Goal: Task Accomplishment & Management: Use online tool/utility

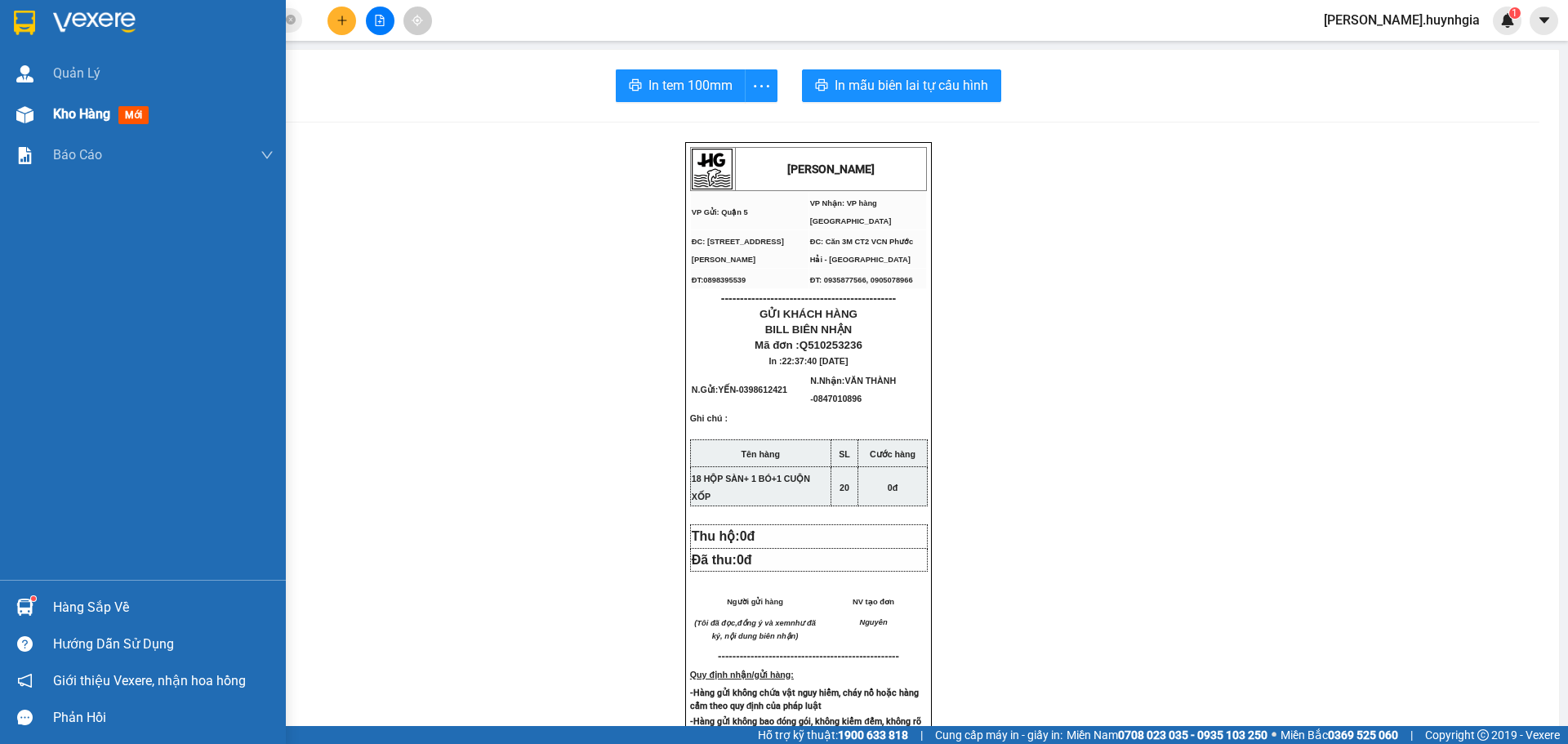
drag, startPoint x: 56, startPoint y: 103, endPoint x: 78, endPoint y: 109, distance: 22.8
click at [57, 103] on div "Kho hàng mới" at bounding box center [163, 114] width 221 height 41
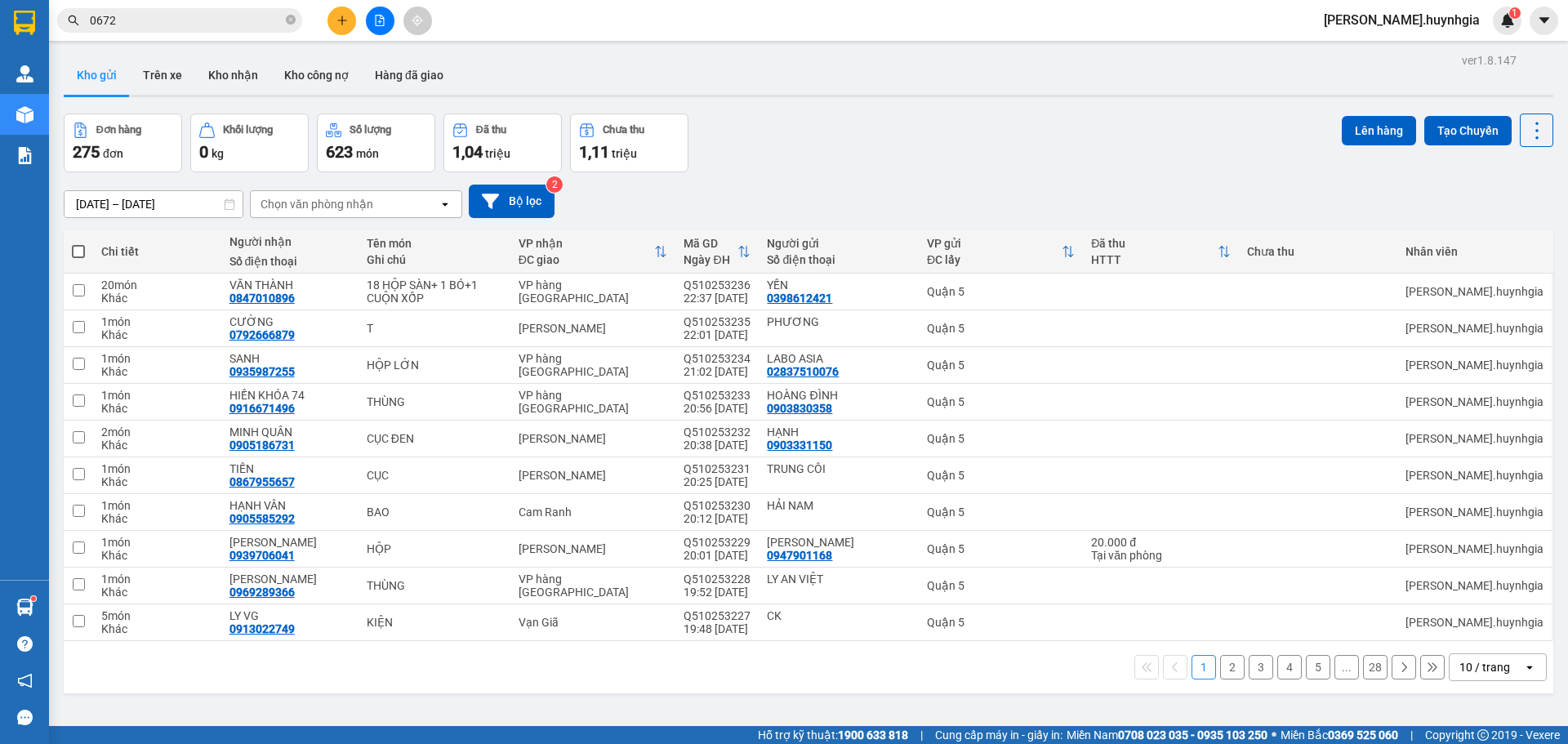
click at [79, 257] on span at bounding box center [79, 251] width 13 height 13
click at [79, 244] on input "checkbox" at bounding box center [79, 244] width 0 height 0
checkbox input "true"
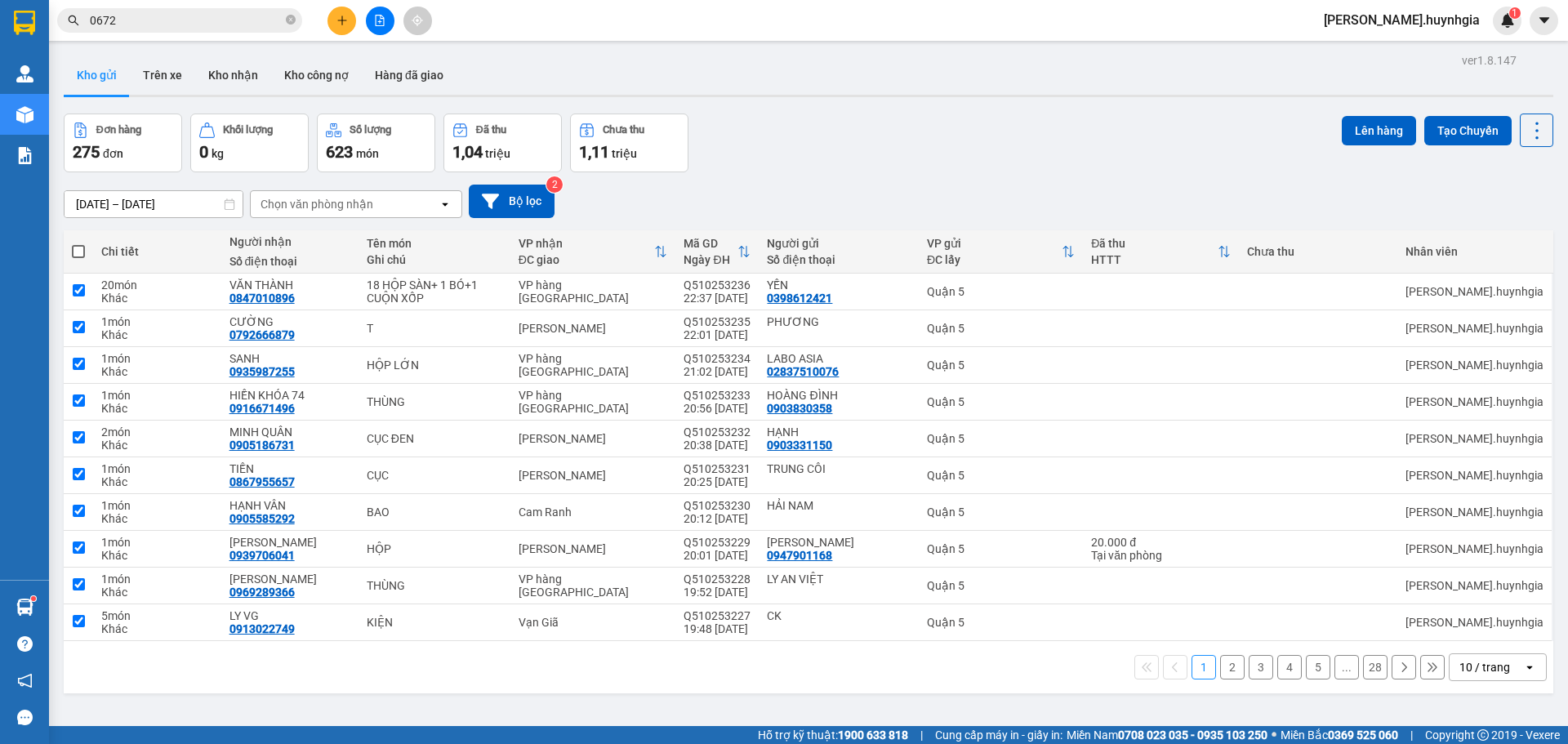
checkbox input "true"
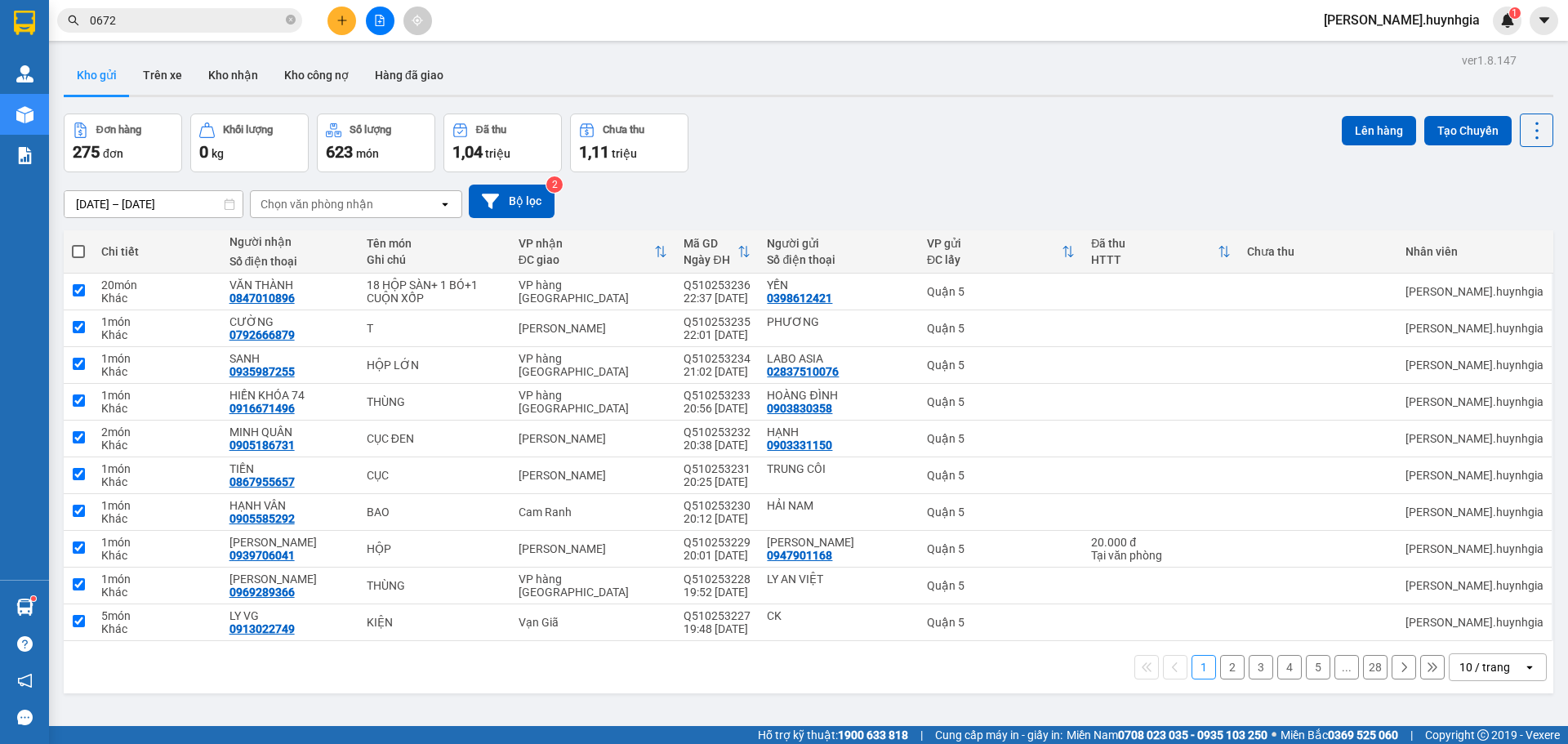
checkbox input "true"
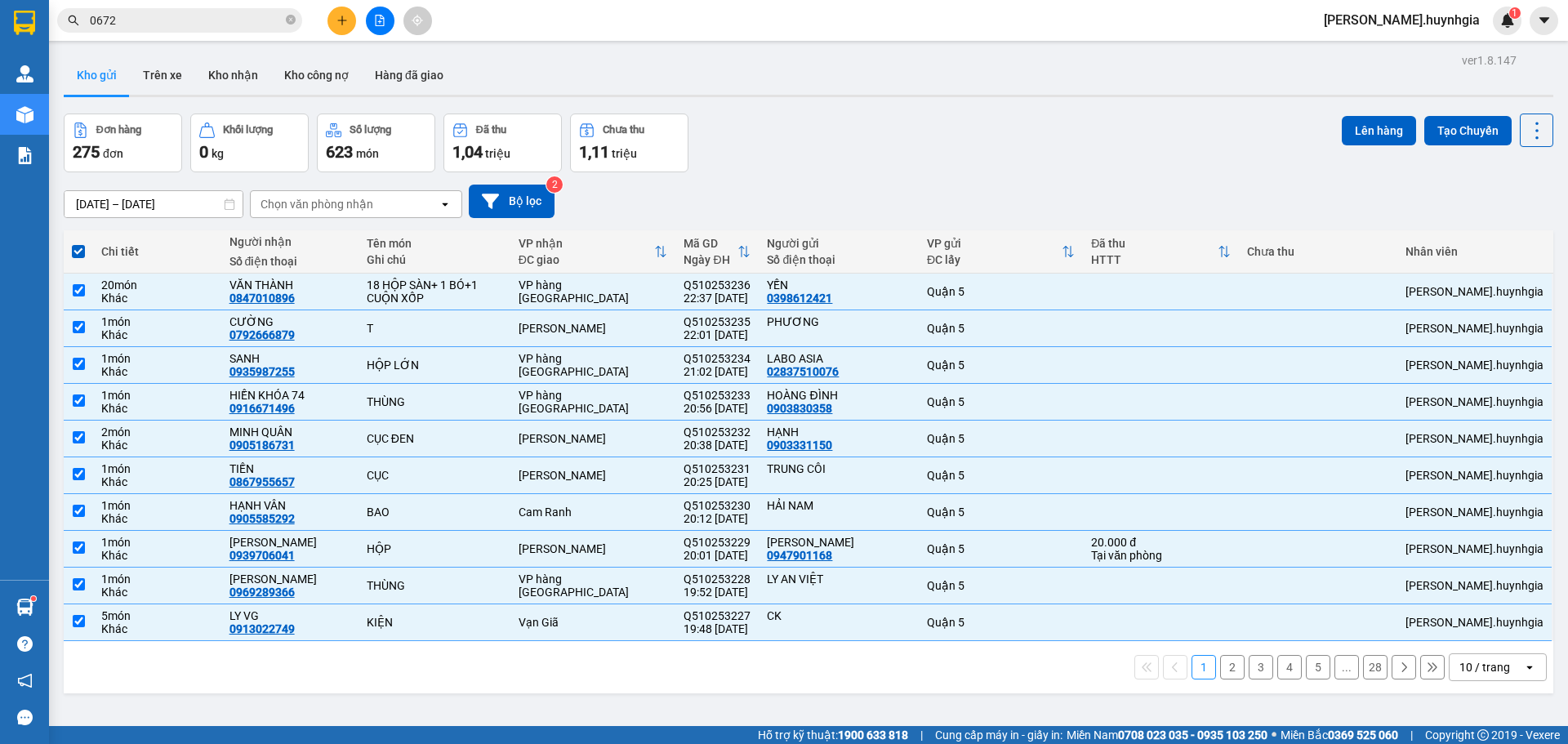
click at [270, 205] on div "Chọn văn phòng nhận" at bounding box center [317, 204] width 113 height 17
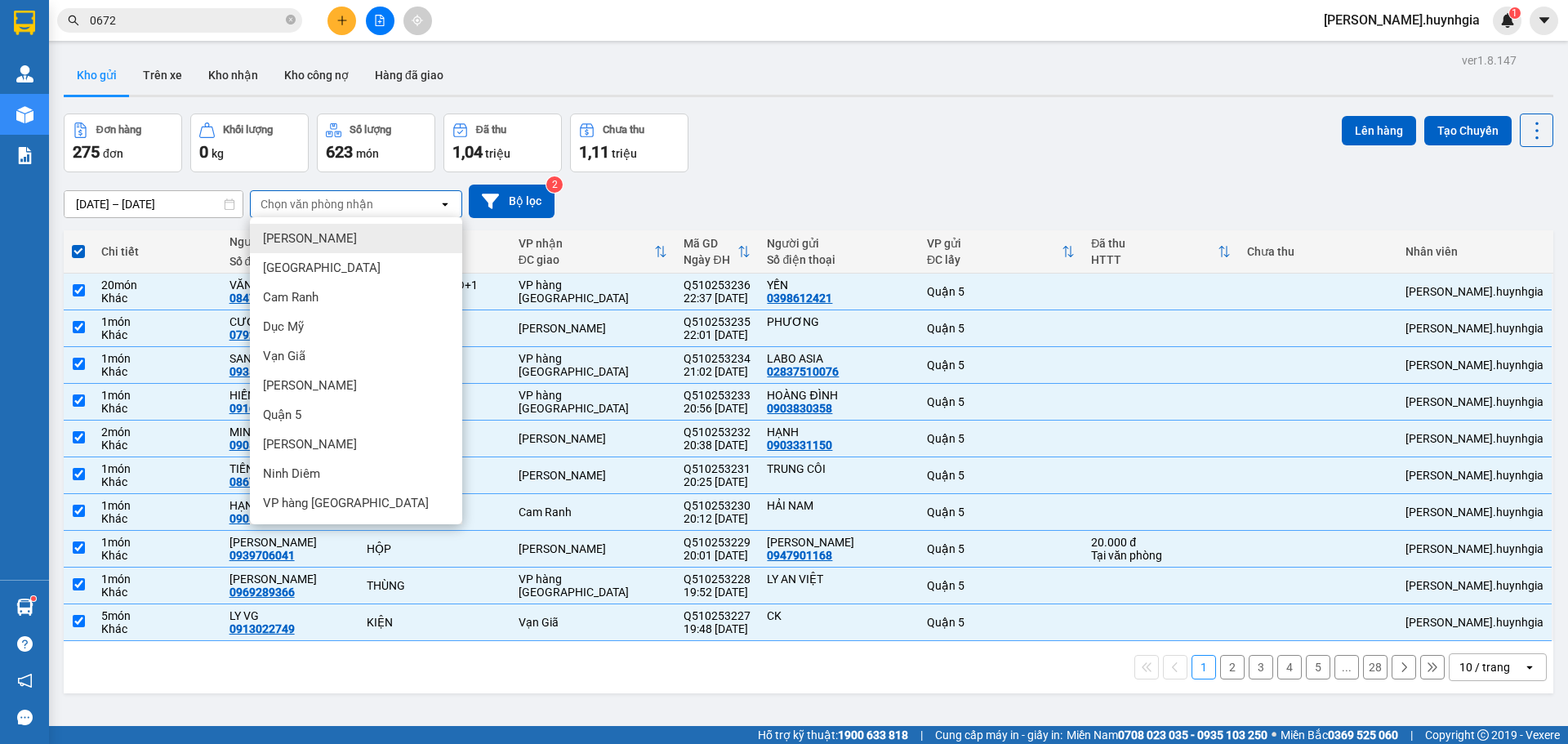
click at [240, 212] on div "ver 1.8.147 Kho gửi Trên xe Kho nhận Kho công nợ Hàng đã giao Đơn hàng 275 đơn …" at bounding box center [808, 421] width 1502 height 744
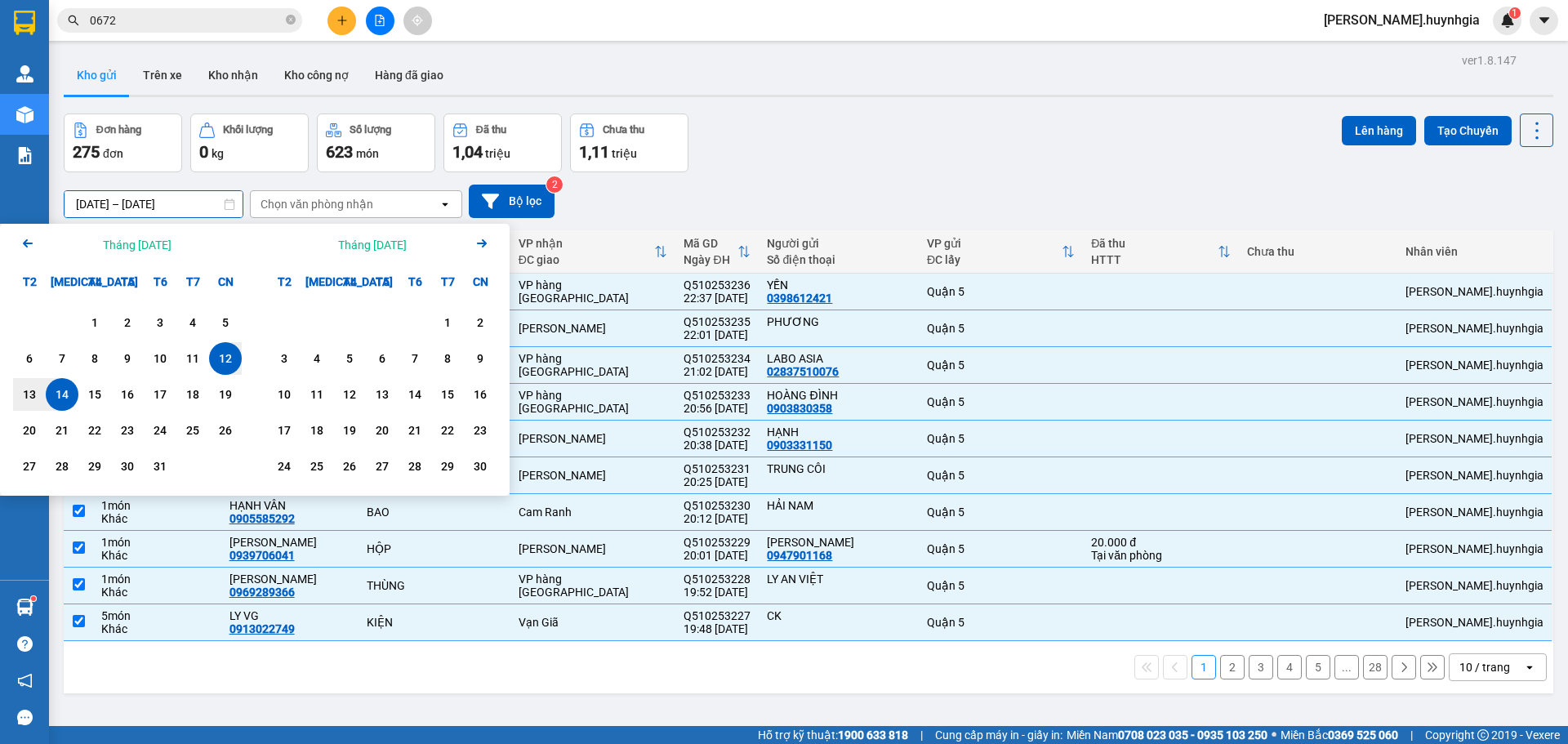
click at [222, 212] on input "[DATE] – [DATE]" at bounding box center [153, 204] width 178 height 27
click at [38, 391] on div "13" at bounding box center [30, 395] width 23 height 20
click at [70, 388] on div "14" at bounding box center [62, 395] width 23 height 20
type input "[DATE] – [DATE]"
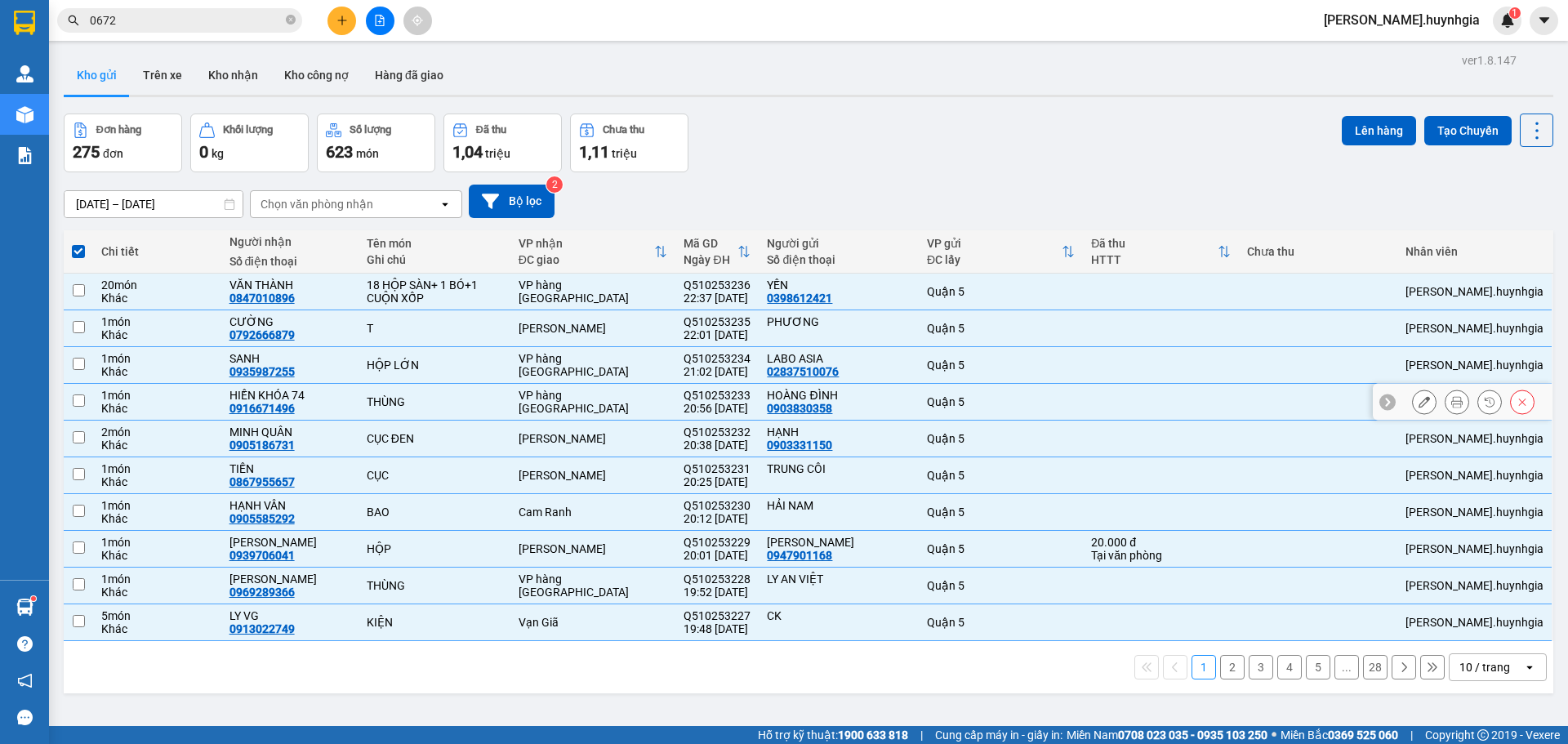
checkbox input "false"
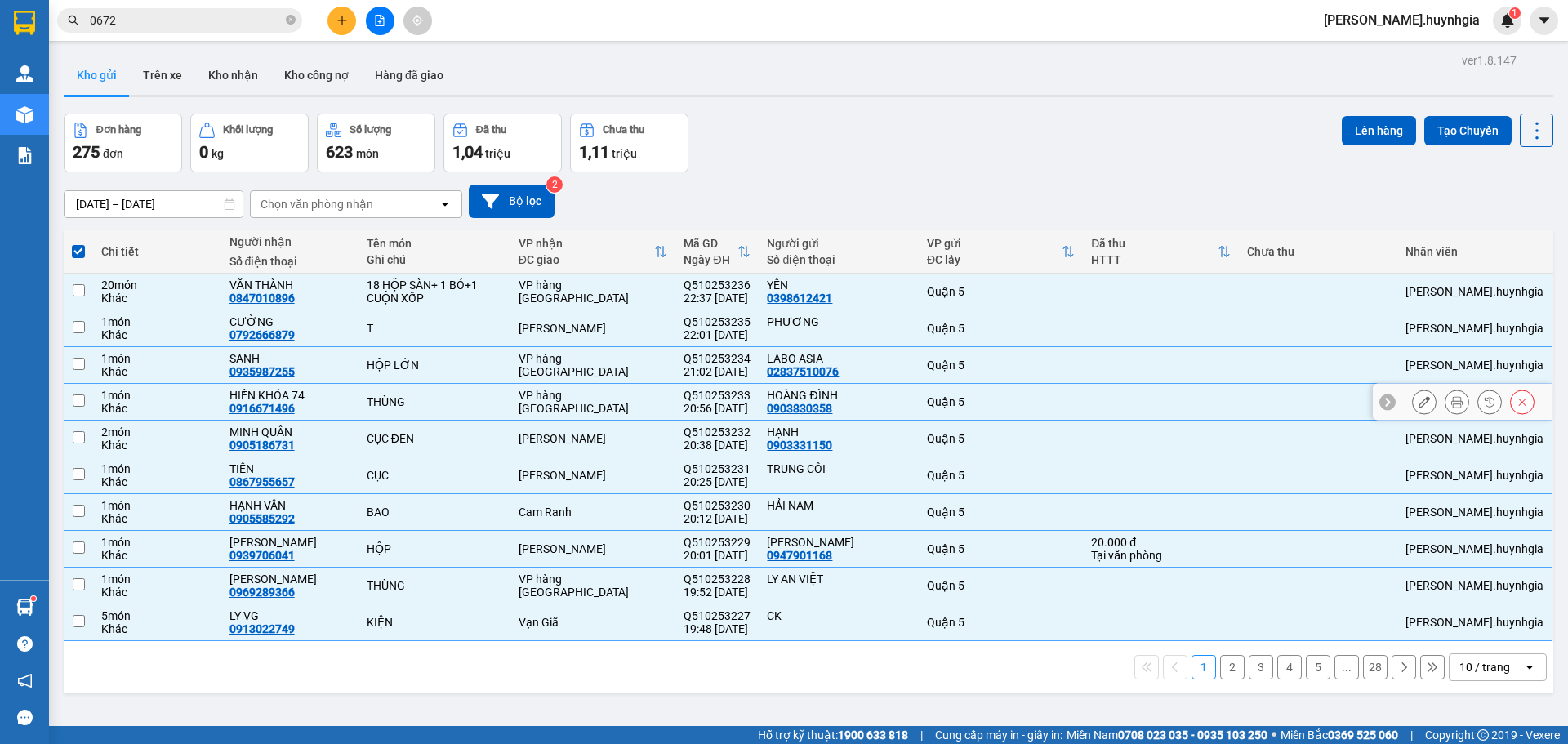
checkbox input "false"
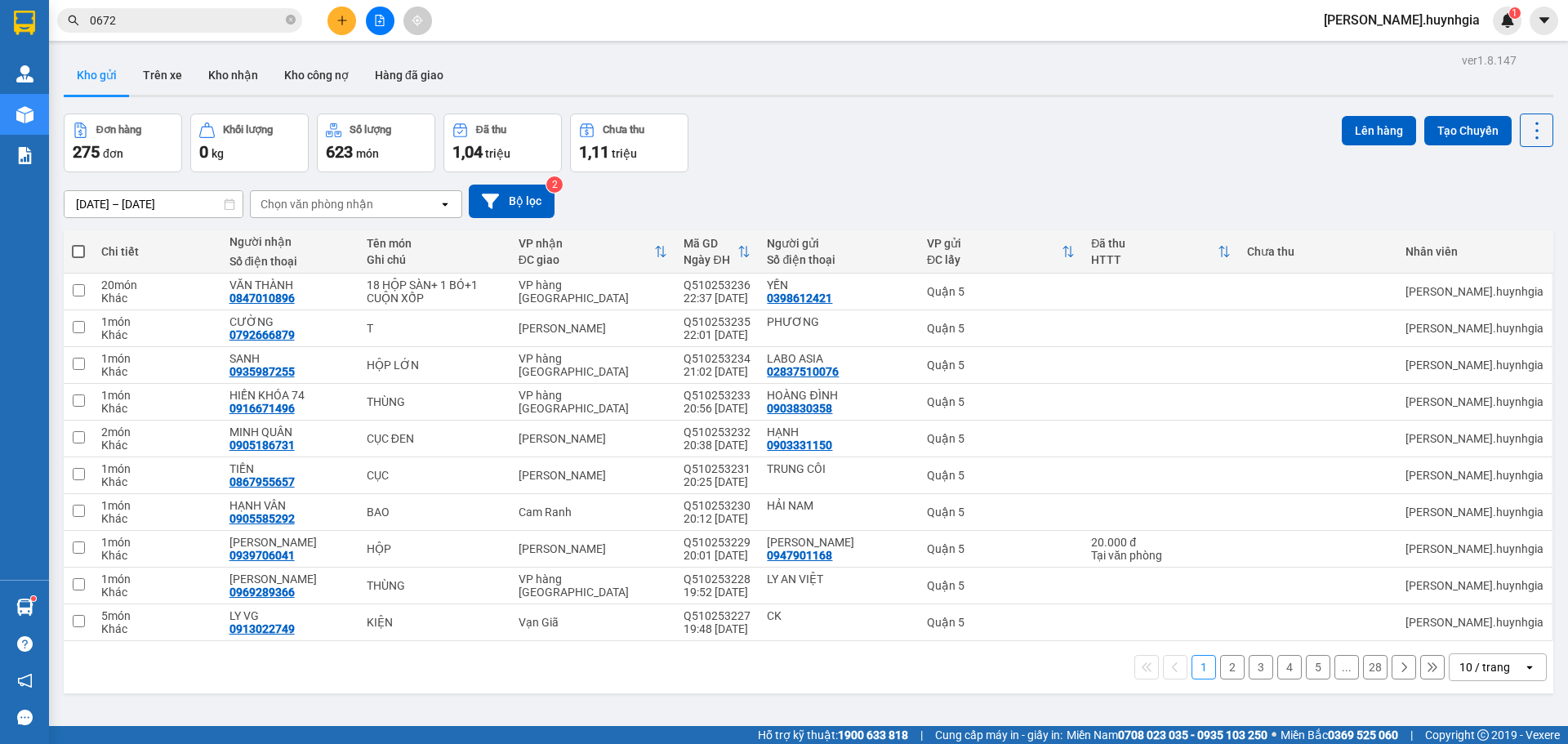
click at [77, 250] on span at bounding box center [79, 251] width 13 height 13
click at [79, 244] on input "checkbox" at bounding box center [79, 244] width 0 height 0
checkbox input "true"
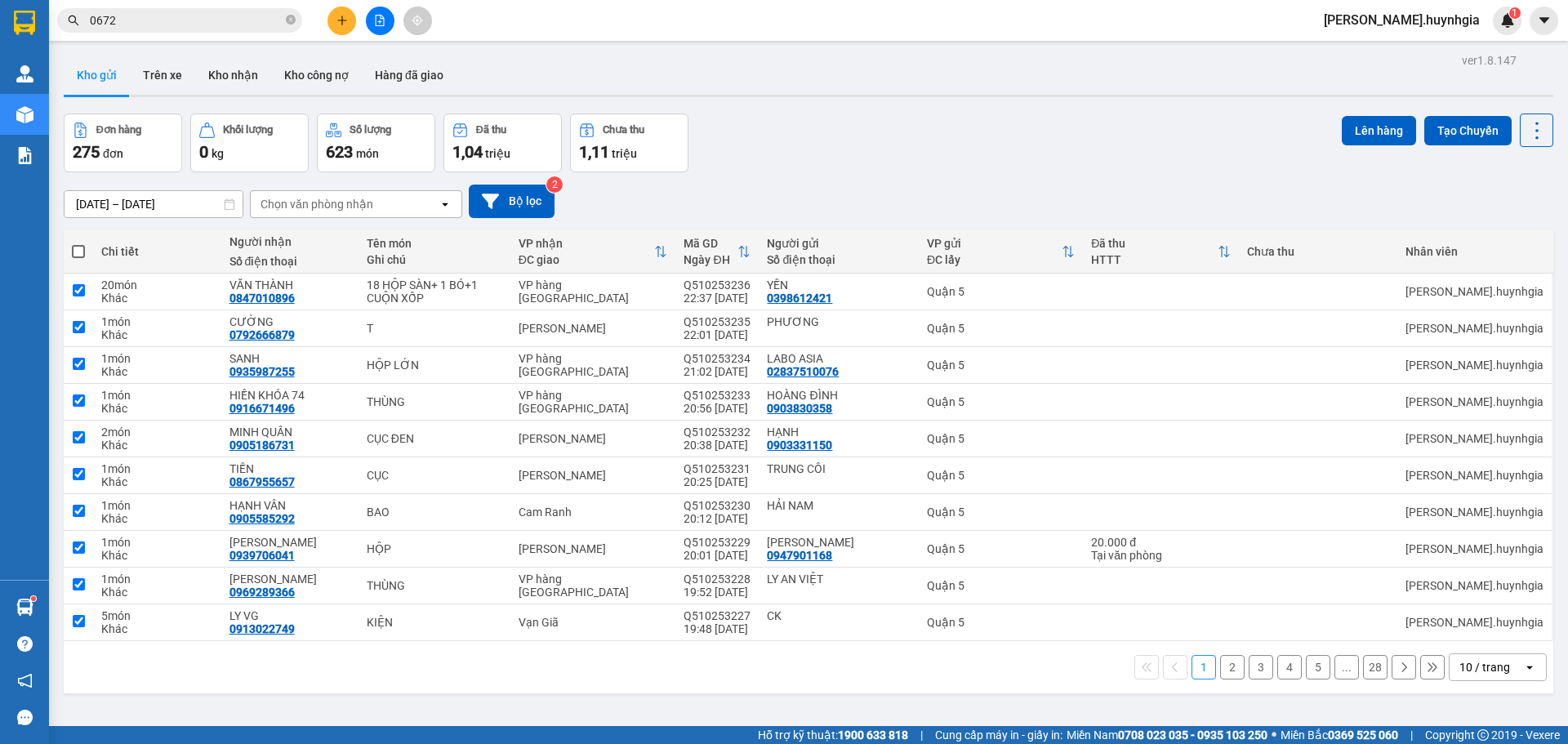
checkbox input "true"
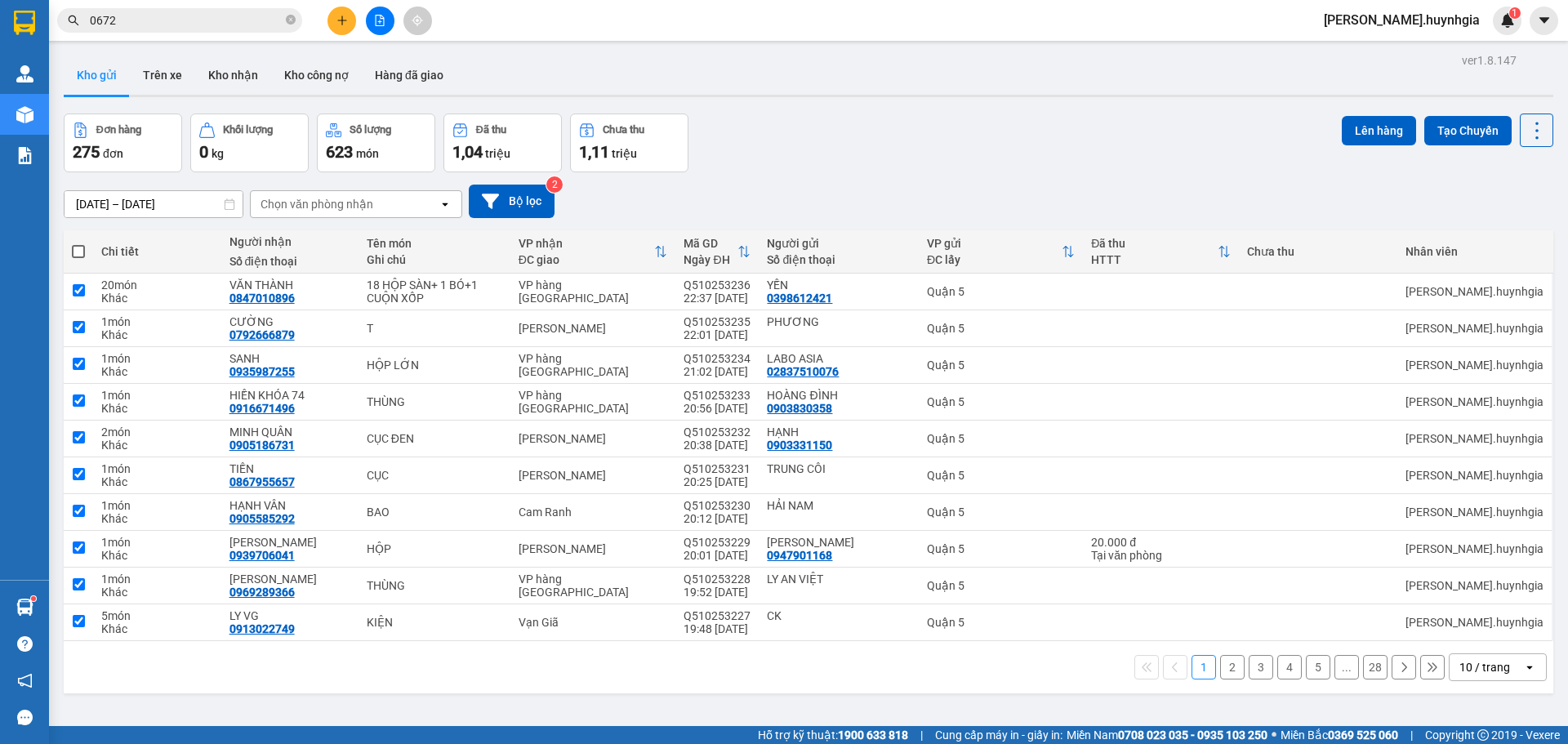
checkbox input "true"
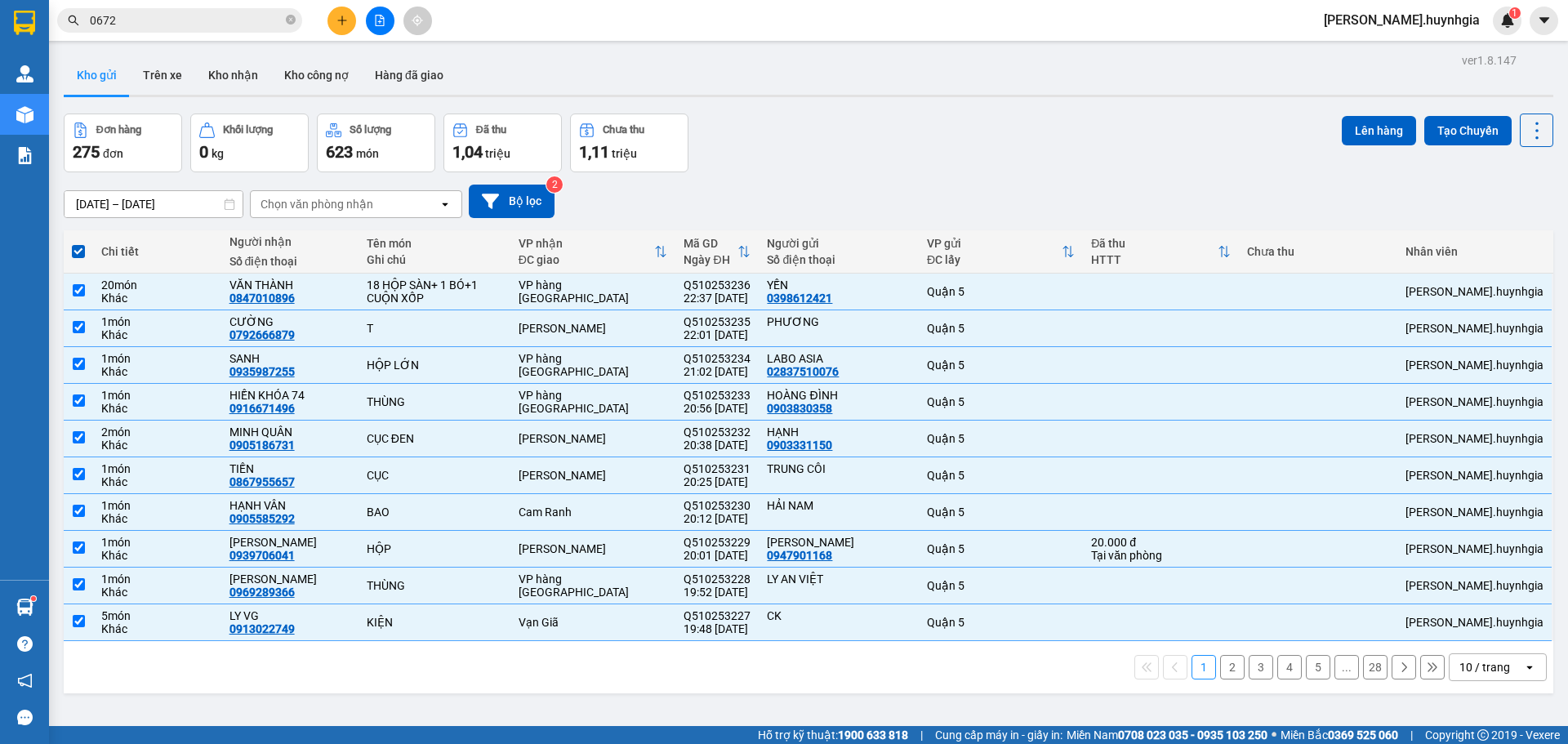
click at [410, 210] on div "Chọn văn phòng nhận" at bounding box center [344, 204] width 188 height 27
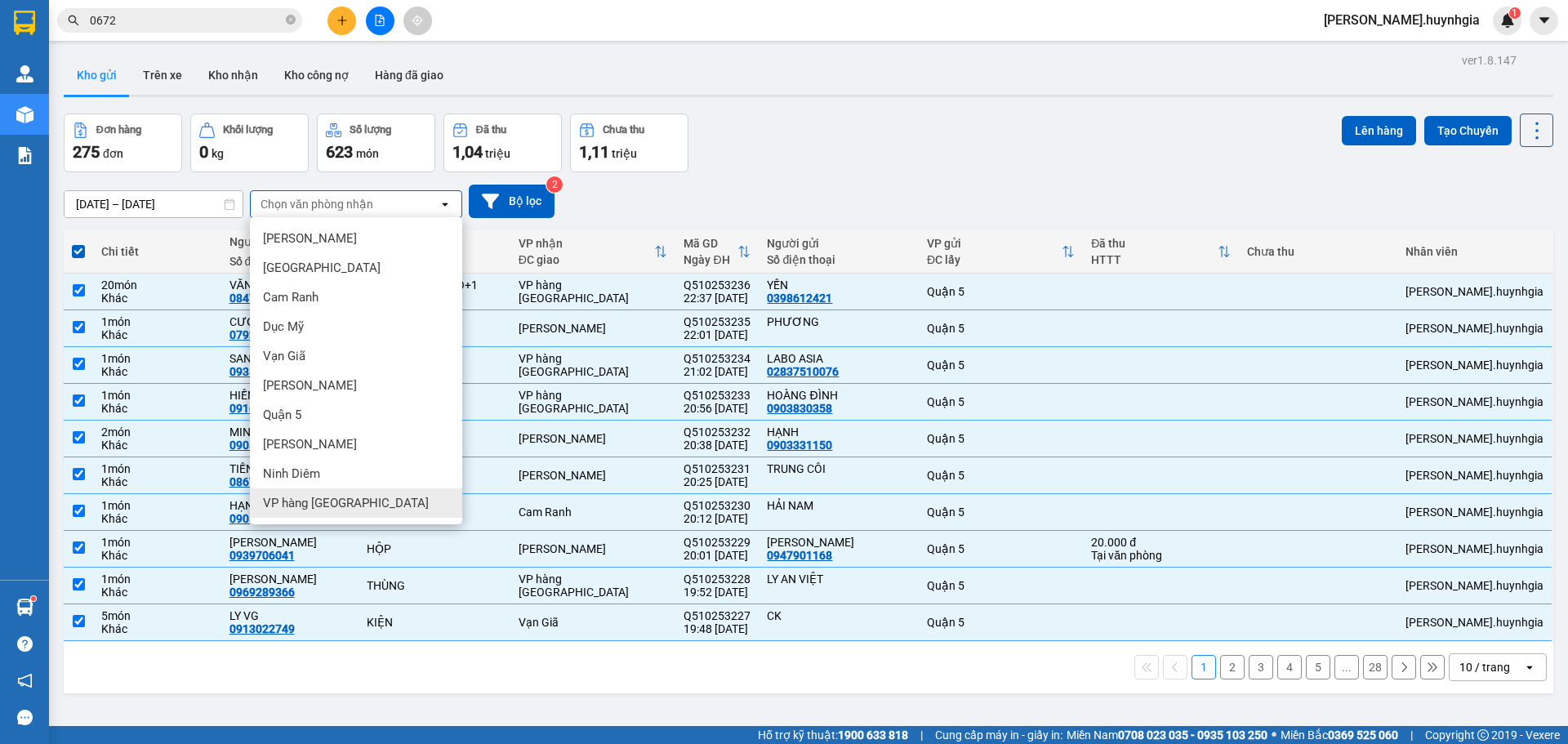
click at [328, 504] on span "VP hàng [GEOGRAPHIC_DATA]" at bounding box center [346, 503] width 166 height 17
checkbox input "false"
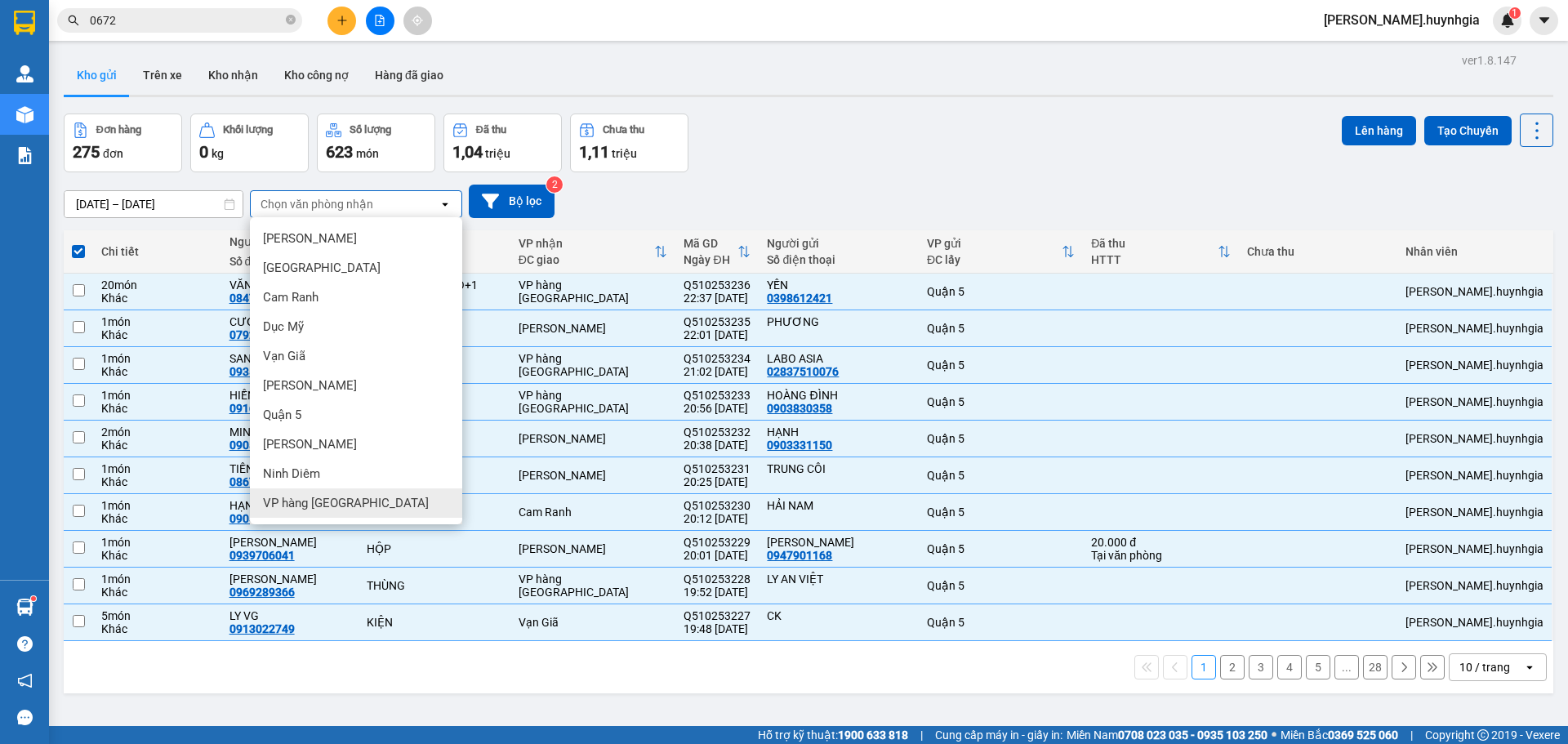
checkbox input "false"
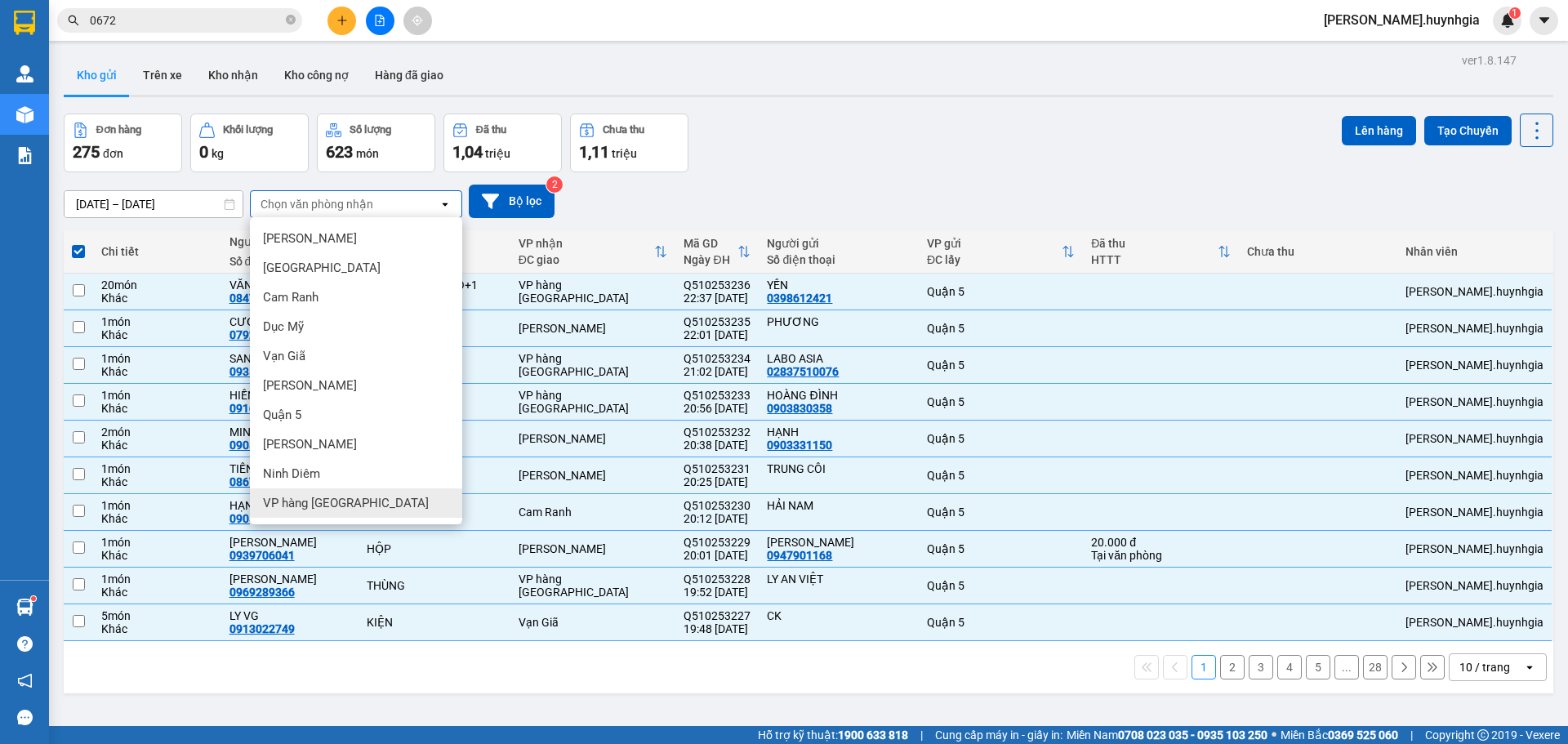
checkbox input "false"
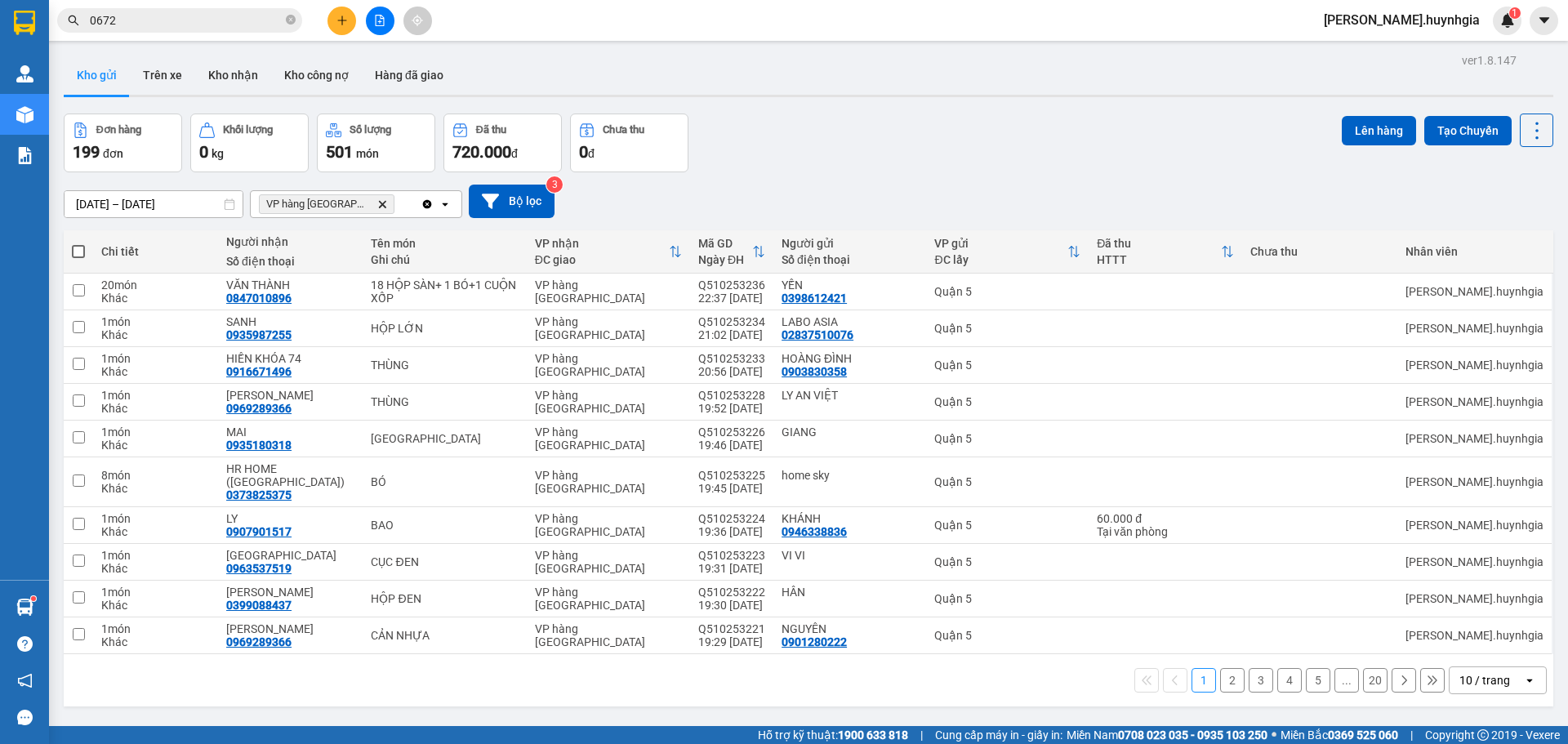
click at [78, 250] on span at bounding box center [79, 251] width 13 height 13
click at [79, 244] on input "checkbox" at bounding box center [79, 244] width 0 height 0
checkbox input "true"
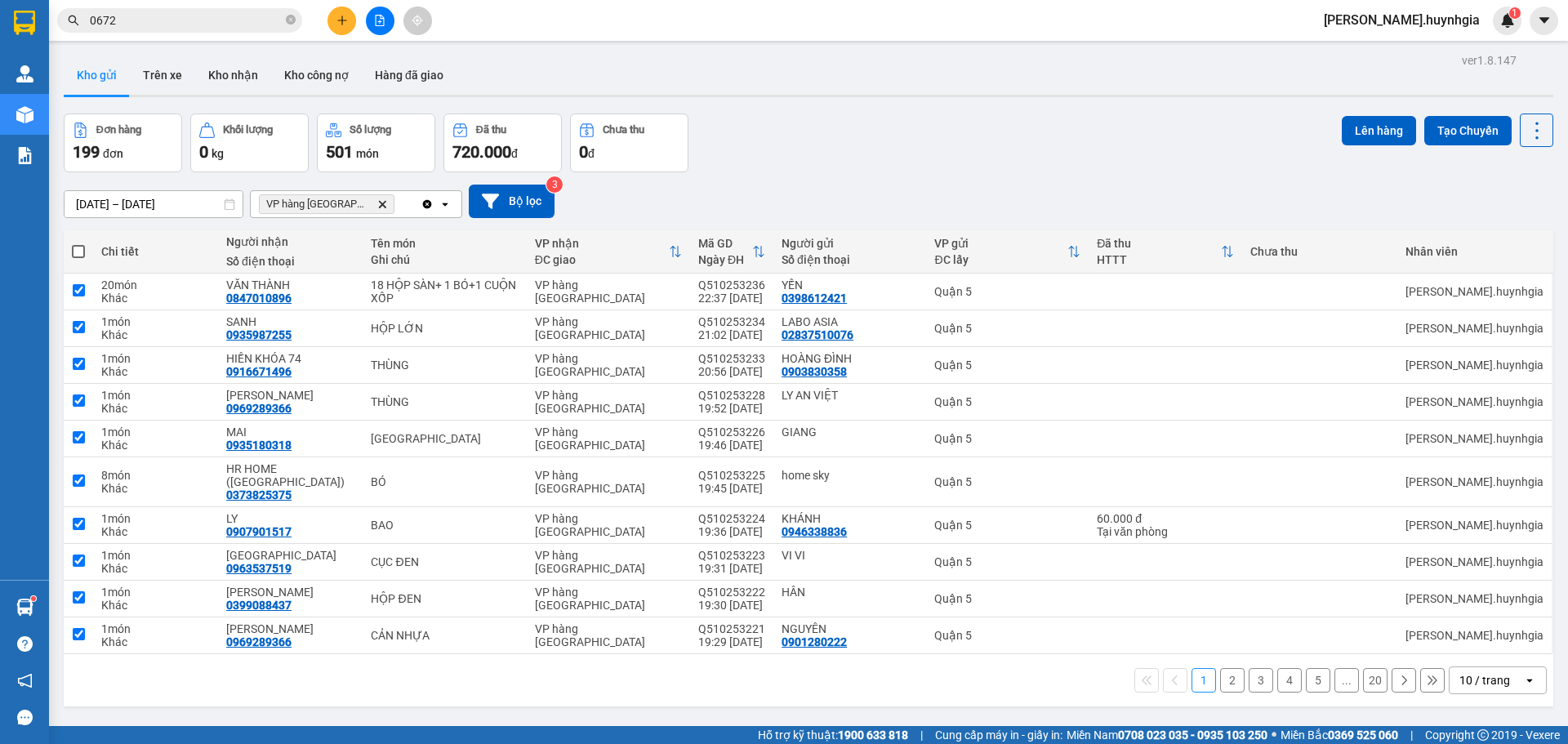
checkbox input "true"
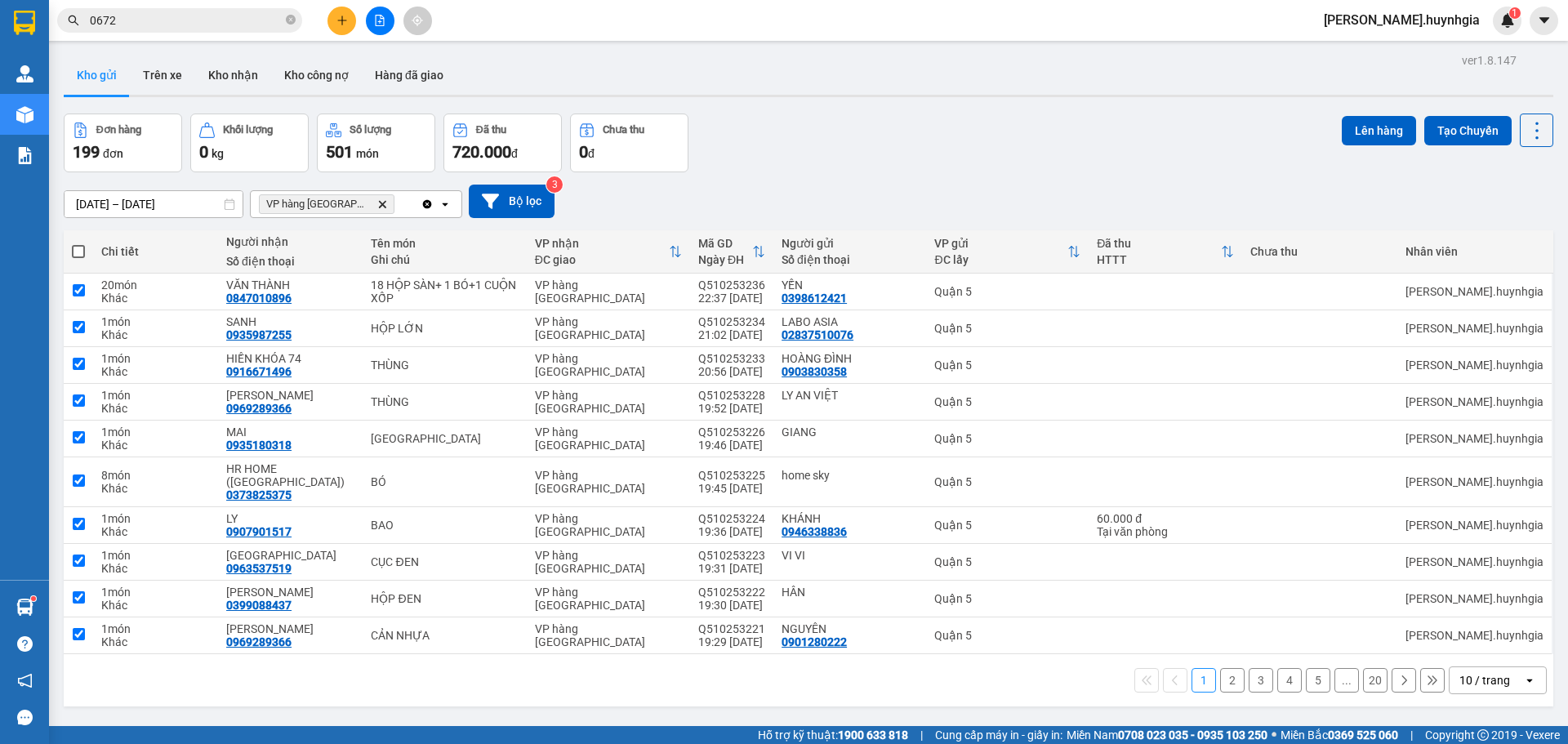
checkbox input "true"
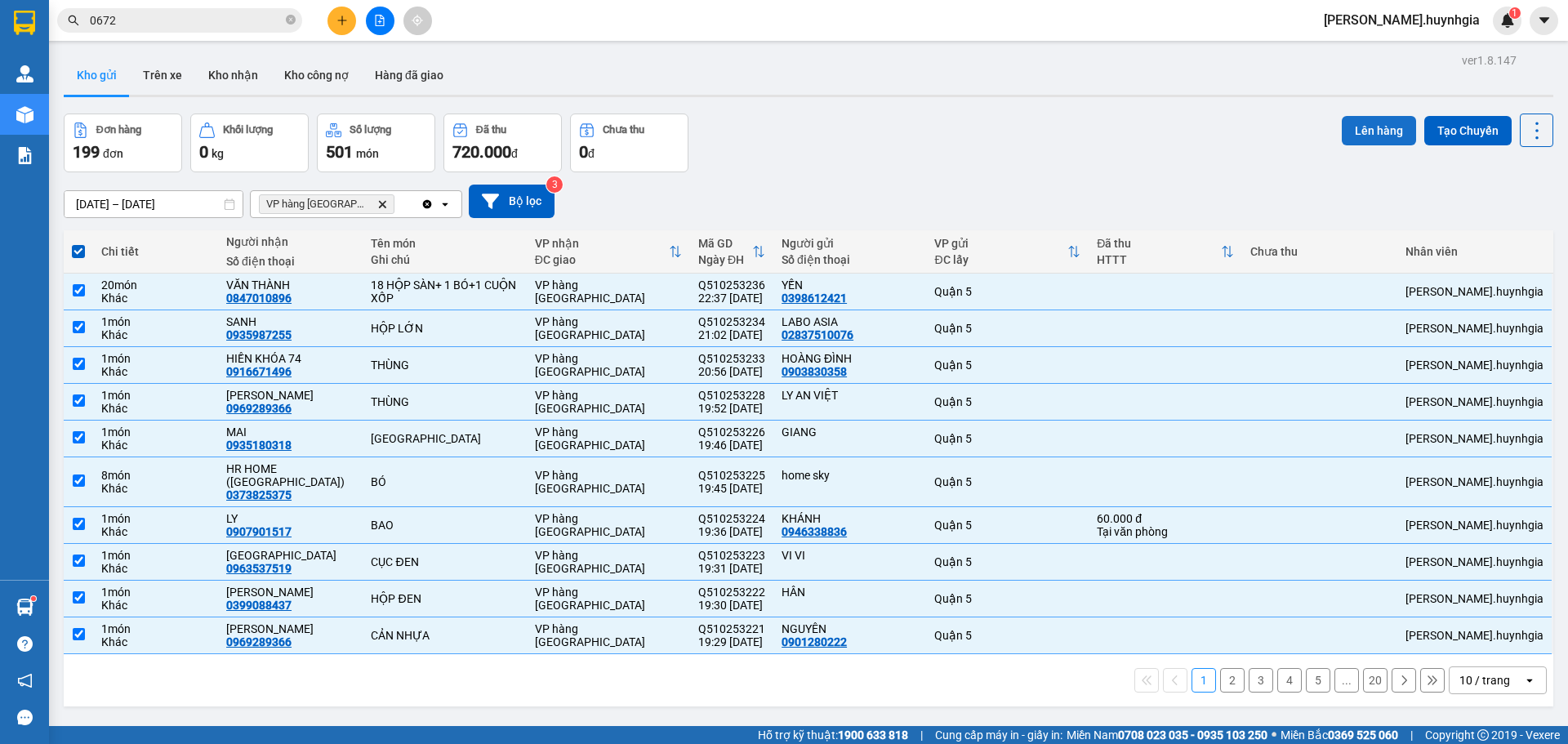
click at [1342, 129] on button "Lên hàng" at bounding box center [1379, 130] width 75 height 29
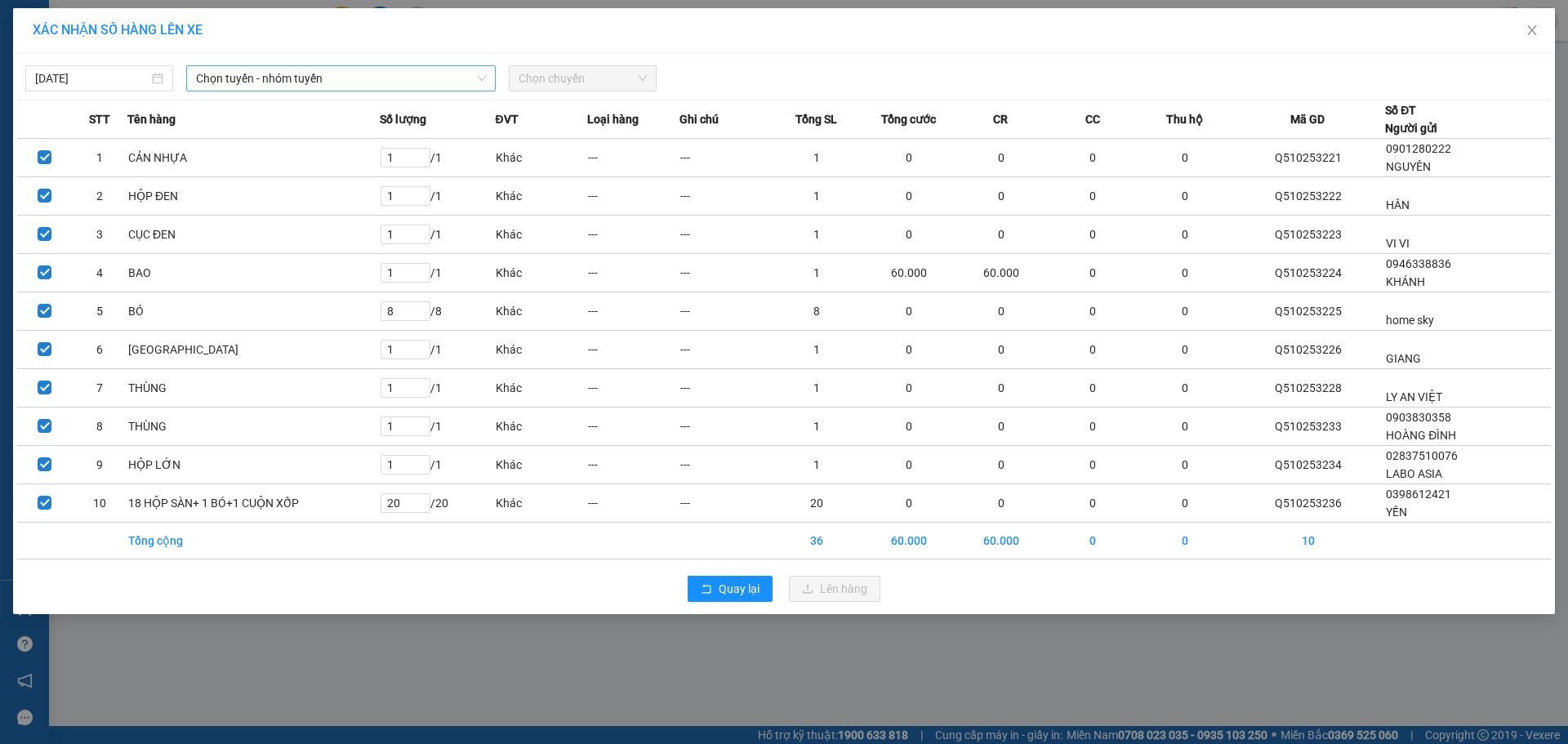
click at [409, 85] on span "Chọn tuyến - nhóm tuyến" at bounding box center [341, 79] width 290 height 25
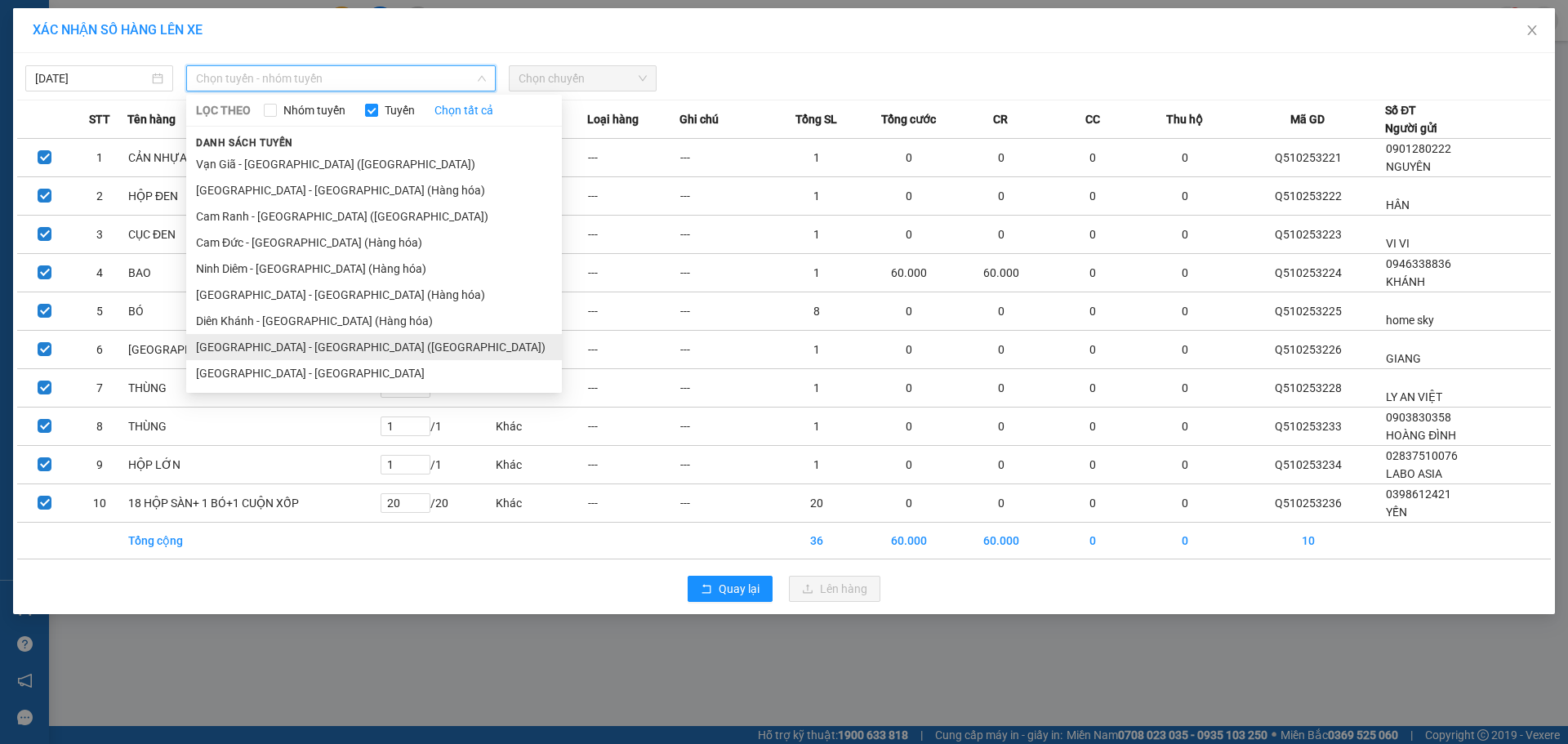
click at [299, 349] on li "[GEOGRAPHIC_DATA] - [GEOGRAPHIC_DATA] ([GEOGRAPHIC_DATA])" at bounding box center [374, 348] width 376 height 27
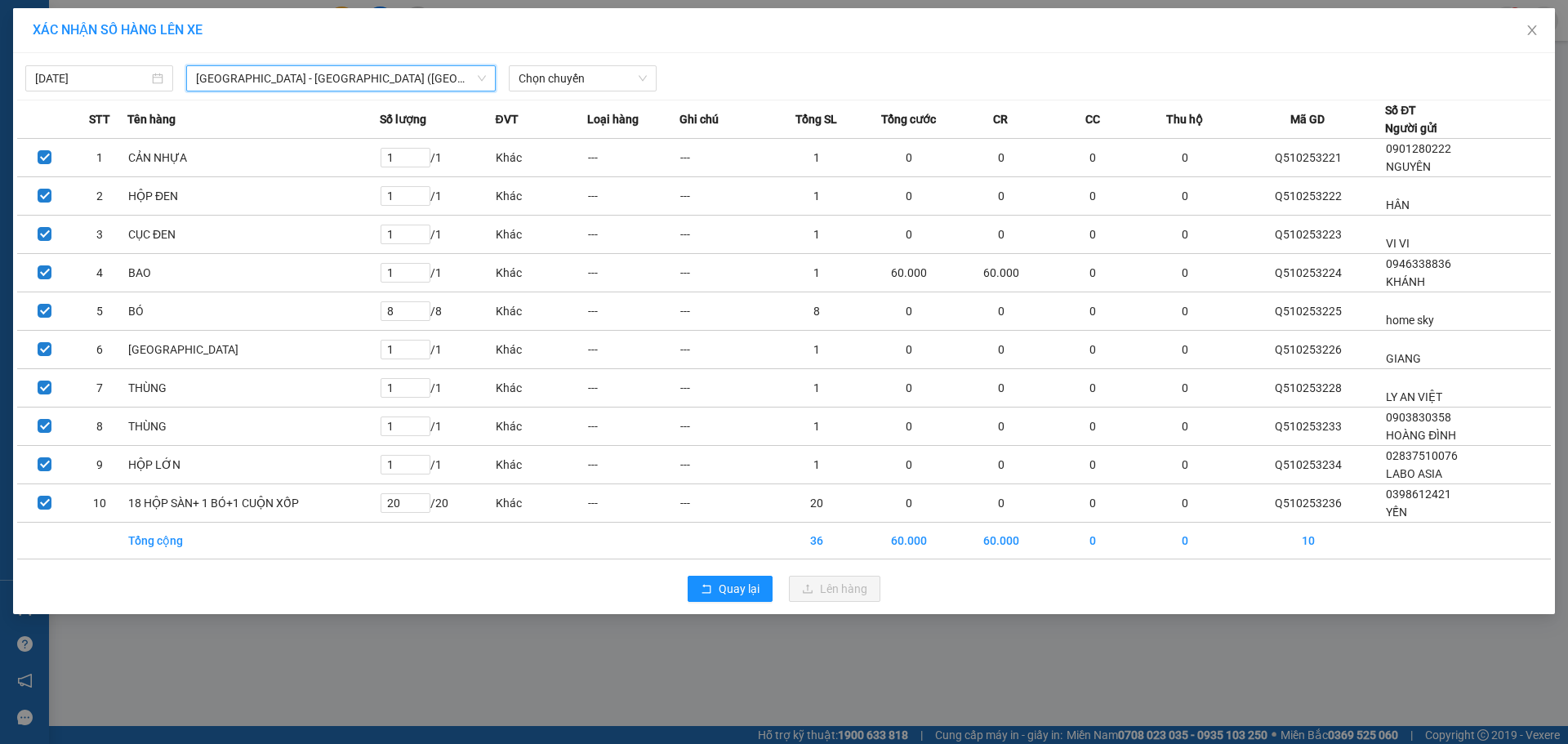
click at [551, 65] on div "[DATE] [GEOGRAPHIC_DATA] - [GEOGRAPHIC_DATA] ([GEOGRAPHIC_DATA]) [GEOGRAPHIC_DA…" at bounding box center [784, 74] width 1534 height 34
click at [553, 70] on span "Chọn chuyến" at bounding box center [582, 79] width 129 height 25
click at [541, 139] on div "22:00" at bounding box center [582, 138] width 128 height 18
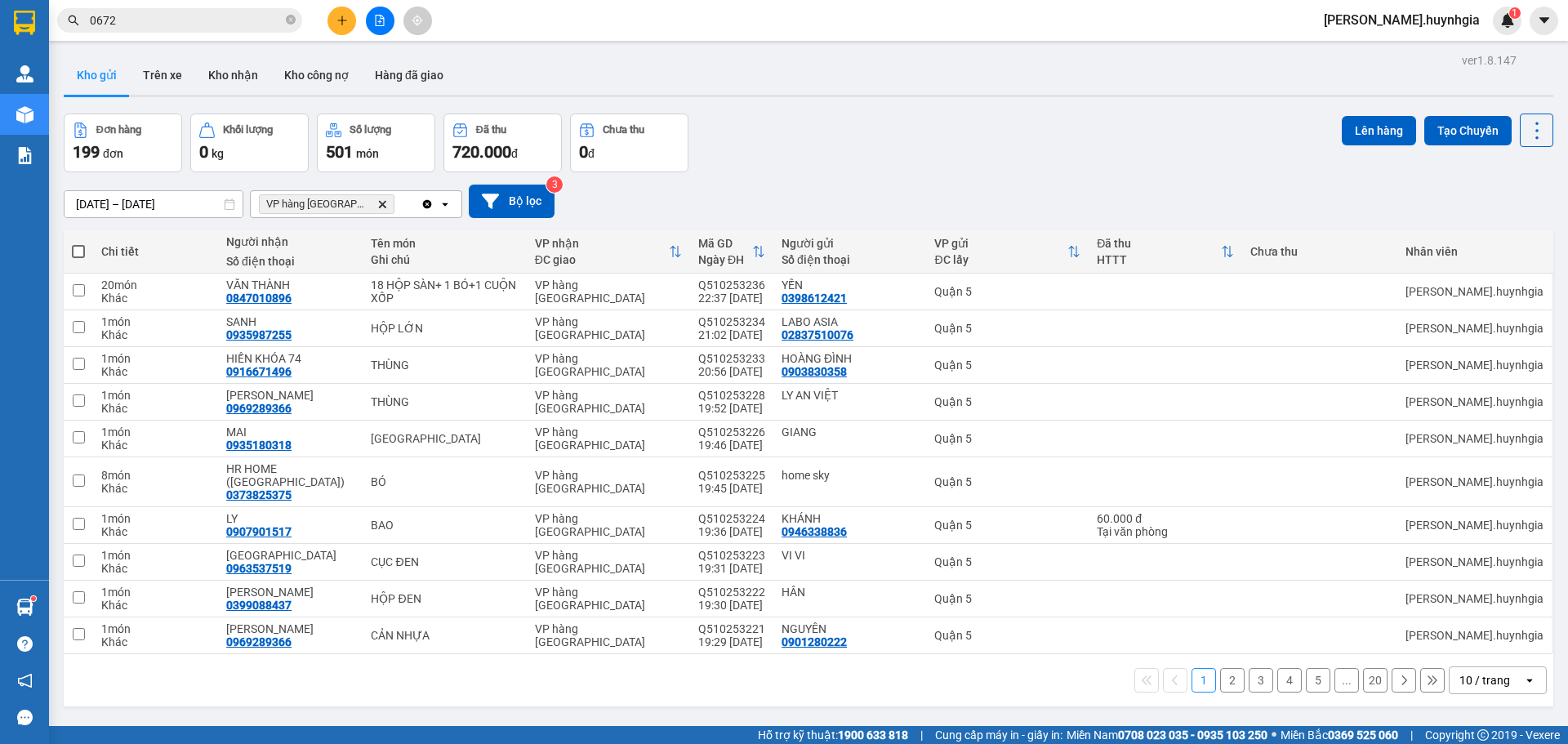
click at [1485, 673] on div "10 / trang" at bounding box center [1484, 681] width 51 height 17
click at [1492, 630] on span "100 / trang" at bounding box center [1478, 632] width 59 height 17
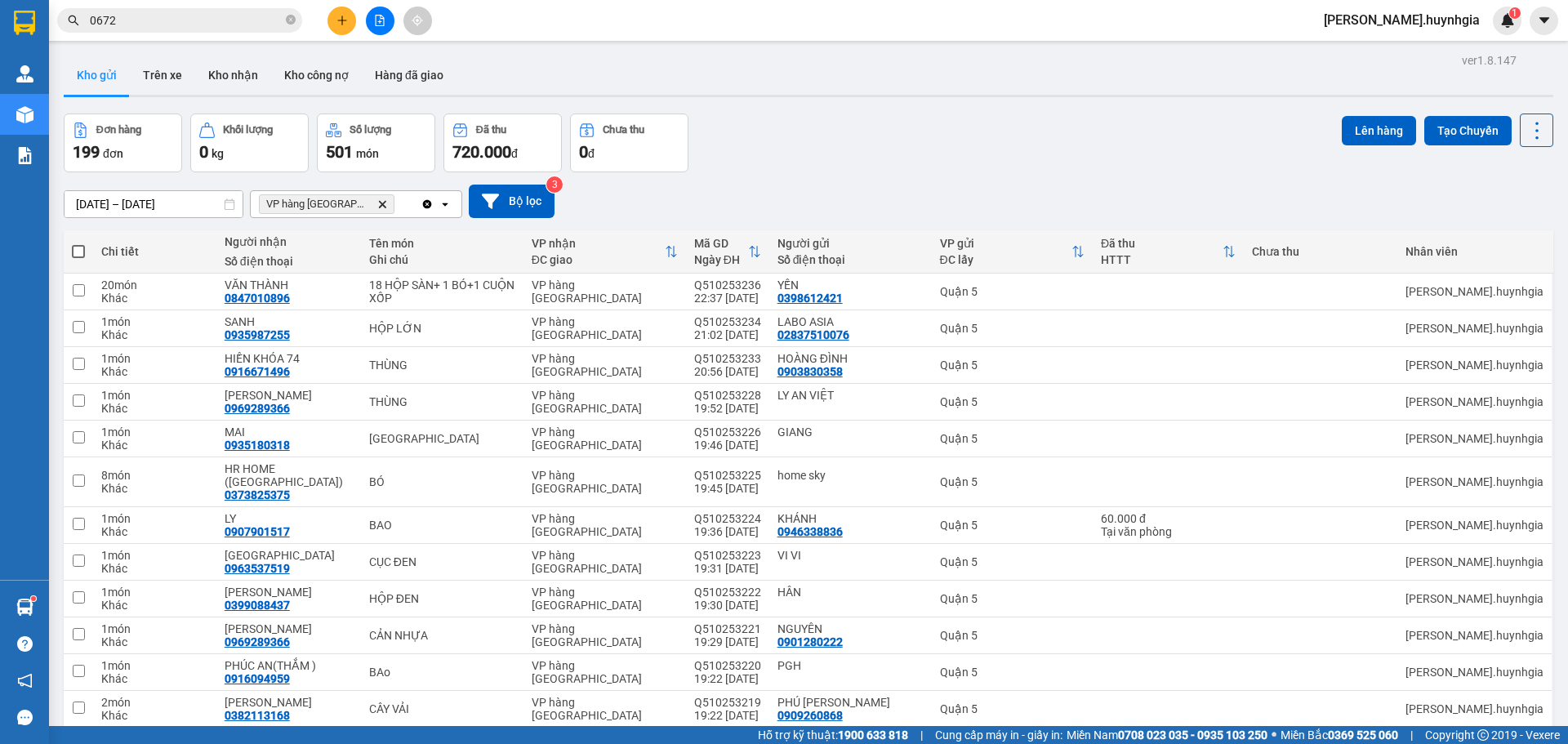
drag, startPoint x: 70, startPoint y: 256, endPoint x: 80, endPoint y: 250, distance: 11.7
click at [80, 250] on th at bounding box center [78, 252] width 29 height 43
drag, startPoint x: 81, startPoint y: 250, endPoint x: 90, endPoint y: 265, distance: 17.5
click at [80, 251] on span at bounding box center [79, 251] width 13 height 13
click at [79, 244] on input "checkbox" at bounding box center [79, 244] width 0 height 0
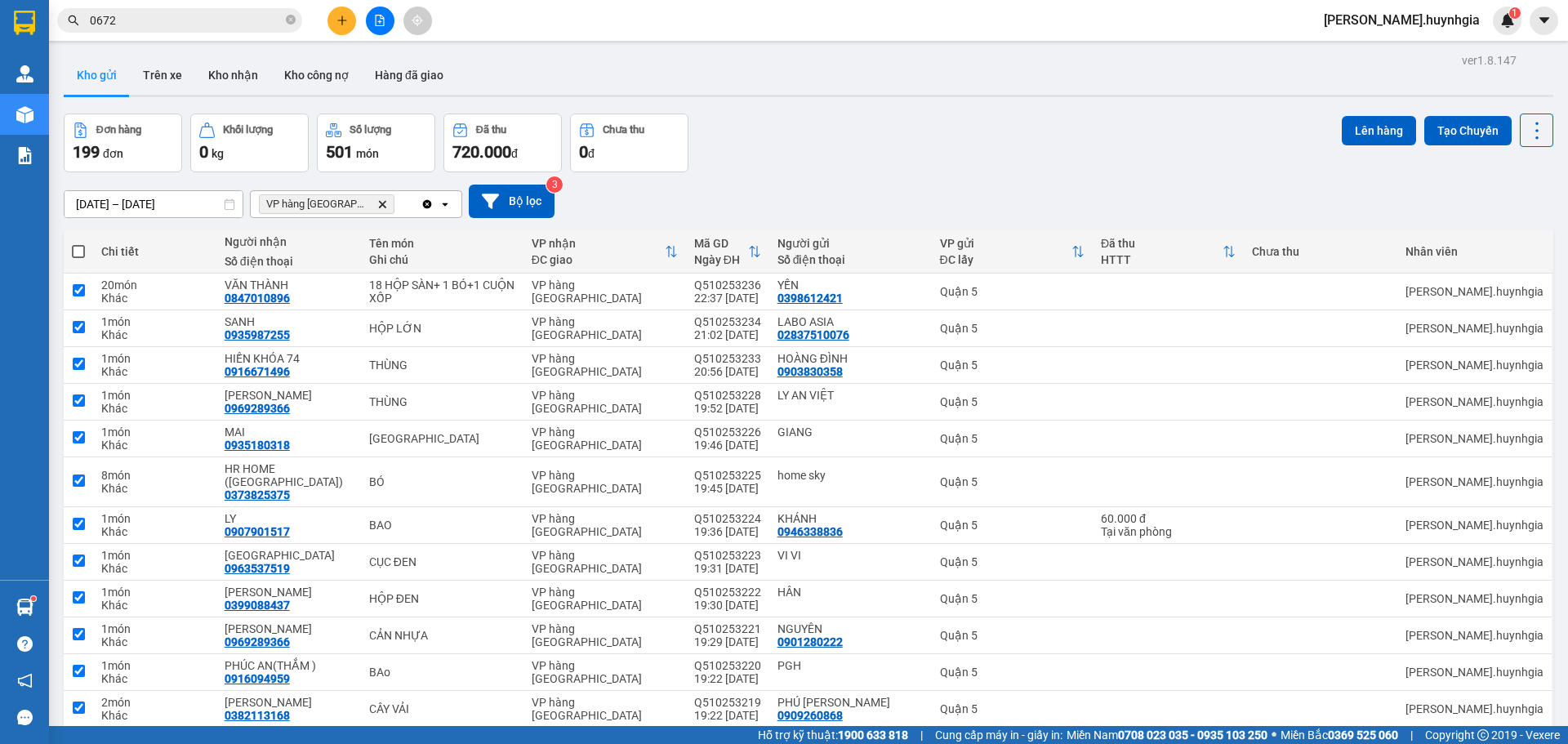
checkbox input "true"
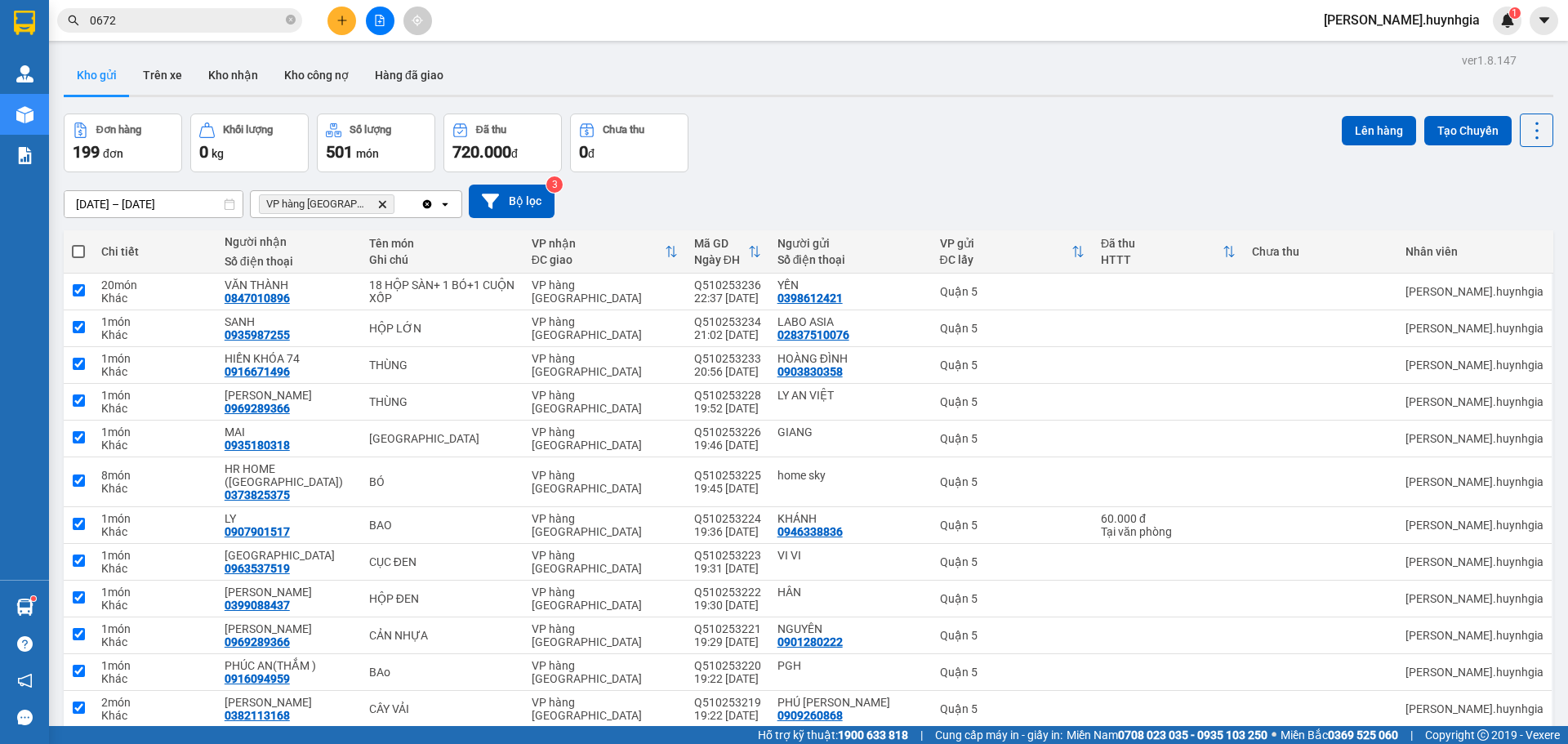
checkbox input "true"
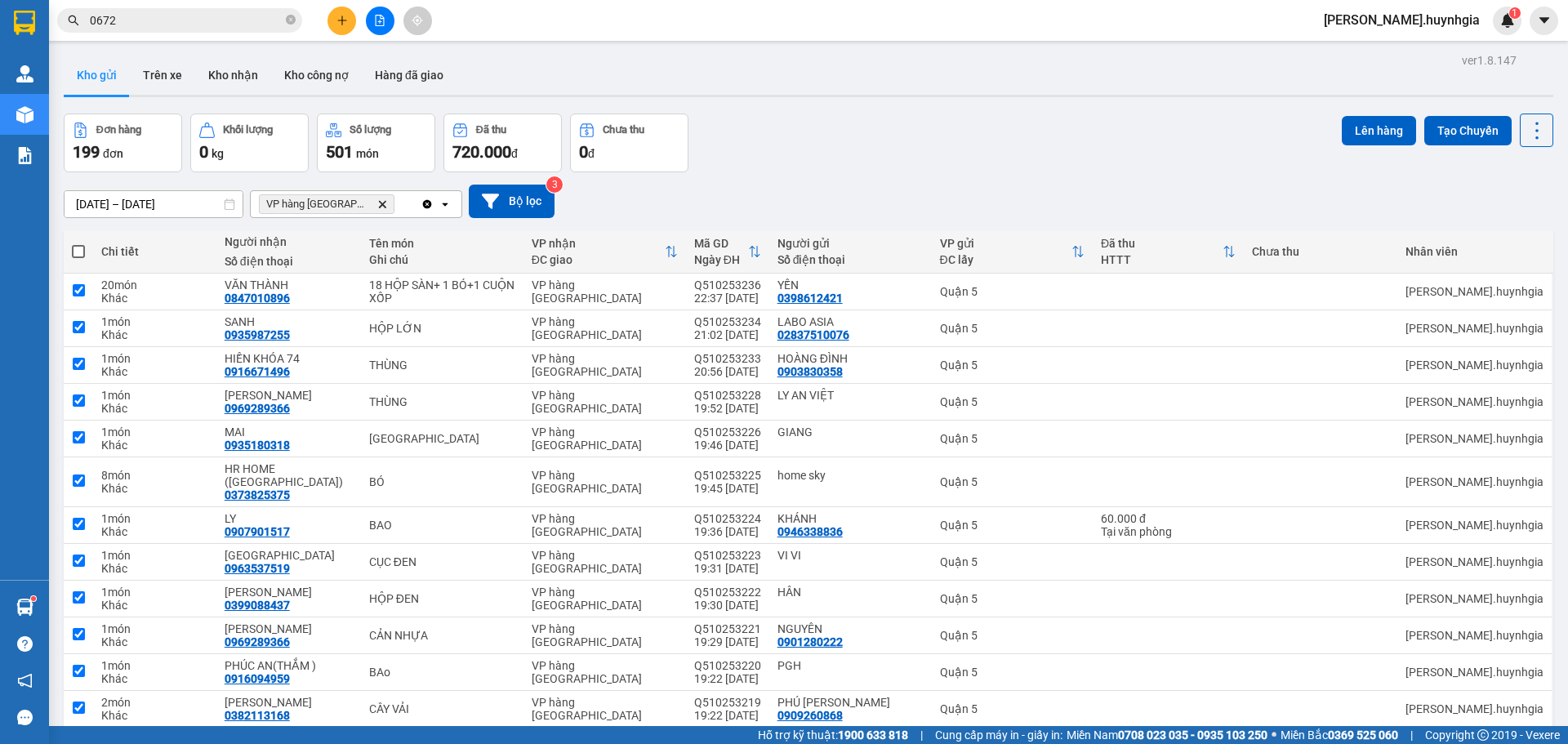
checkbox input "true"
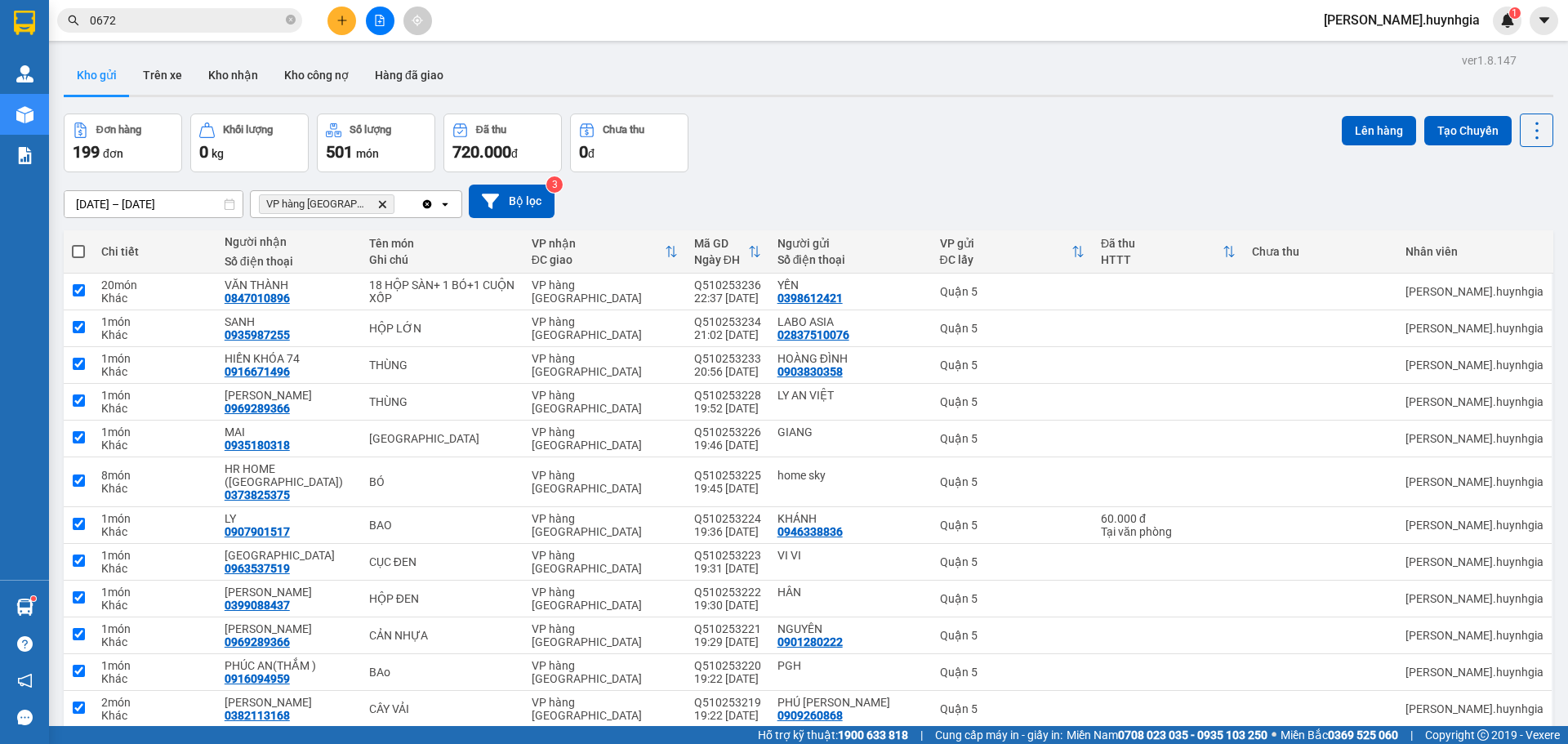
checkbox input "true"
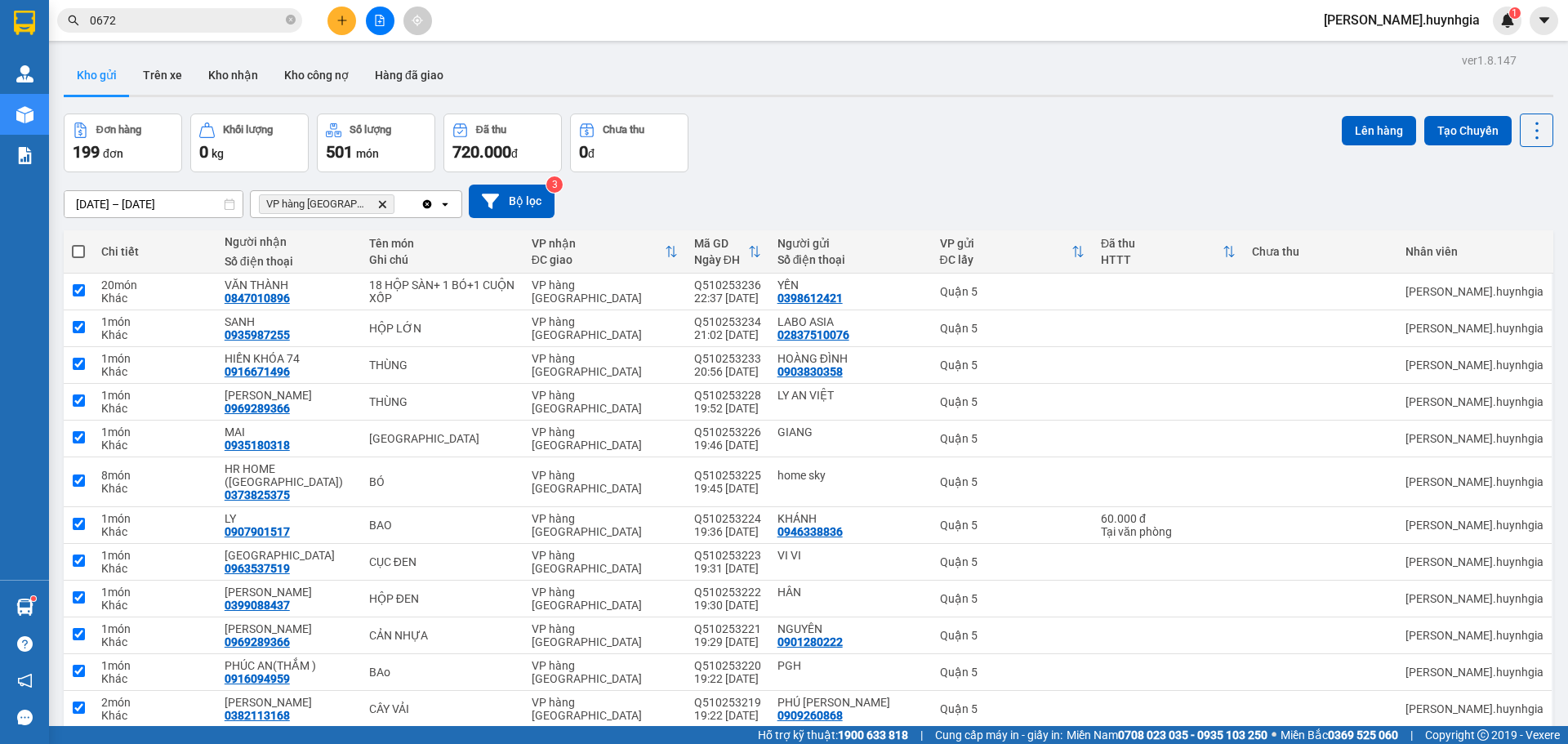
checkbox input "true"
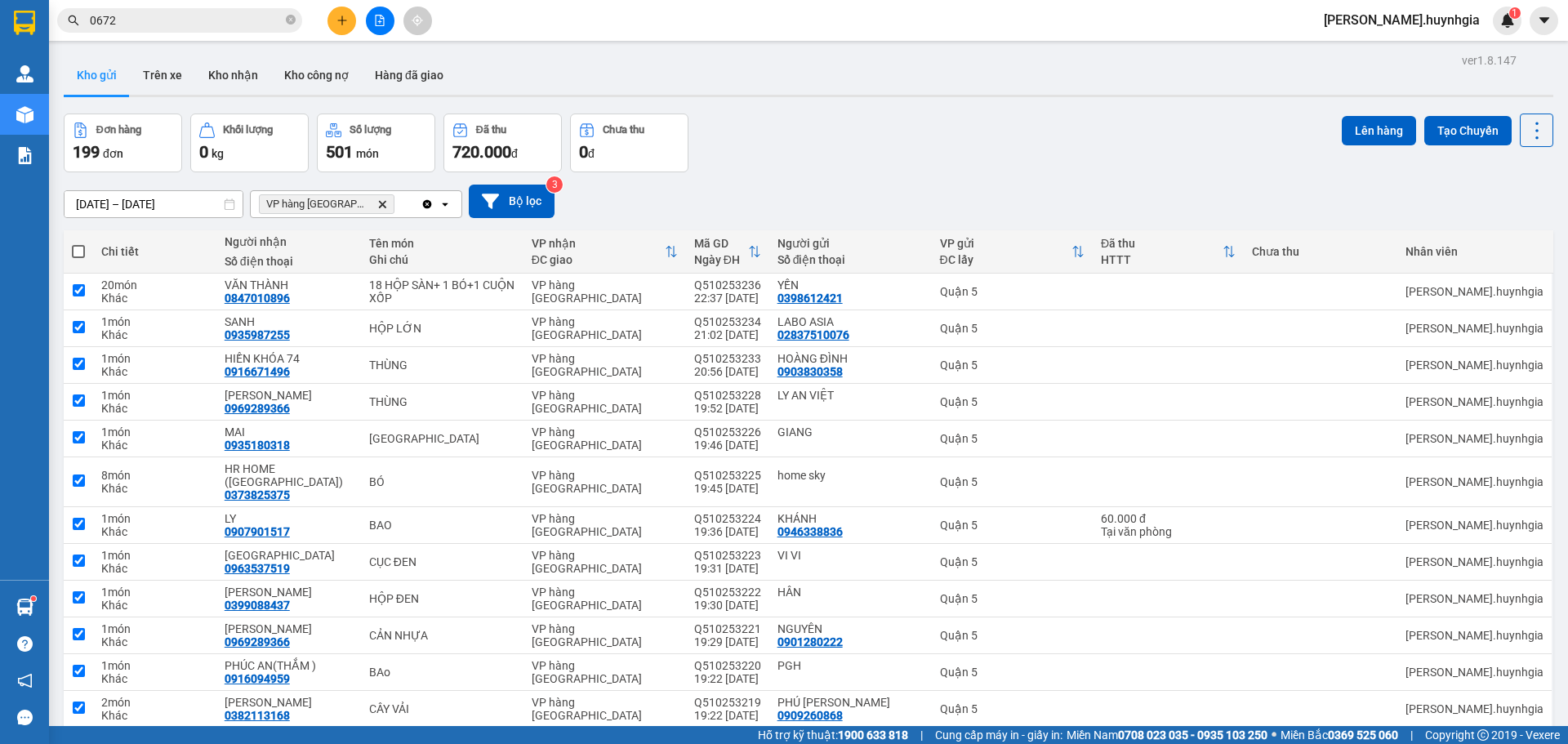
checkbox input "true"
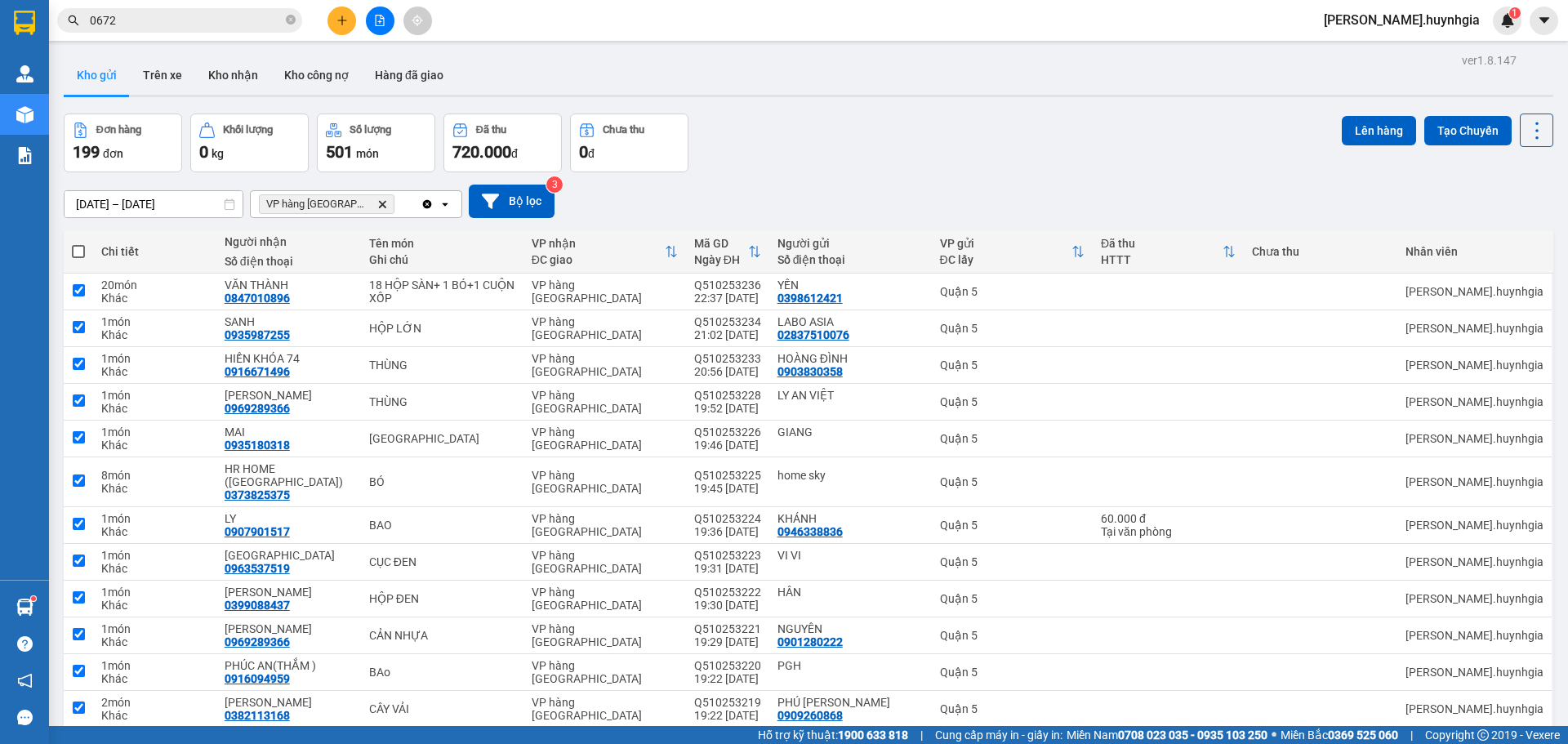
checkbox input "true"
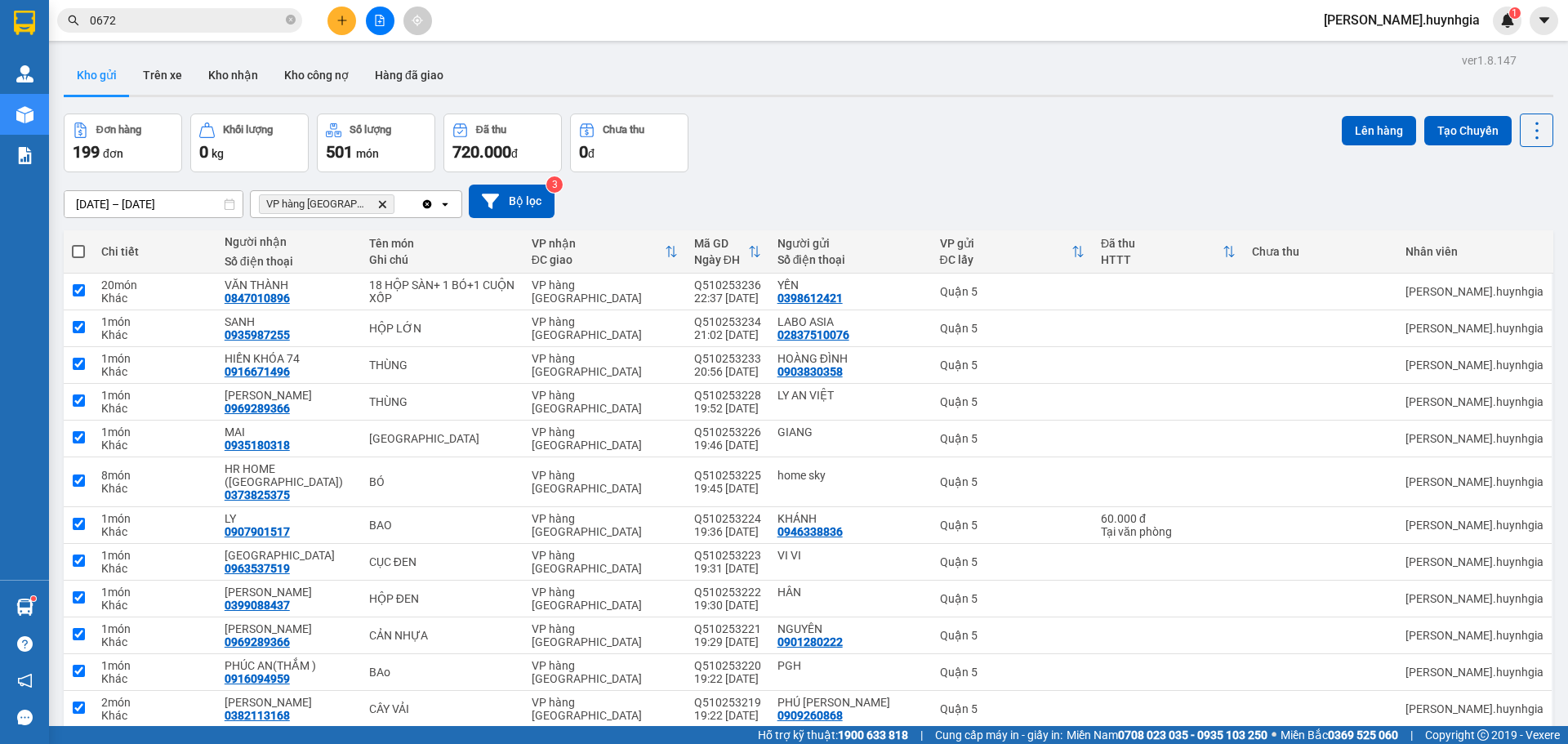
checkbox input "true"
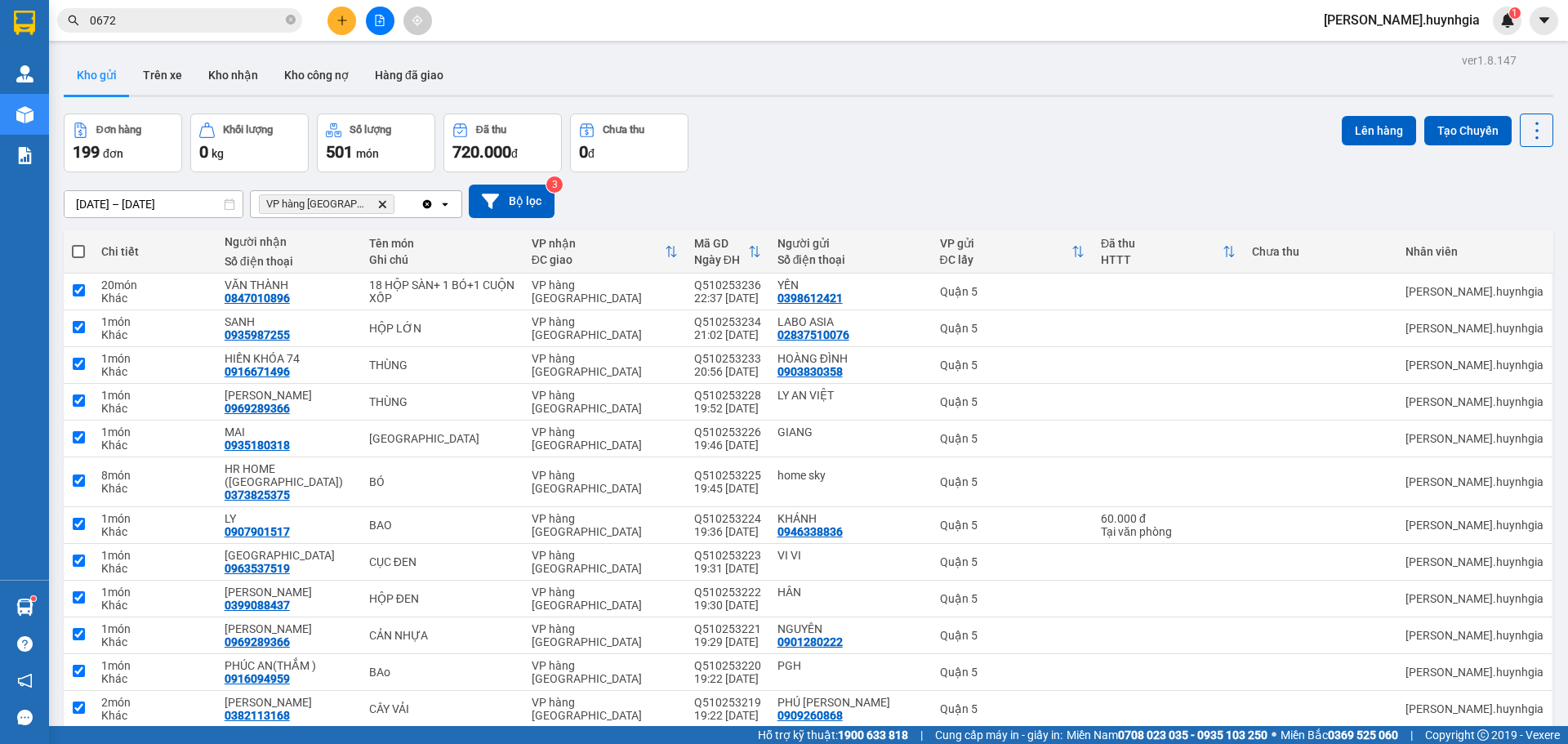
checkbox input "true"
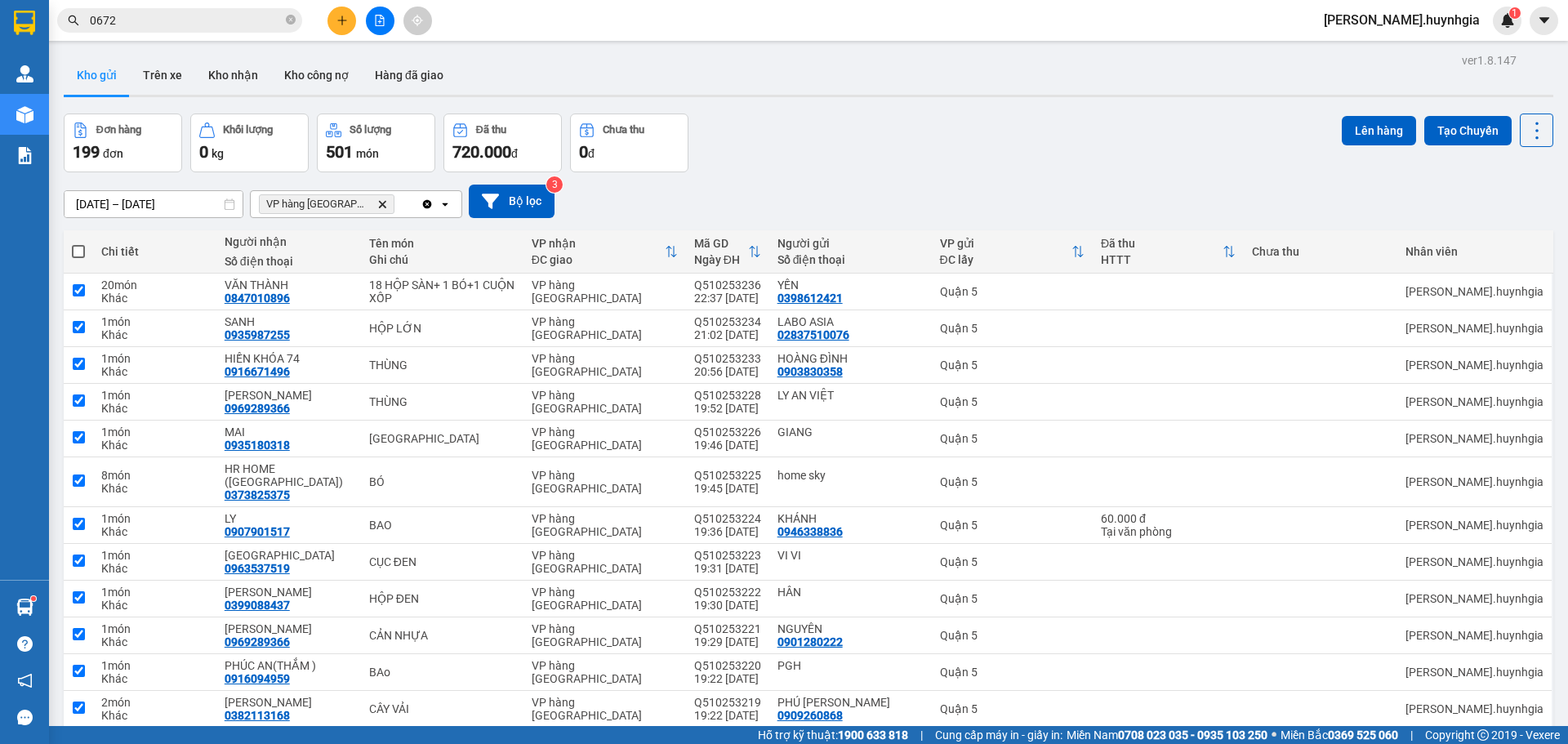
checkbox input "true"
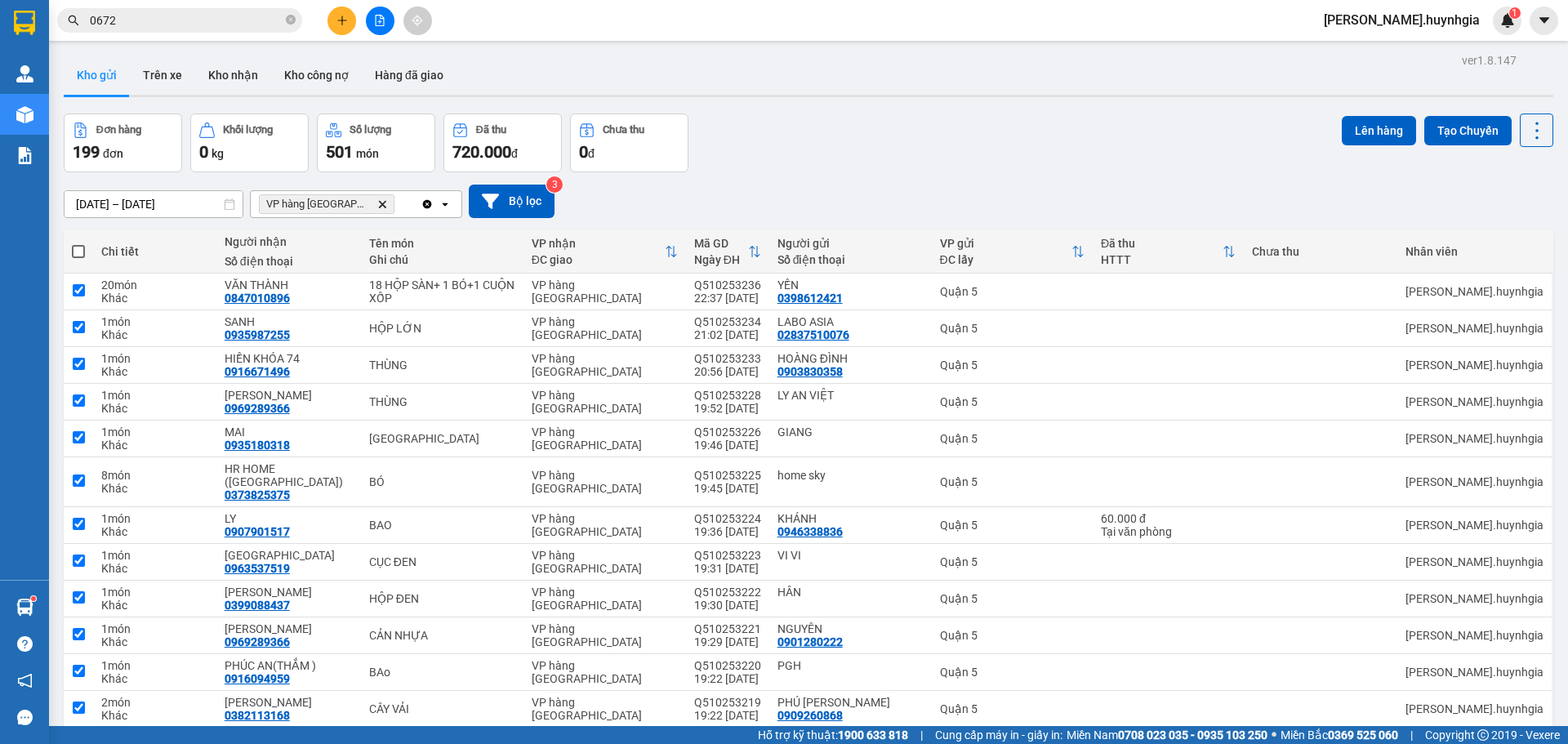
checkbox input "true"
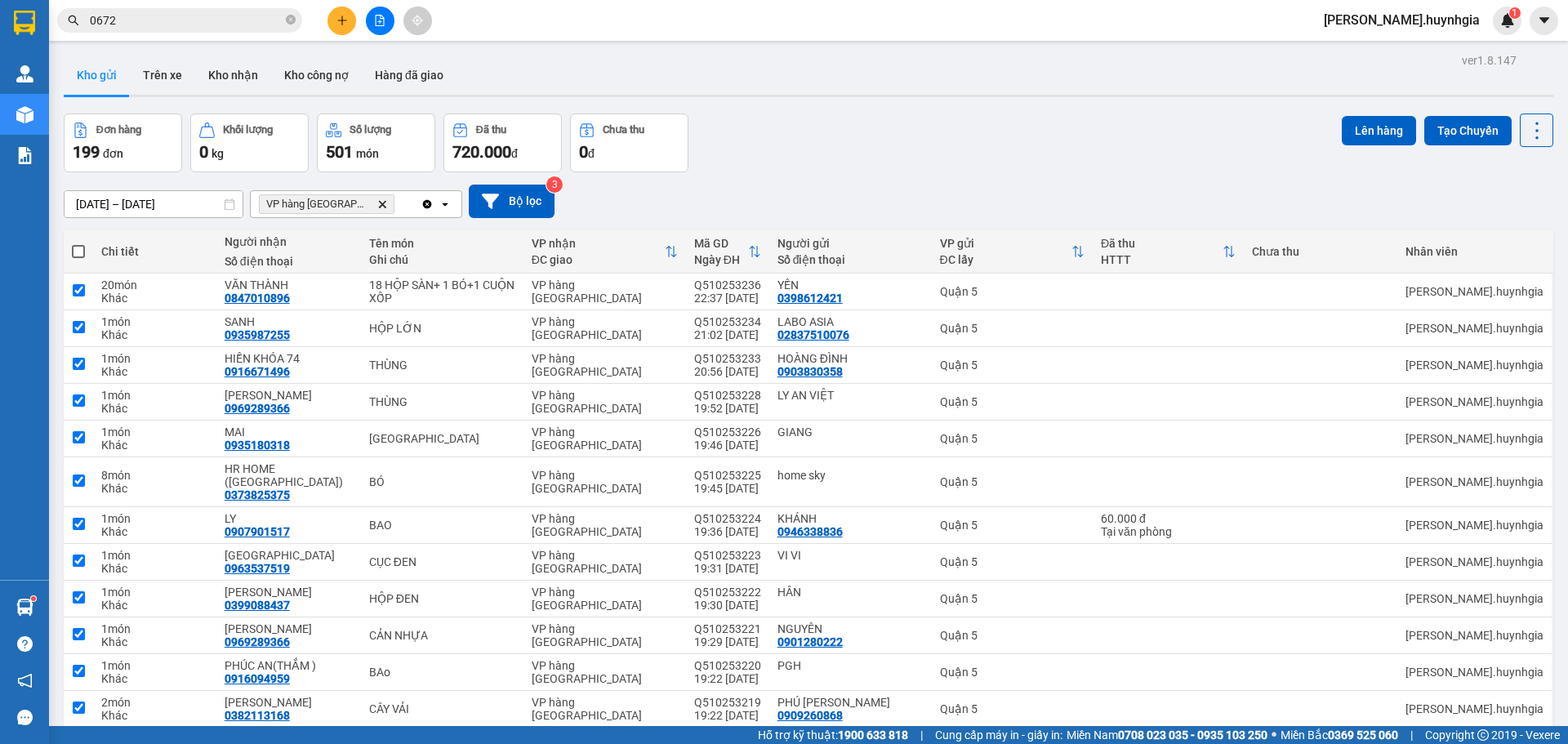
checkbox input "true"
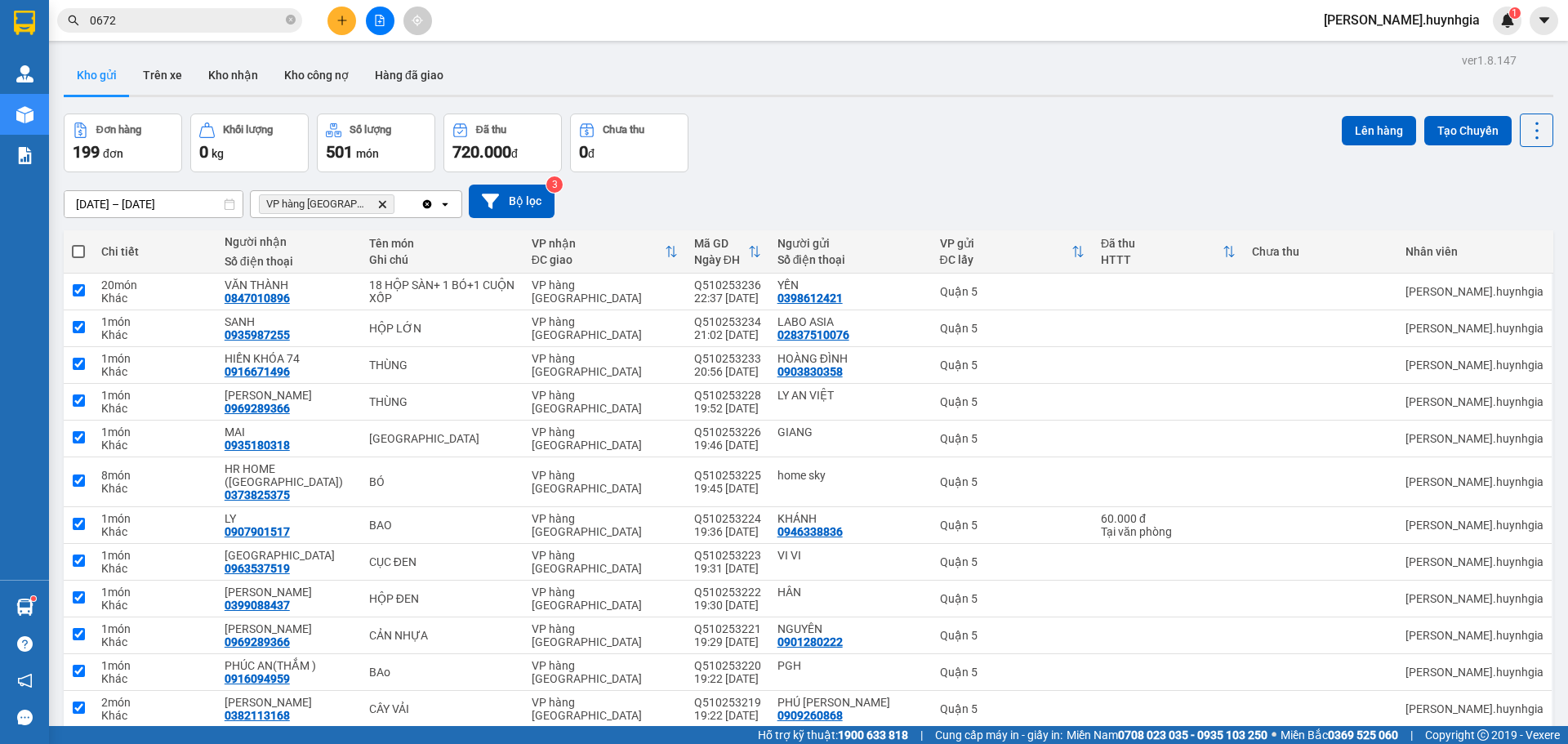
checkbox input "true"
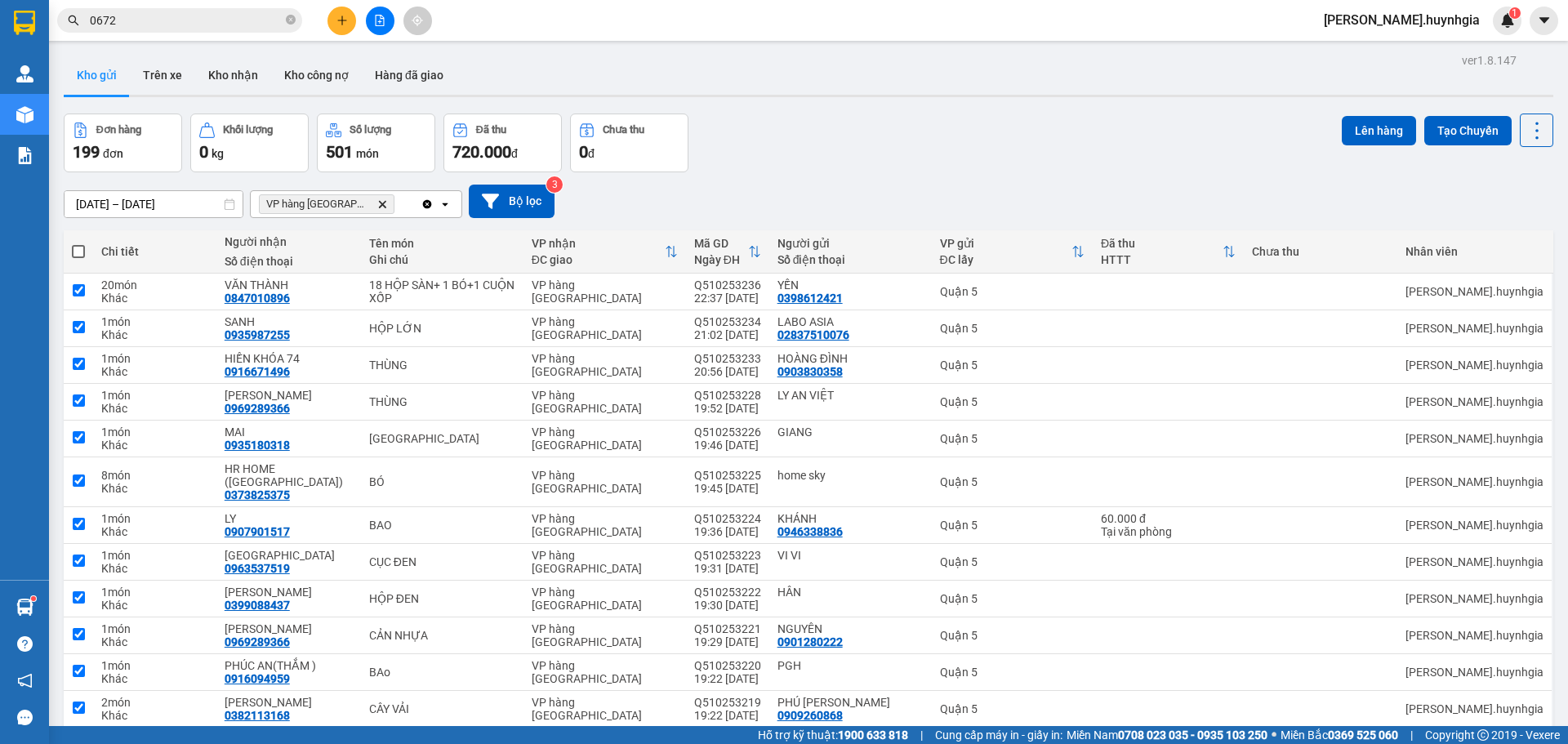
checkbox input "true"
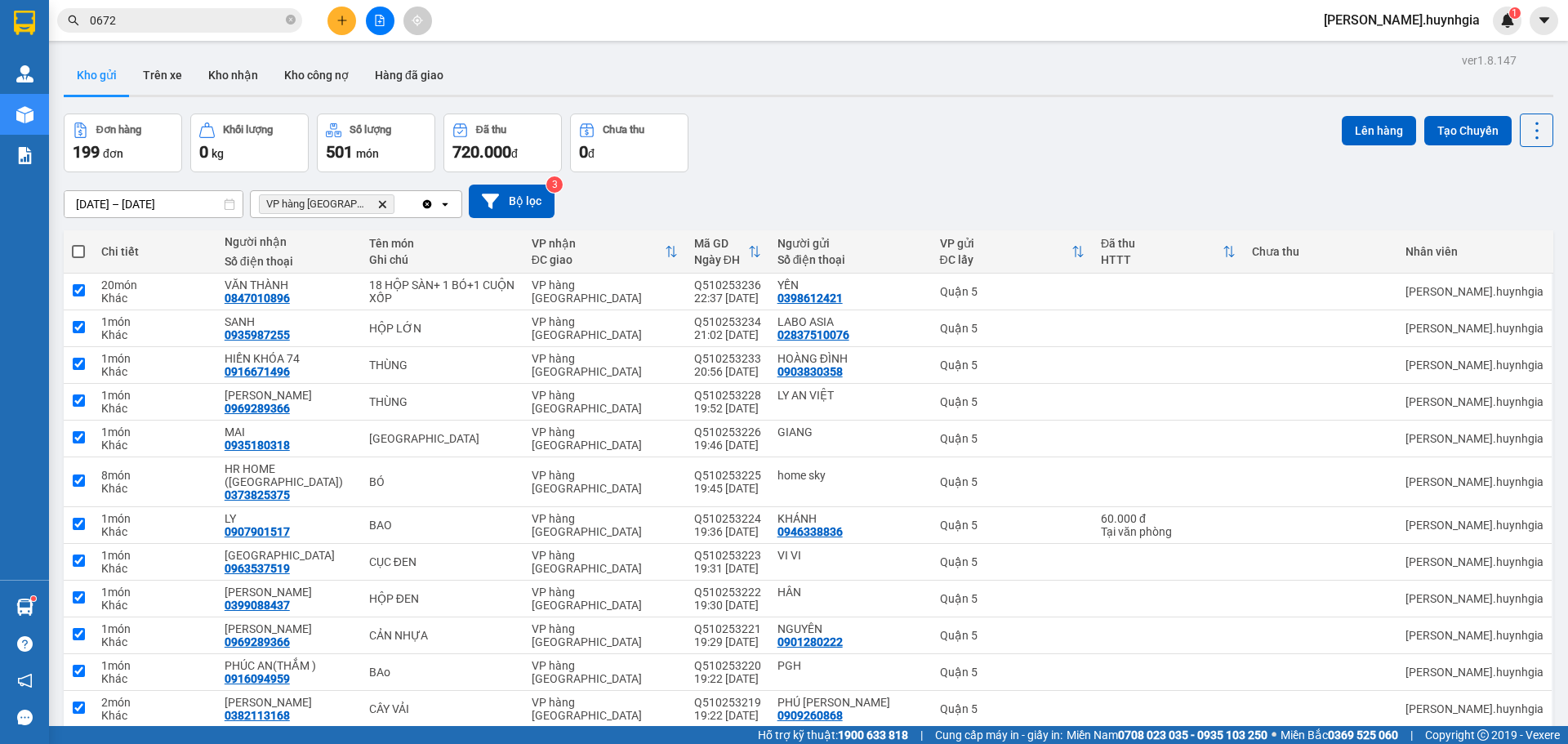
checkbox input "true"
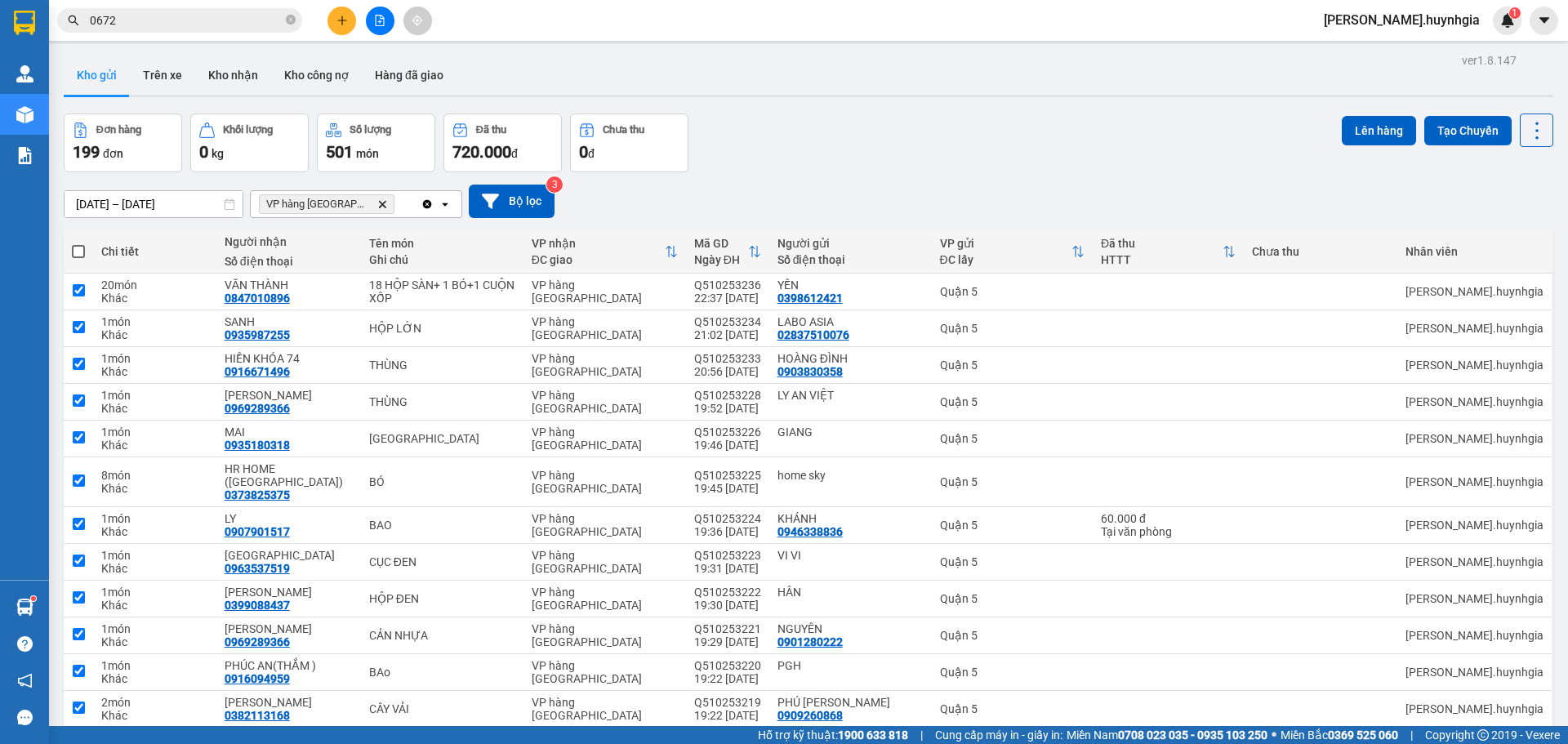
checkbox input "true"
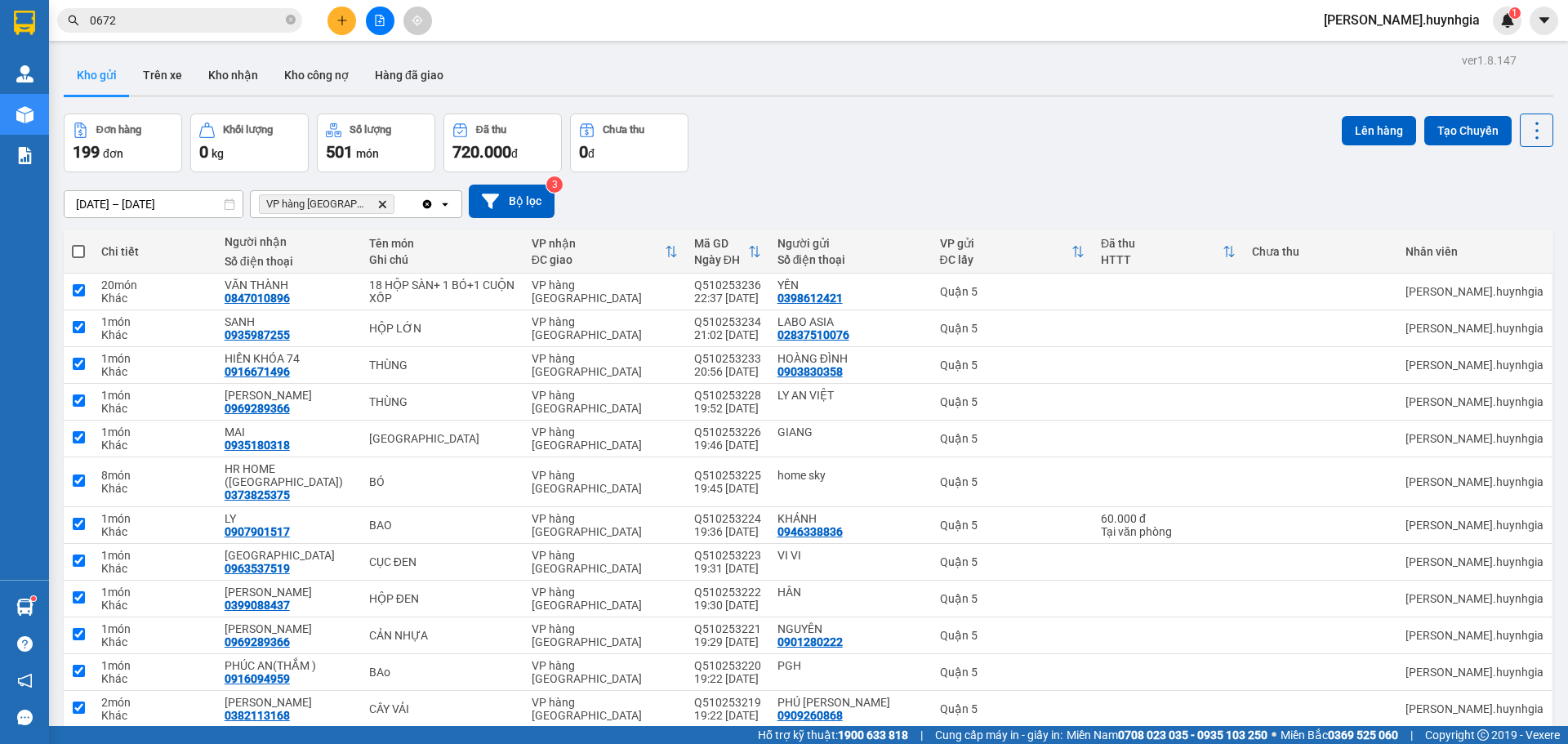
checkbox input "true"
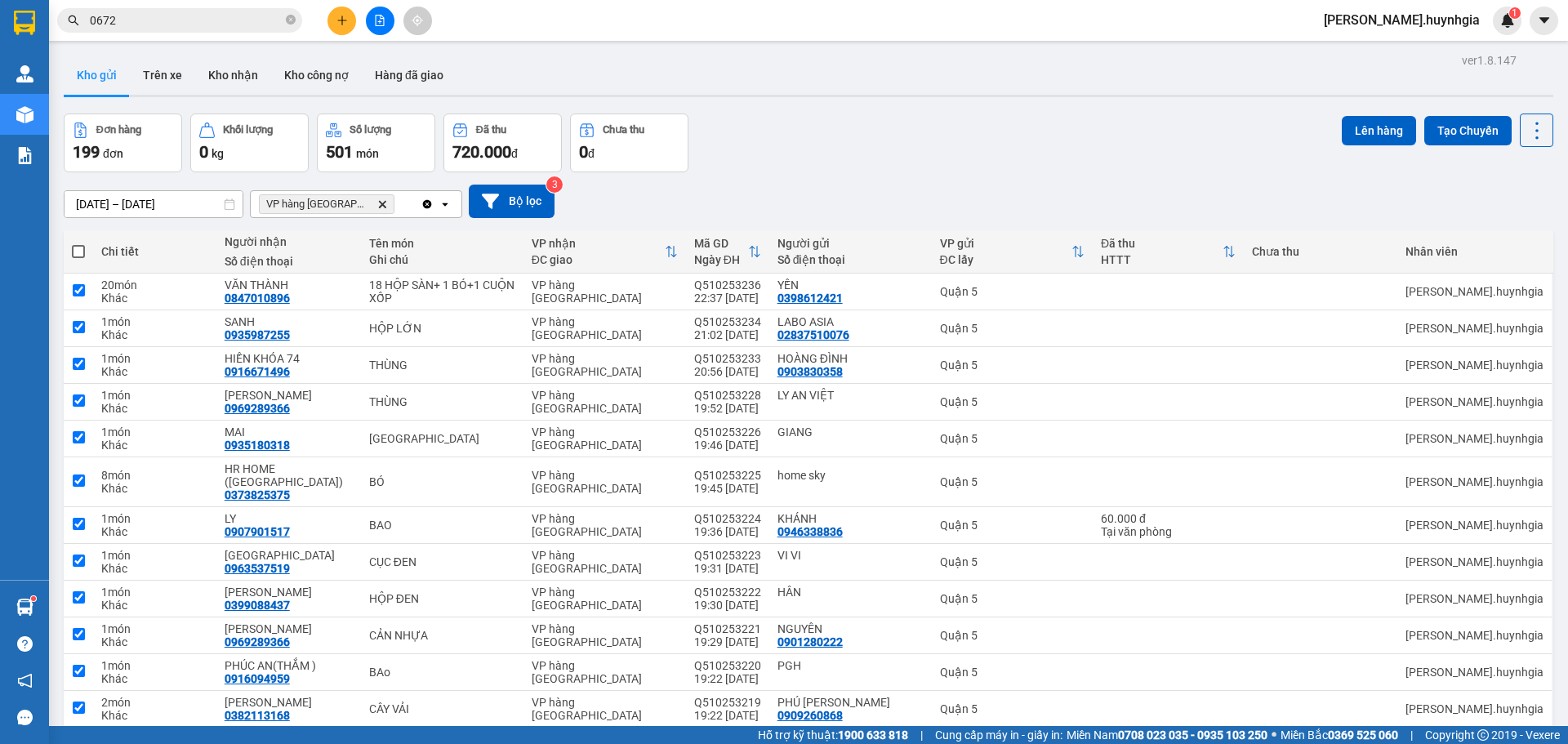
checkbox input "true"
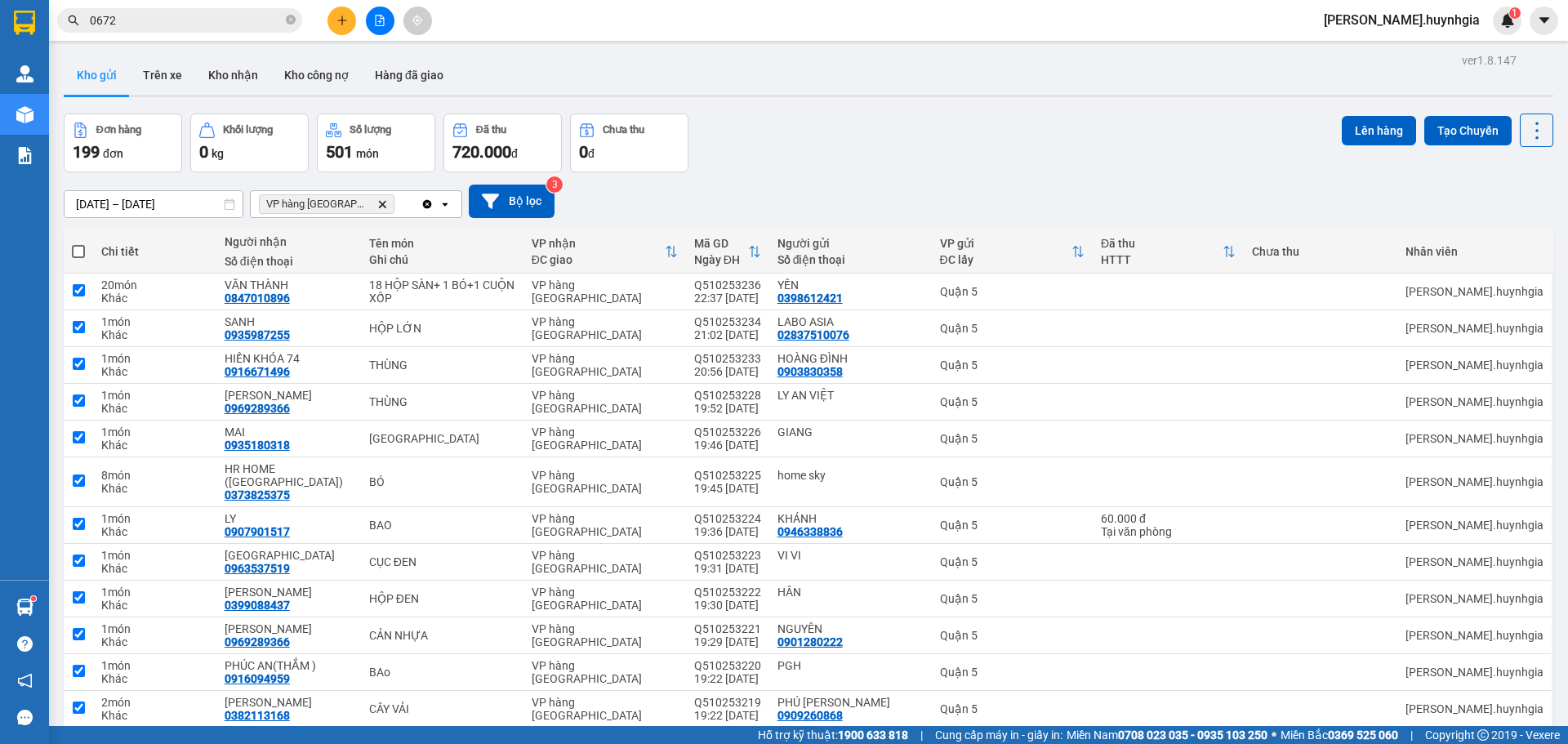
checkbox input "true"
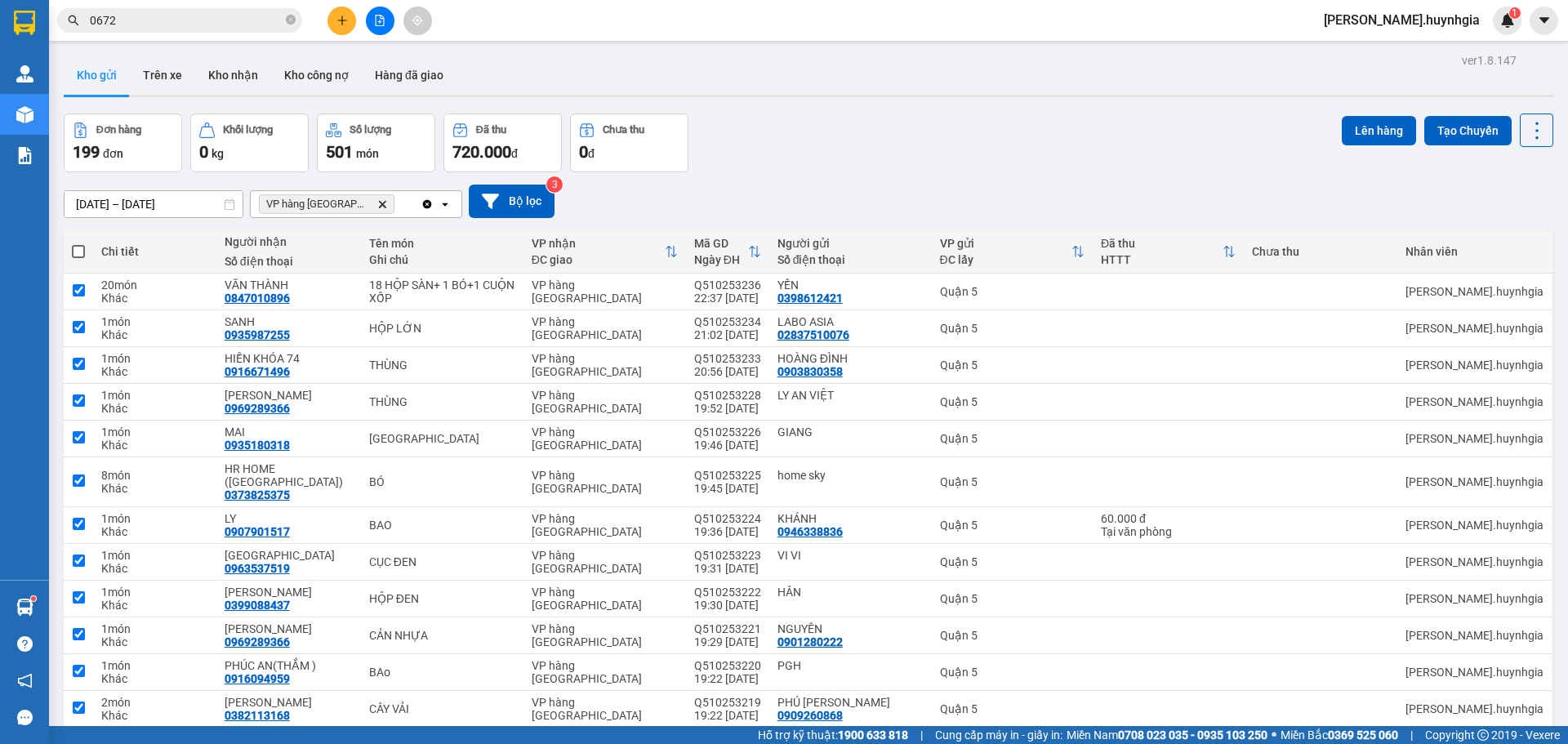
checkbox input "true"
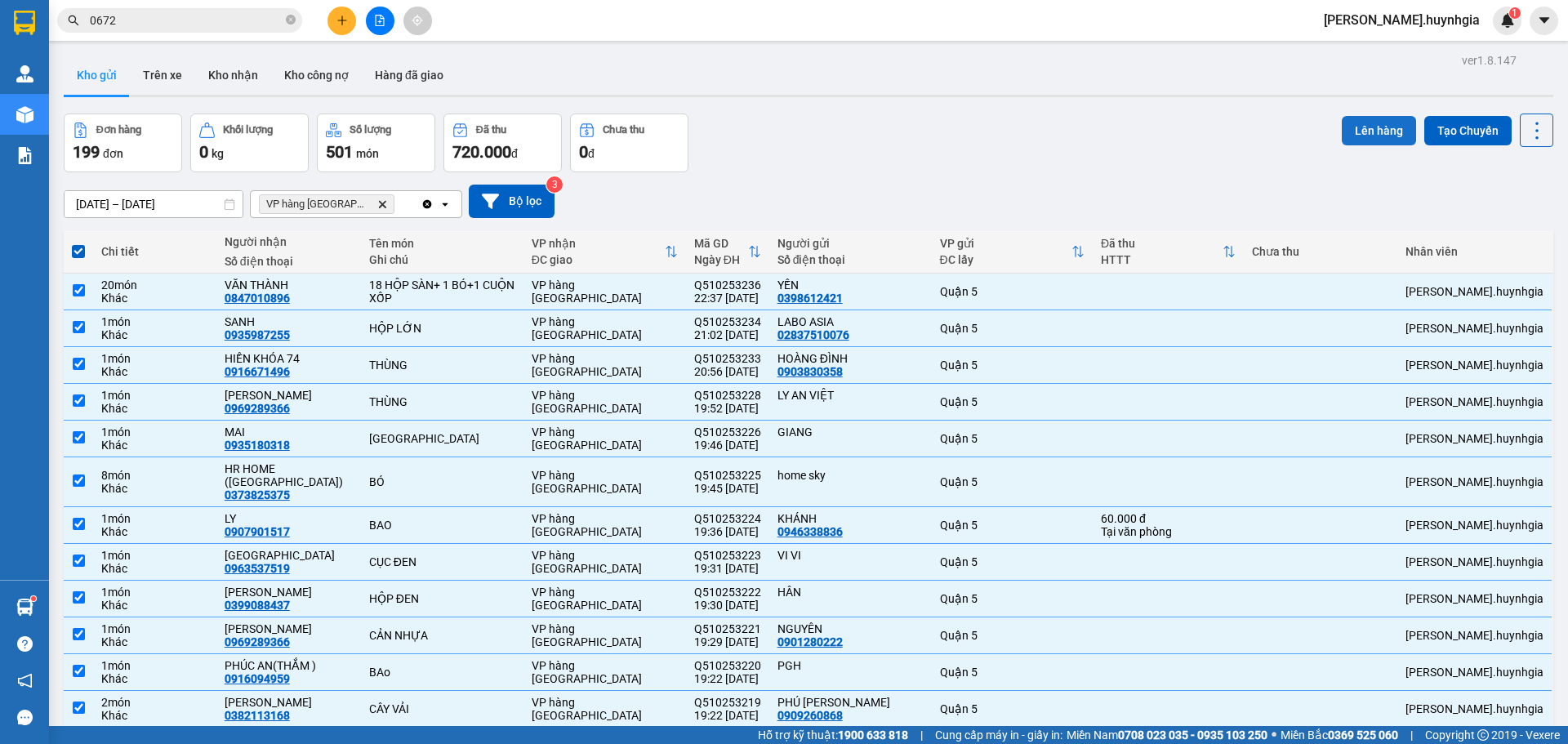
click at [1354, 135] on button "Lên hàng" at bounding box center [1379, 130] width 75 height 29
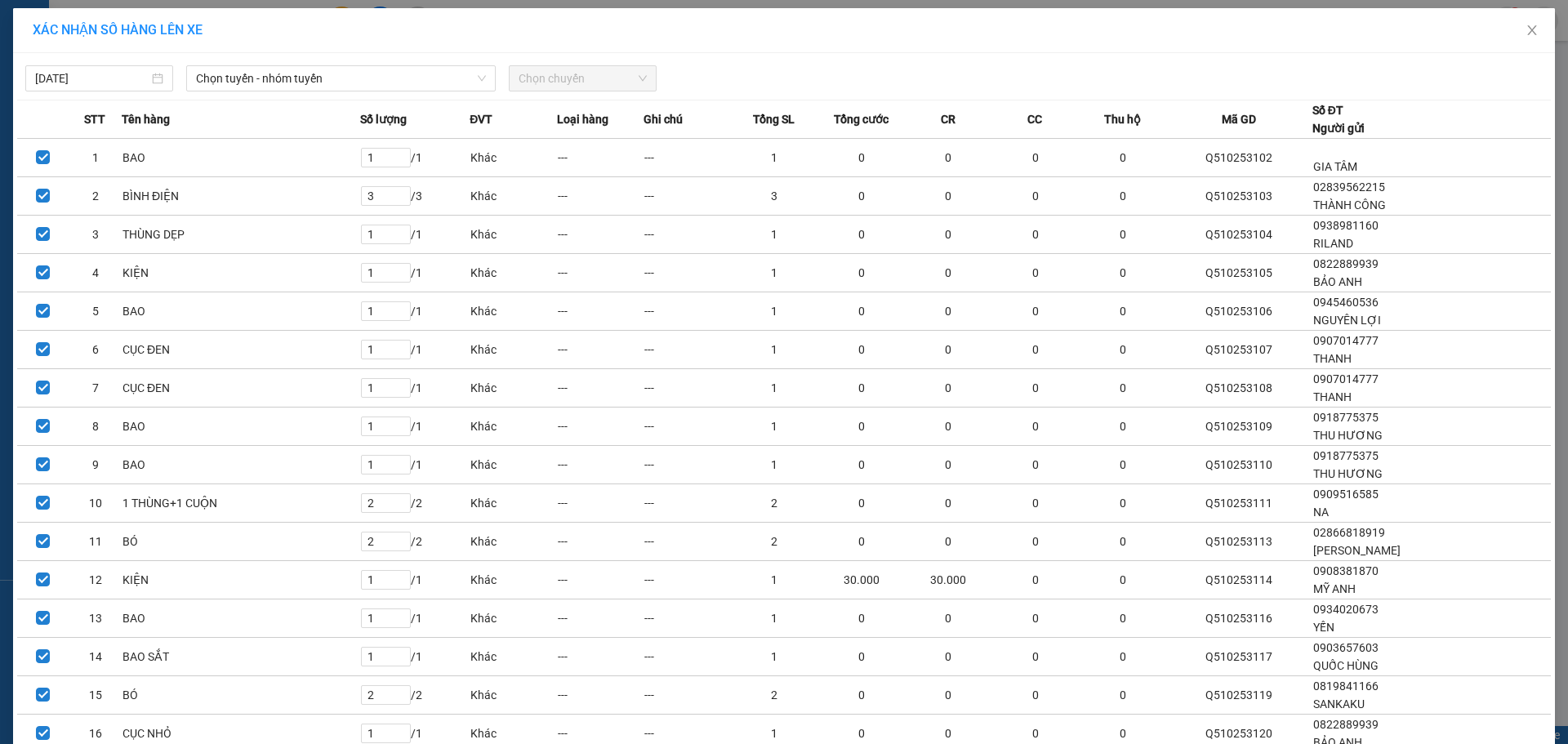
drag, startPoint x: 342, startPoint y: 69, endPoint x: 368, endPoint y: 93, distance: 35.4
click at [346, 75] on span "Chọn tuyến - nhóm tuyến" at bounding box center [341, 79] width 290 height 25
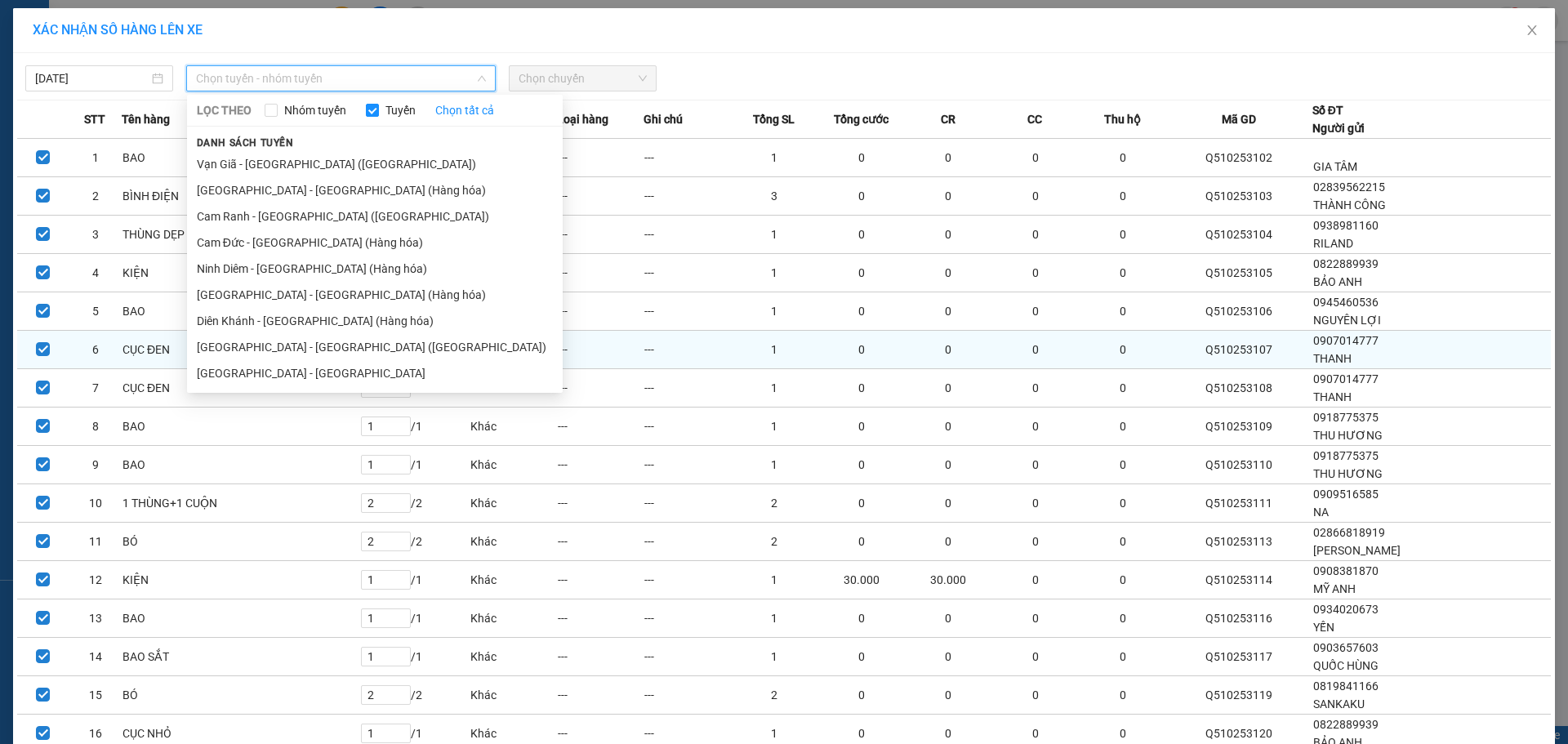
drag, startPoint x: 328, startPoint y: 344, endPoint x: 353, endPoint y: 353, distance: 26.6
click at [327, 347] on li "[GEOGRAPHIC_DATA] - [GEOGRAPHIC_DATA] ([GEOGRAPHIC_DATA])" at bounding box center [375, 348] width 376 height 27
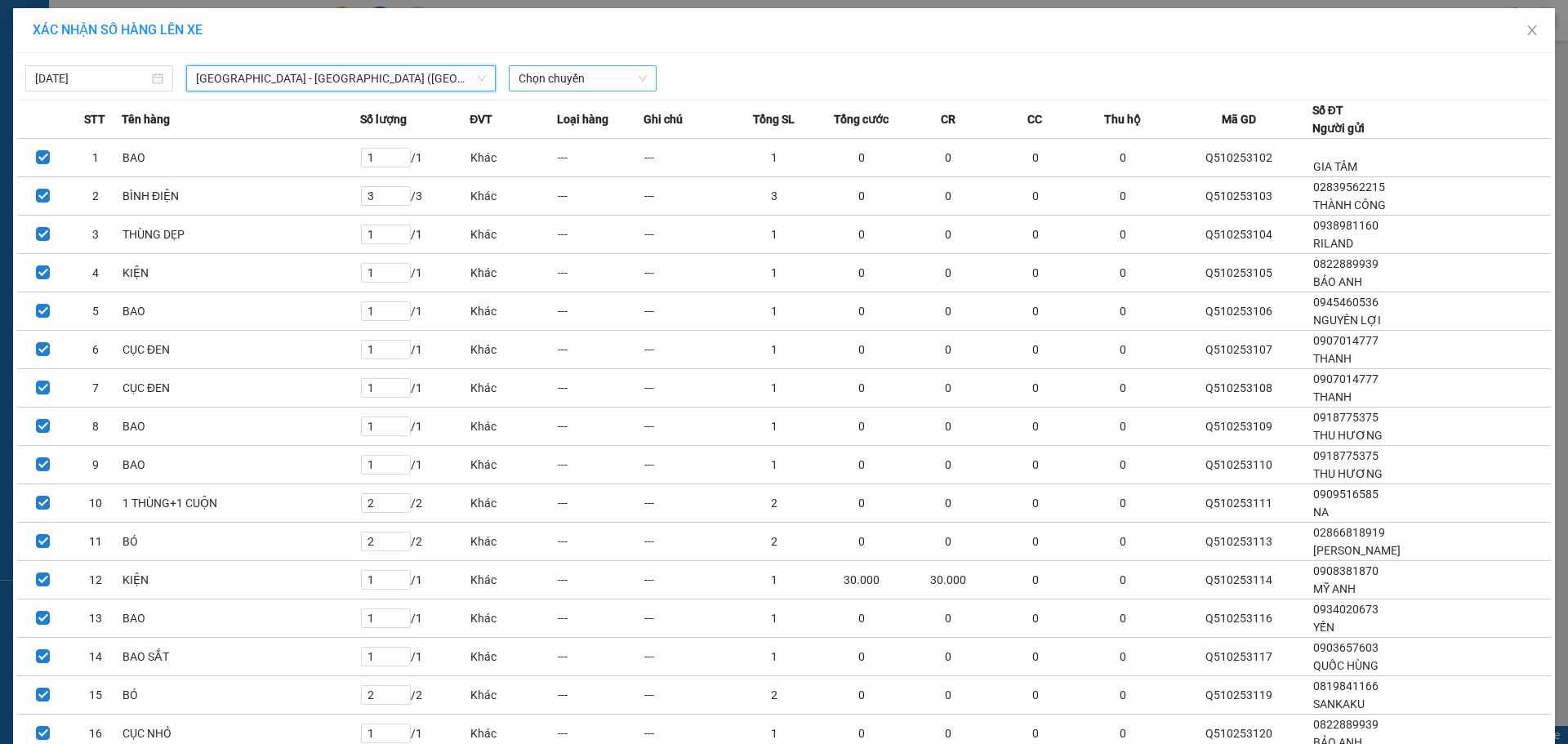
click at [585, 81] on span "Chọn chuyến" at bounding box center [582, 79] width 129 height 25
click at [554, 144] on div "22:00" at bounding box center [577, 138] width 128 height 18
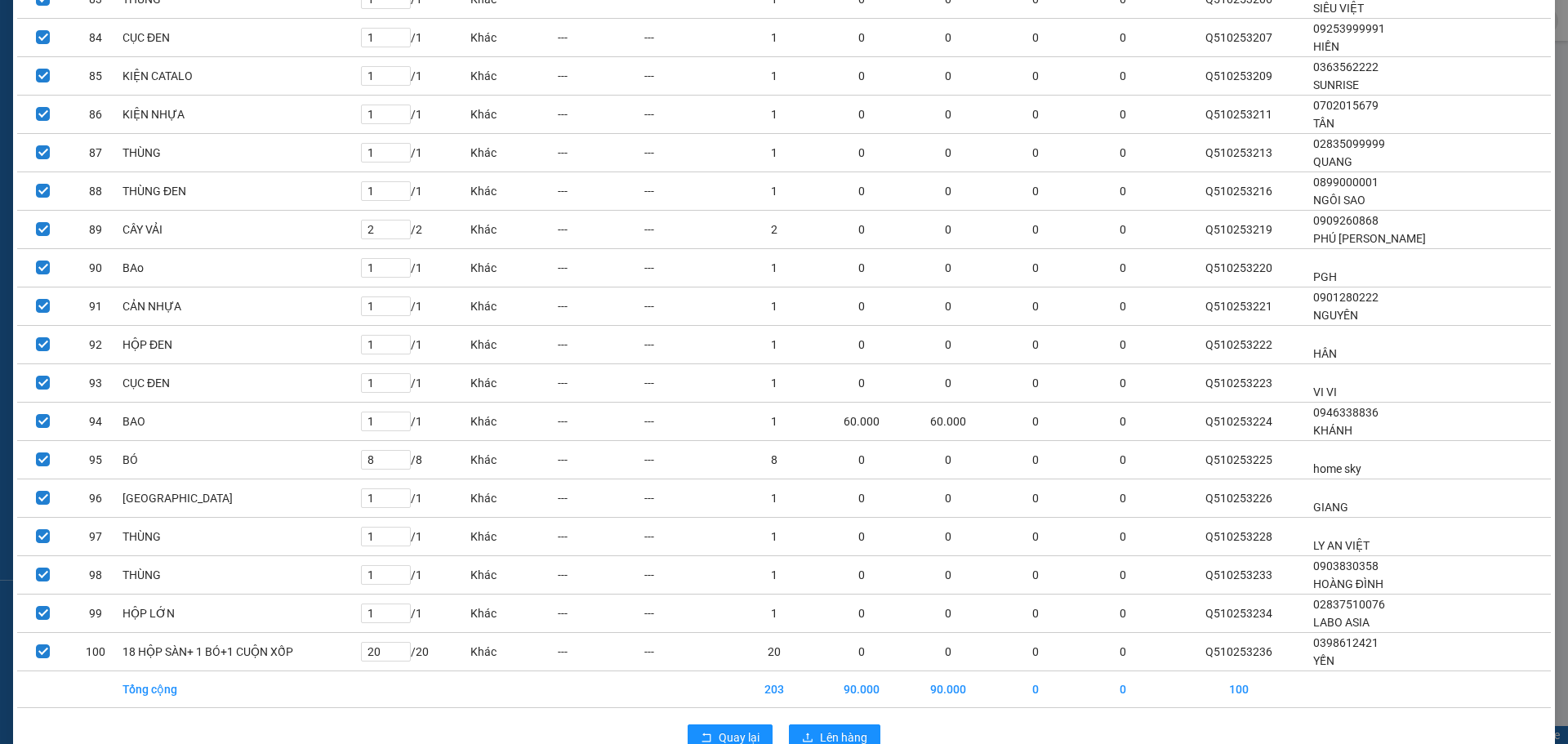
scroll to position [3355, 0]
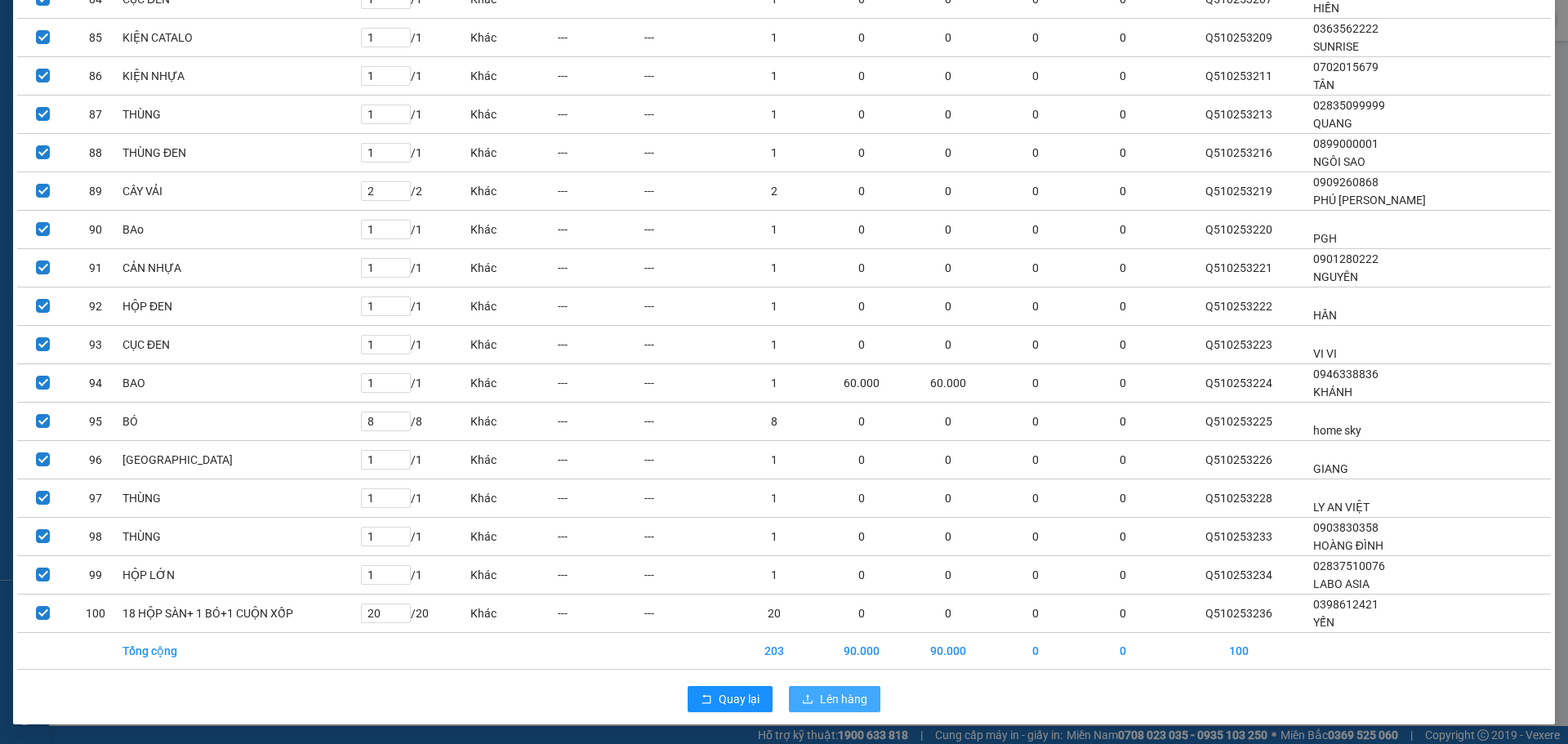
click at [849, 693] on span "Lên hàng" at bounding box center [843, 699] width 47 height 18
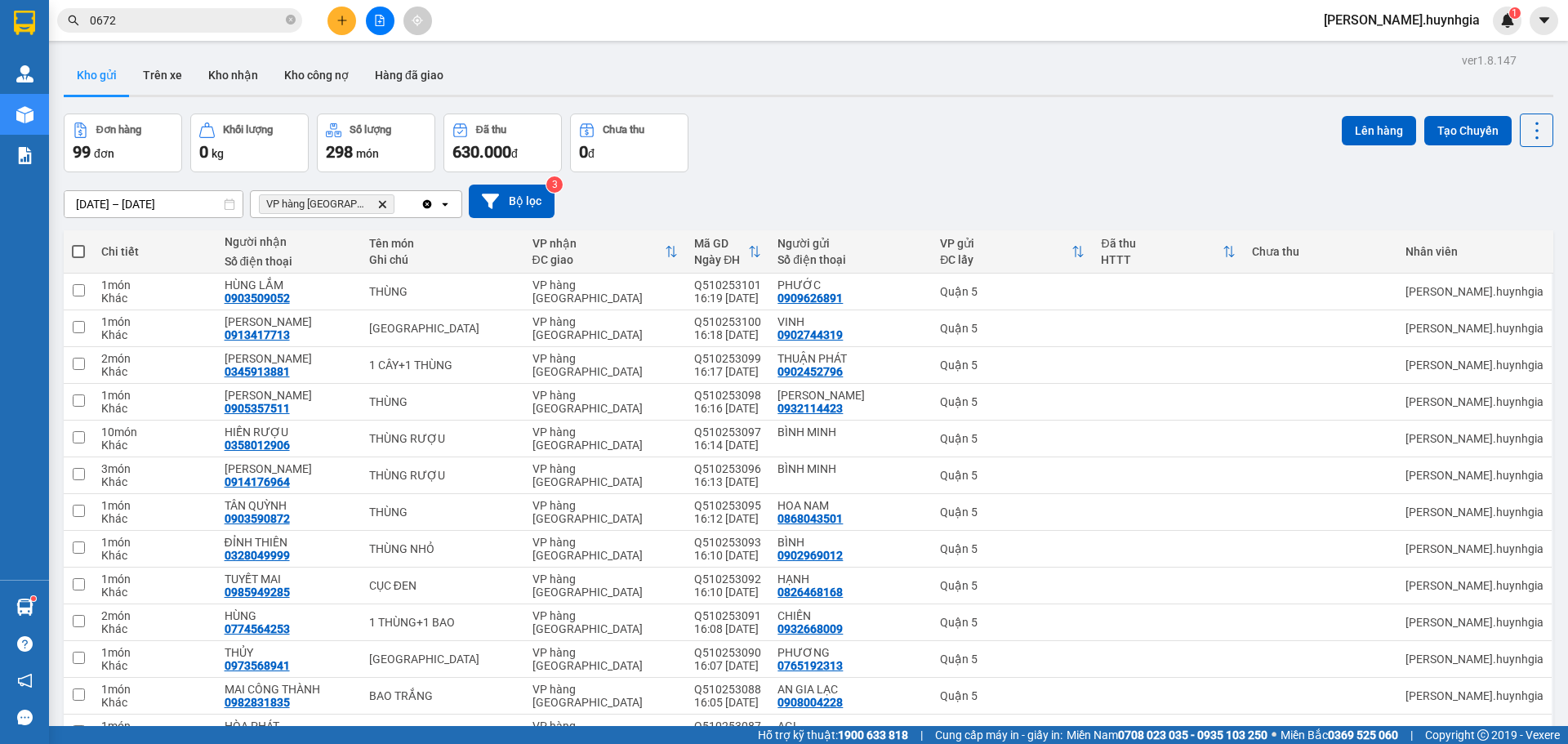
click at [76, 250] on span at bounding box center [79, 251] width 13 height 13
click at [79, 244] on input "checkbox" at bounding box center [79, 244] width 0 height 0
checkbox input "true"
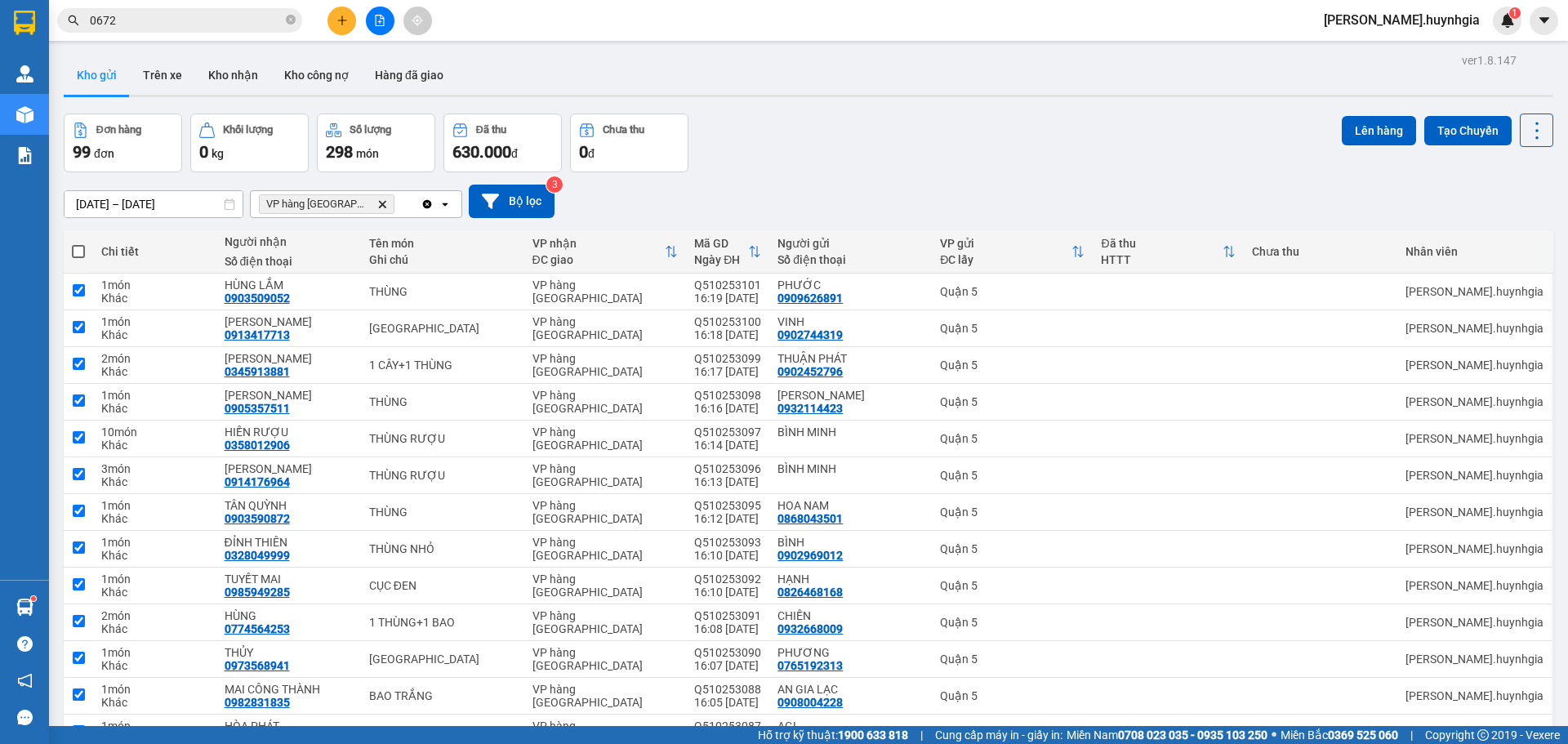
checkbox input "true"
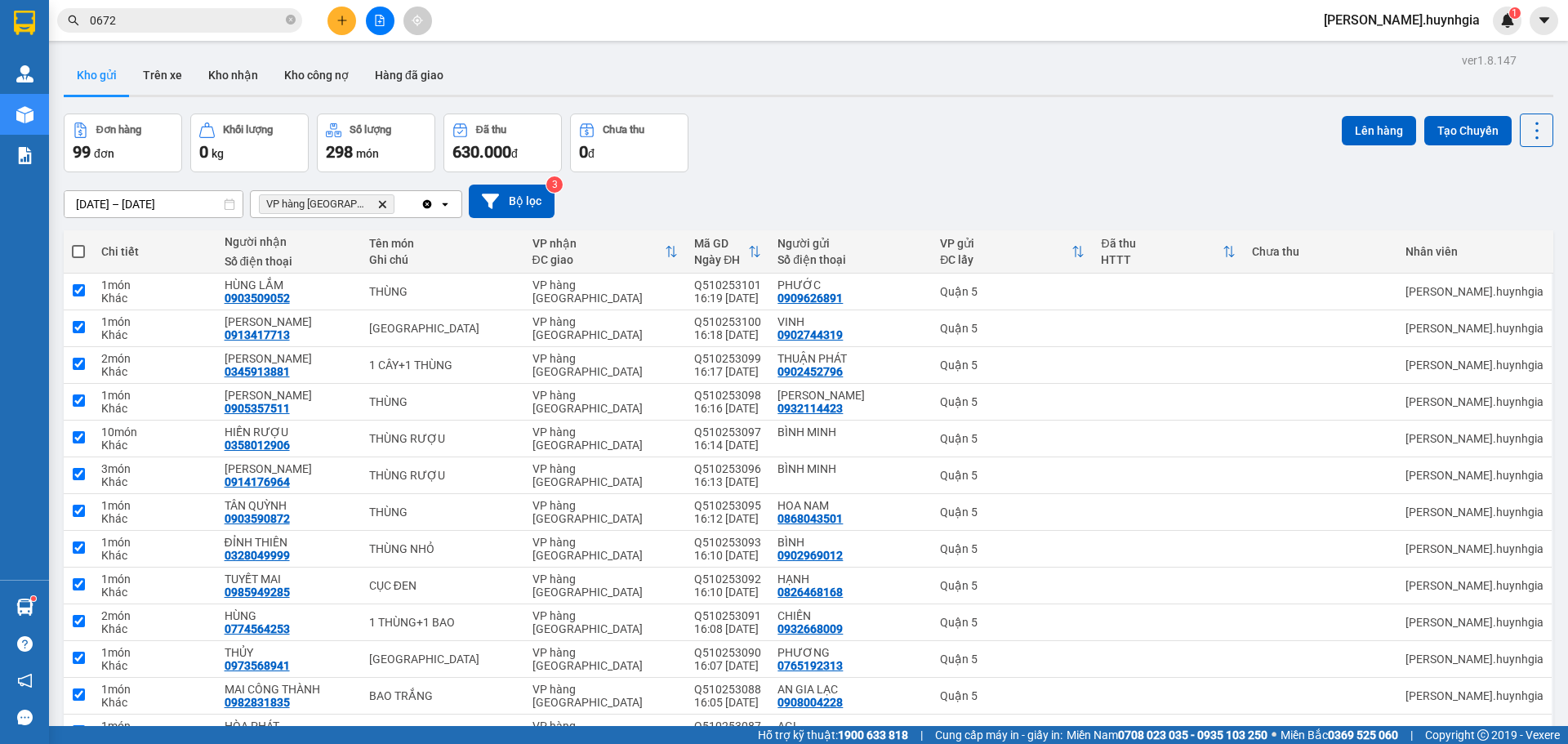
checkbox input "true"
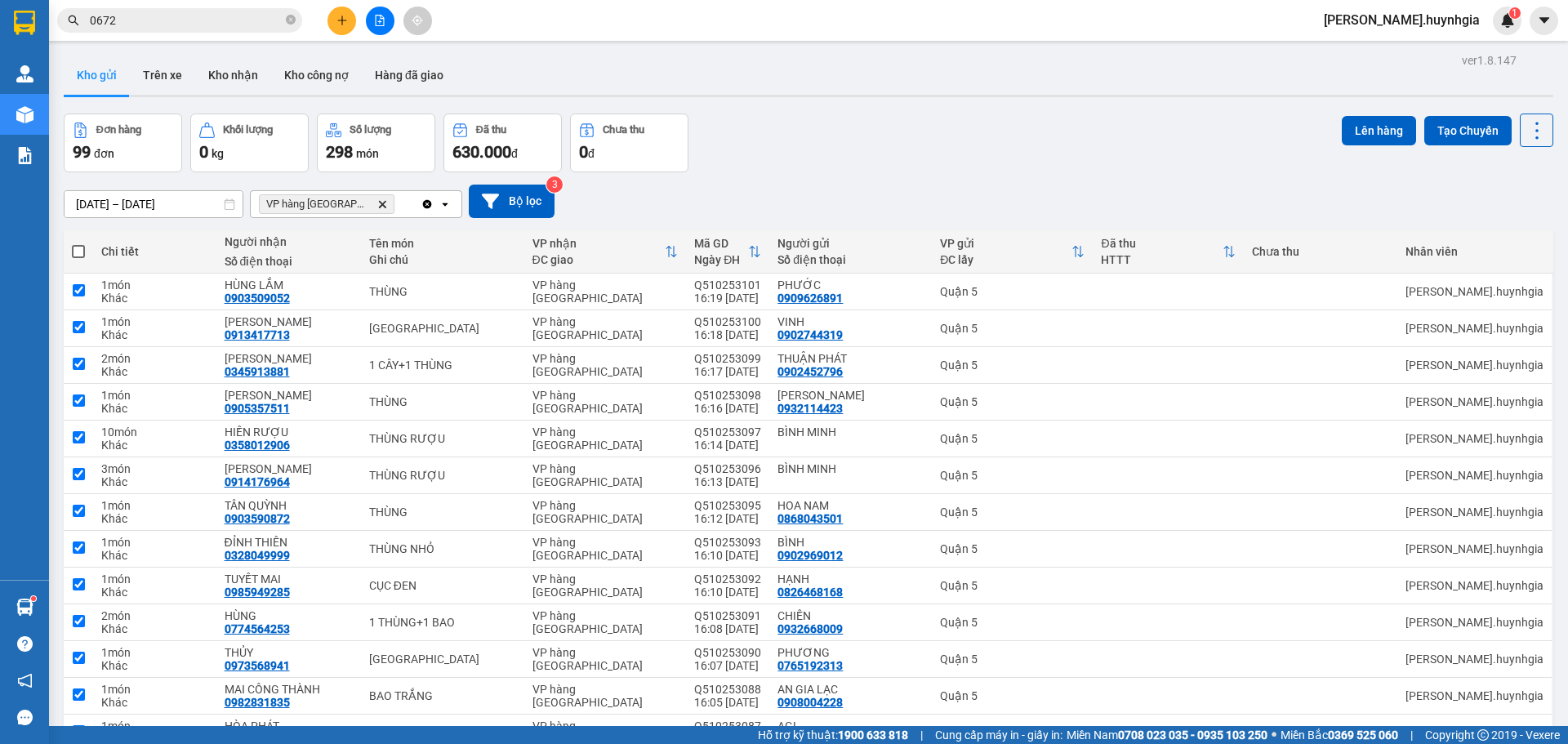
checkbox input "true"
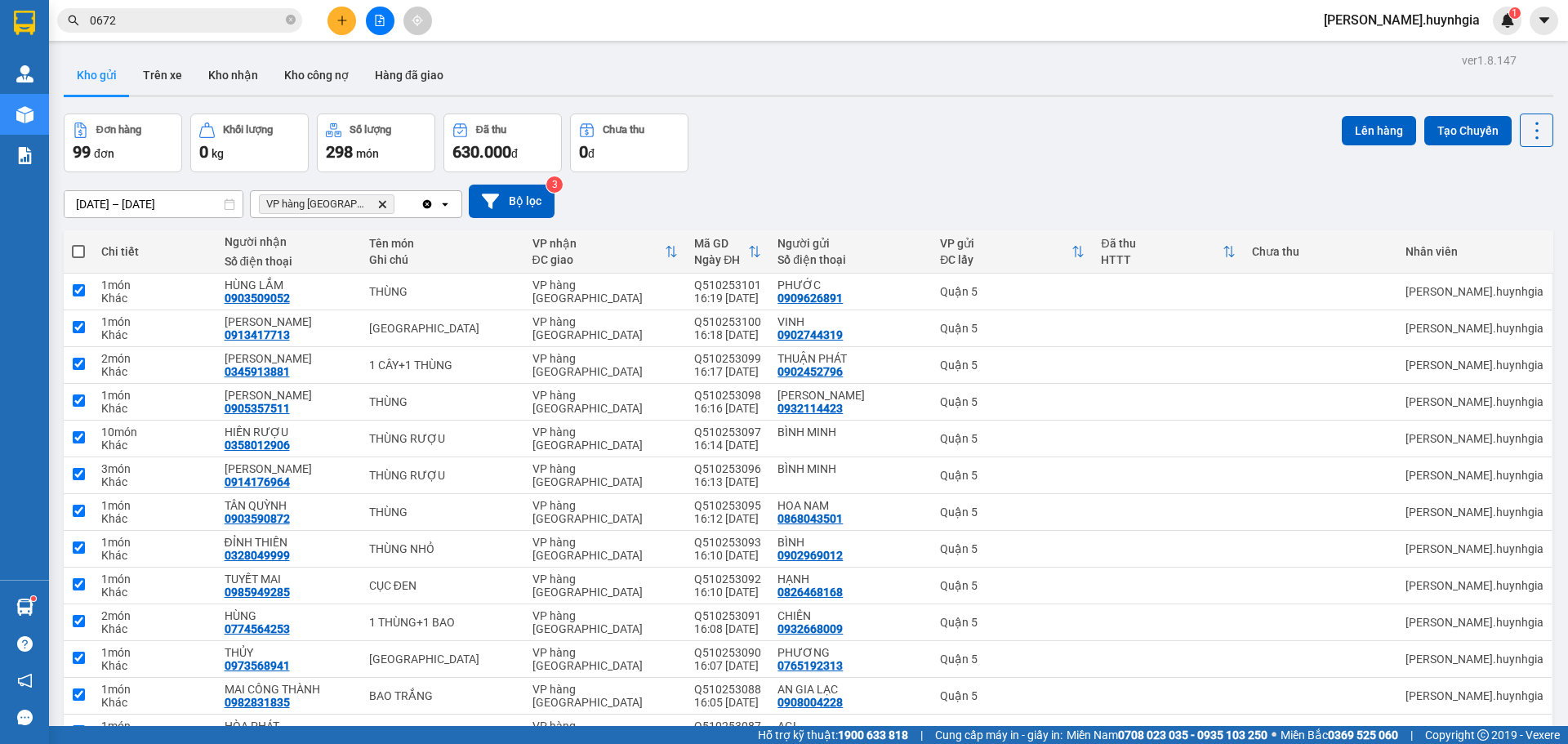
checkbox input "true"
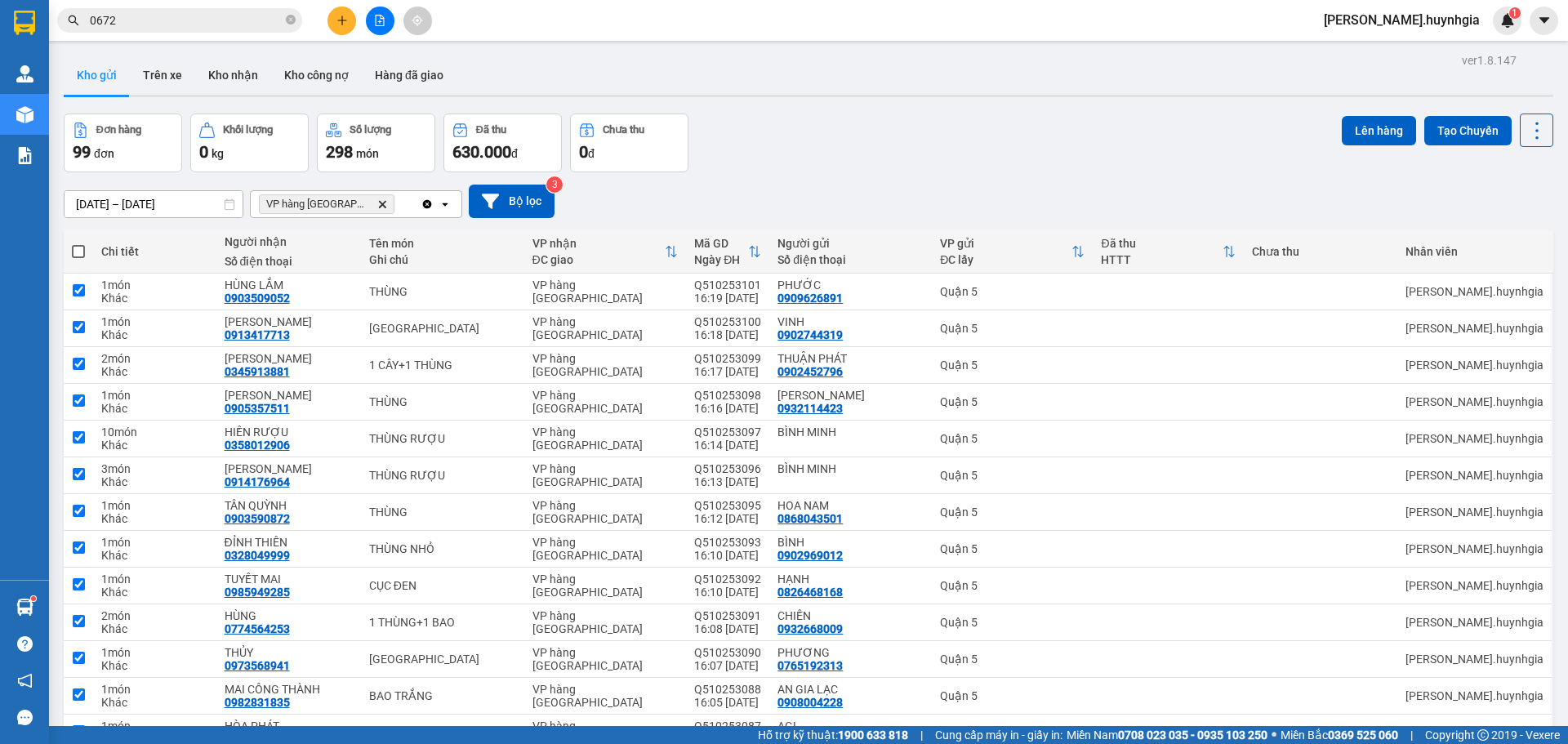
checkbox input "true"
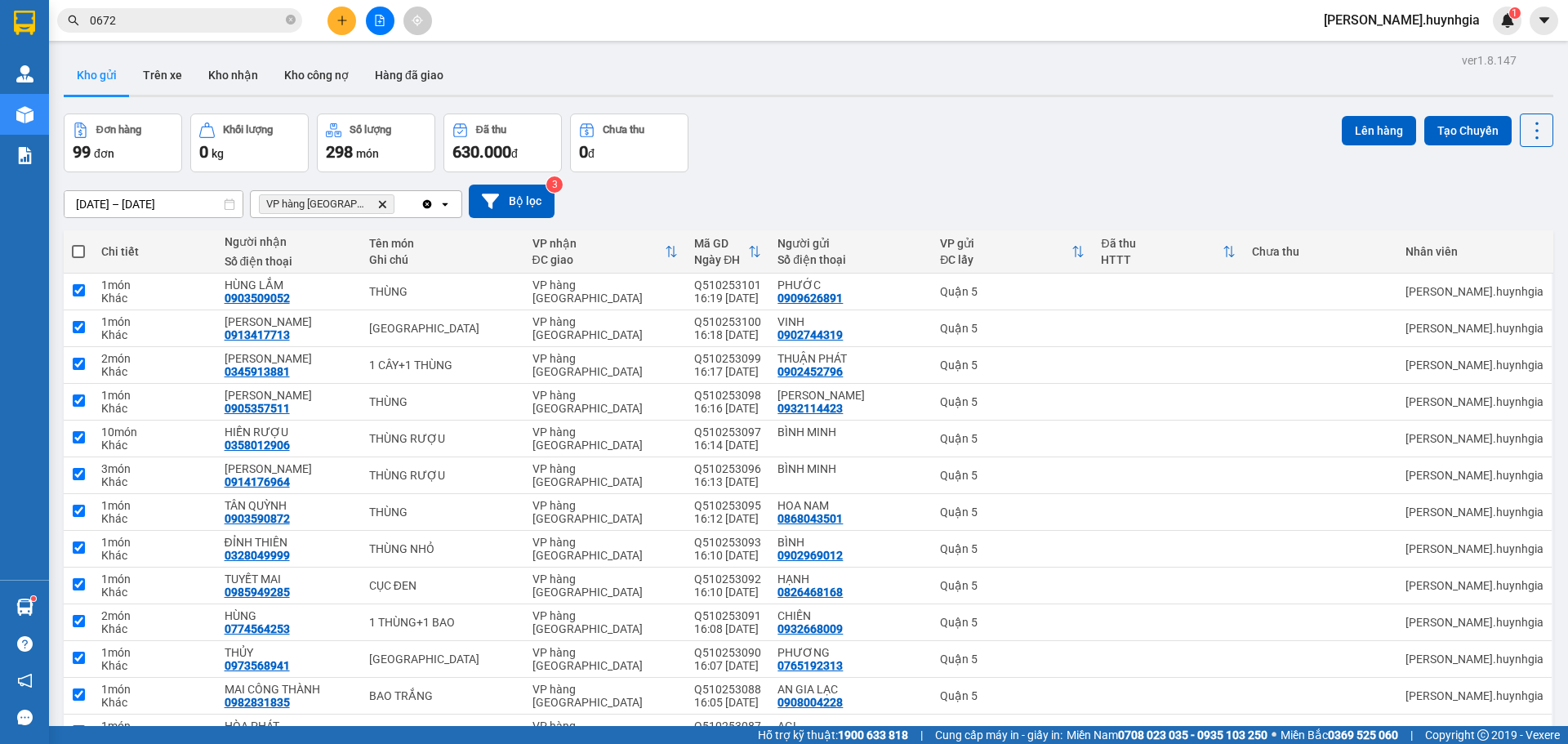
checkbox input "true"
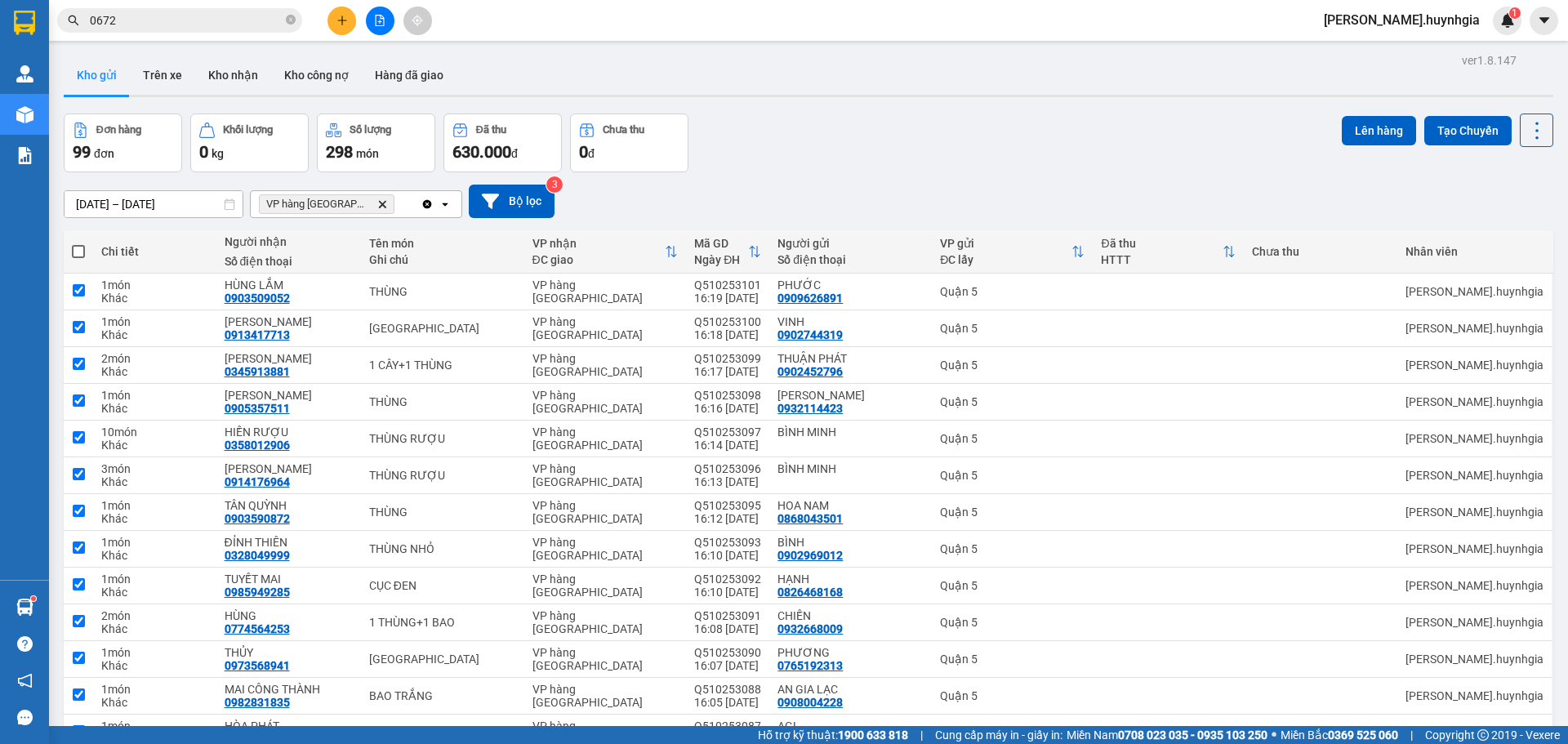
checkbox input "true"
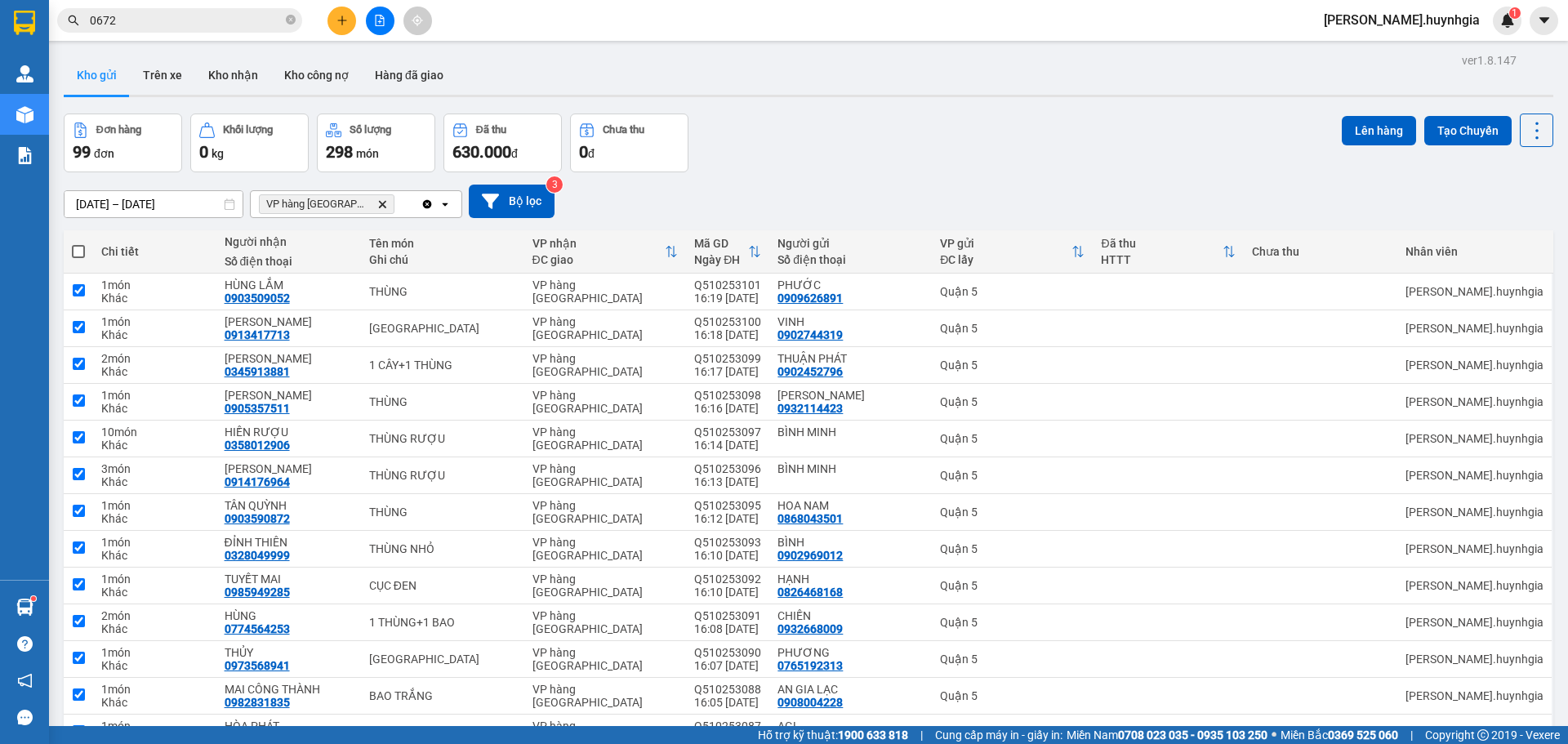
checkbox input "true"
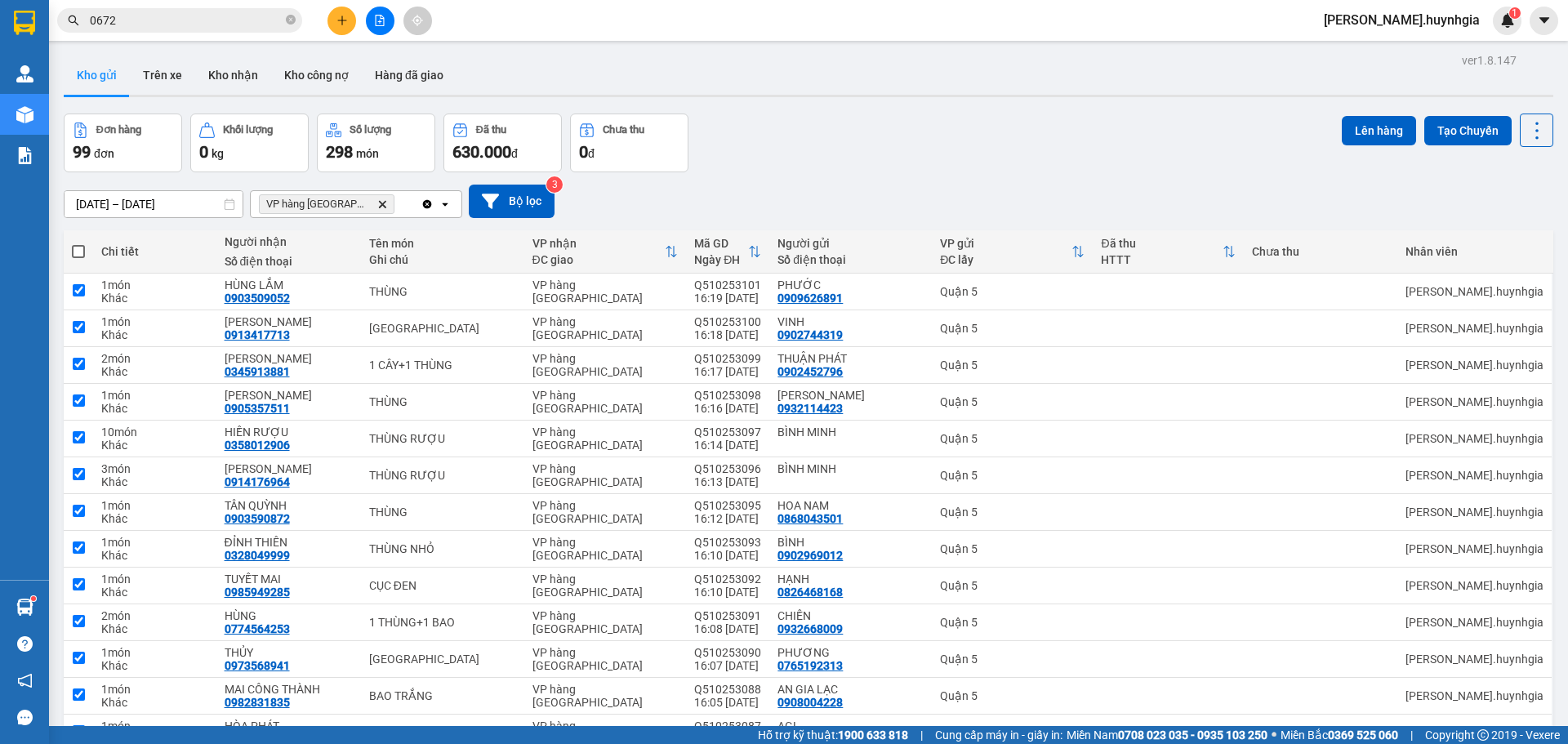
checkbox input "true"
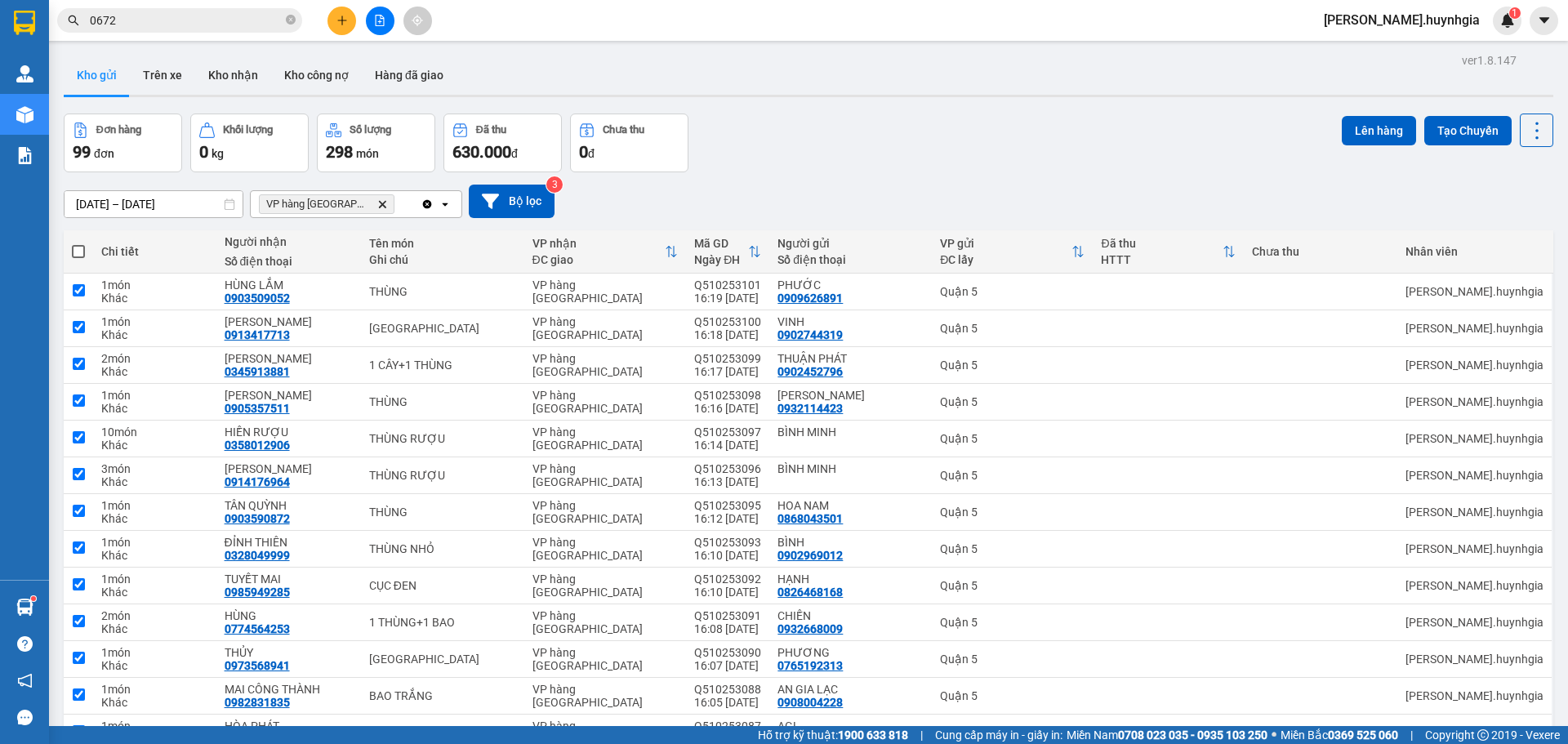
checkbox input "true"
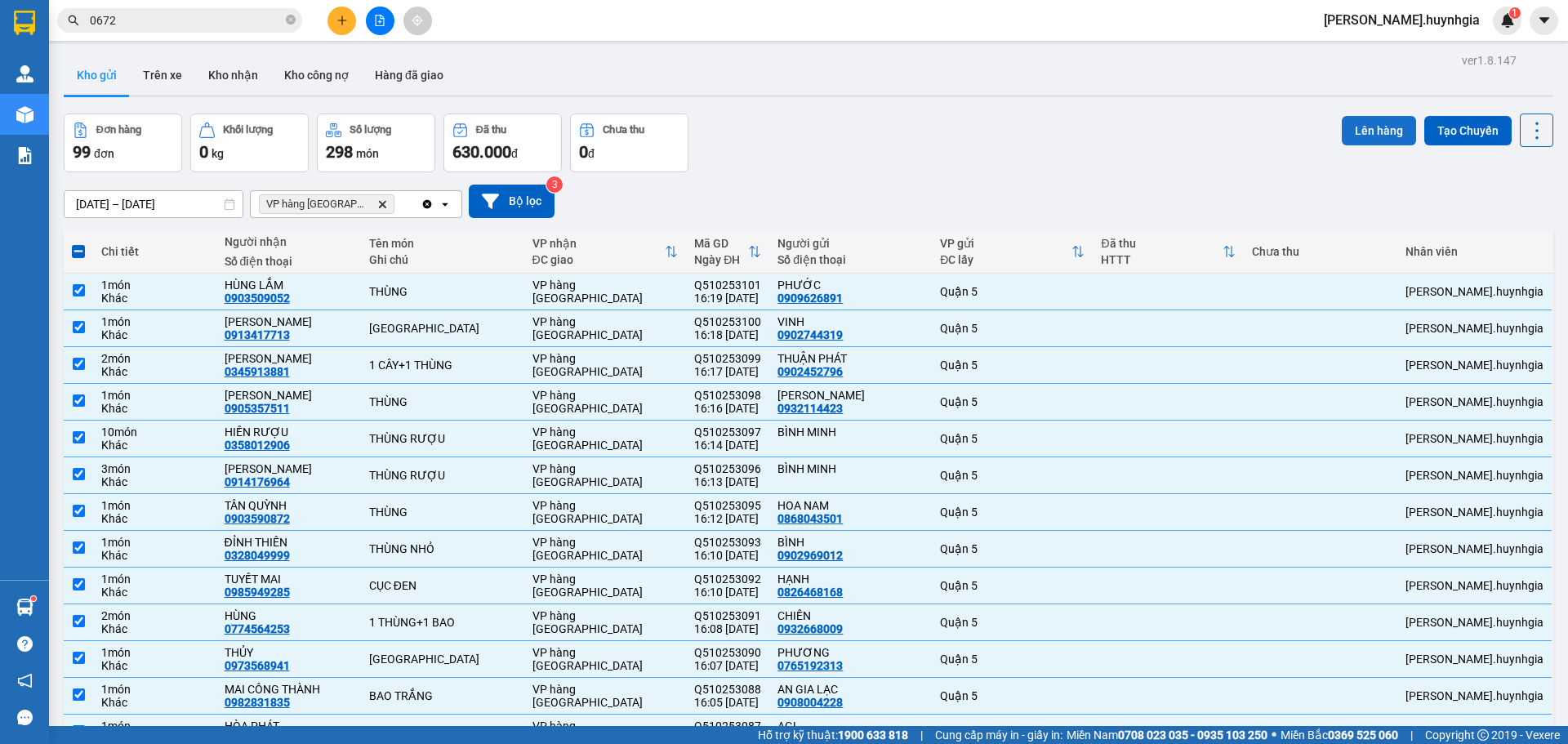
click at [1372, 129] on button "Lên hàng" at bounding box center [1379, 130] width 75 height 29
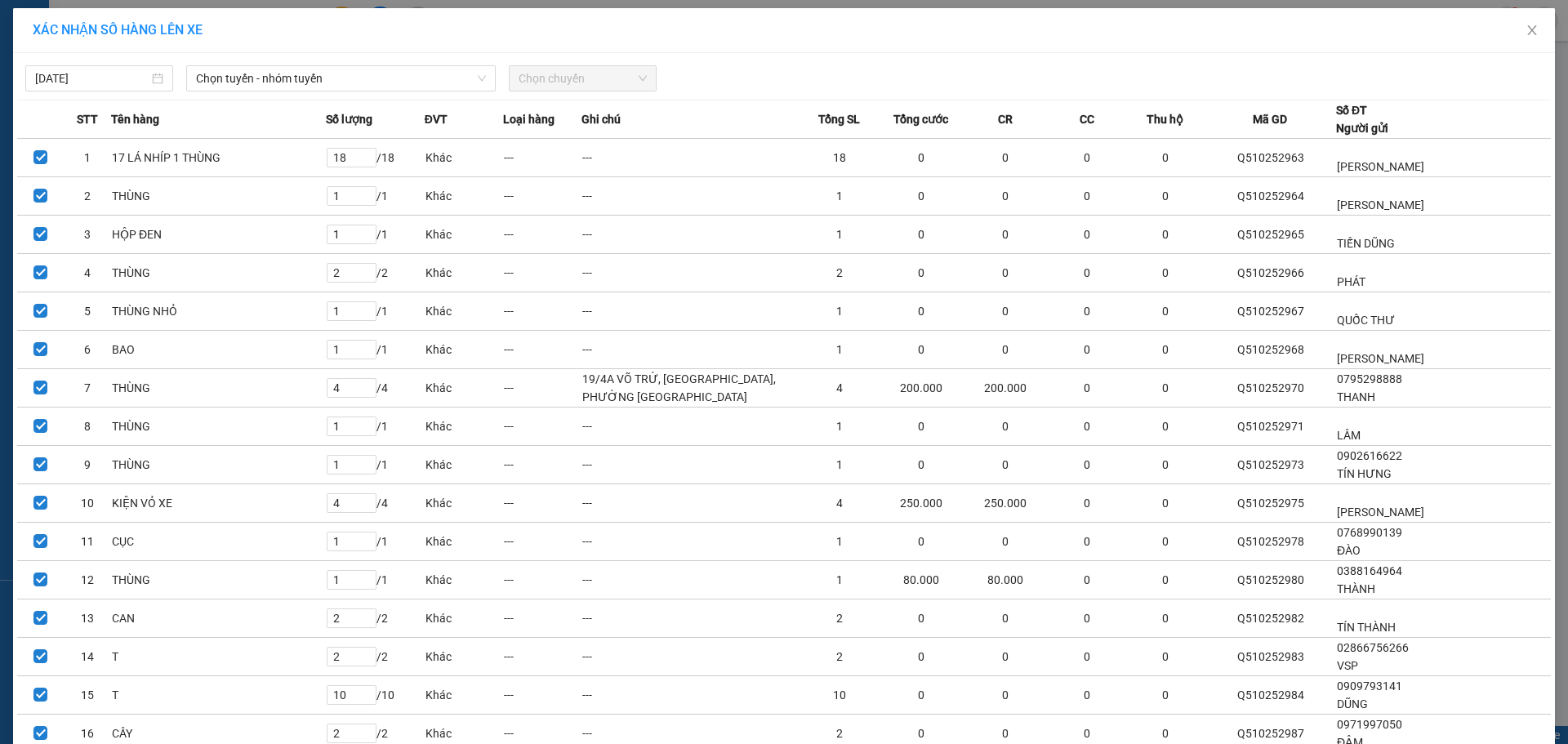
click at [392, 91] on div "Chọn tuyến - nhóm tuyến" at bounding box center [341, 79] width 309 height 27
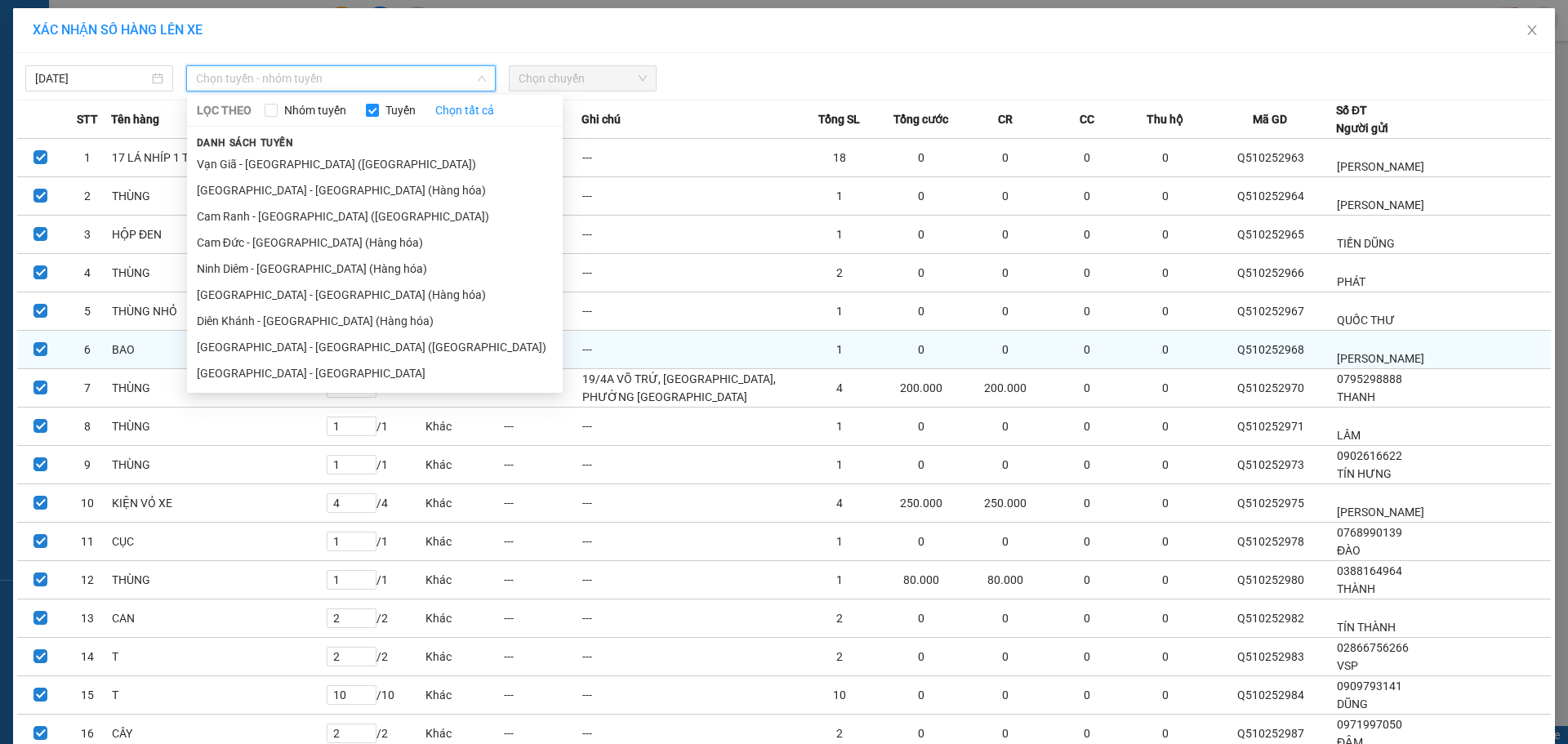
drag, startPoint x: 318, startPoint y: 354, endPoint x: 334, endPoint y: 343, distance: 19.4
click at [325, 349] on li "[GEOGRAPHIC_DATA] - [GEOGRAPHIC_DATA] ([GEOGRAPHIC_DATA])" at bounding box center [375, 348] width 376 height 27
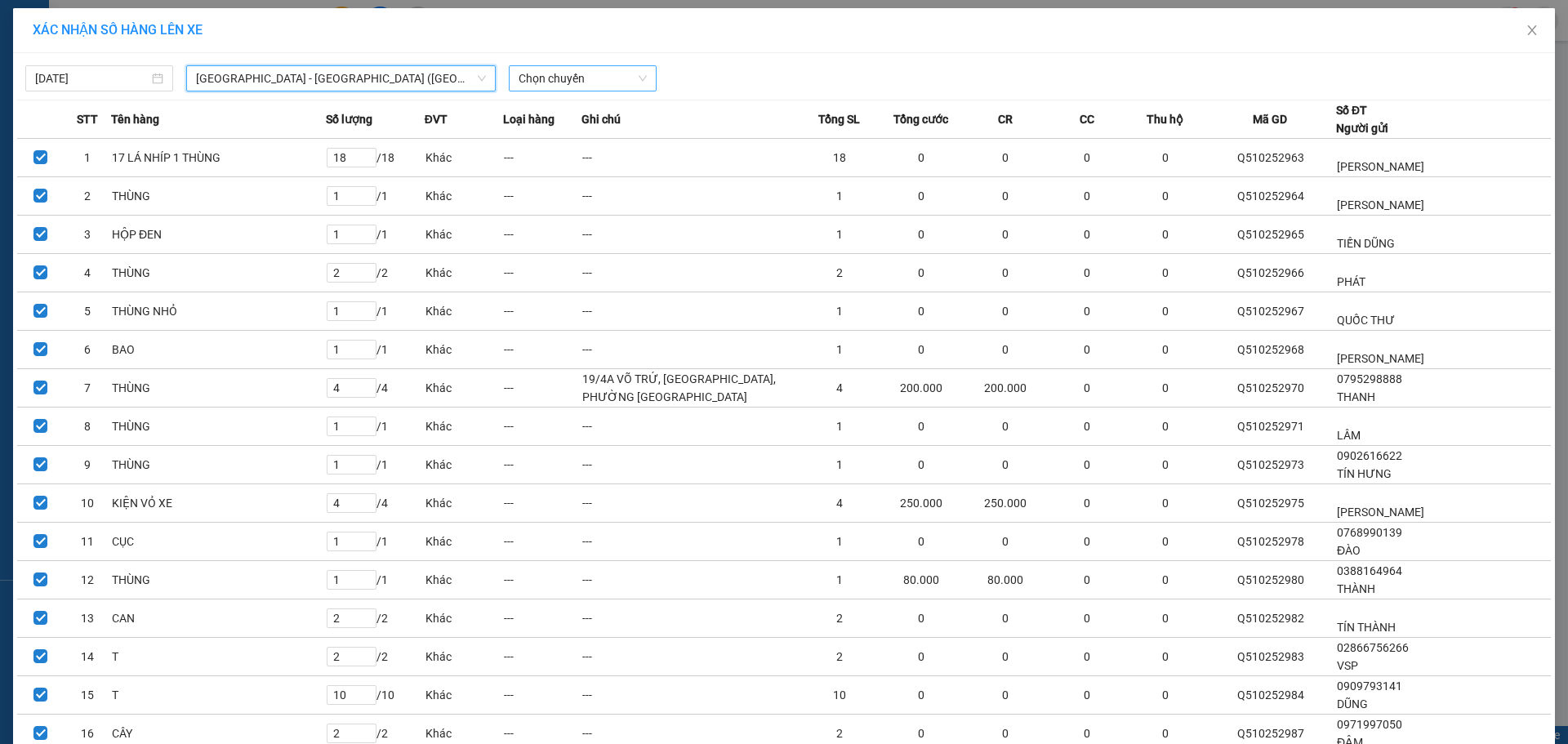
click at [615, 85] on span "Chọn chuyến" at bounding box center [582, 79] width 129 height 25
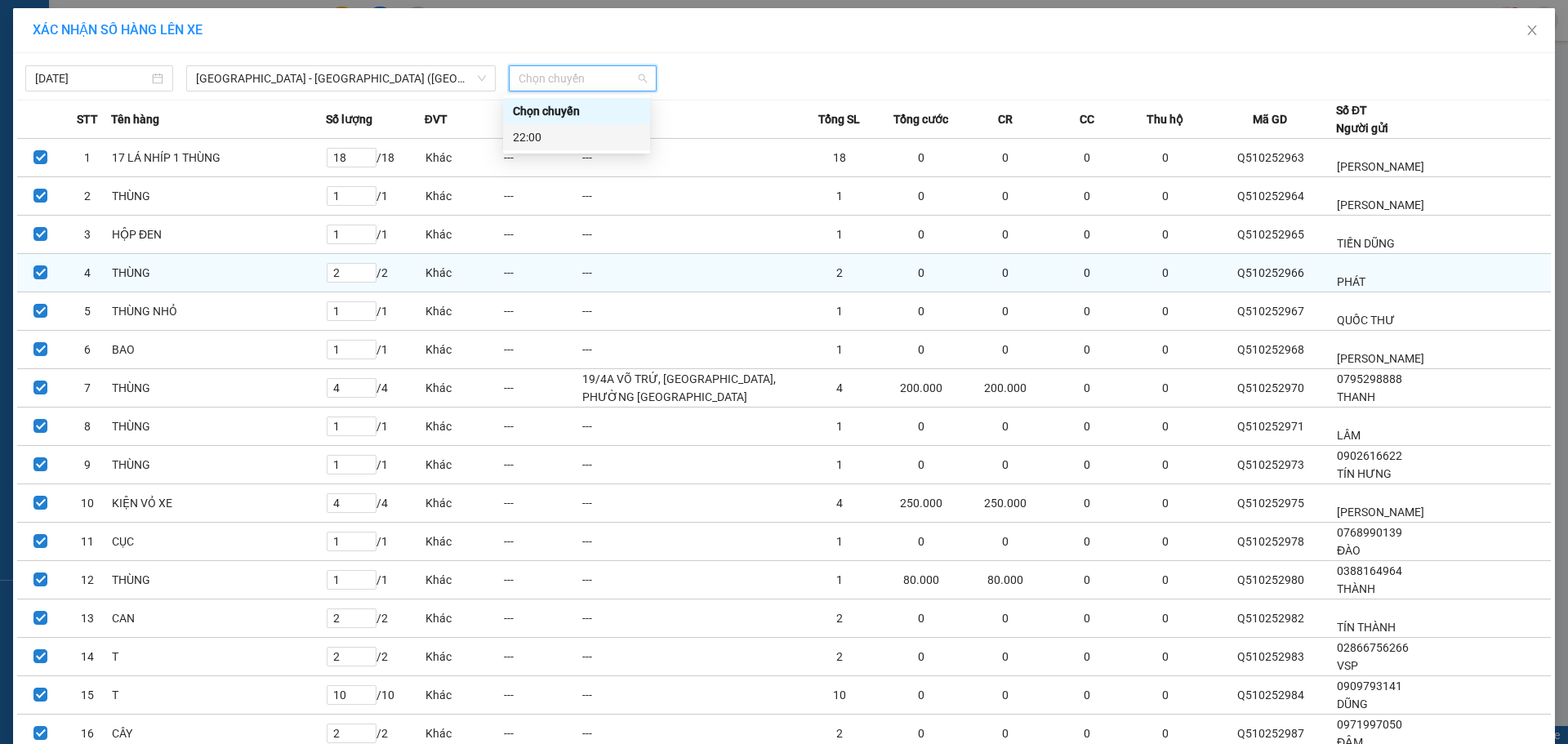
drag, startPoint x: 585, startPoint y: 141, endPoint x: 795, endPoint y: 286, distance: 255.2
click at [588, 142] on div "22:00" at bounding box center [577, 138] width 128 height 18
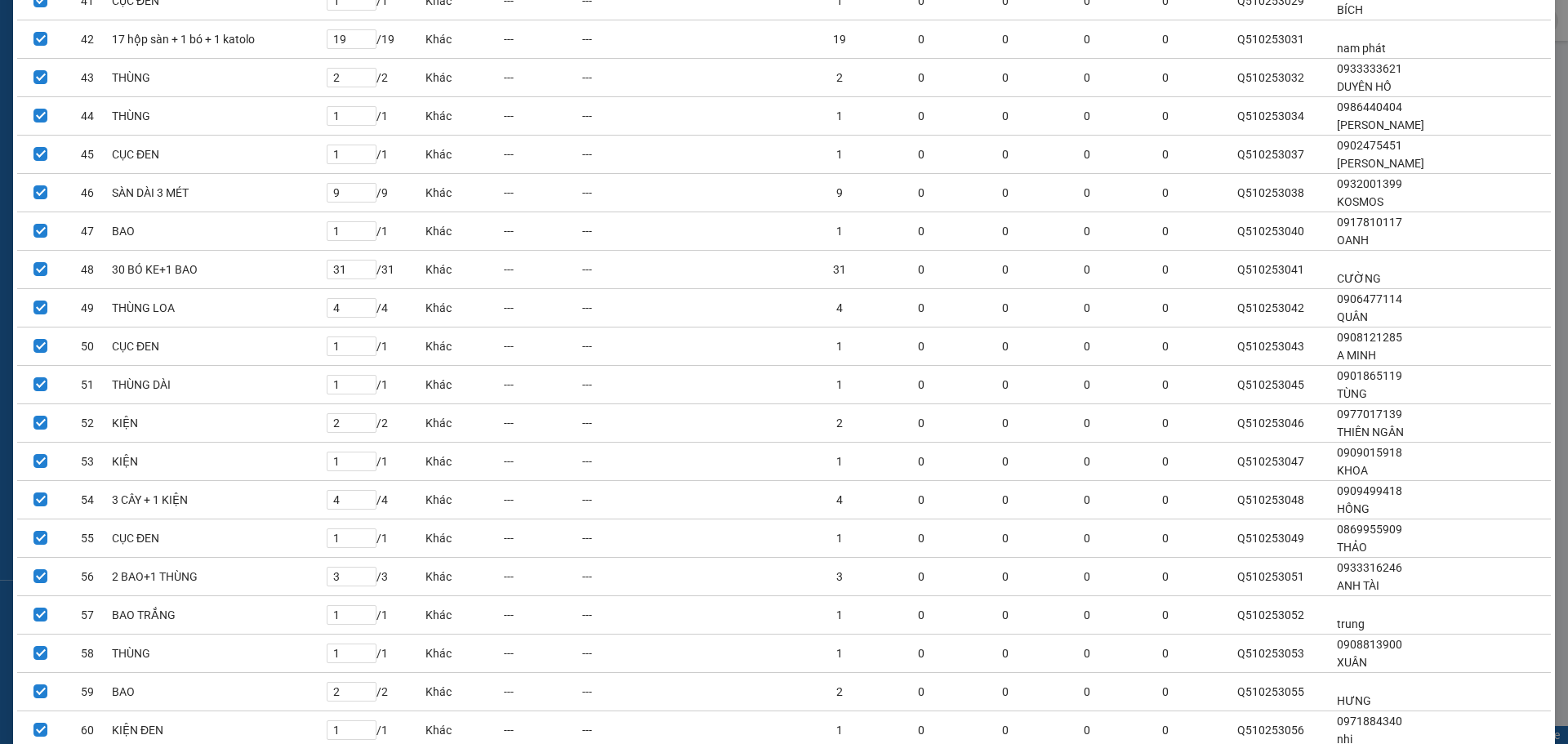
scroll to position [3335, 0]
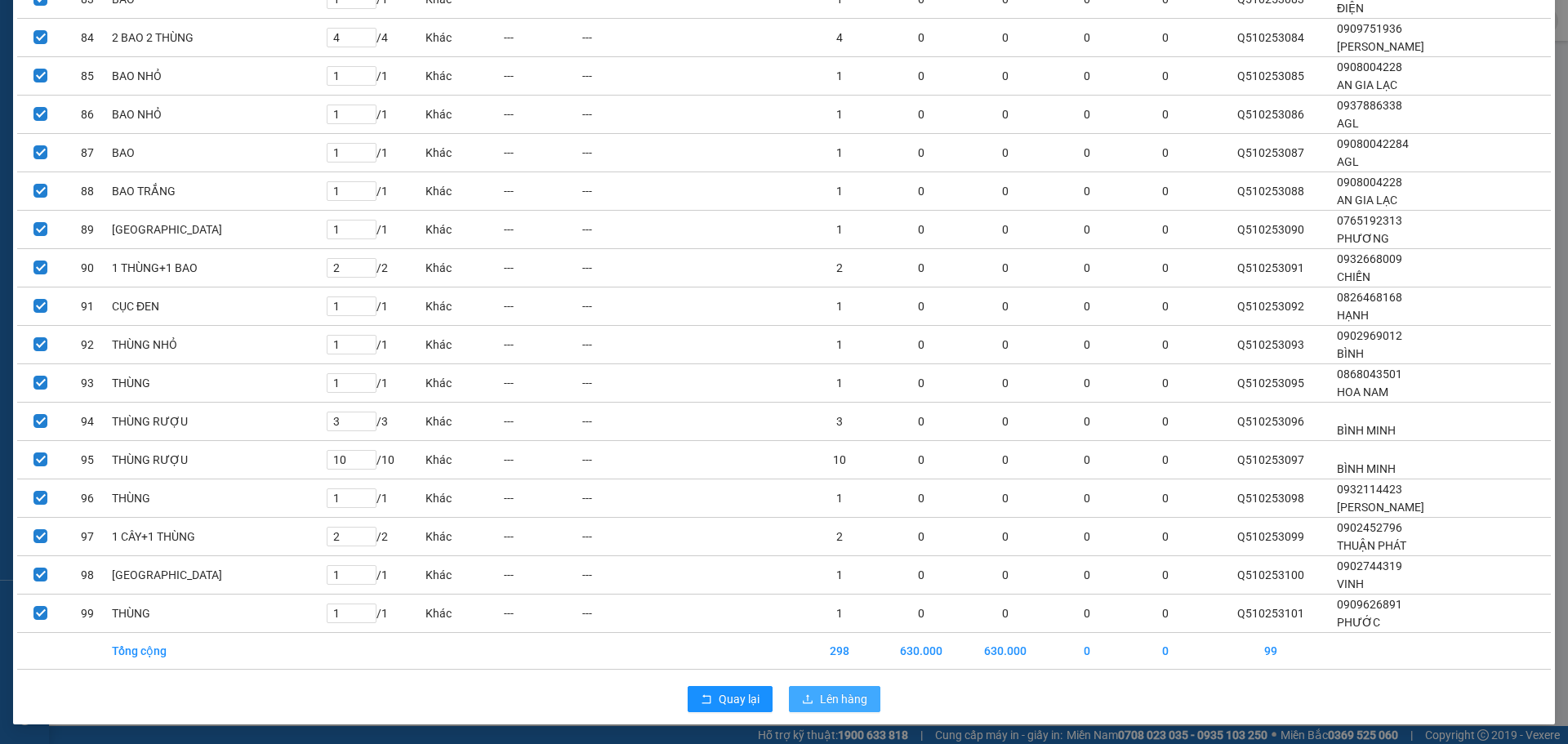
click at [864, 697] on button "Lên hàng" at bounding box center [834, 699] width 91 height 27
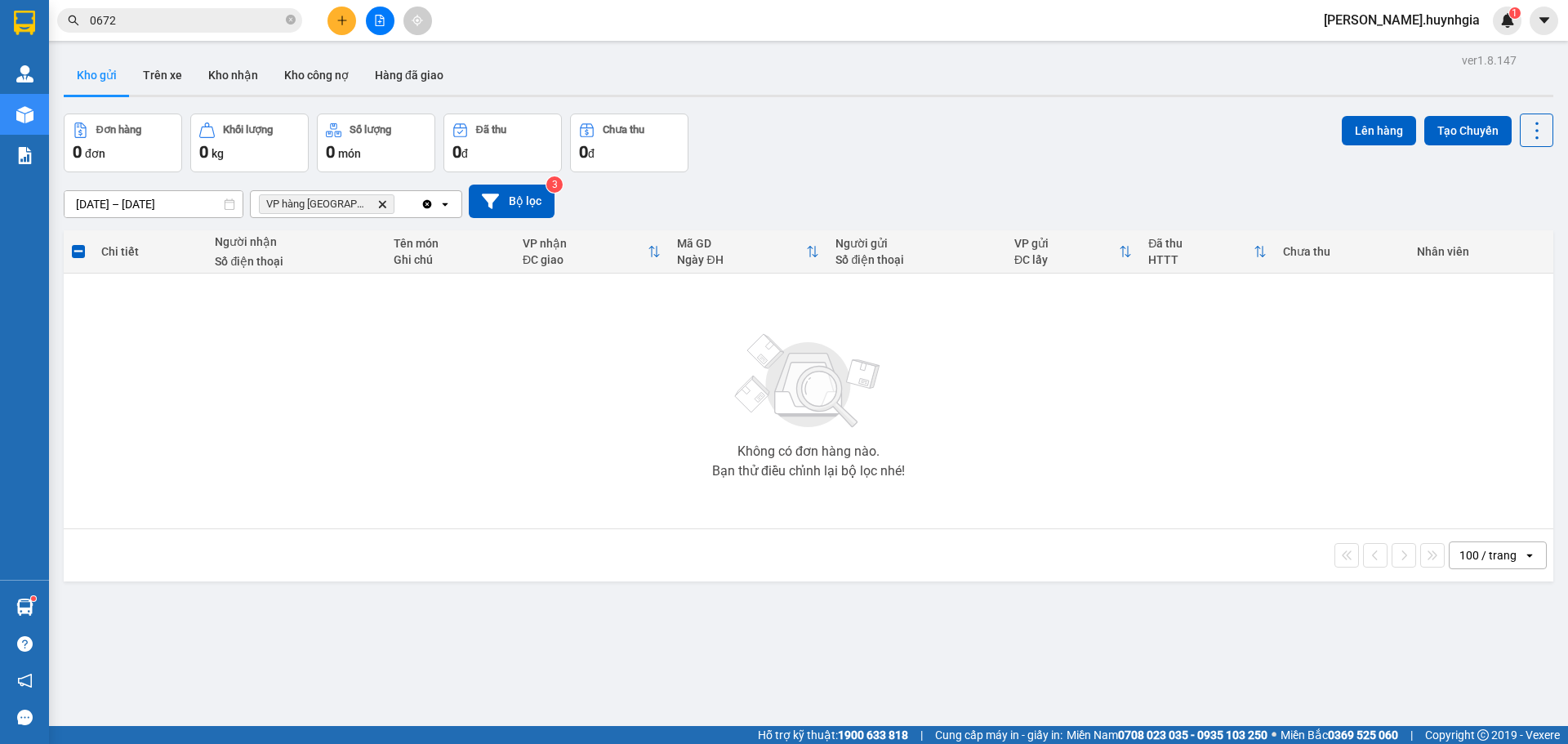
click at [379, 202] on icon "VP hàng Nha Trang, close by backspace" at bounding box center [382, 203] width 7 height 7
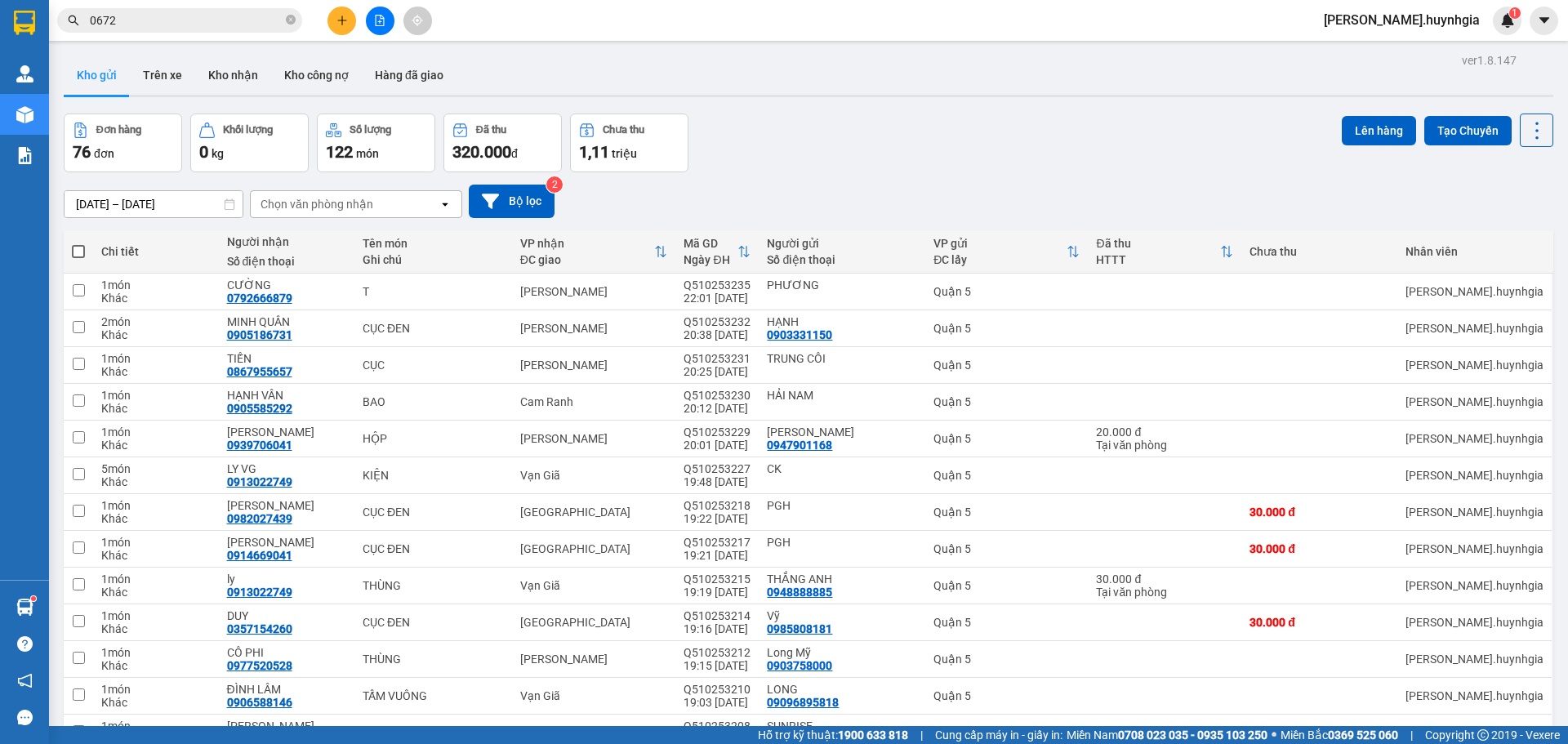
click at [397, 199] on div "Chọn văn phòng nhận" at bounding box center [344, 204] width 188 height 27
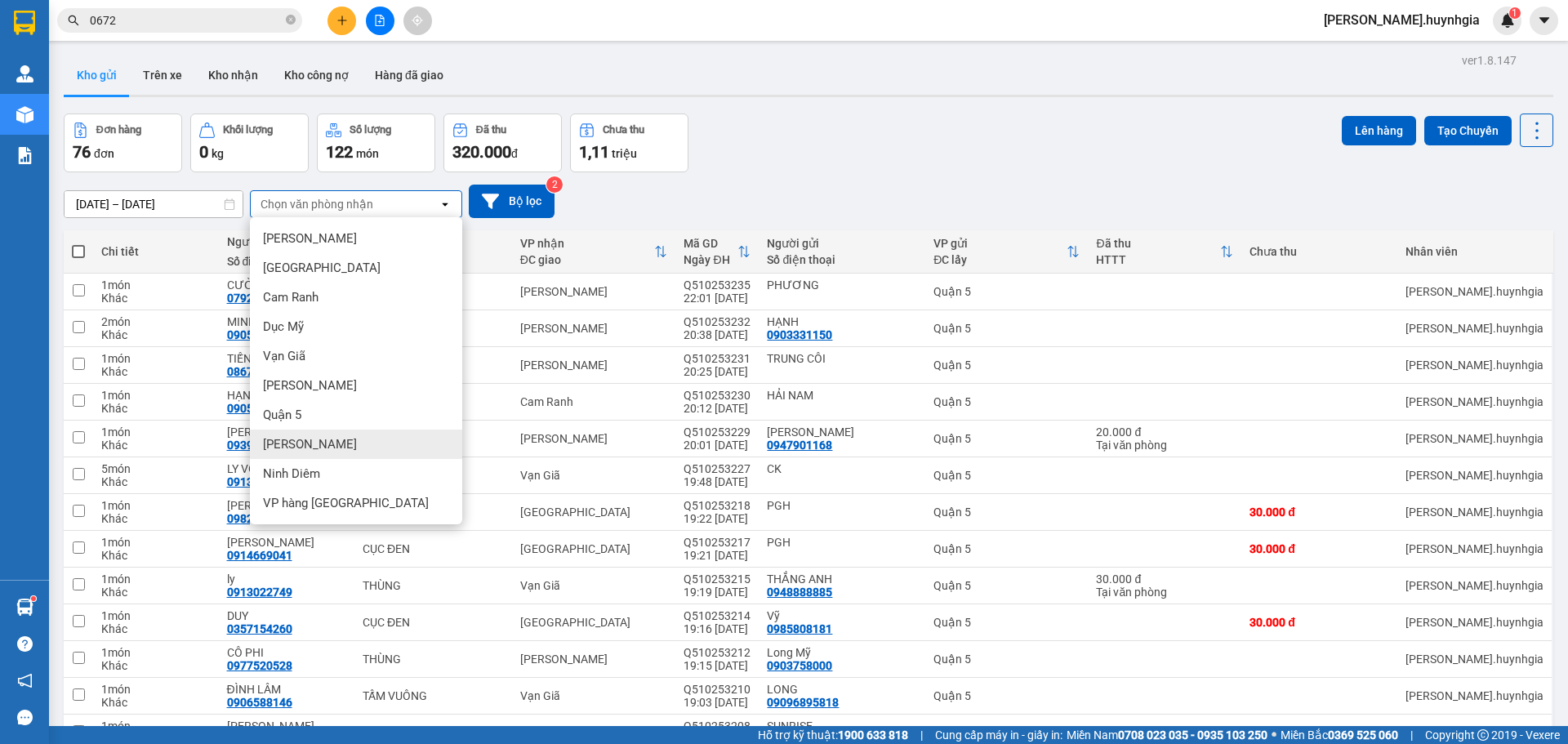
click at [310, 442] on span "[PERSON_NAME]" at bounding box center [309, 445] width 94 height 17
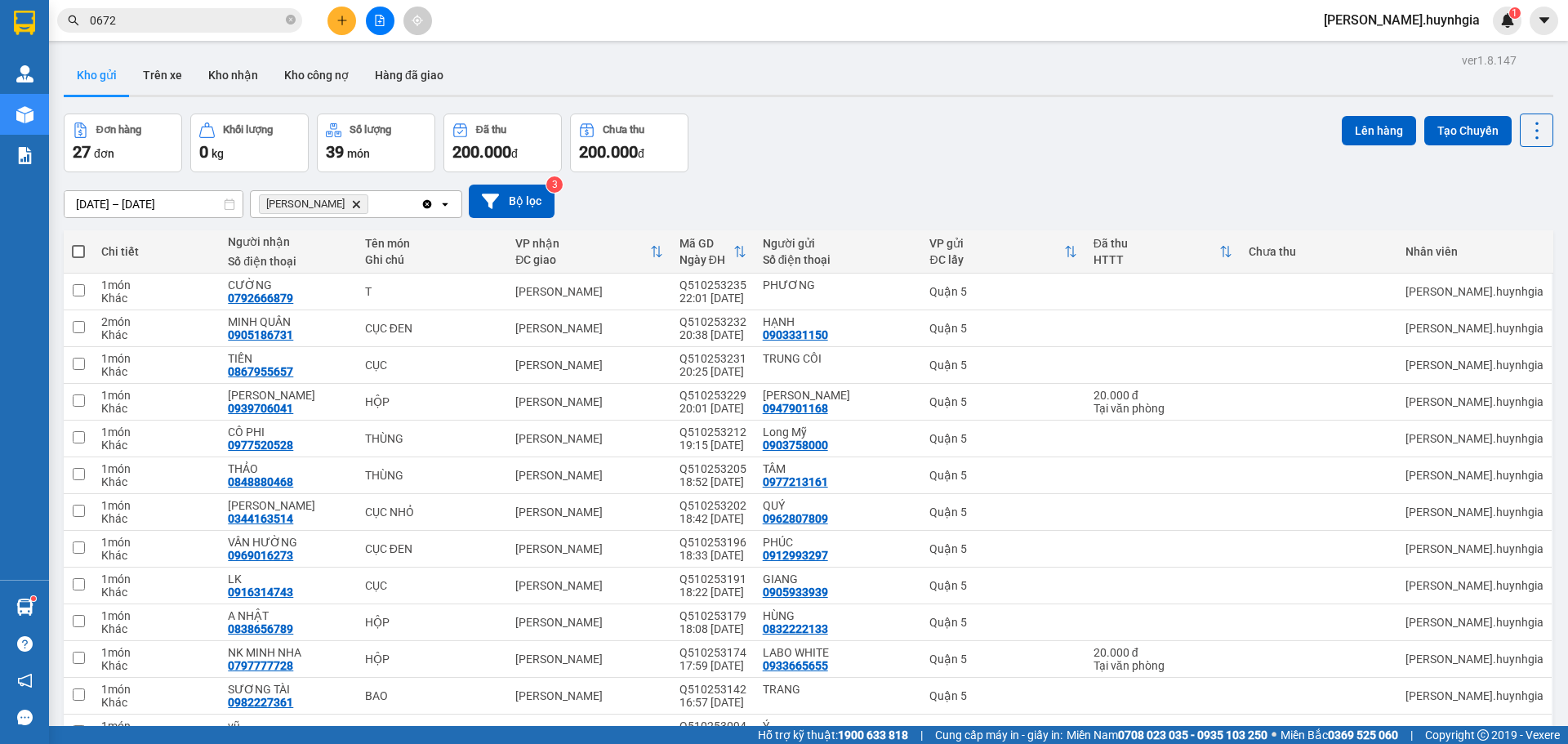
click at [75, 250] on span at bounding box center [79, 251] width 13 height 13
click at [79, 244] on input "checkbox" at bounding box center [79, 244] width 0 height 0
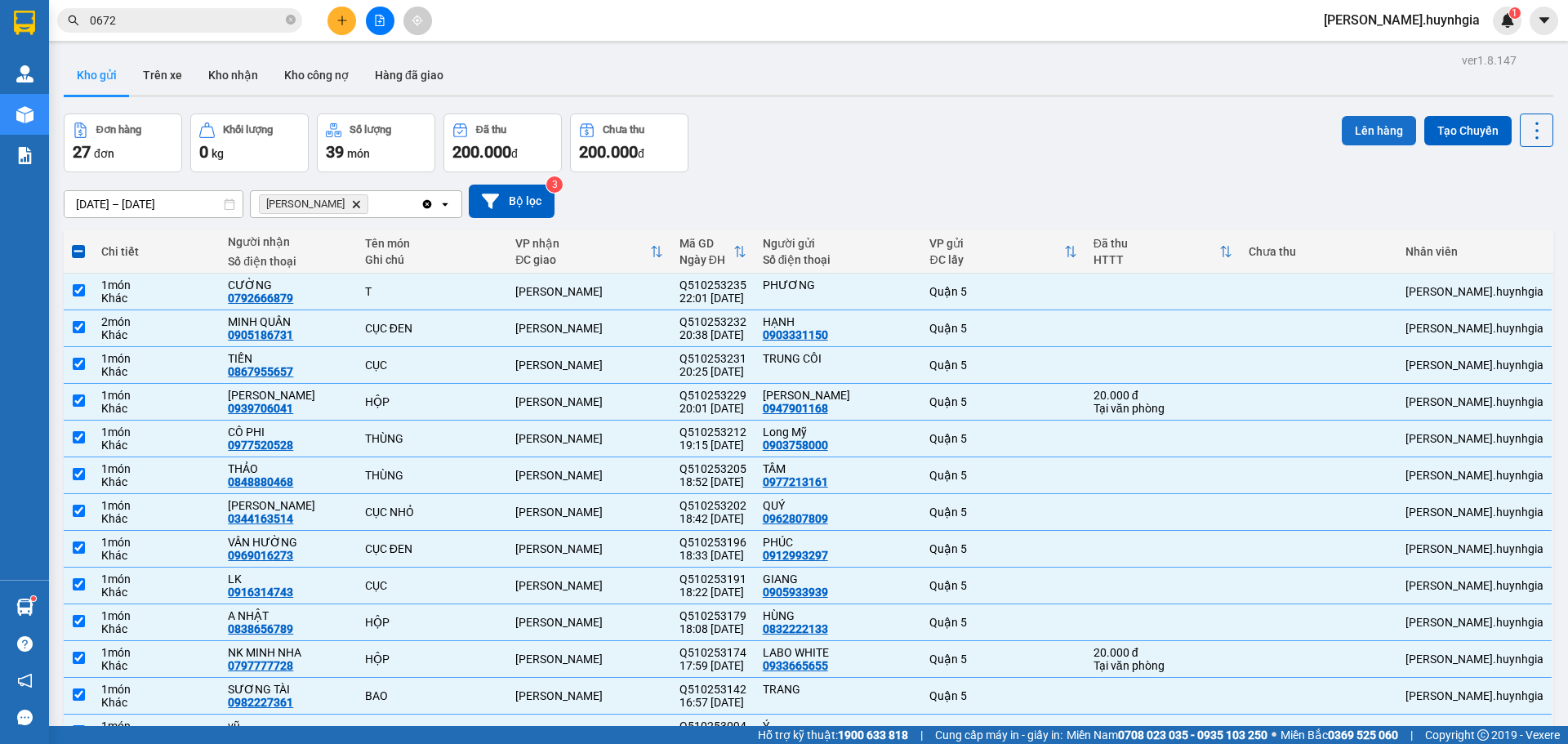
click at [1371, 136] on button "Lên hàng" at bounding box center [1379, 130] width 75 height 29
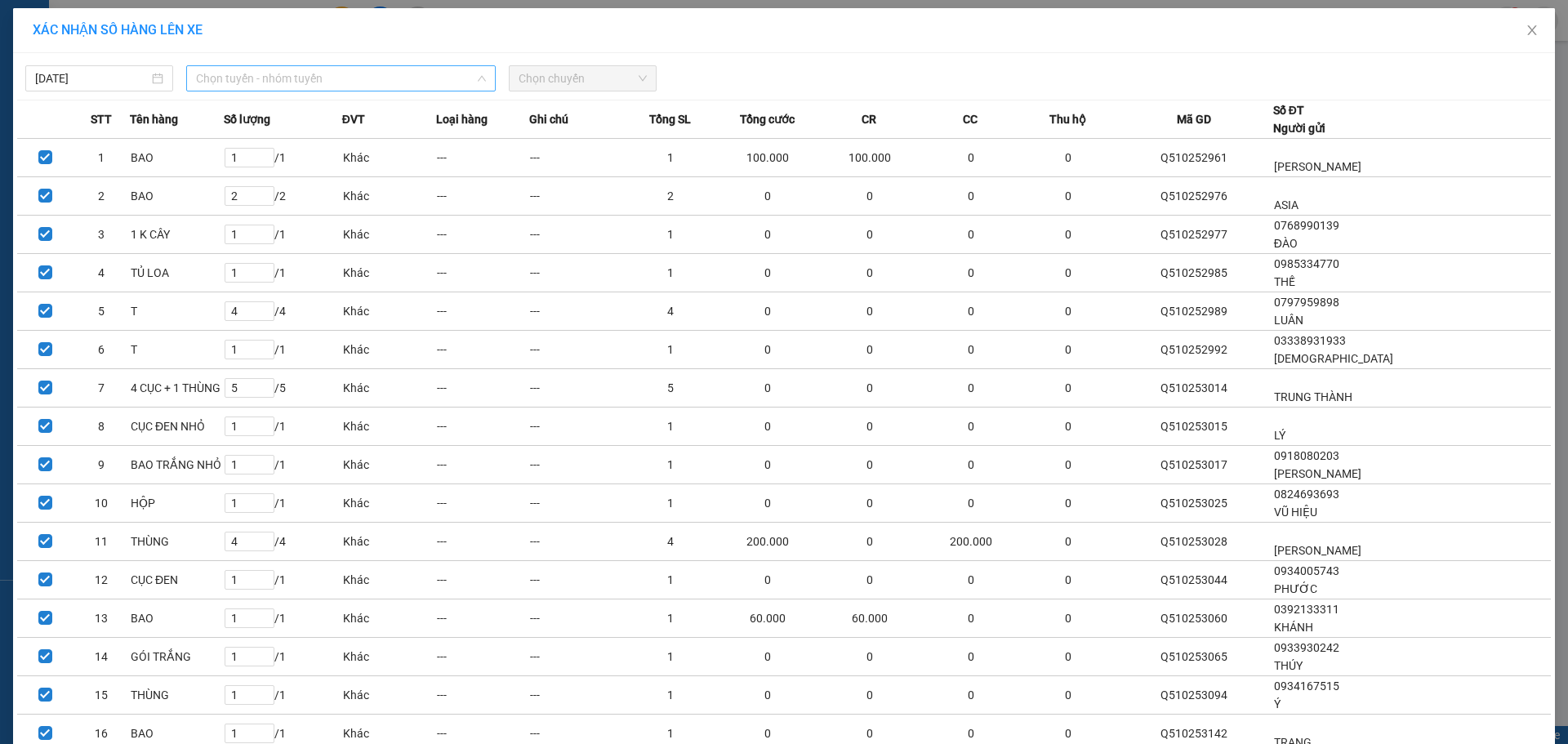
click at [371, 84] on span "Chọn tuyến - nhóm tuyến" at bounding box center [341, 79] width 290 height 25
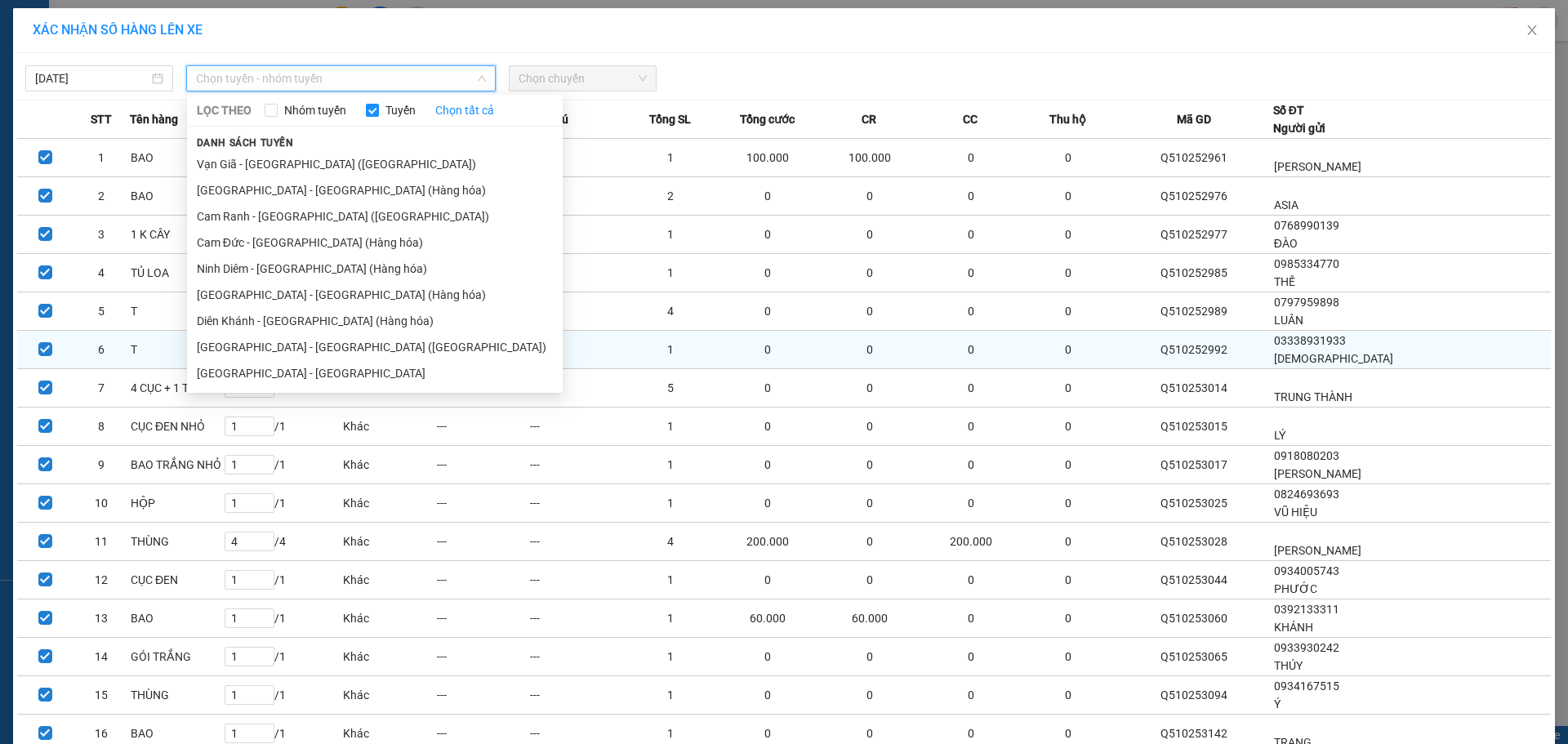
drag, startPoint x: 264, startPoint y: 348, endPoint x: 362, endPoint y: 330, distance: 99.6
click at [273, 349] on li "[GEOGRAPHIC_DATA] - [GEOGRAPHIC_DATA] ([GEOGRAPHIC_DATA])" at bounding box center [375, 348] width 376 height 27
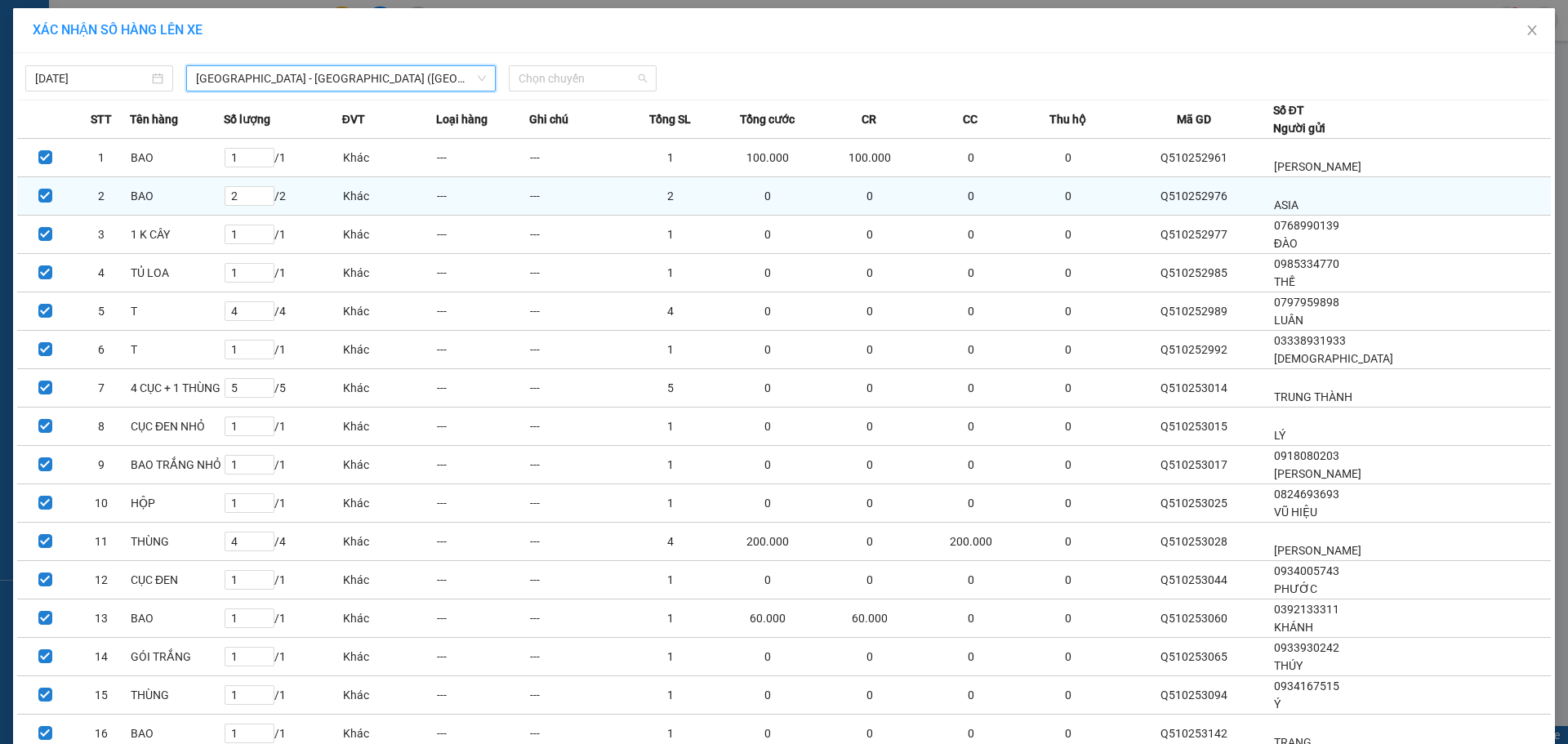
drag, startPoint x: 604, startPoint y: 82, endPoint x: 538, endPoint y: 200, distance: 135.2
click at [602, 87] on span "Chọn chuyến" at bounding box center [582, 79] width 129 height 25
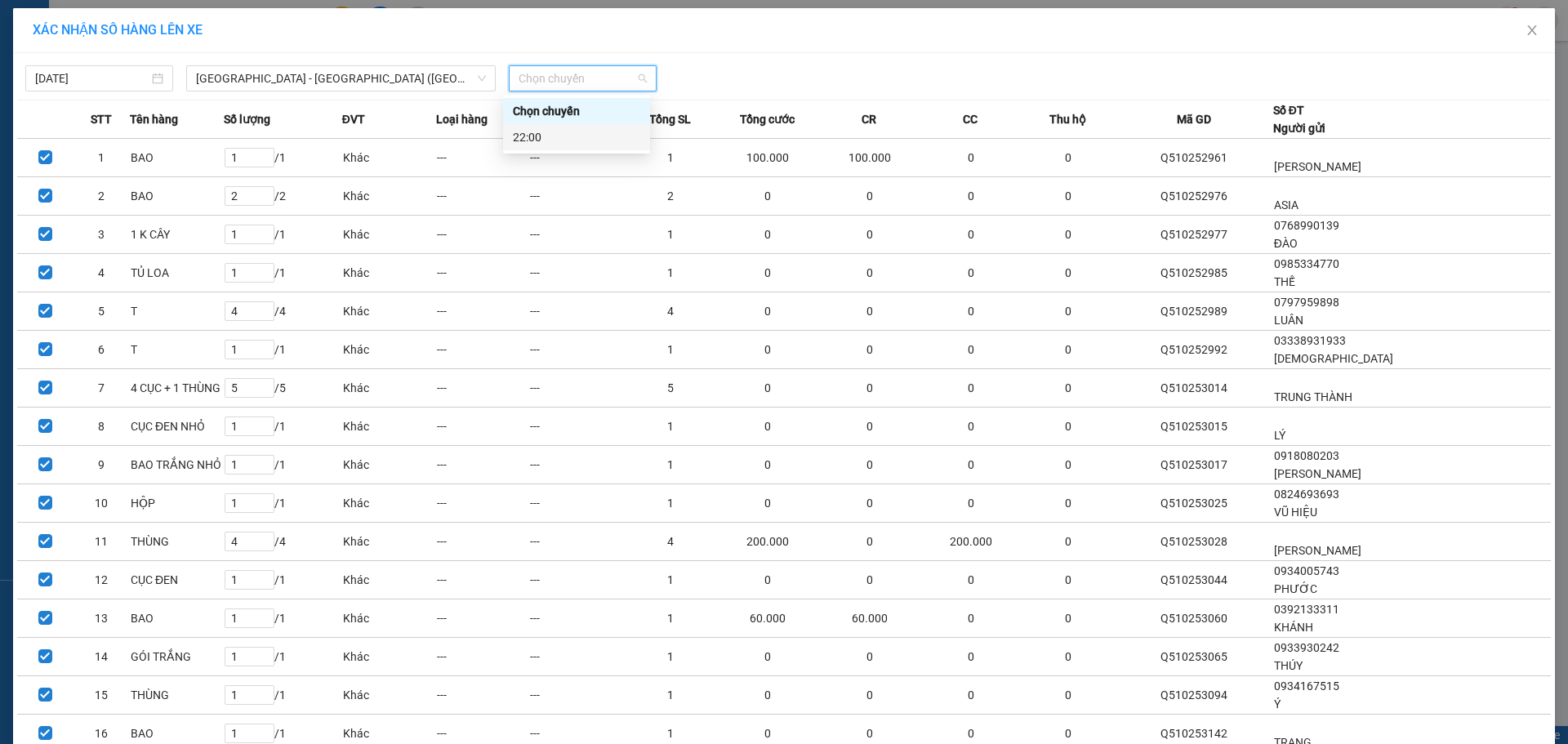
click at [562, 141] on div "22:00" at bounding box center [577, 138] width 128 height 18
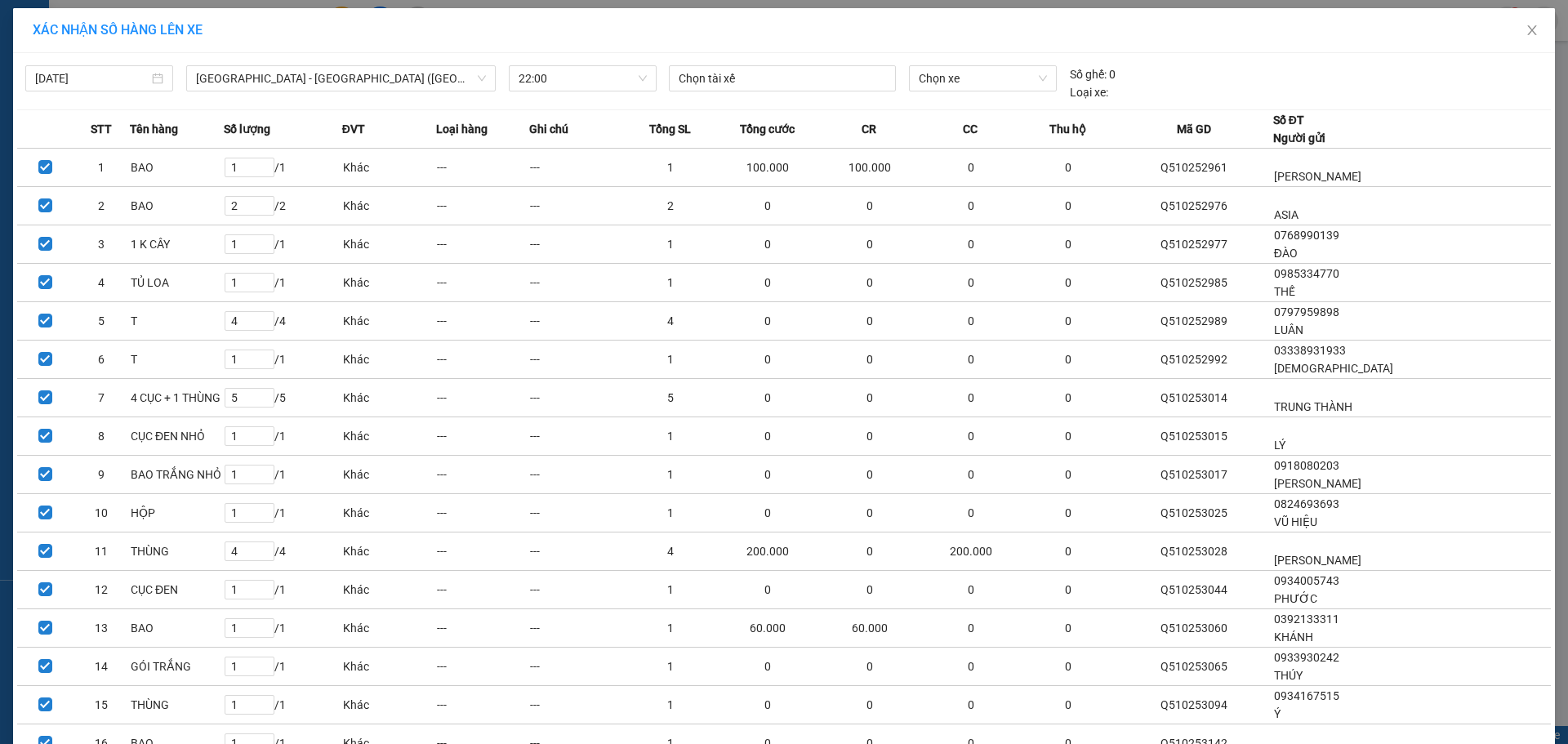
scroll to position [552, 0]
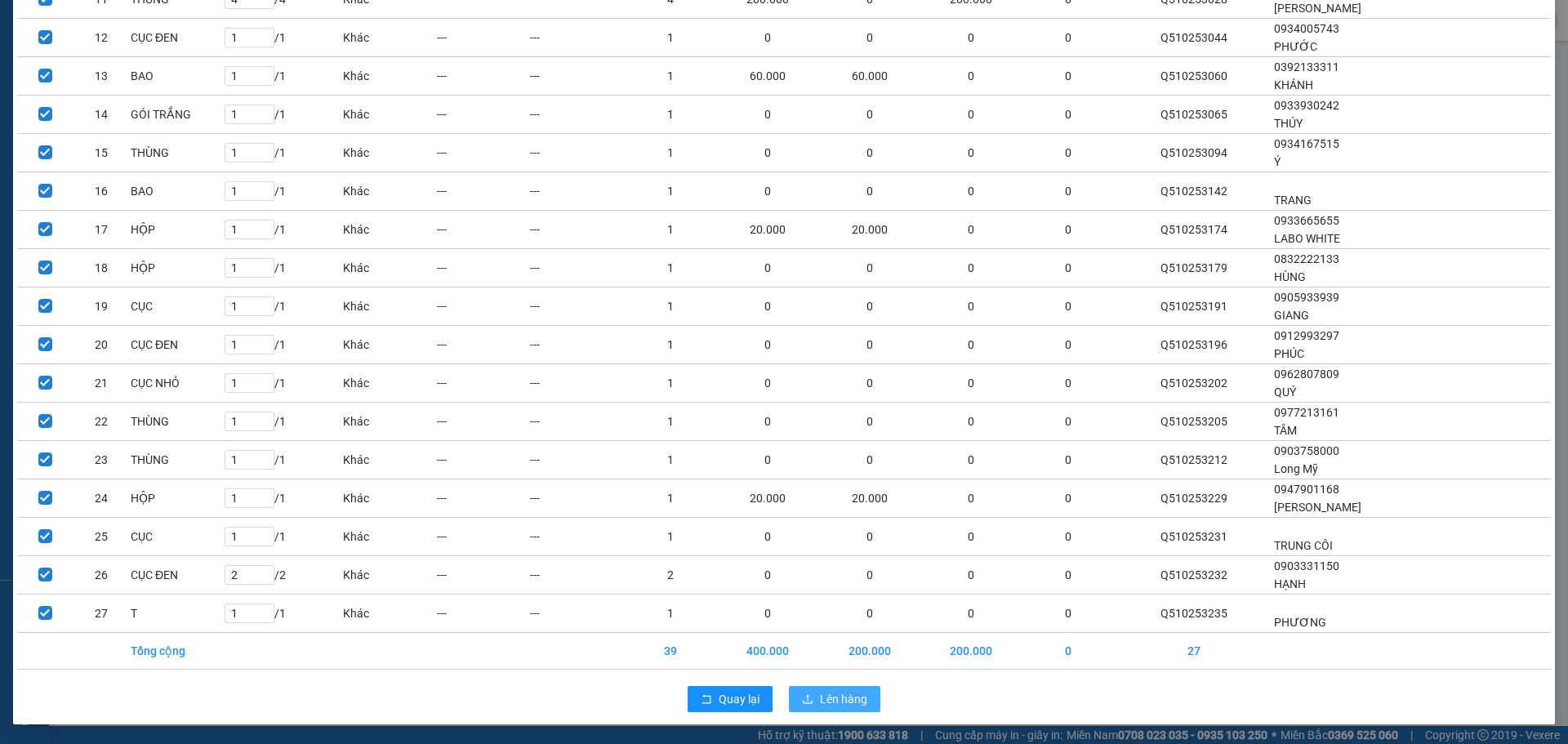
click at [832, 701] on span "Lên hàng" at bounding box center [843, 699] width 47 height 18
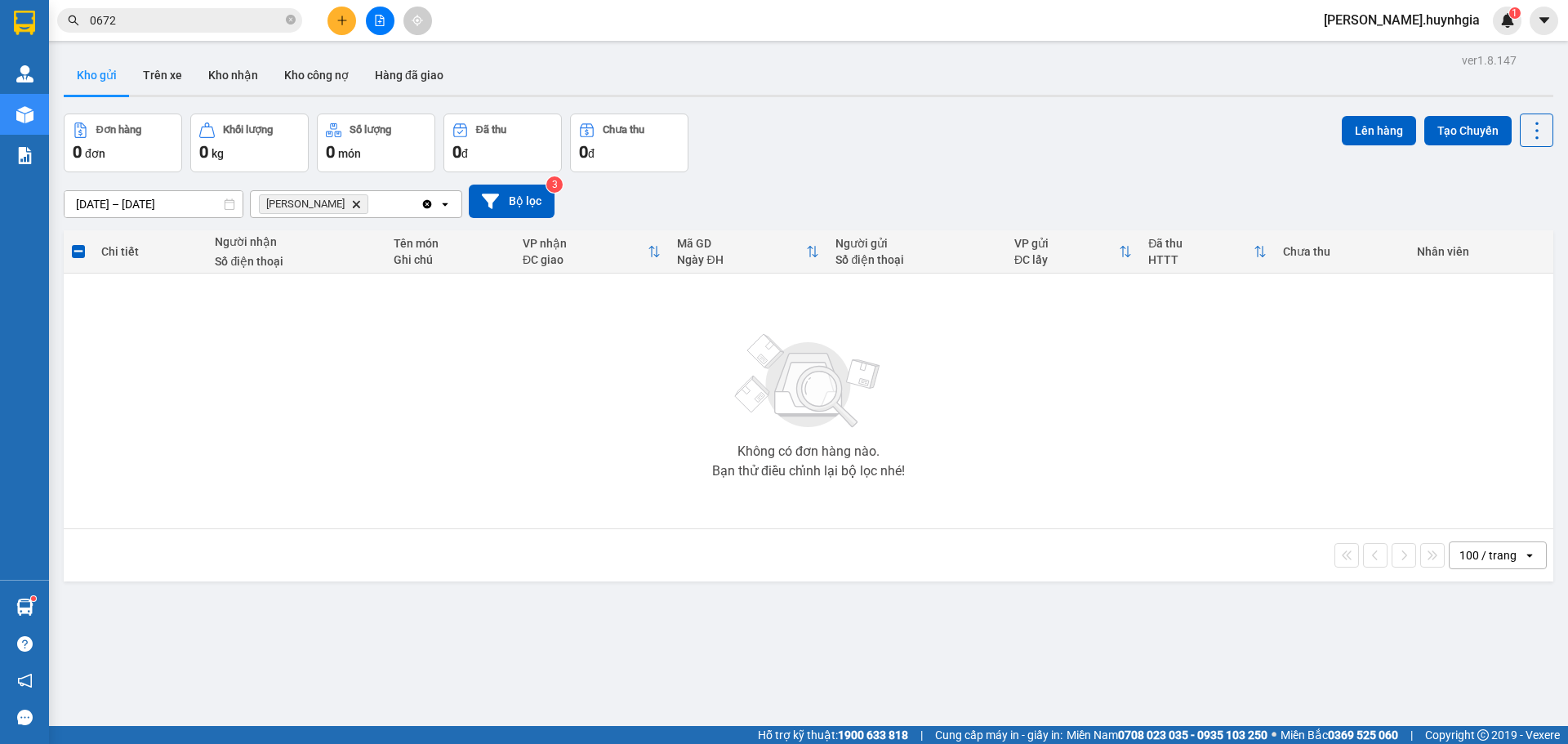
drag, startPoint x: 323, startPoint y: 203, endPoint x: 367, endPoint y: 267, distance: 77.7
click at [353, 205] on icon "Cam Đức, close by backspace" at bounding box center [357, 203] width 7 height 7
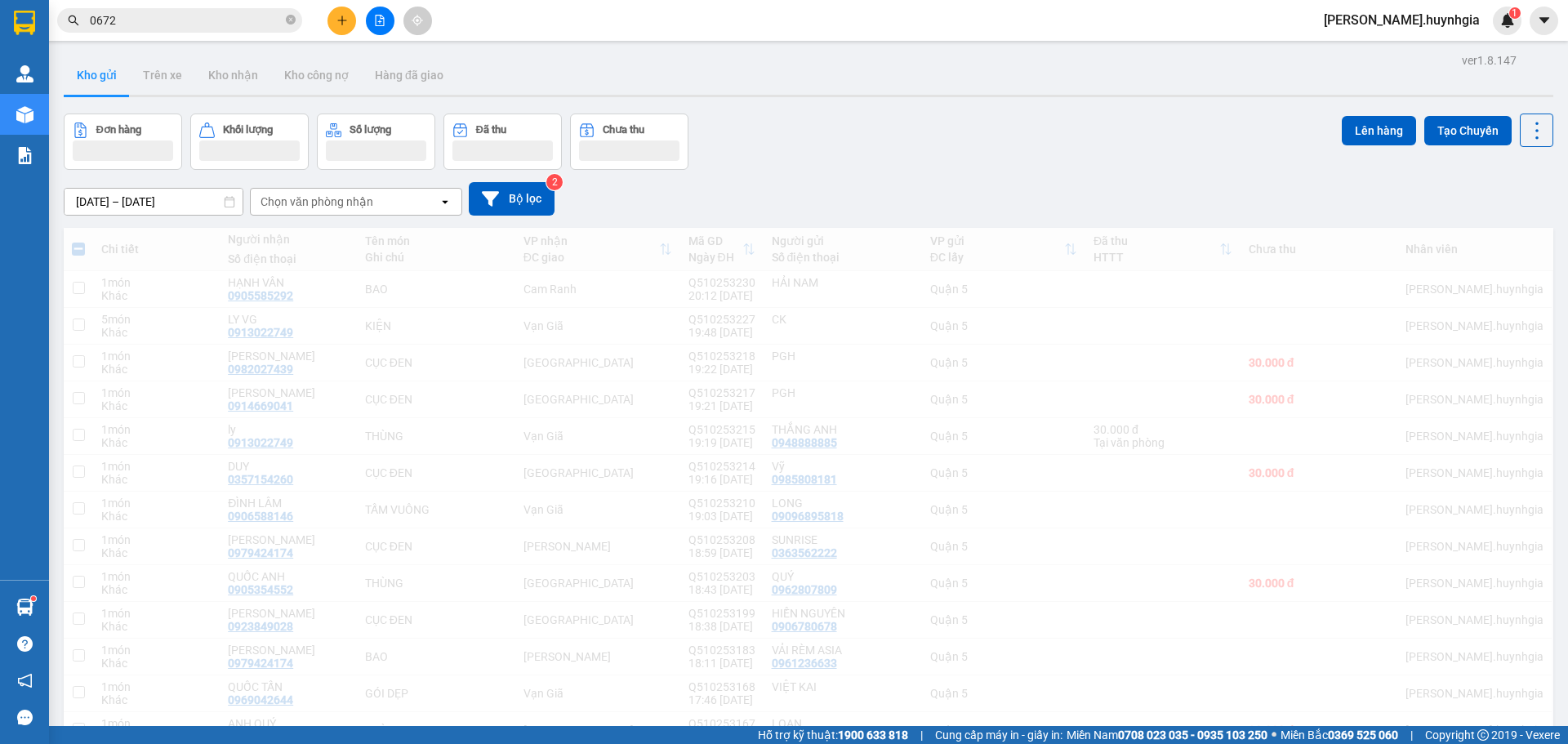
click at [383, 207] on div "Chọn văn phòng nhận" at bounding box center [344, 202] width 188 height 27
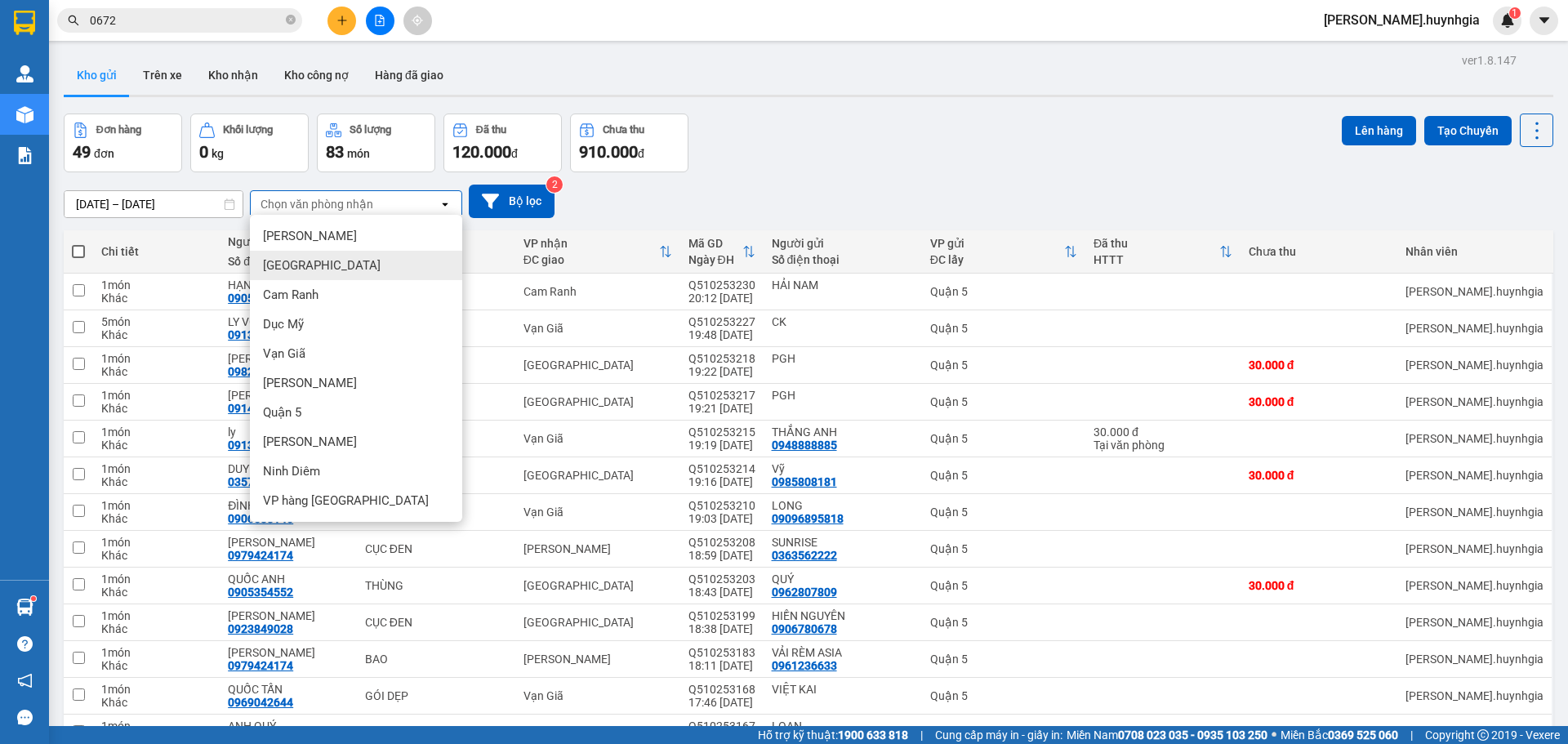
drag, startPoint x: 292, startPoint y: 263, endPoint x: 313, endPoint y: 300, distance: 42.5
click at [294, 263] on span "[GEOGRAPHIC_DATA]" at bounding box center [322, 265] width 118 height 17
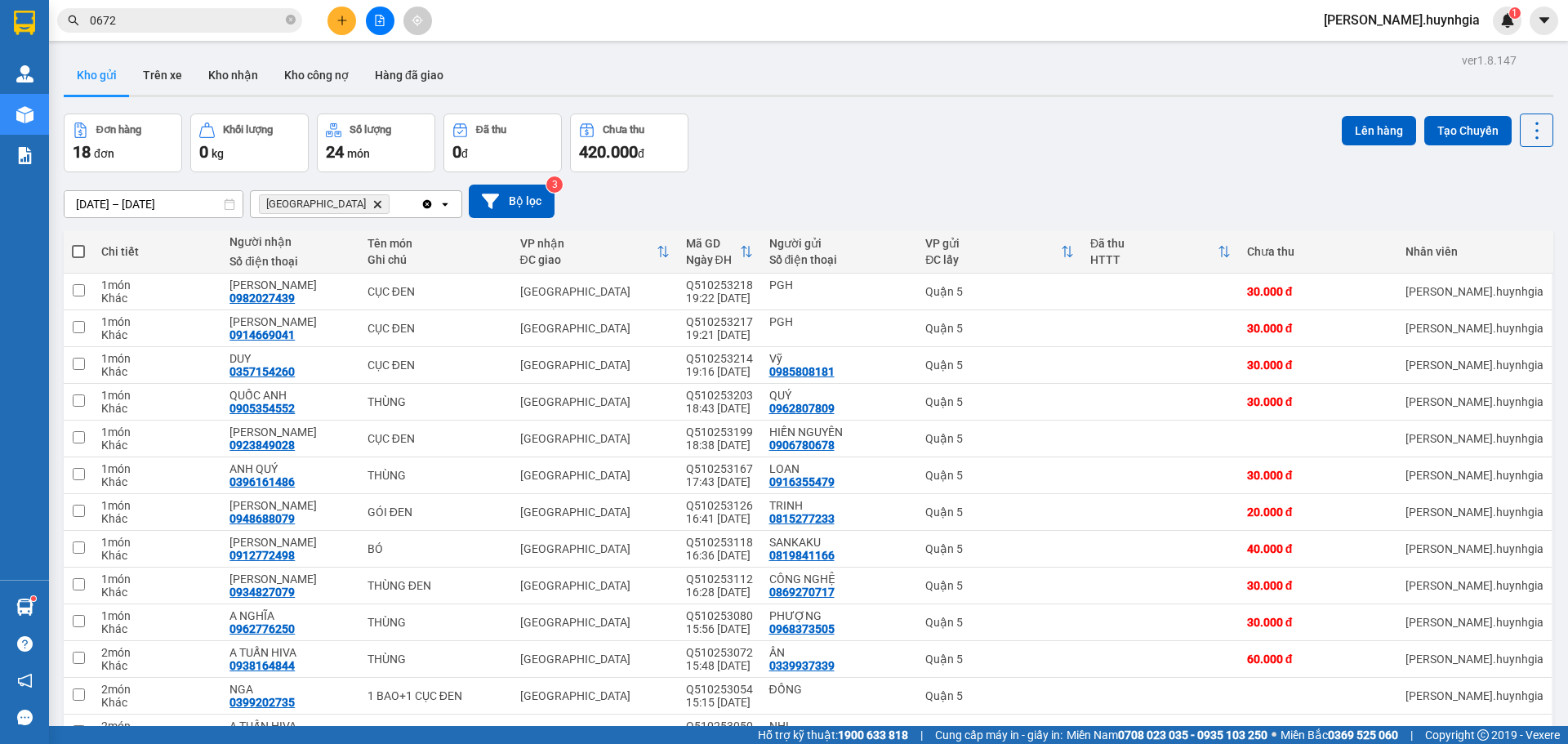
drag, startPoint x: 76, startPoint y: 254, endPoint x: 90, endPoint y: 260, distance: 15.2
click at [79, 253] on span at bounding box center [79, 251] width 13 height 13
click at [79, 244] on input "checkbox" at bounding box center [79, 244] width 0 height 0
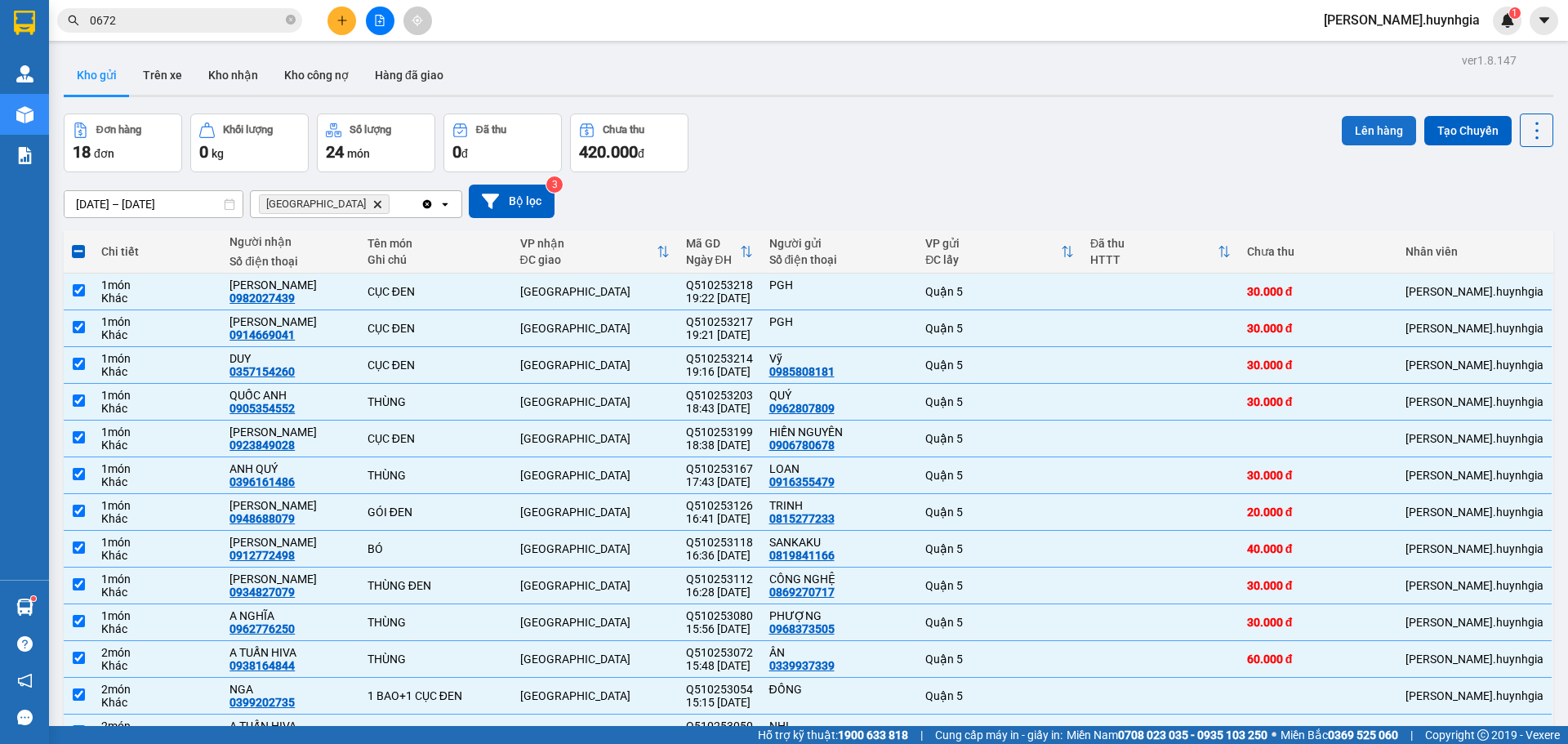
drag, startPoint x: 1382, startPoint y: 128, endPoint x: 1382, endPoint y: 136, distance: 8.0
click at [1382, 134] on button "Lên hàng" at bounding box center [1379, 130] width 75 height 29
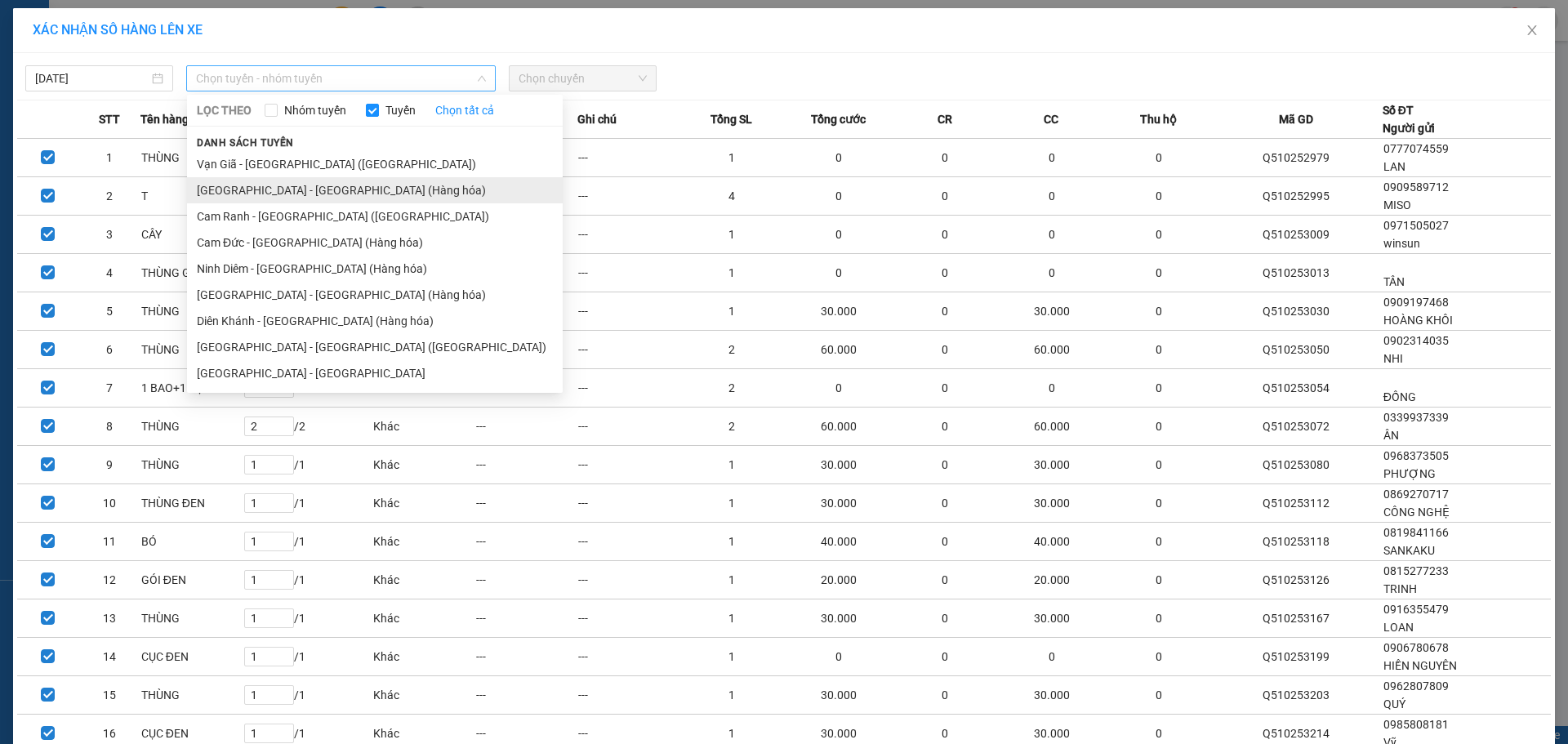
drag, startPoint x: 392, startPoint y: 71, endPoint x: 408, endPoint y: 198, distance: 128.0
click at [400, 71] on span "Chọn tuyến - nhóm tuyến" at bounding box center [341, 79] width 290 height 25
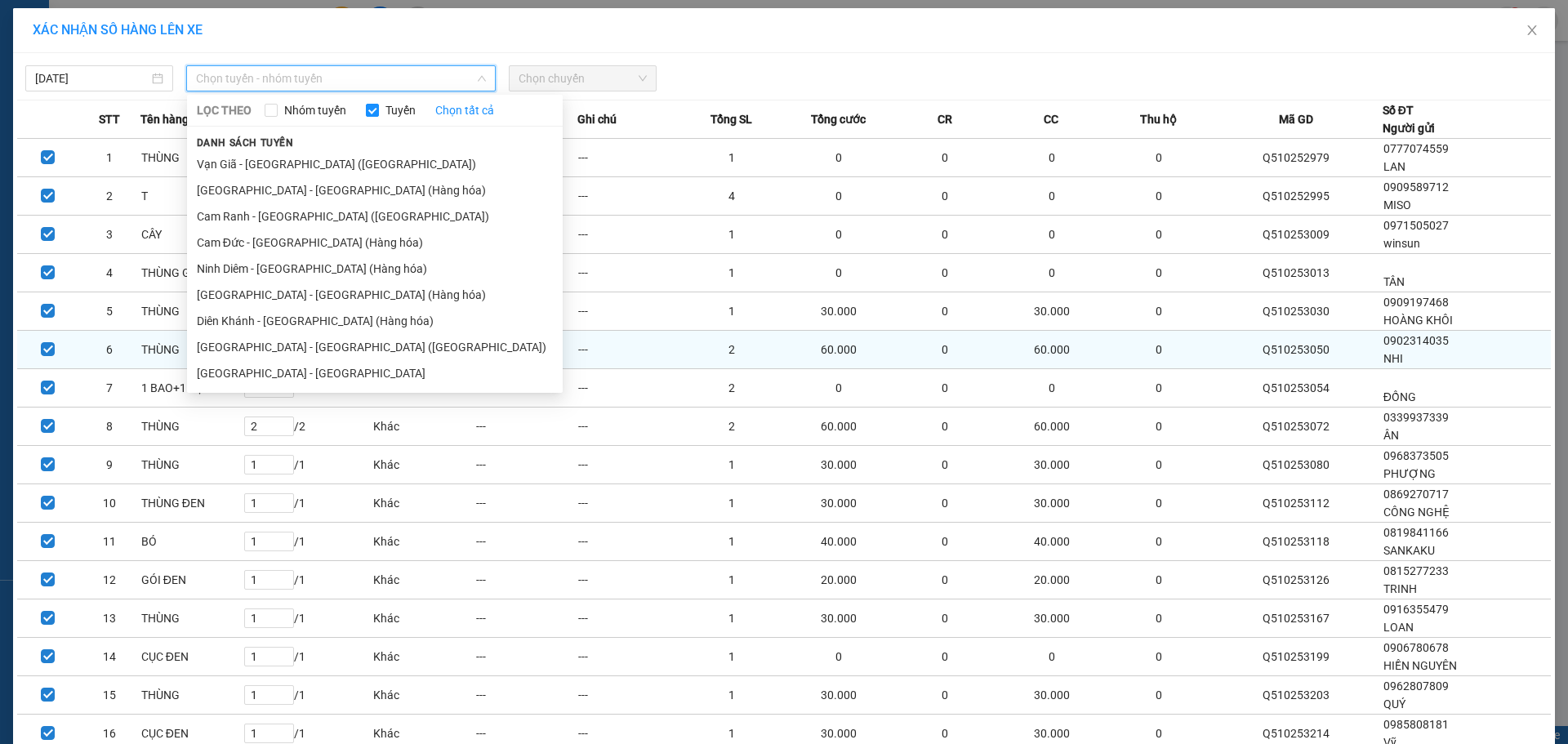
drag, startPoint x: 334, startPoint y: 337, endPoint x: 346, endPoint y: 345, distance: 14.4
click at [335, 337] on li "[GEOGRAPHIC_DATA] - [GEOGRAPHIC_DATA] ([GEOGRAPHIC_DATA])" at bounding box center [375, 348] width 376 height 27
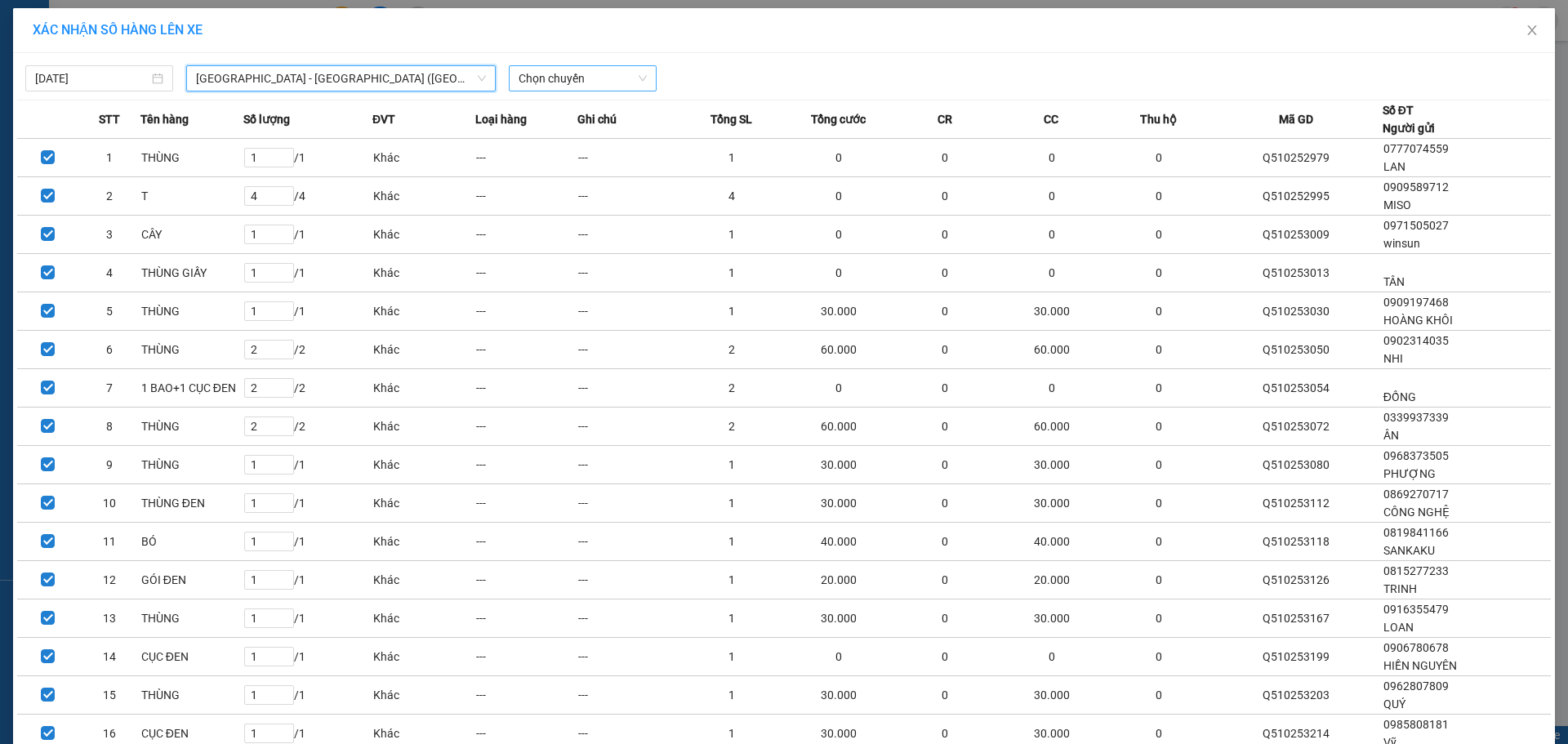
drag, startPoint x: 579, startPoint y: 83, endPoint x: 589, endPoint y: 85, distance: 10.2
click at [583, 84] on span "Chọn chuyến" at bounding box center [582, 79] width 129 height 25
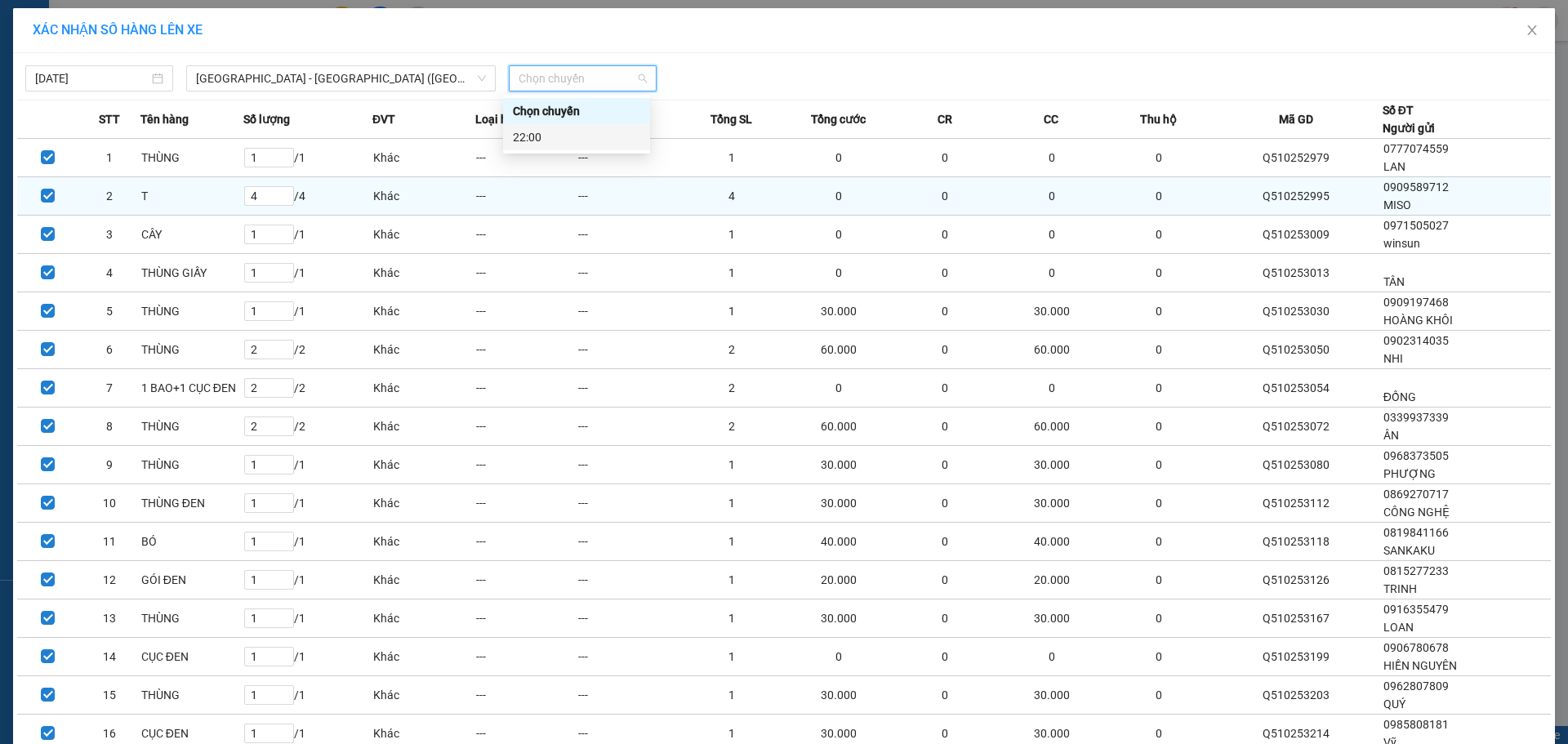
drag, startPoint x: 578, startPoint y: 139, endPoint x: 730, endPoint y: 203, distance: 164.9
click at [583, 139] on div "22:00" at bounding box center [577, 138] width 128 height 18
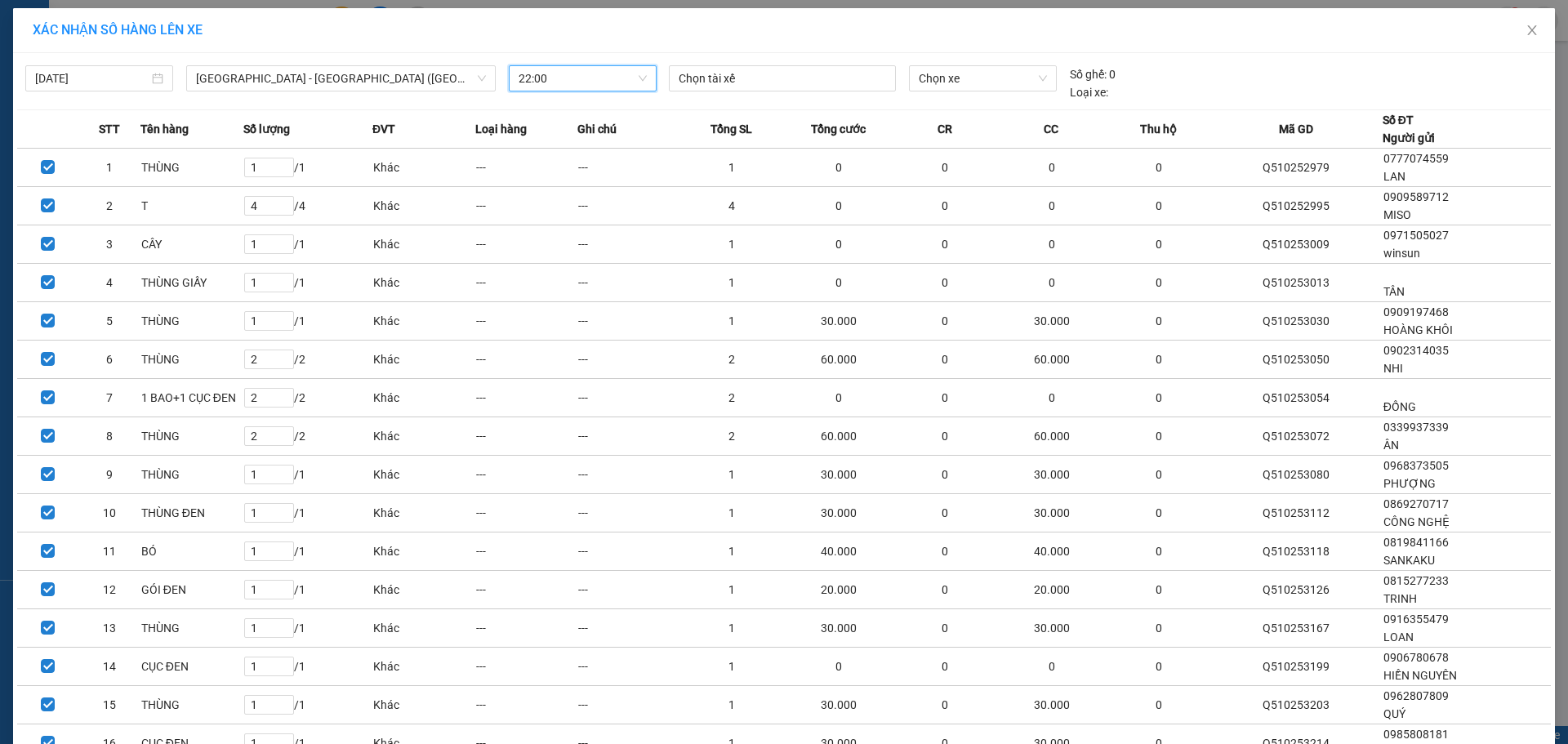
scroll to position [207, 0]
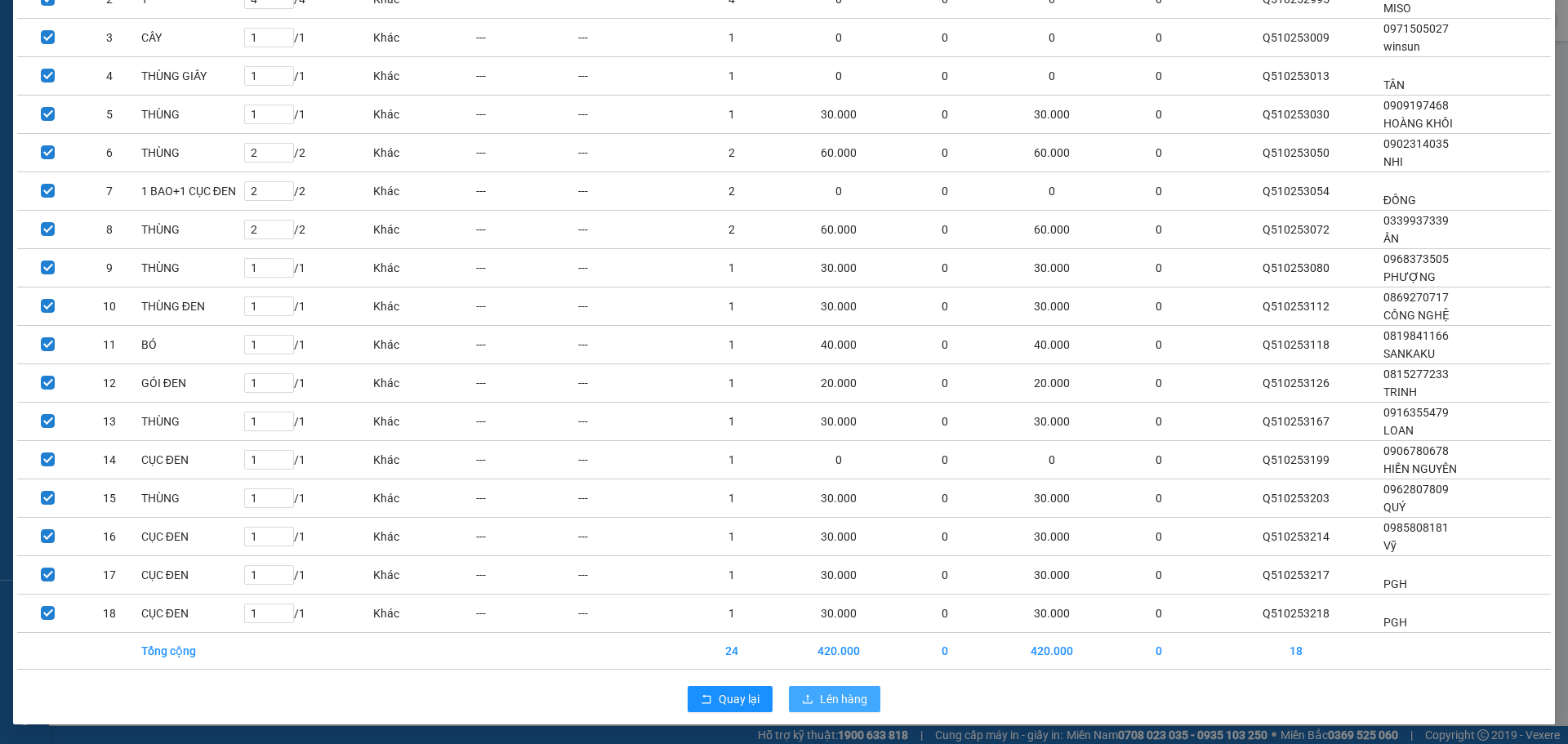
click at [837, 697] on span "Lên hàng" at bounding box center [843, 699] width 47 height 18
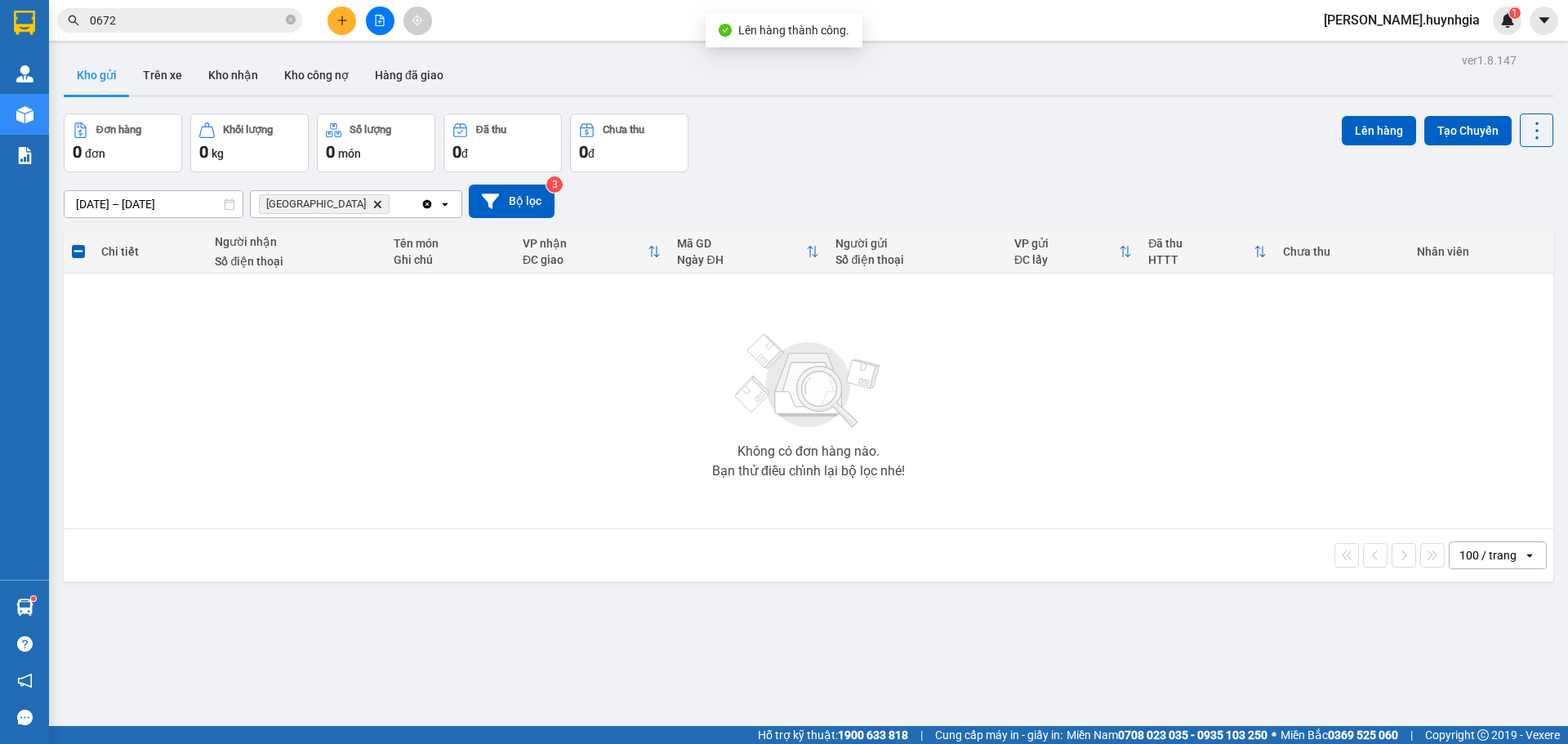
click at [372, 200] on icon "Delete" at bounding box center [377, 204] width 10 height 10
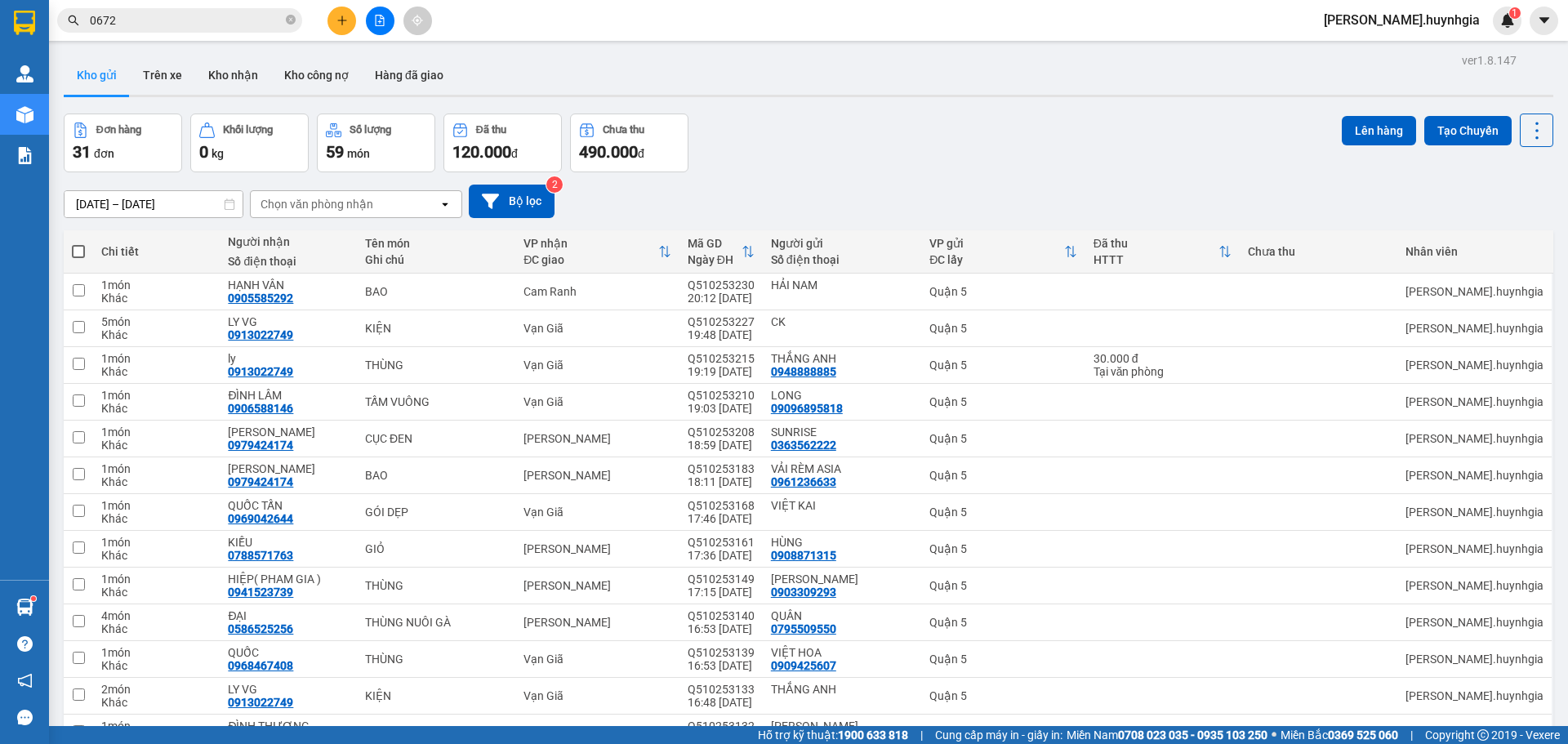
click at [354, 208] on div "Chọn văn phòng nhận" at bounding box center [317, 204] width 113 height 17
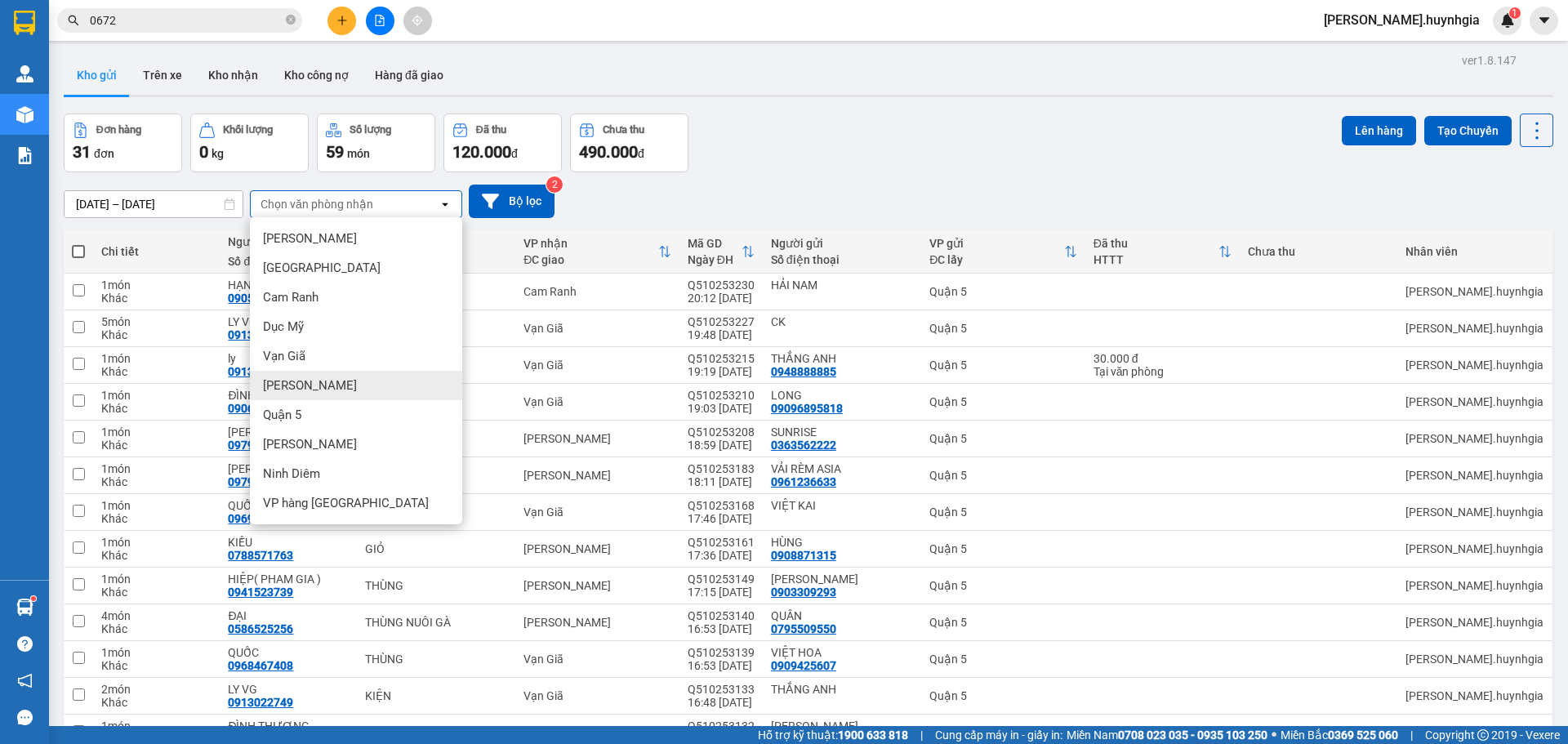
drag, startPoint x: 317, startPoint y: 384, endPoint x: 354, endPoint y: 393, distance: 38.1
click at [331, 387] on div "[PERSON_NAME]" at bounding box center [356, 385] width 212 height 29
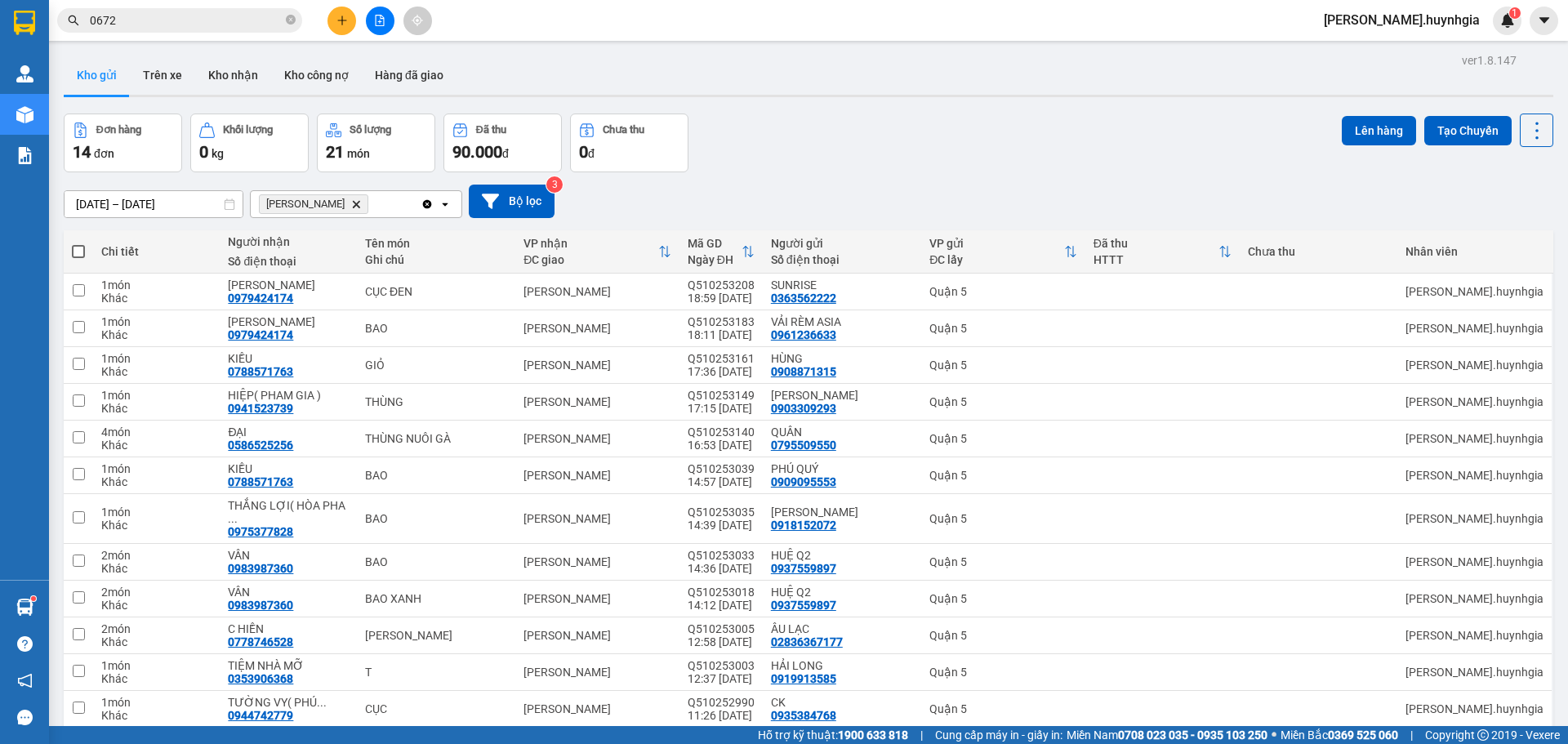
click at [76, 246] on span at bounding box center [79, 251] width 13 height 13
click at [79, 244] on input "checkbox" at bounding box center [79, 244] width 0 height 0
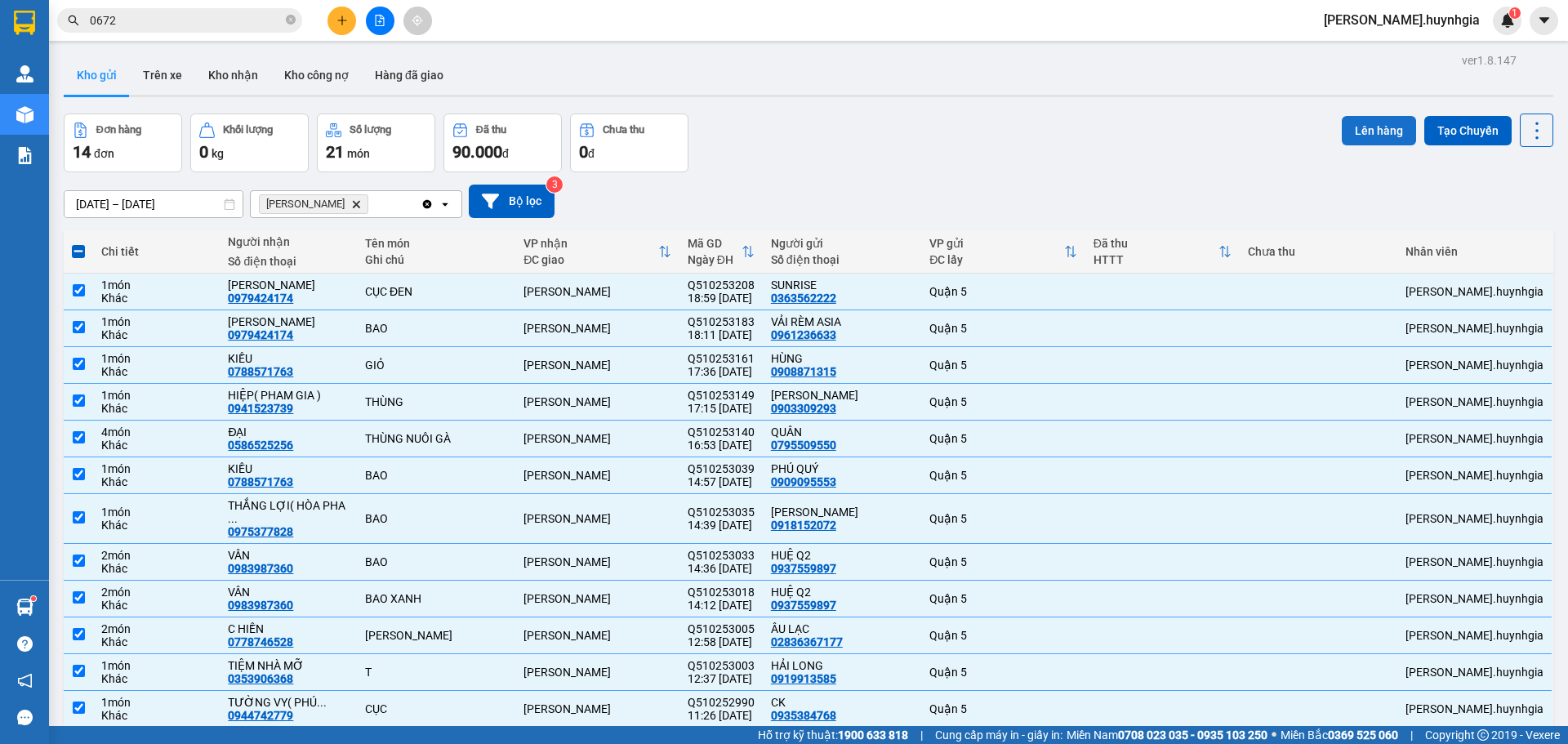
click at [1373, 130] on button "Lên hàng" at bounding box center [1379, 130] width 75 height 29
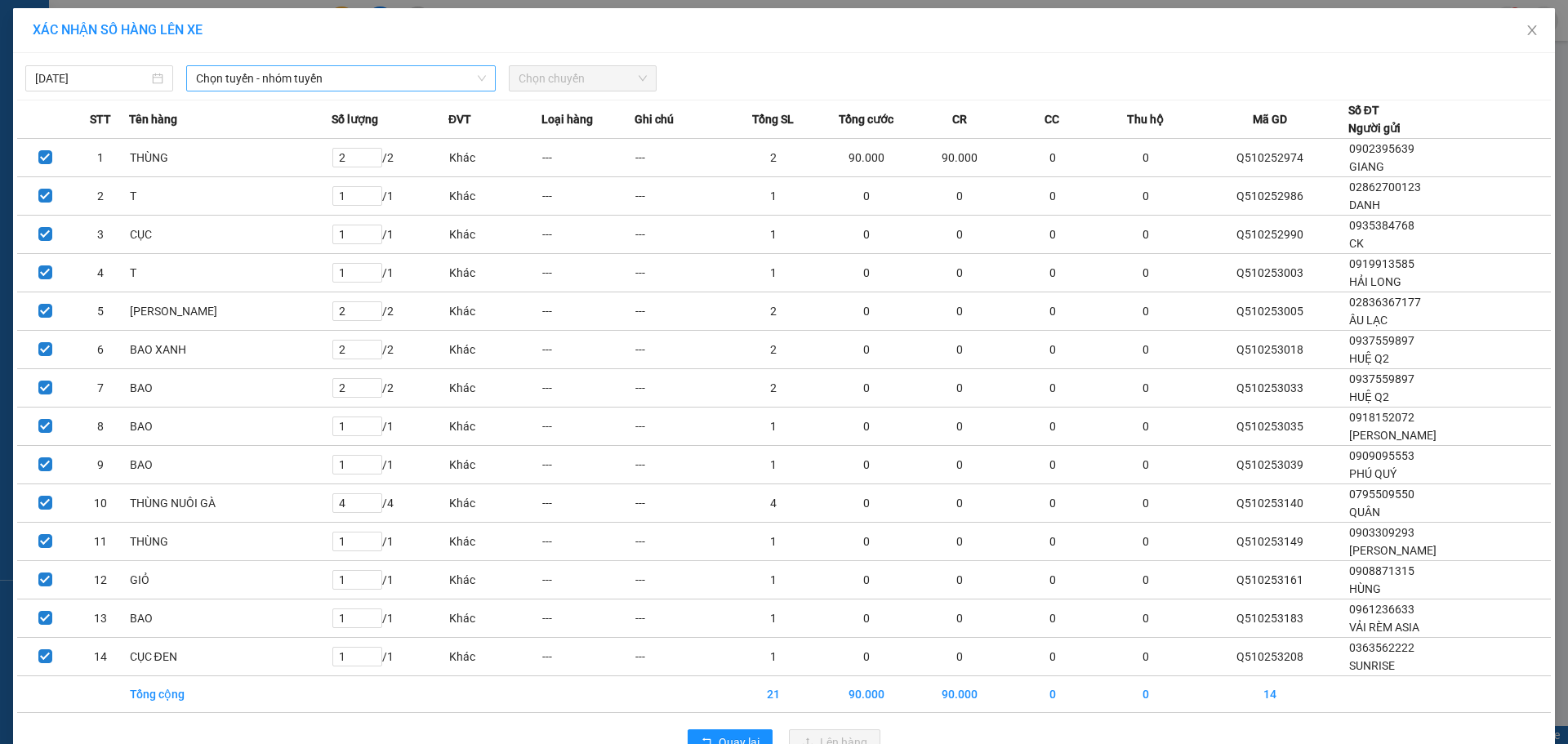
drag, startPoint x: 333, startPoint y: 81, endPoint x: 349, endPoint y: 90, distance: 18.4
click at [337, 83] on span "Chọn tuyến - nhóm tuyến" at bounding box center [341, 79] width 290 height 25
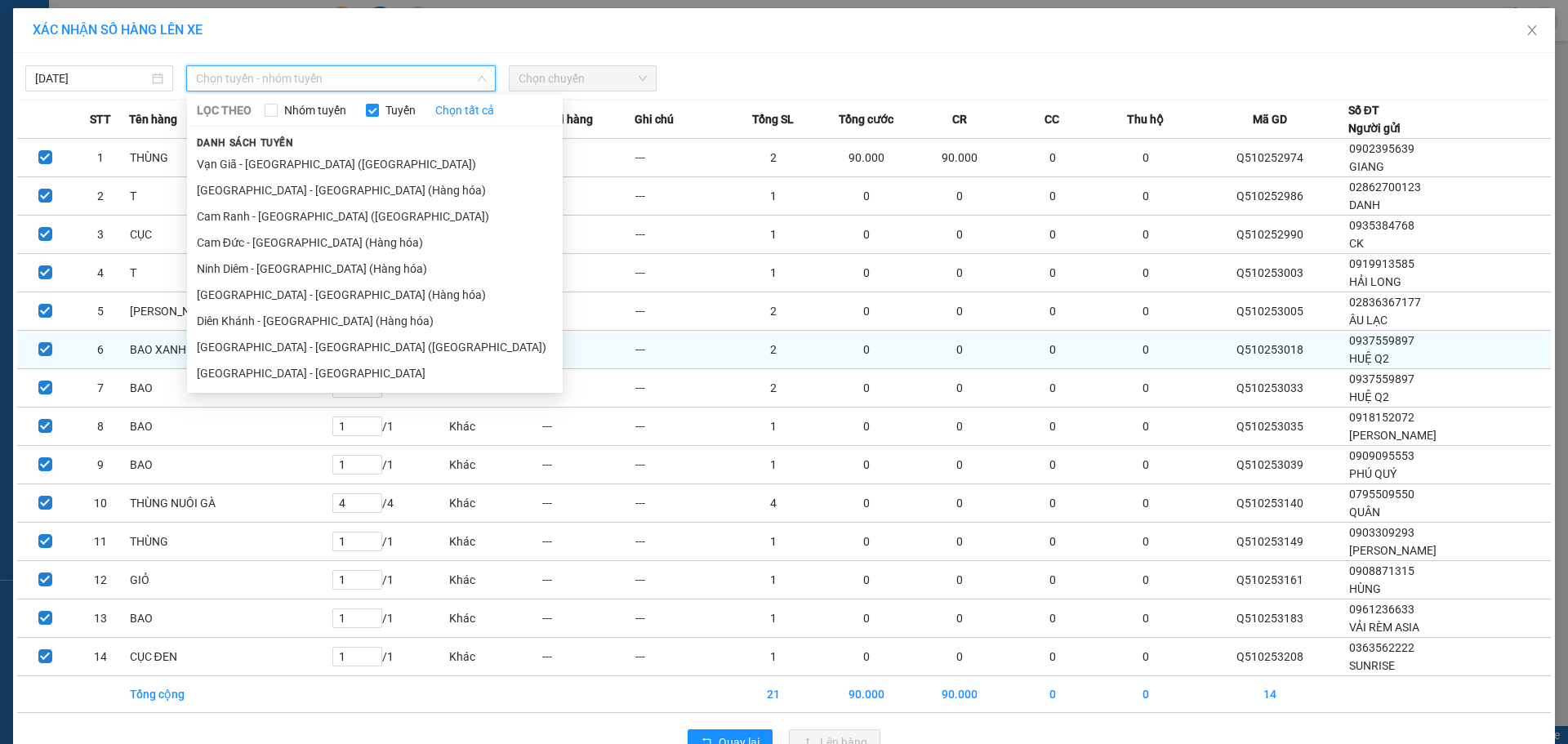
drag, startPoint x: 341, startPoint y: 340, endPoint x: 356, endPoint y: 345, distance: 15.8
click at [349, 347] on li "[GEOGRAPHIC_DATA] - [GEOGRAPHIC_DATA] ([GEOGRAPHIC_DATA])" at bounding box center [375, 348] width 376 height 27
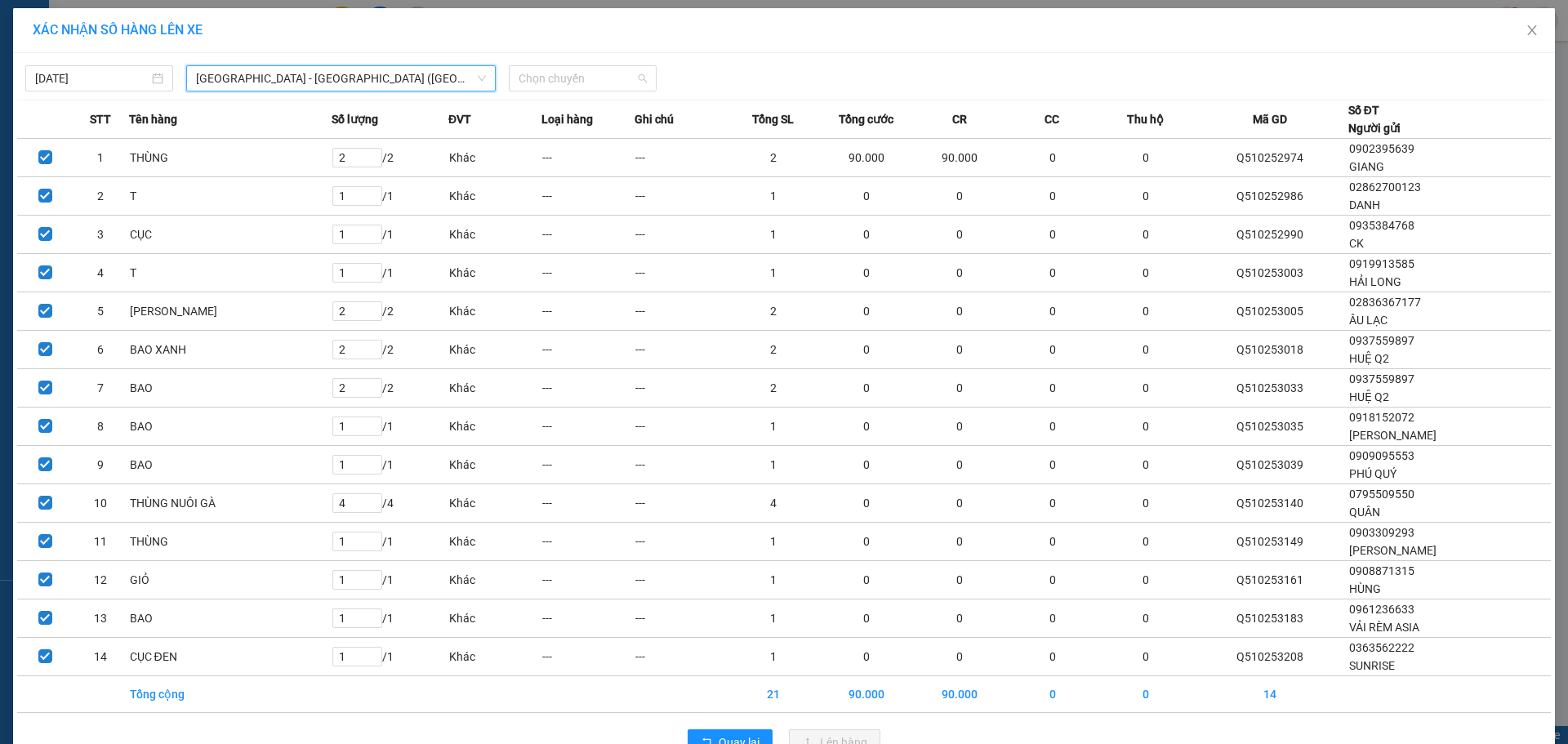
drag, startPoint x: 594, startPoint y: 85, endPoint x: 605, endPoint y: 97, distance: 16.3
click at [596, 87] on span "Chọn chuyến" at bounding box center [582, 79] width 129 height 25
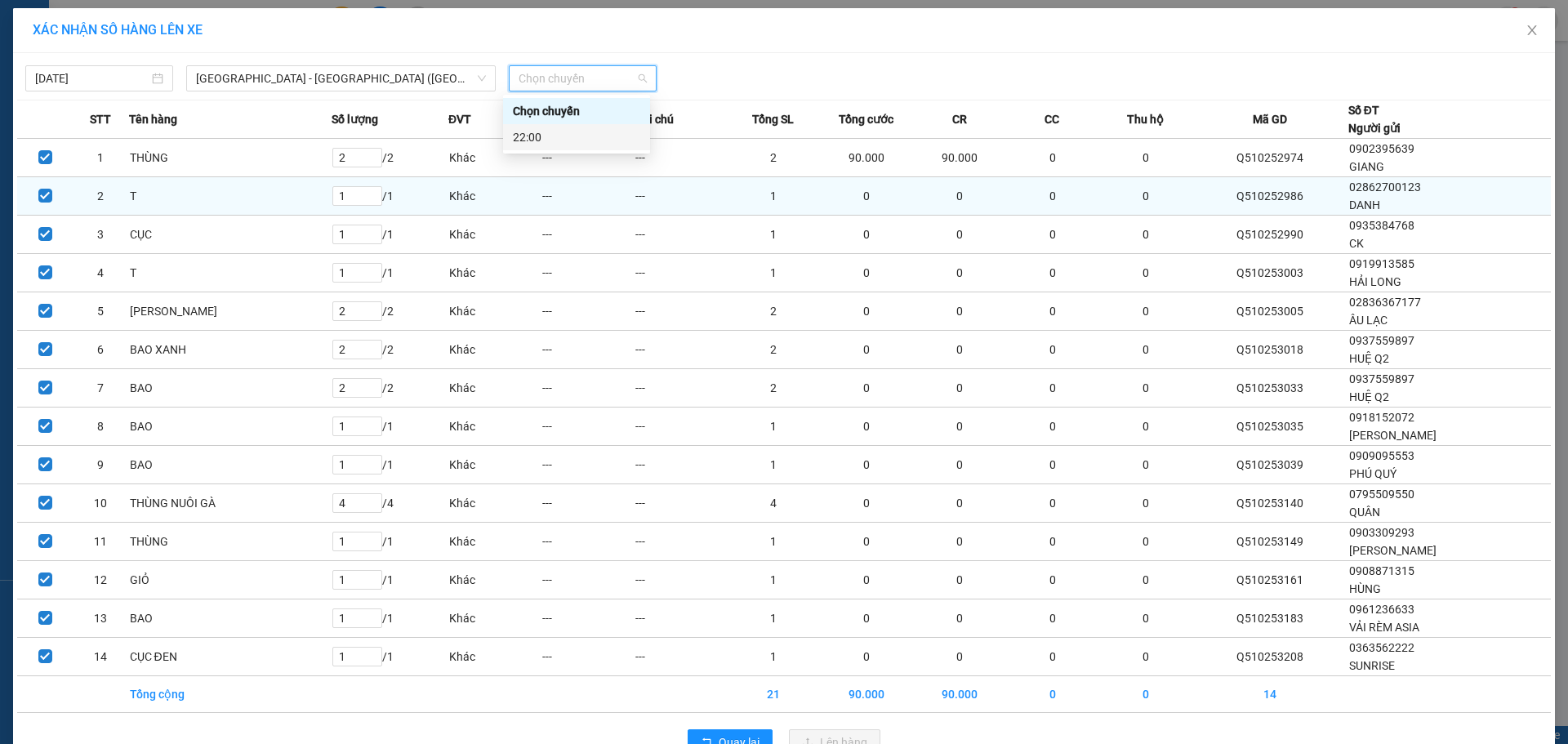
drag, startPoint x: 585, startPoint y: 144, endPoint x: 718, endPoint y: 206, distance: 146.7
click at [600, 148] on div "22:00" at bounding box center [576, 138] width 147 height 27
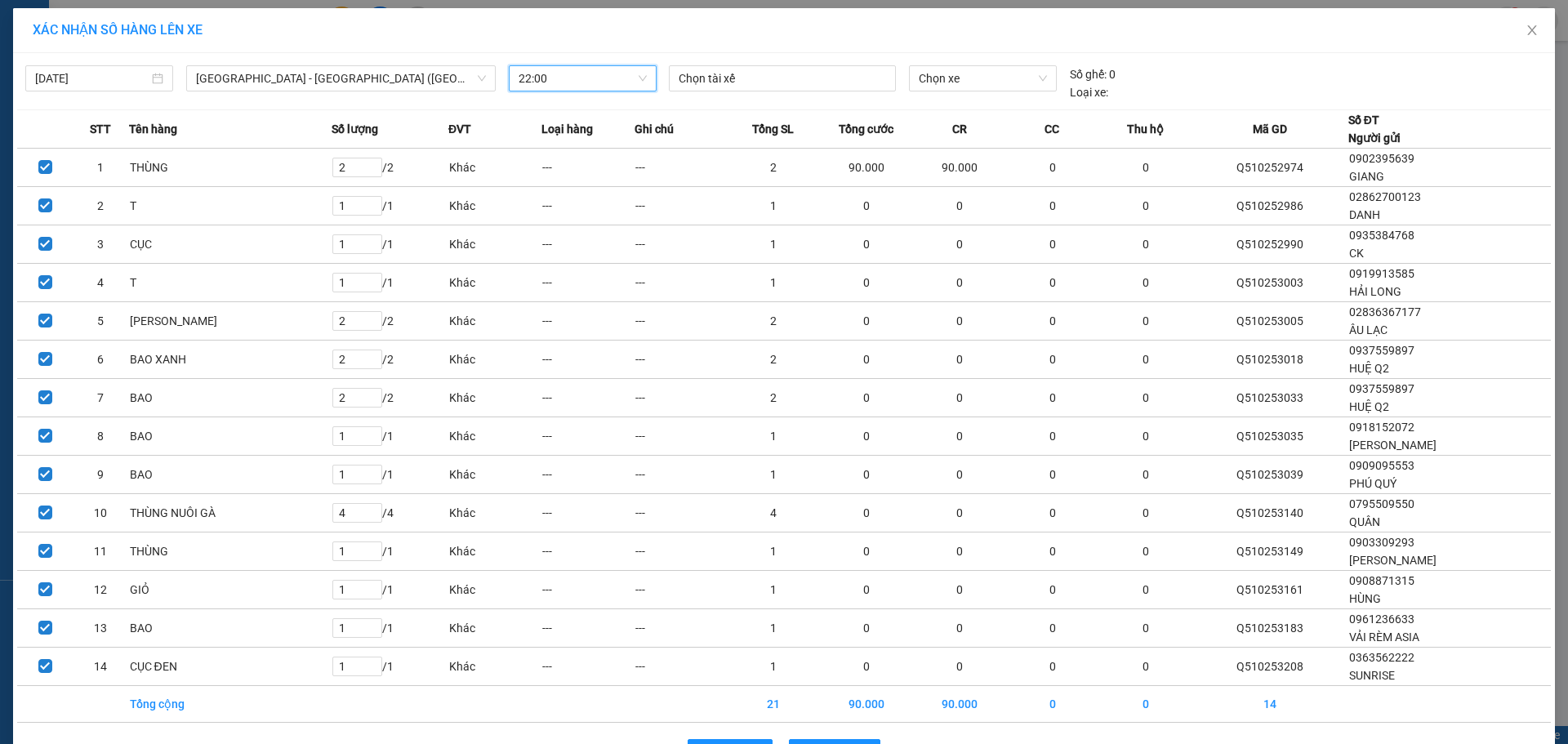
scroll to position [53, 0]
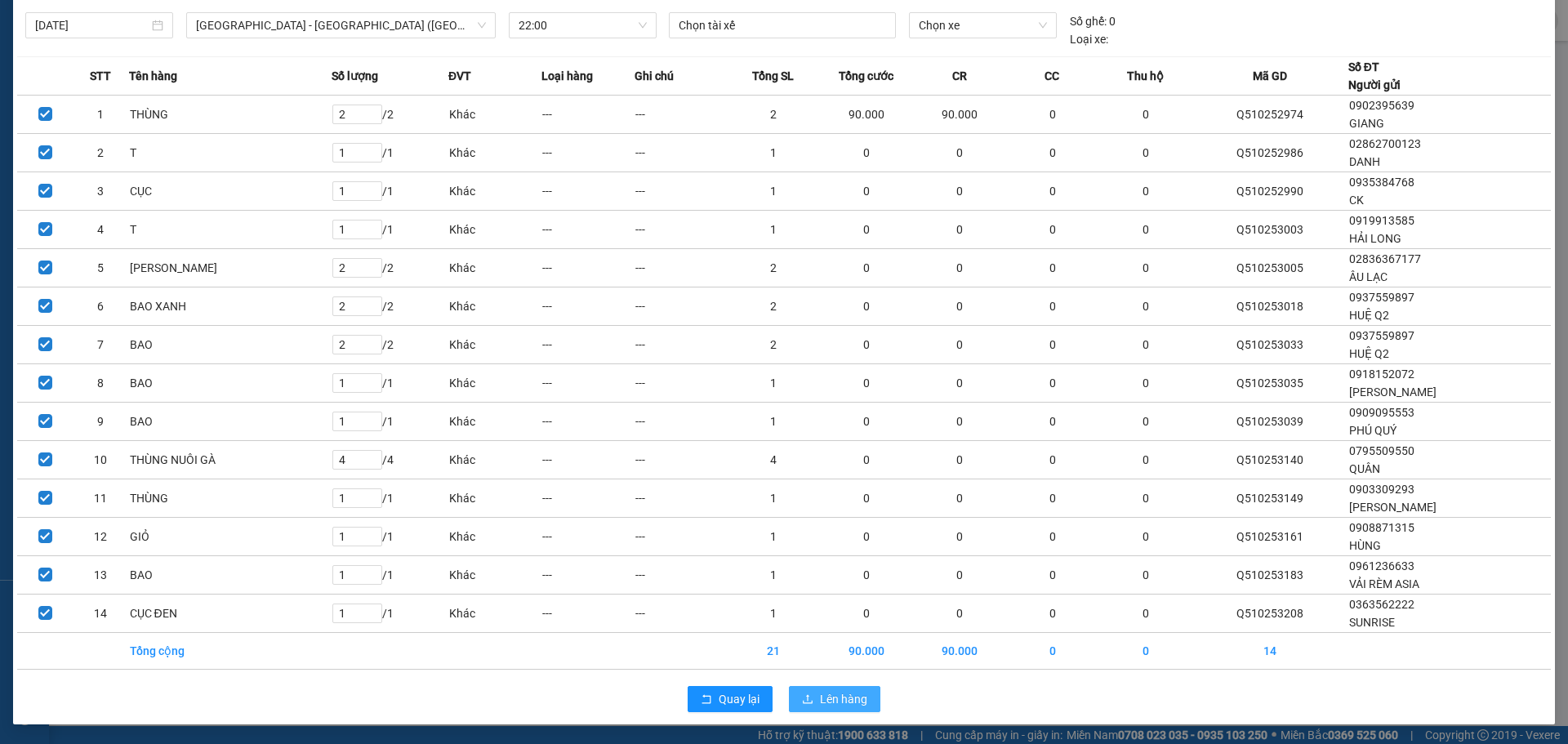
click at [811, 693] on button "Lên hàng" at bounding box center [834, 699] width 91 height 27
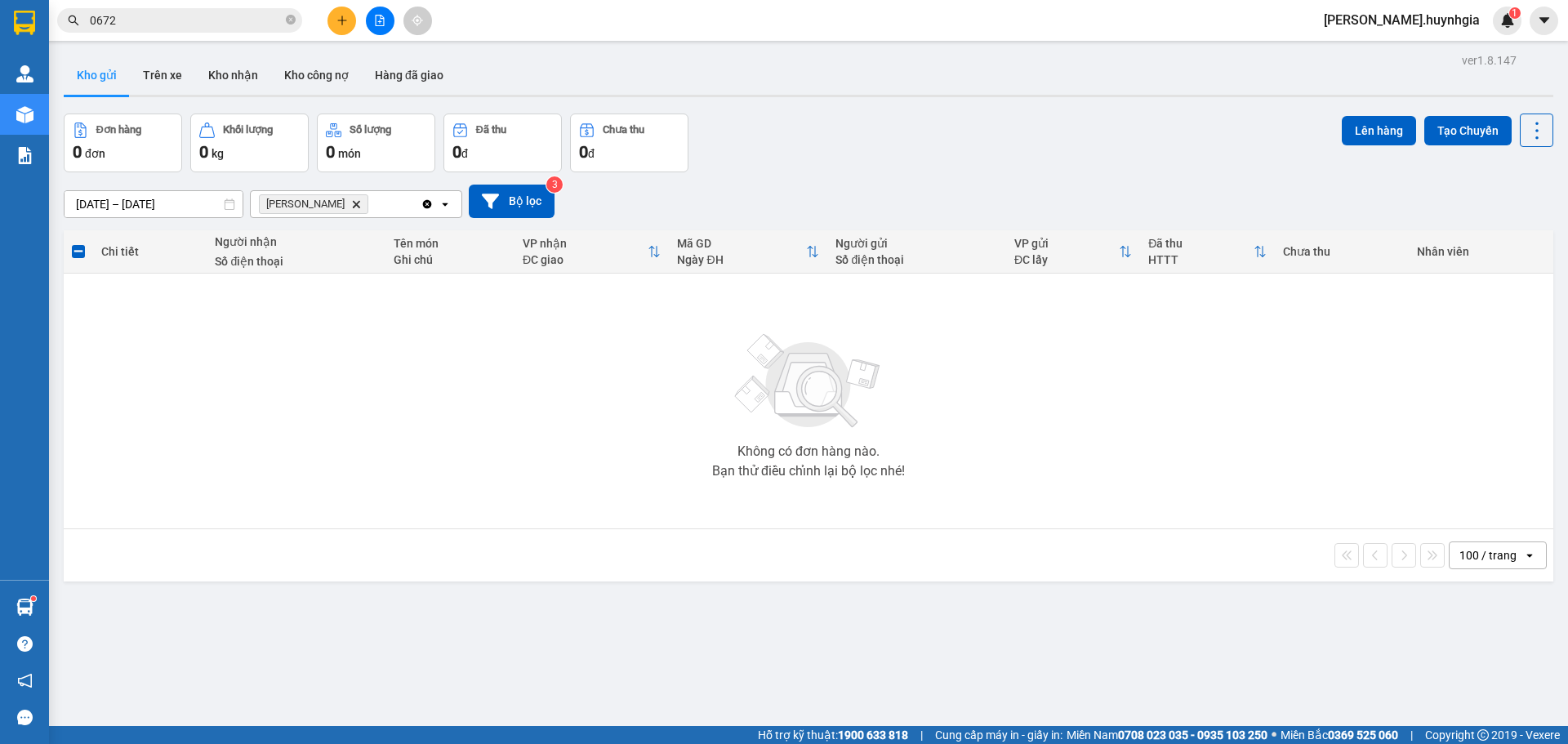
drag, startPoint x: 336, startPoint y: 200, endPoint x: 352, endPoint y: 212, distance: 20.0
click at [336, 202] on span "Diên Khánh Delete" at bounding box center [313, 204] width 109 height 20
click at [352, 207] on icon "Delete" at bounding box center [357, 204] width 10 height 10
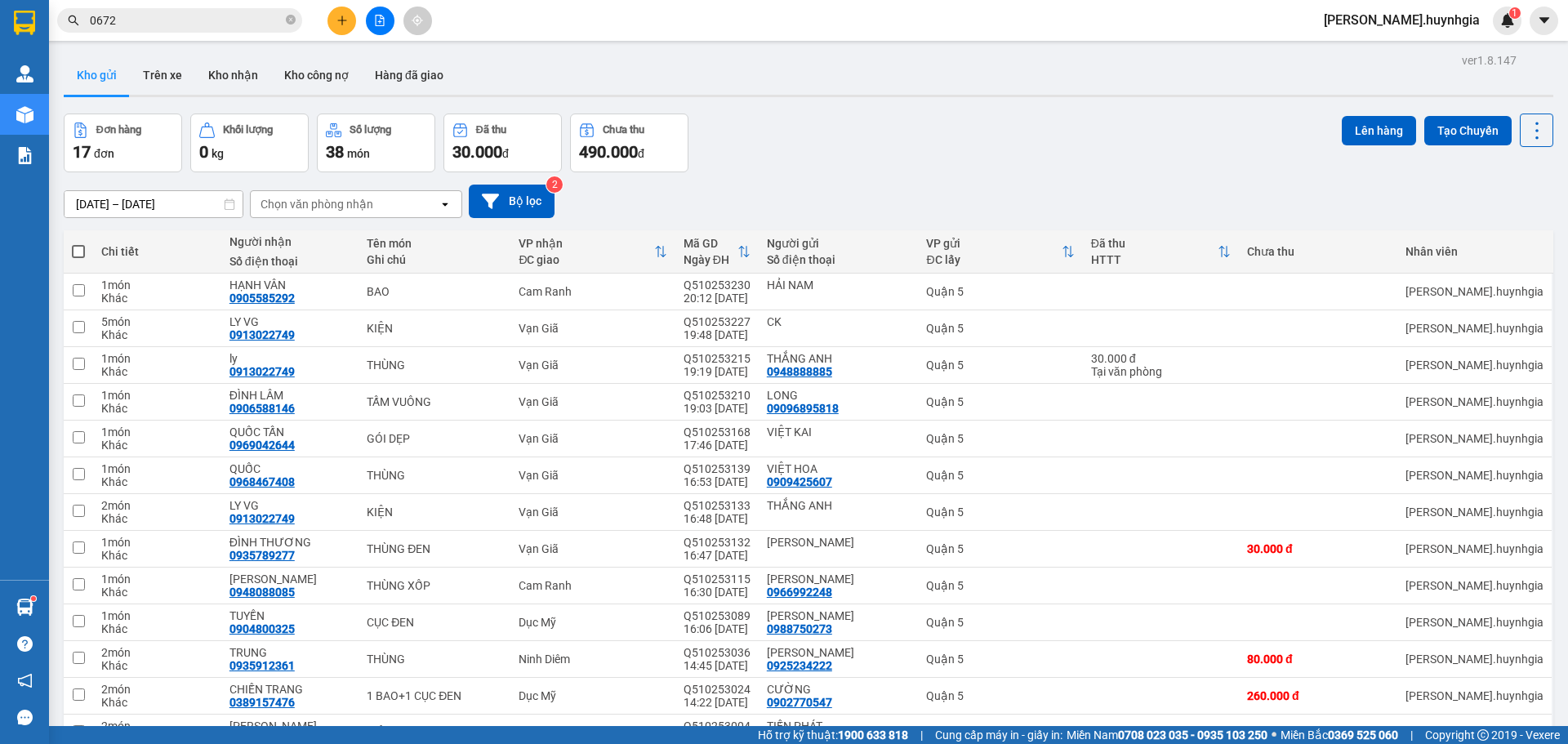
drag, startPoint x: 349, startPoint y: 202, endPoint x: 349, endPoint y: 211, distance: 9.0
click at [349, 203] on div "Chọn văn phòng nhận" at bounding box center [317, 204] width 113 height 17
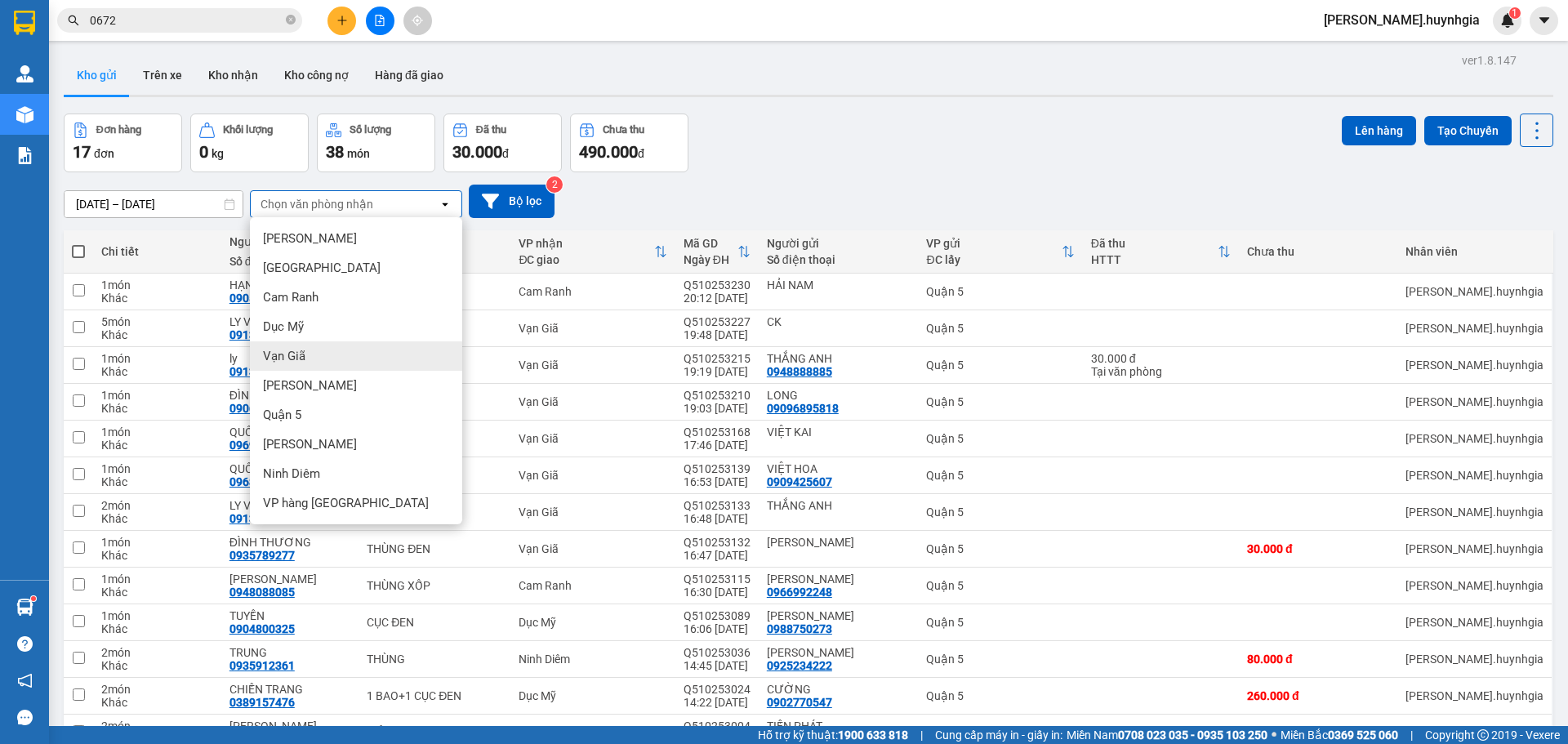
drag, startPoint x: 321, startPoint y: 355, endPoint x: 446, endPoint y: 388, distance: 129.3
click at [323, 354] on div "Vạn Giã" at bounding box center [356, 356] width 212 height 29
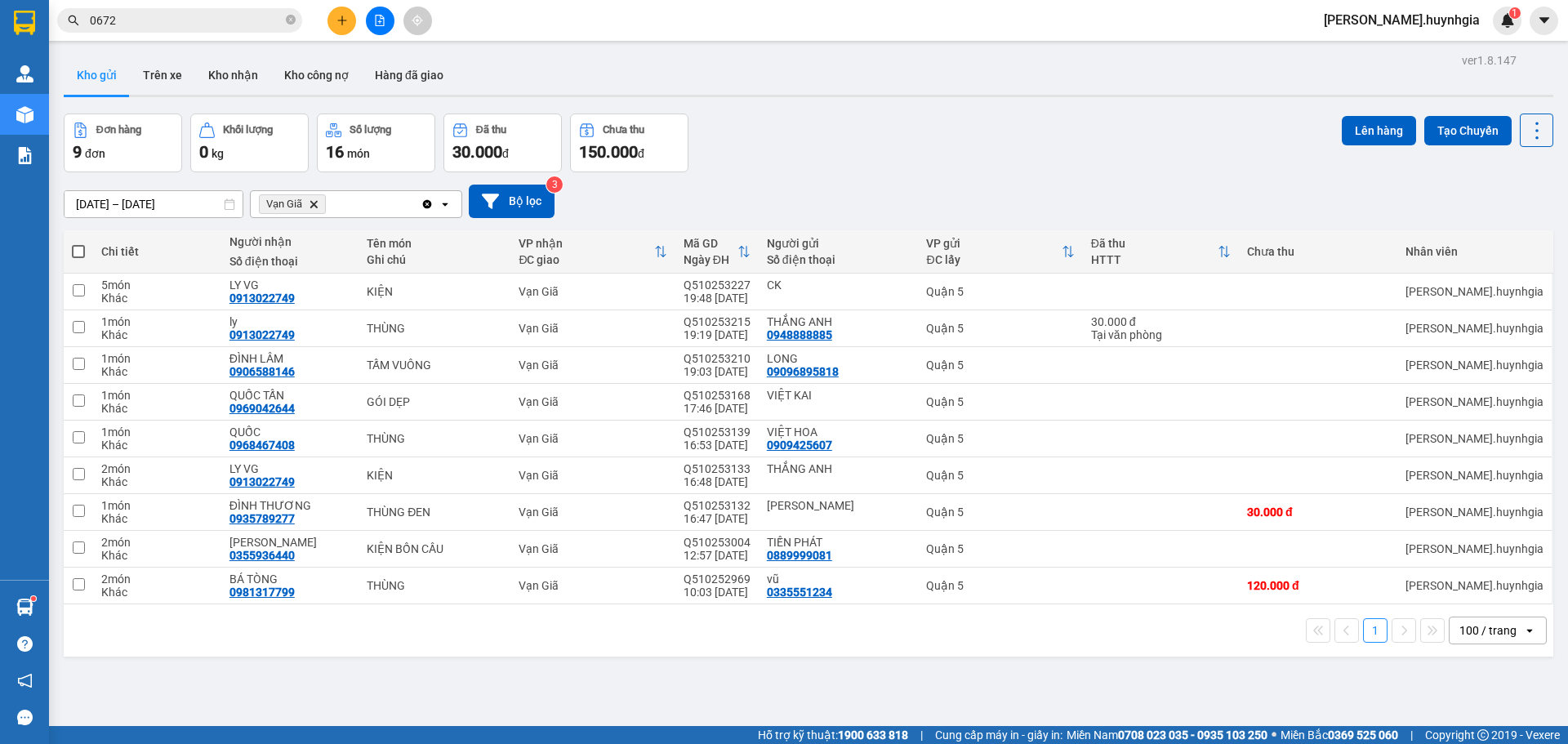
click at [77, 254] on span at bounding box center [79, 251] width 13 height 13
click at [79, 244] on input "checkbox" at bounding box center [79, 244] width 0 height 0
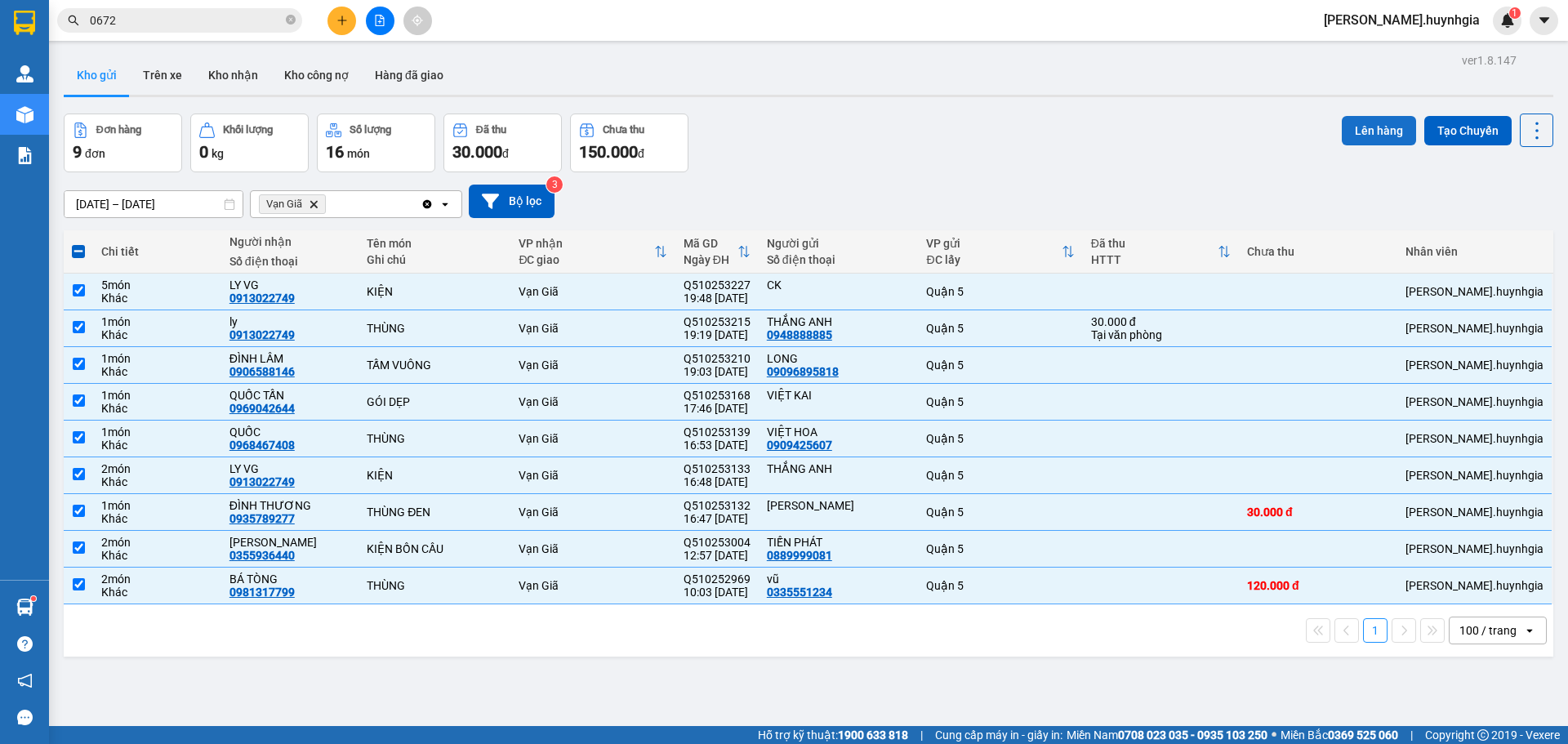
click at [1376, 129] on button "Lên hàng" at bounding box center [1379, 130] width 75 height 29
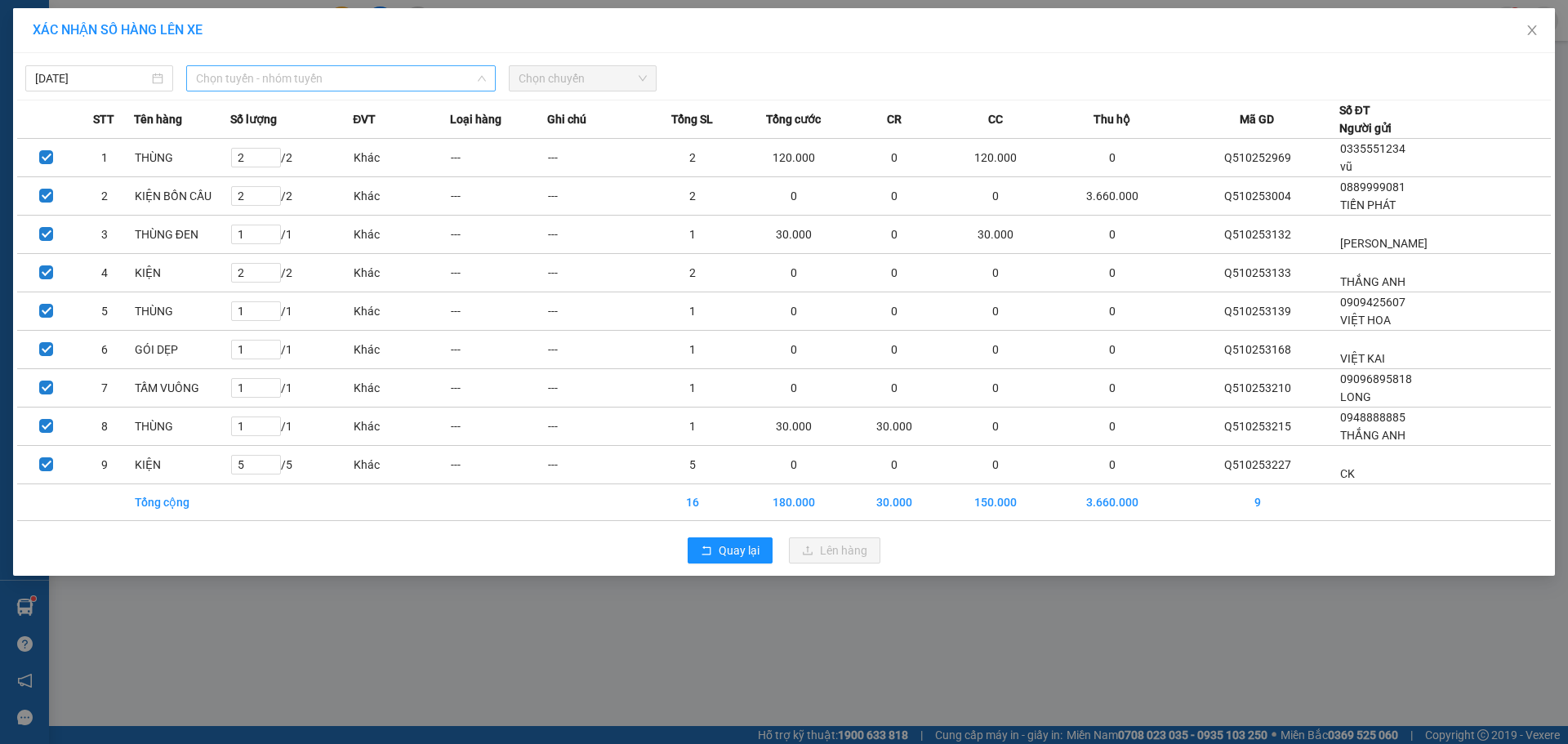
drag, startPoint x: 430, startPoint y: 74, endPoint x: 386, endPoint y: 204, distance: 137.2
click at [430, 94] on div "[DATE] Chọn tuyến - nhóm tuyến LỌC THEO Nhóm tuyến Tuyến Chọn tất cả Danh sách …" at bounding box center [784, 314] width 1542 height 523
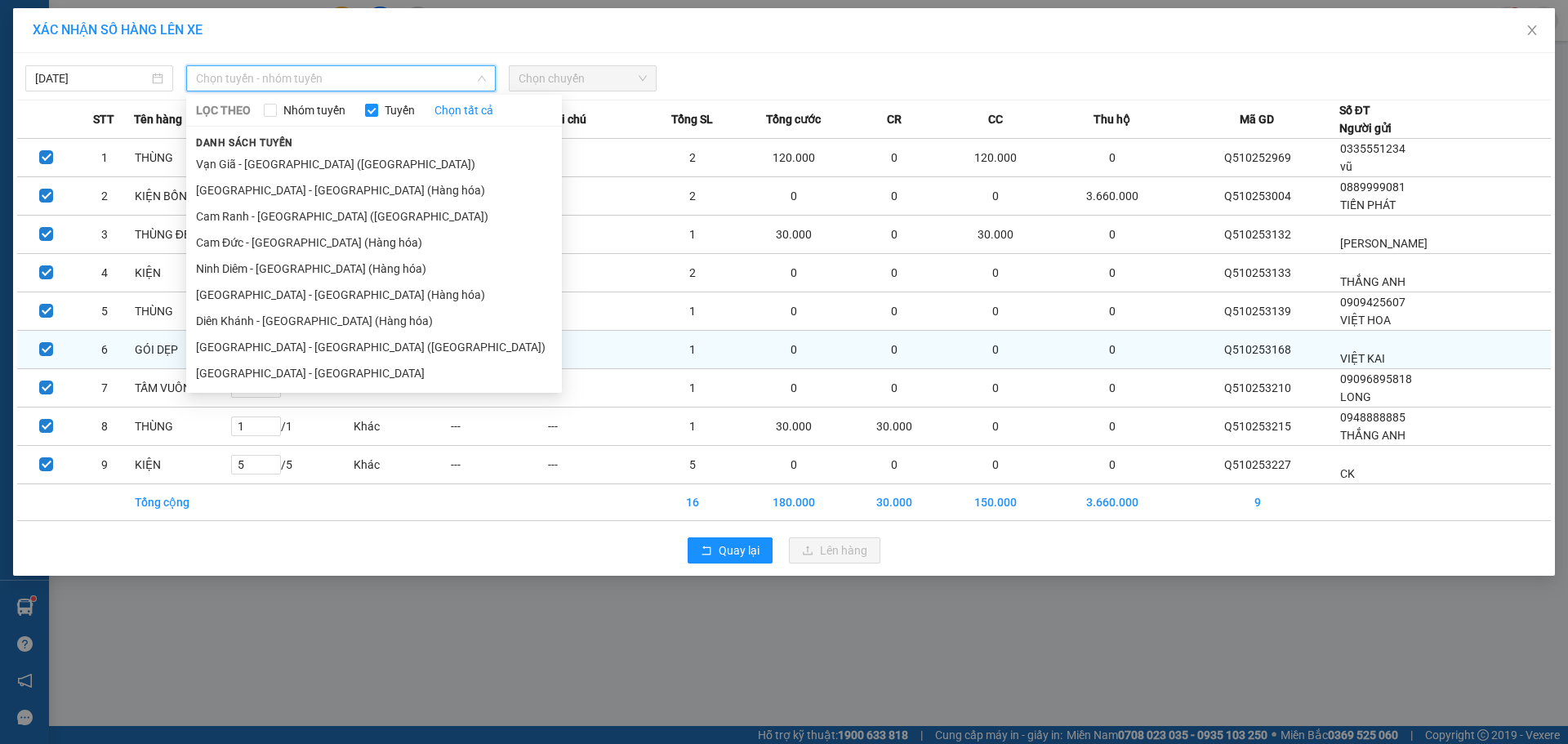
drag, startPoint x: 328, startPoint y: 342, endPoint x: 355, endPoint y: 343, distance: 27.0
click at [334, 348] on li "[GEOGRAPHIC_DATA] - [GEOGRAPHIC_DATA] ([GEOGRAPHIC_DATA])" at bounding box center [374, 348] width 376 height 27
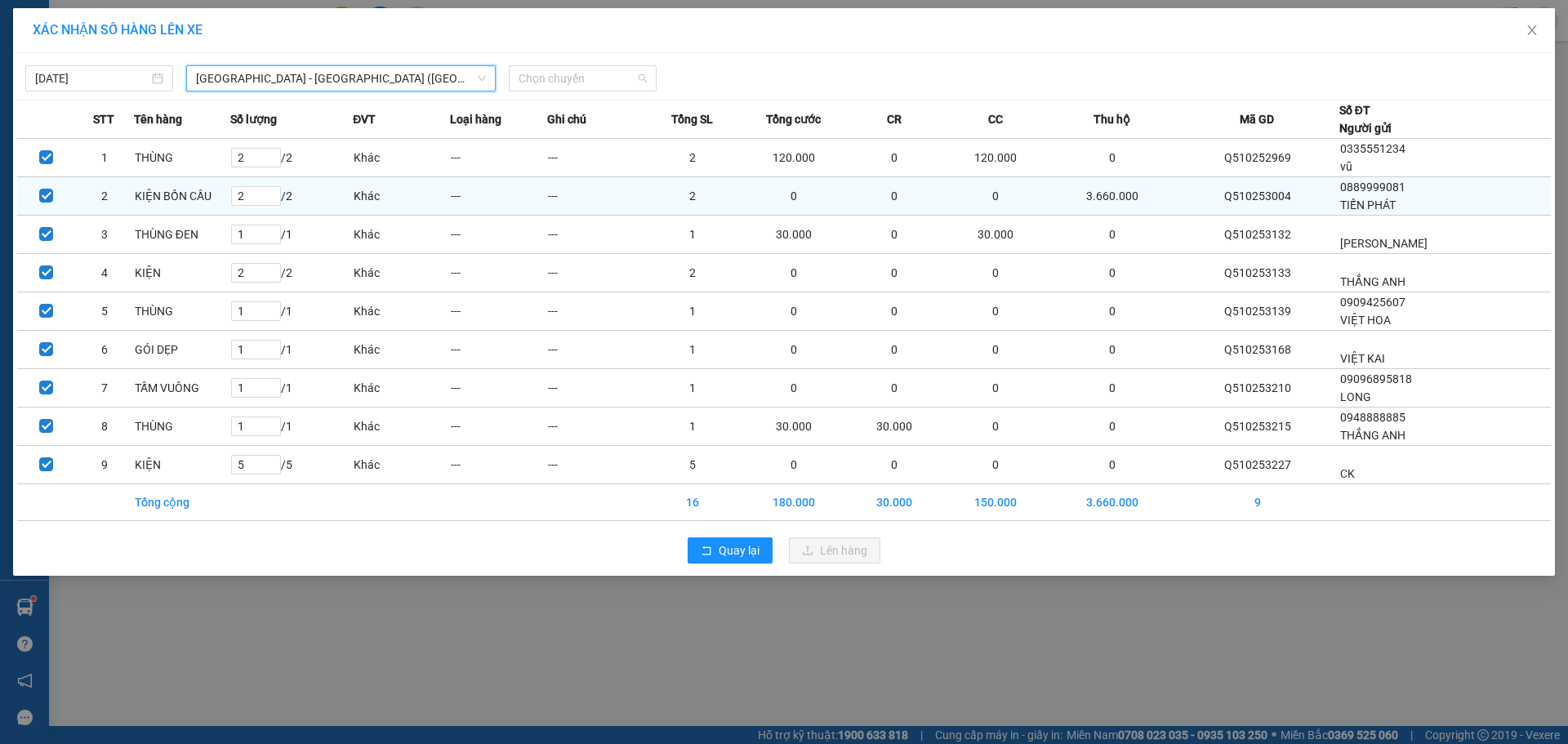
drag, startPoint x: 615, startPoint y: 72, endPoint x: 565, endPoint y: 211, distance: 147.7
click at [617, 72] on span "Chọn chuyến" at bounding box center [582, 79] width 129 height 25
drag, startPoint x: 580, startPoint y: 143, endPoint x: 663, endPoint y: 205, distance: 103.6
click at [584, 144] on div "22:00" at bounding box center [582, 138] width 128 height 18
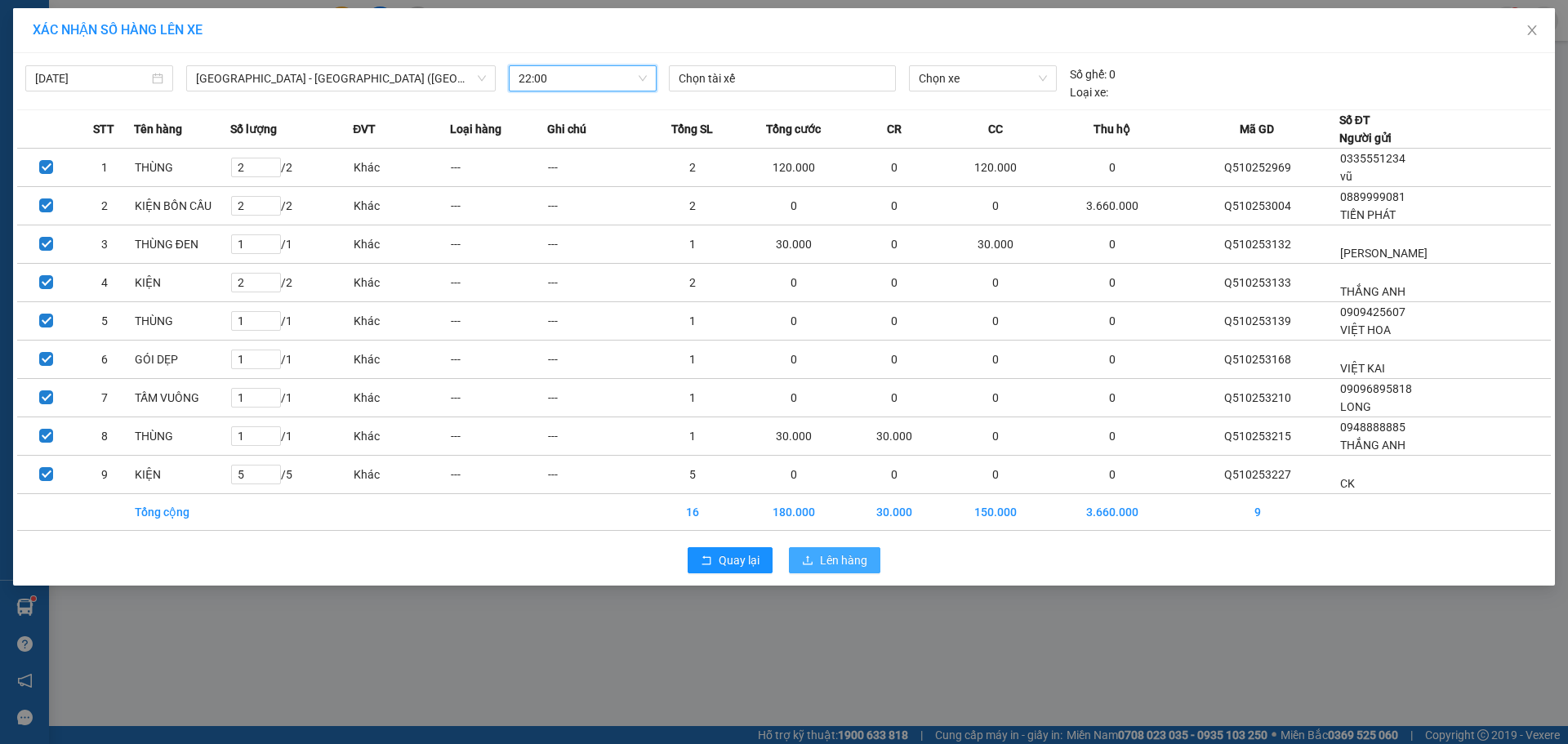
click at [811, 568] on button "Lên hàng" at bounding box center [834, 561] width 91 height 27
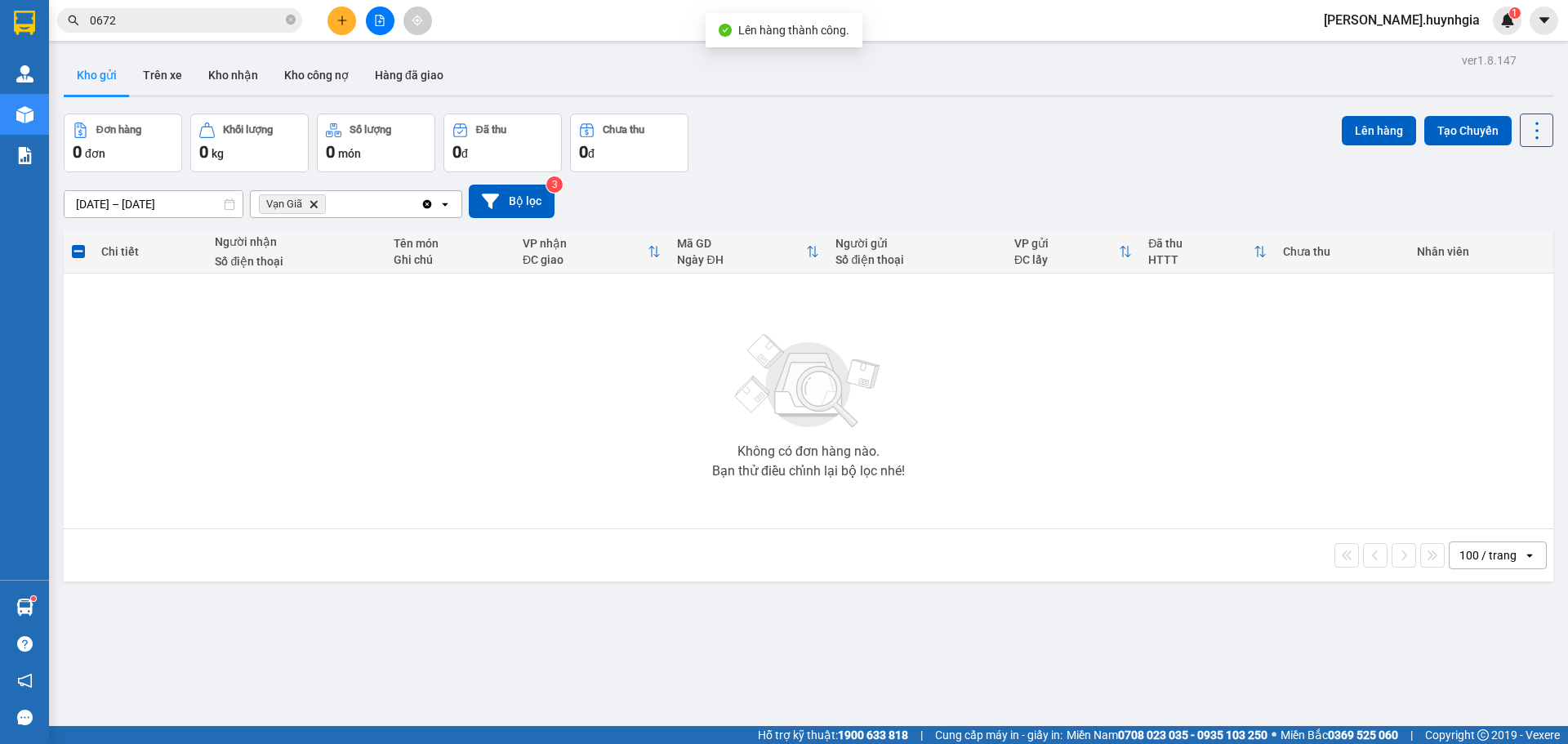
click at [310, 207] on icon "Delete" at bounding box center [313, 204] width 10 height 10
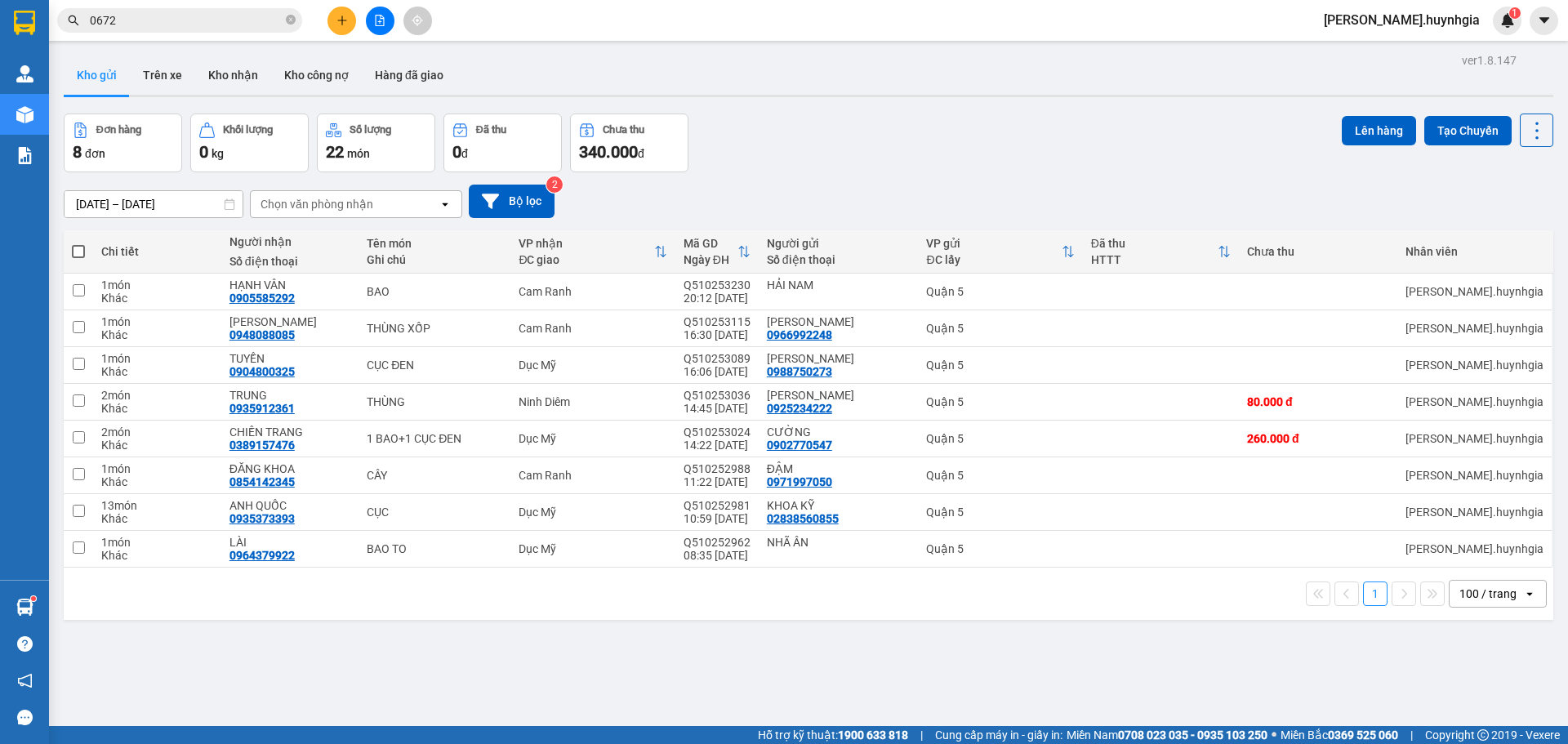
click at [334, 215] on div "Chọn văn phòng nhận" at bounding box center [344, 204] width 188 height 27
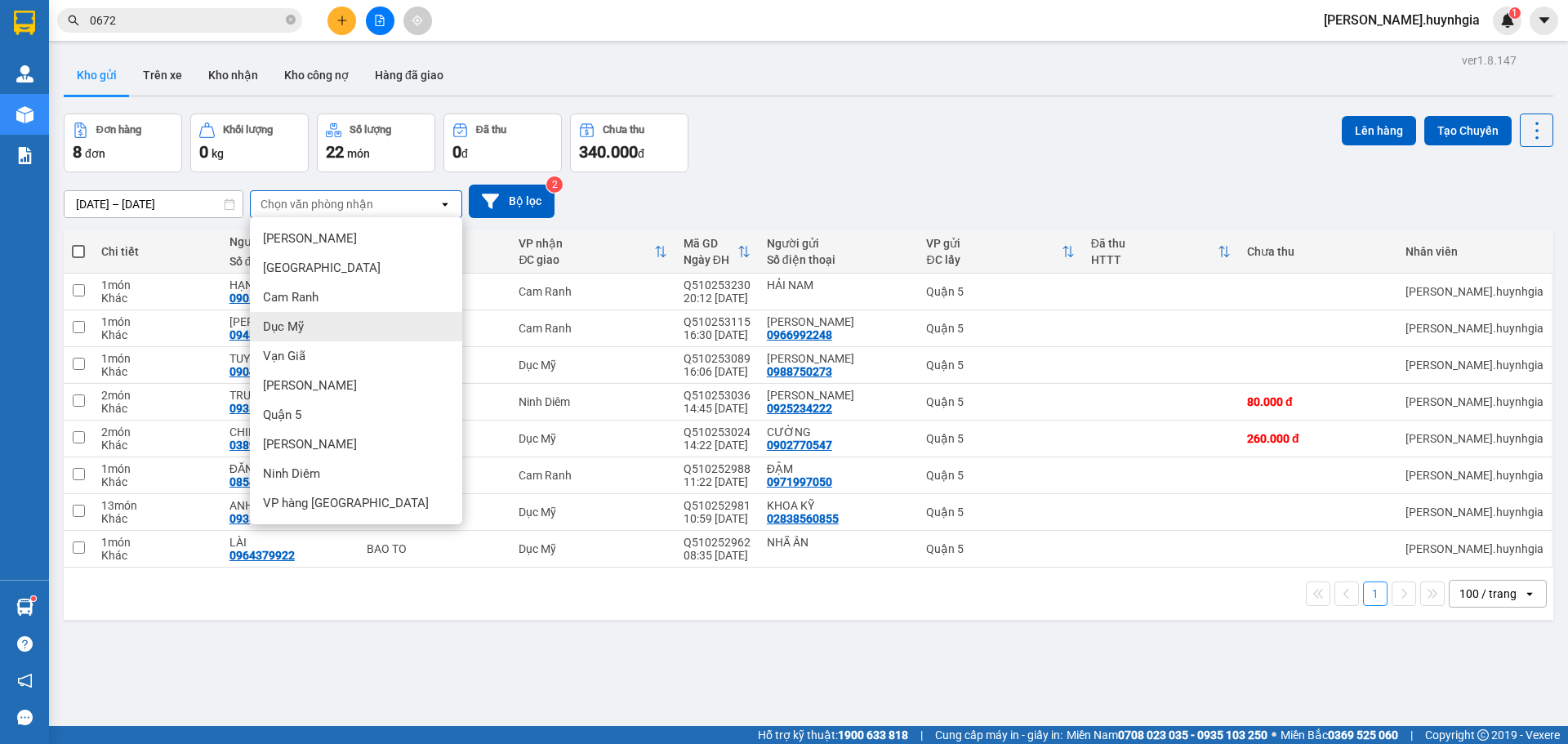
drag, startPoint x: 306, startPoint y: 324, endPoint x: 353, endPoint y: 347, distance: 52.3
click at [313, 322] on div "Dục Mỹ" at bounding box center [356, 326] width 212 height 29
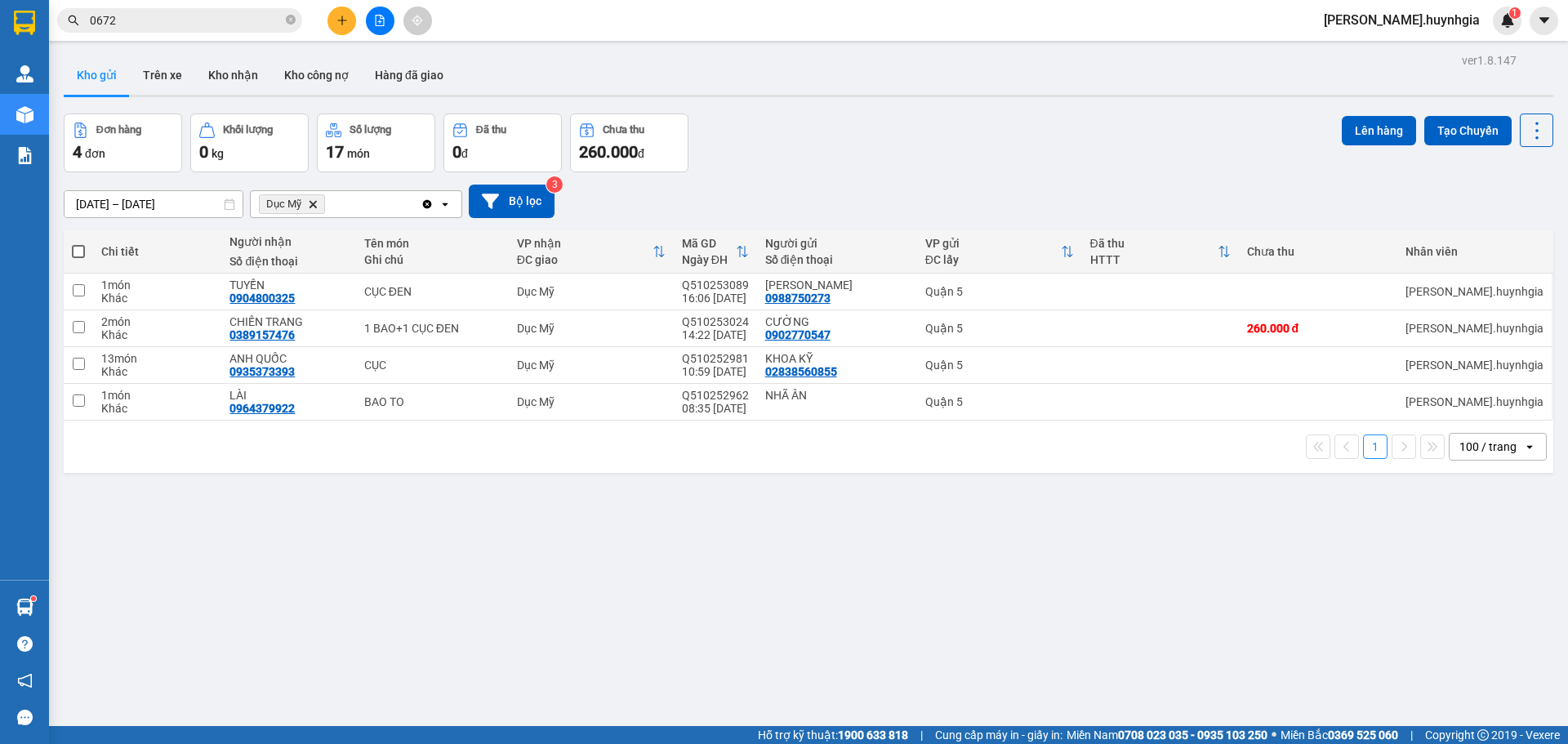
click at [78, 246] on span at bounding box center [79, 251] width 13 height 13
click at [79, 244] on input "checkbox" at bounding box center [79, 244] width 0 height 0
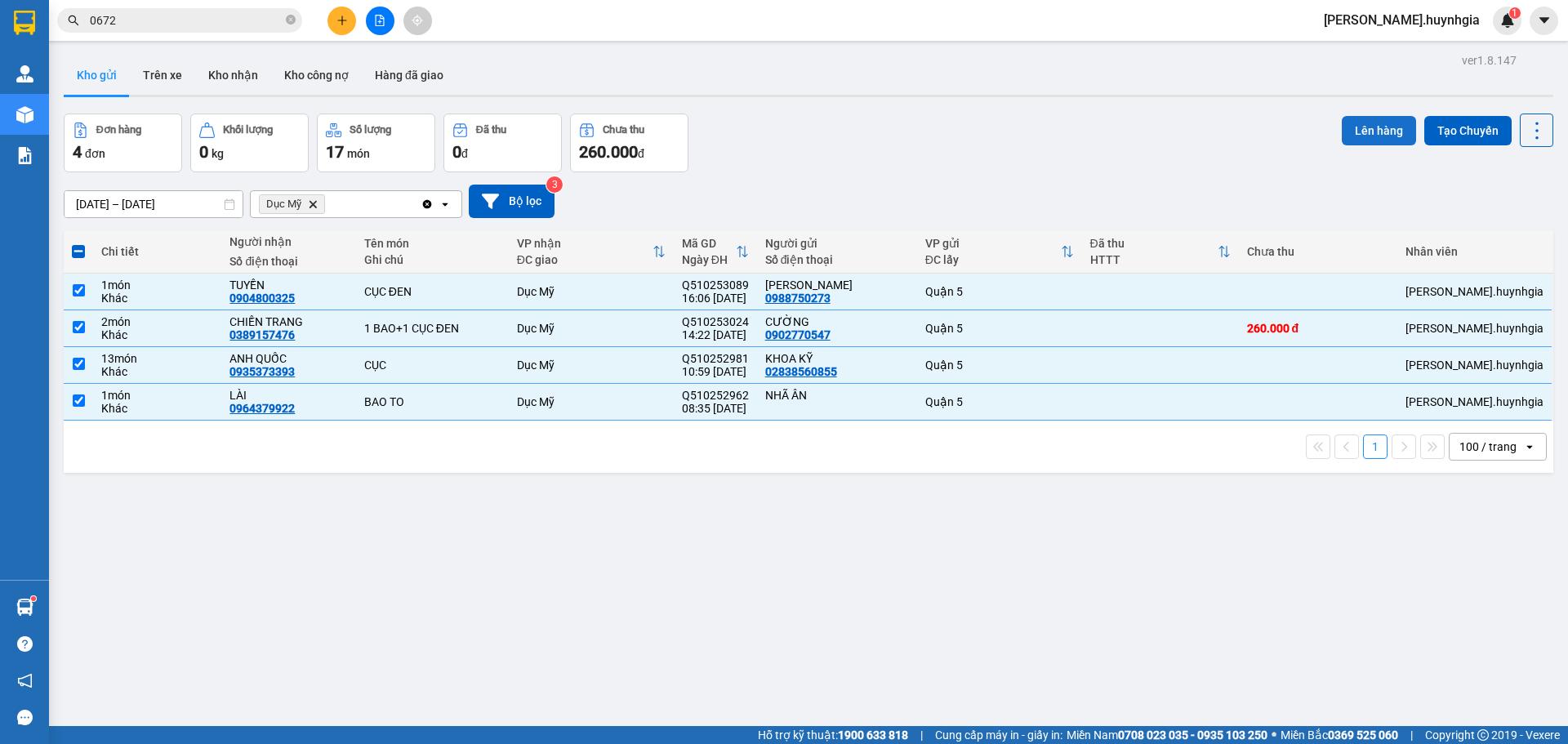
click at [1356, 138] on button "Lên hàng" at bounding box center [1379, 130] width 75 height 29
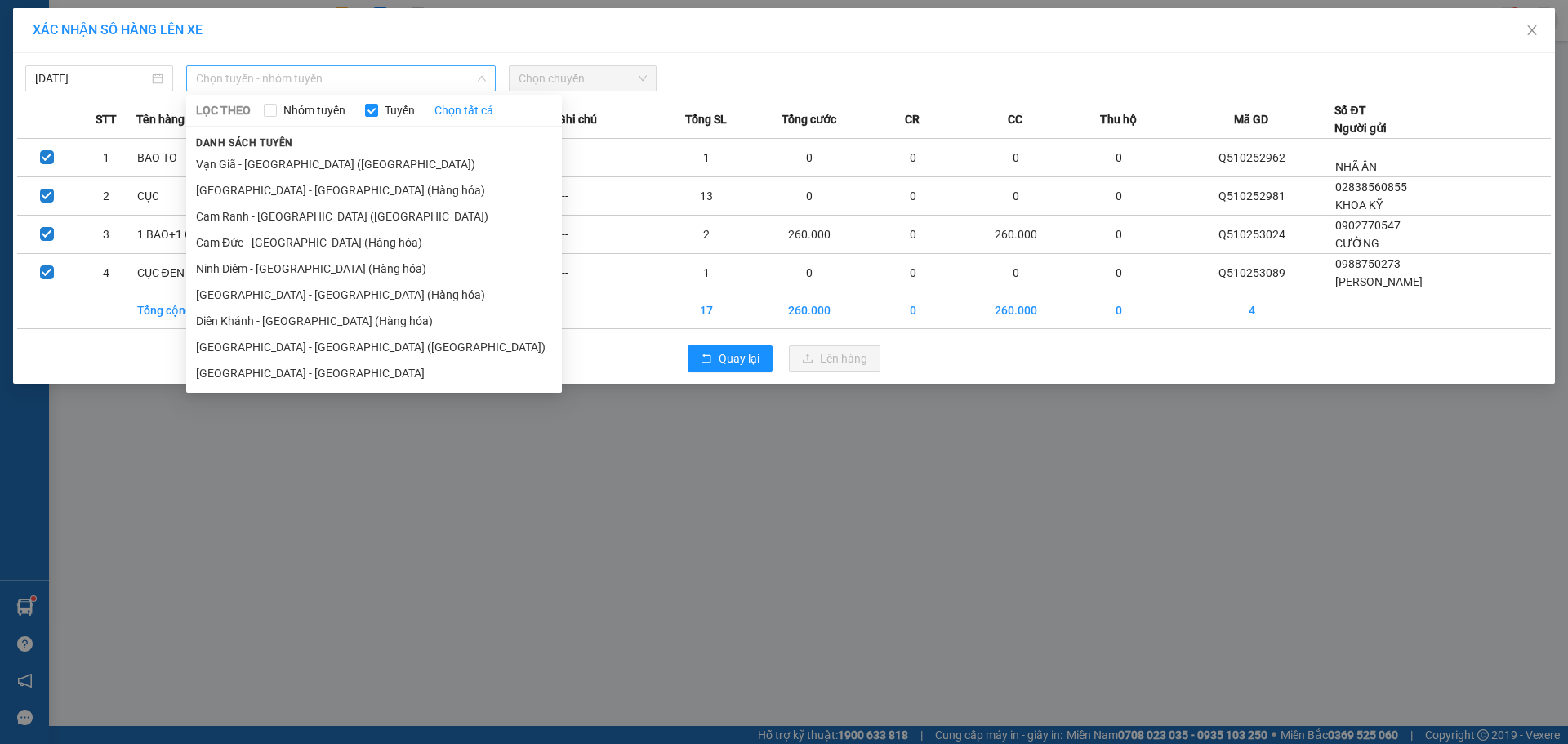
drag, startPoint x: 277, startPoint y: 67, endPoint x: 289, endPoint y: 83, distance: 20.0
click at [278, 74] on div "Chọn tuyến - nhóm tuyến" at bounding box center [341, 79] width 309 height 27
drag, startPoint x: 306, startPoint y: 349, endPoint x: 408, endPoint y: 356, distance: 102.2
click at [311, 348] on li "[GEOGRAPHIC_DATA] - [GEOGRAPHIC_DATA] ([GEOGRAPHIC_DATA])" at bounding box center [374, 348] width 376 height 27
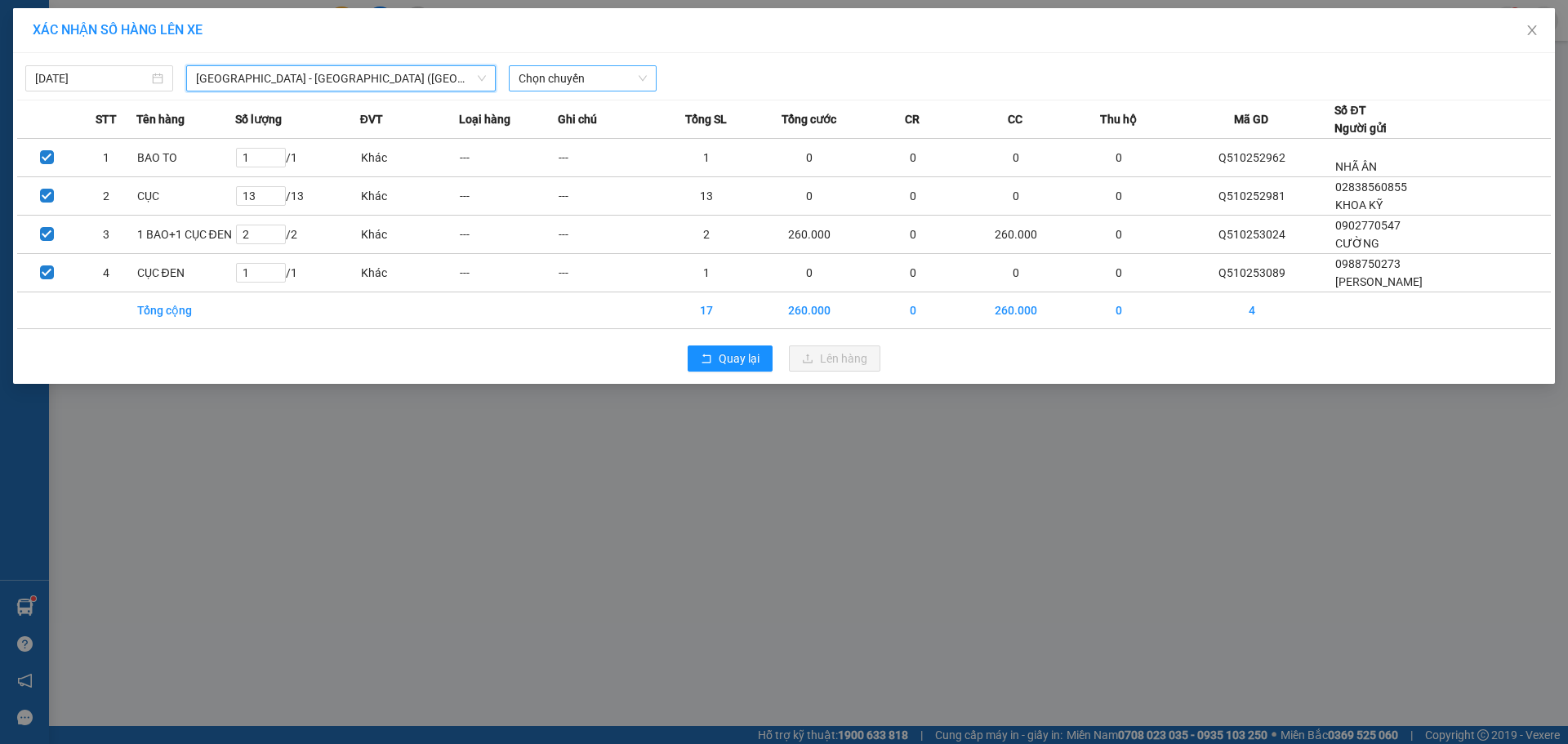
click at [595, 75] on span "Chọn chuyến" at bounding box center [582, 79] width 129 height 25
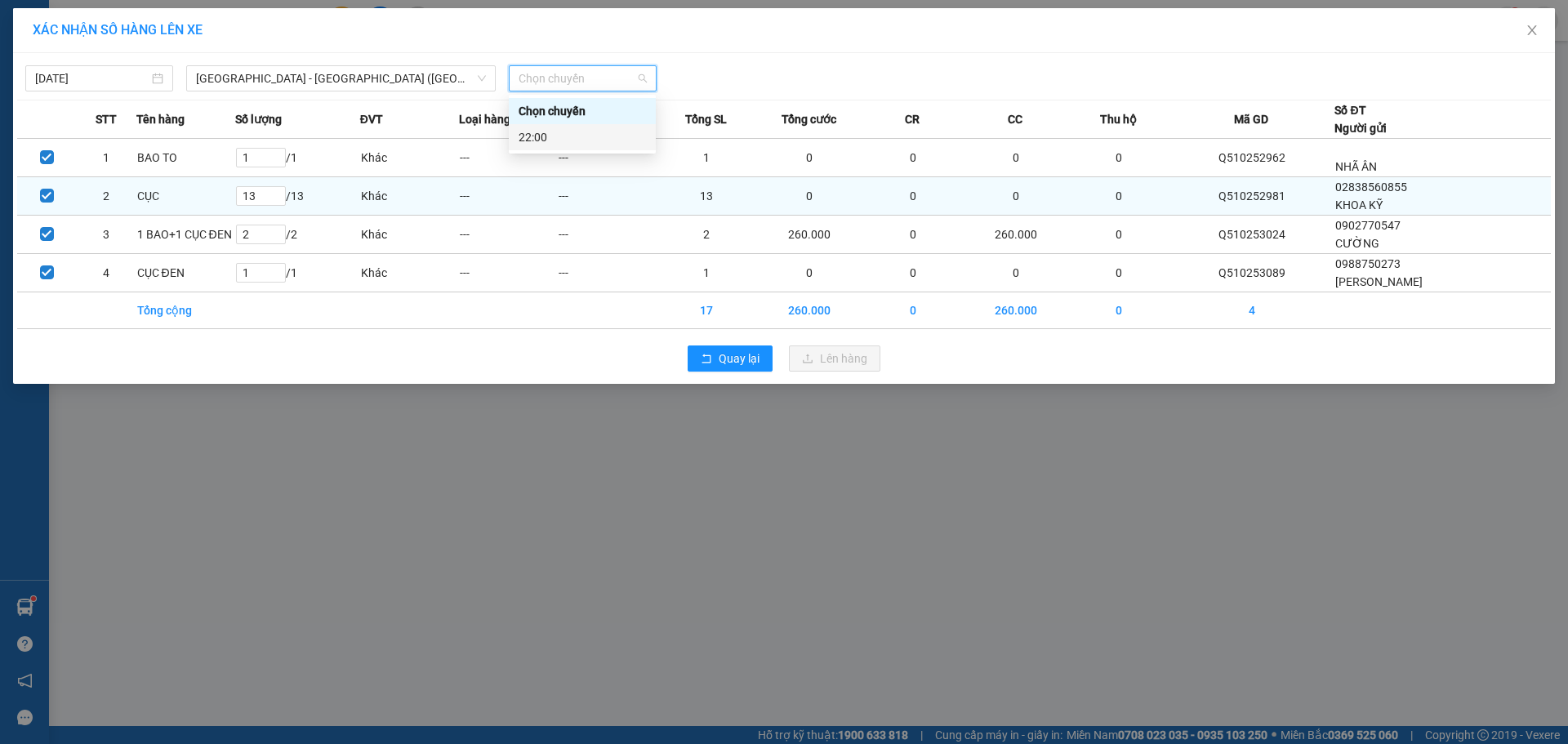
drag, startPoint x: 583, startPoint y: 143, endPoint x: 627, endPoint y: 189, distance: 63.7
click at [585, 143] on div "22:00" at bounding box center [582, 138] width 128 height 18
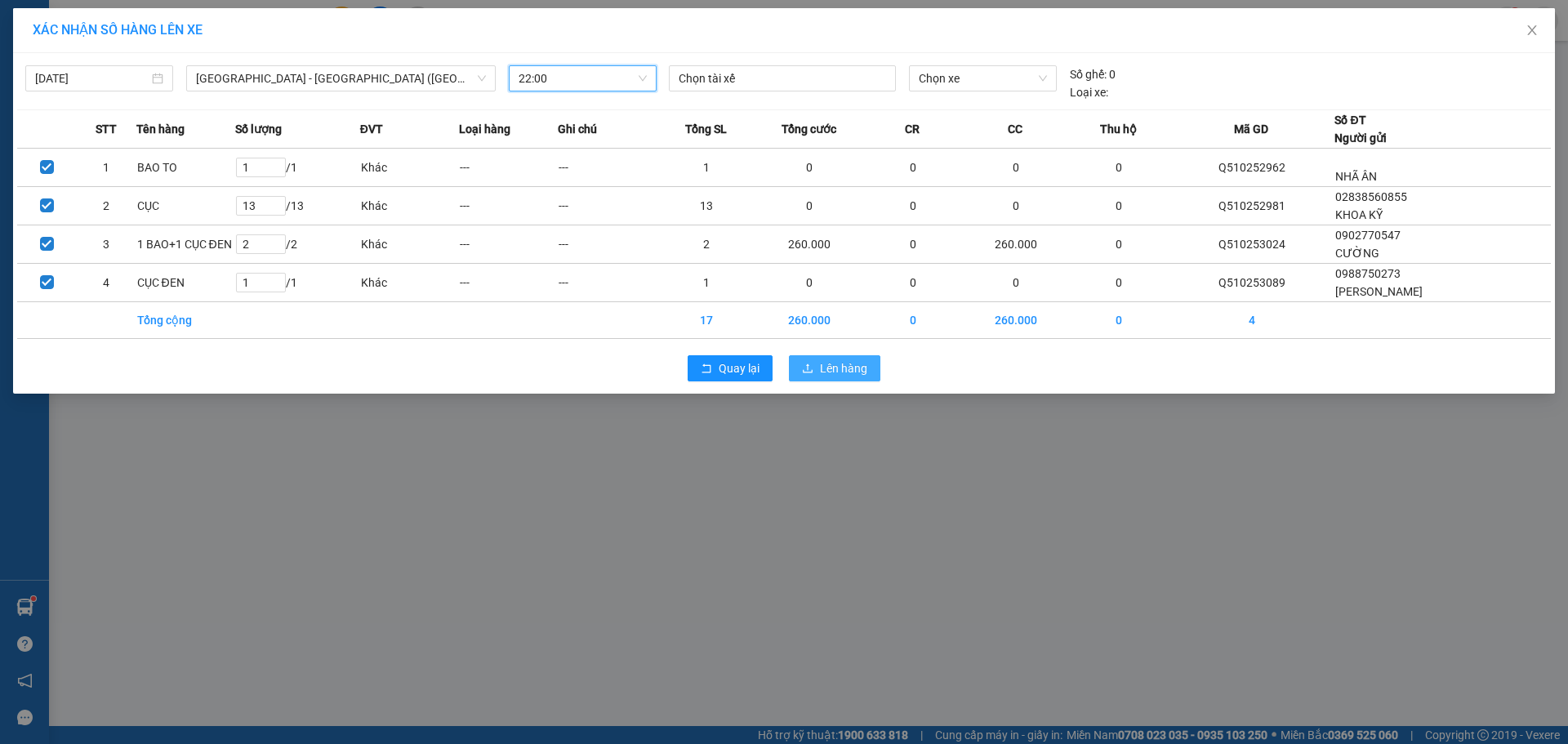
drag, startPoint x: 856, startPoint y: 368, endPoint x: 835, endPoint y: 357, distance: 23.7
click at [856, 367] on span "Lên hàng" at bounding box center [843, 368] width 47 height 18
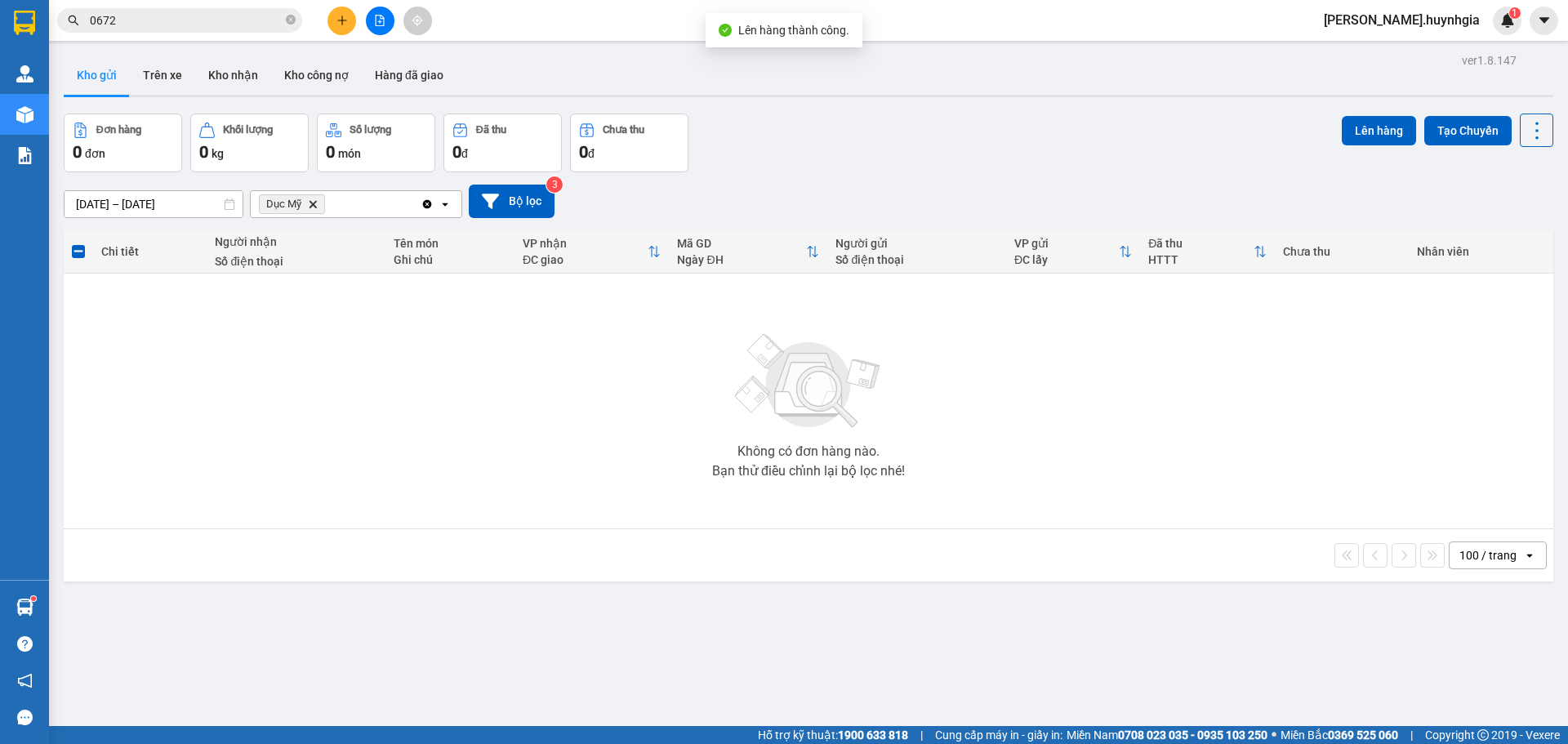
click at [309, 204] on icon "Delete" at bounding box center [313, 204] width 10 height 10
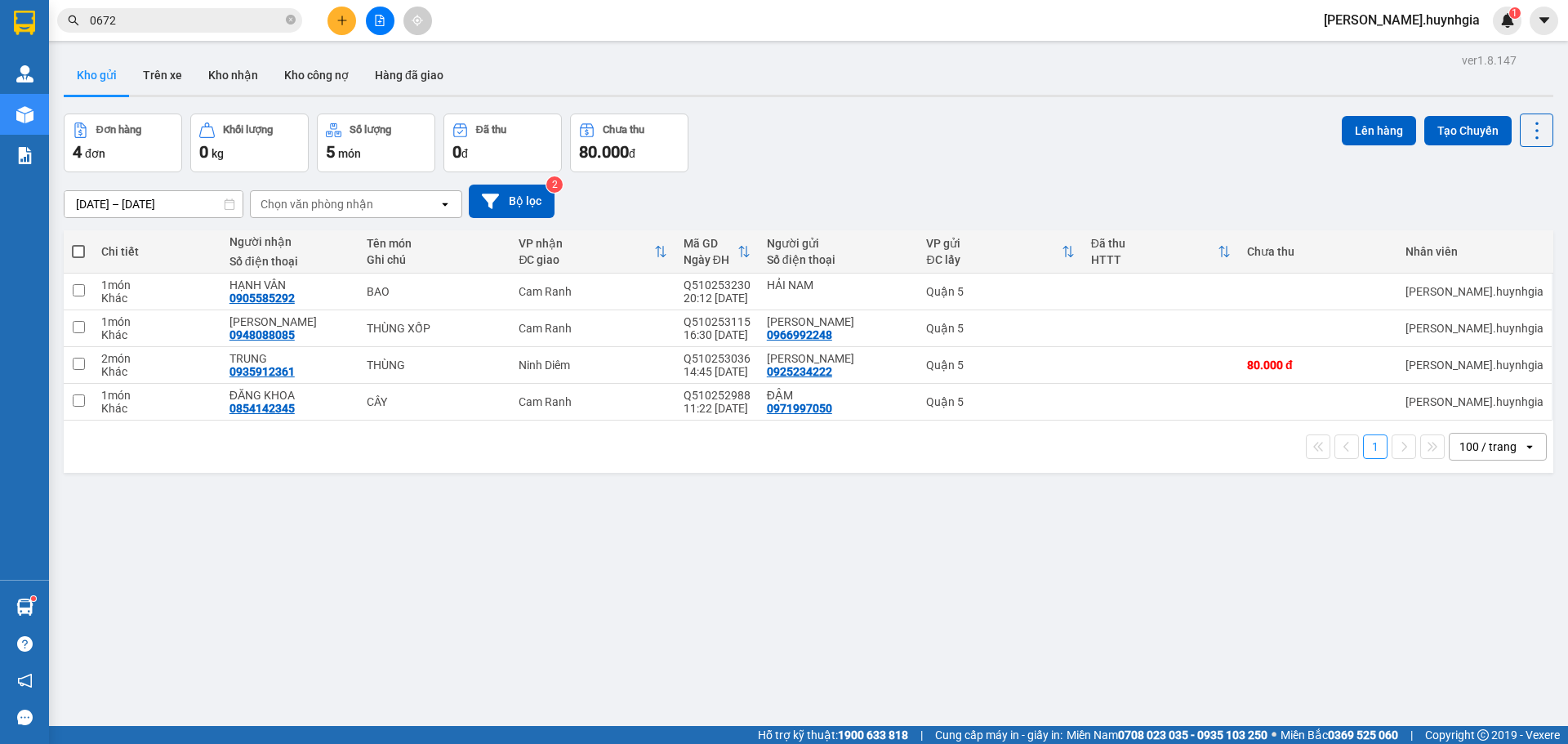
drag, startPoint x: 329, startPoint y: 211, endPoint x: 349, endPoint y: 281, distance: 72.8
click at [330, 237] on div "ver 1.8.147 Kho gửi Trên xe Kho nhận Kho công nợ Hàng đã giao Đơn hàng 4 đơn Kh…" at bounding box center [808, 421] width 1502 height 744
click at [294, 205] on div "Chọn văn phòng nhận" at bounding box center [317, 204] width 113 height 17
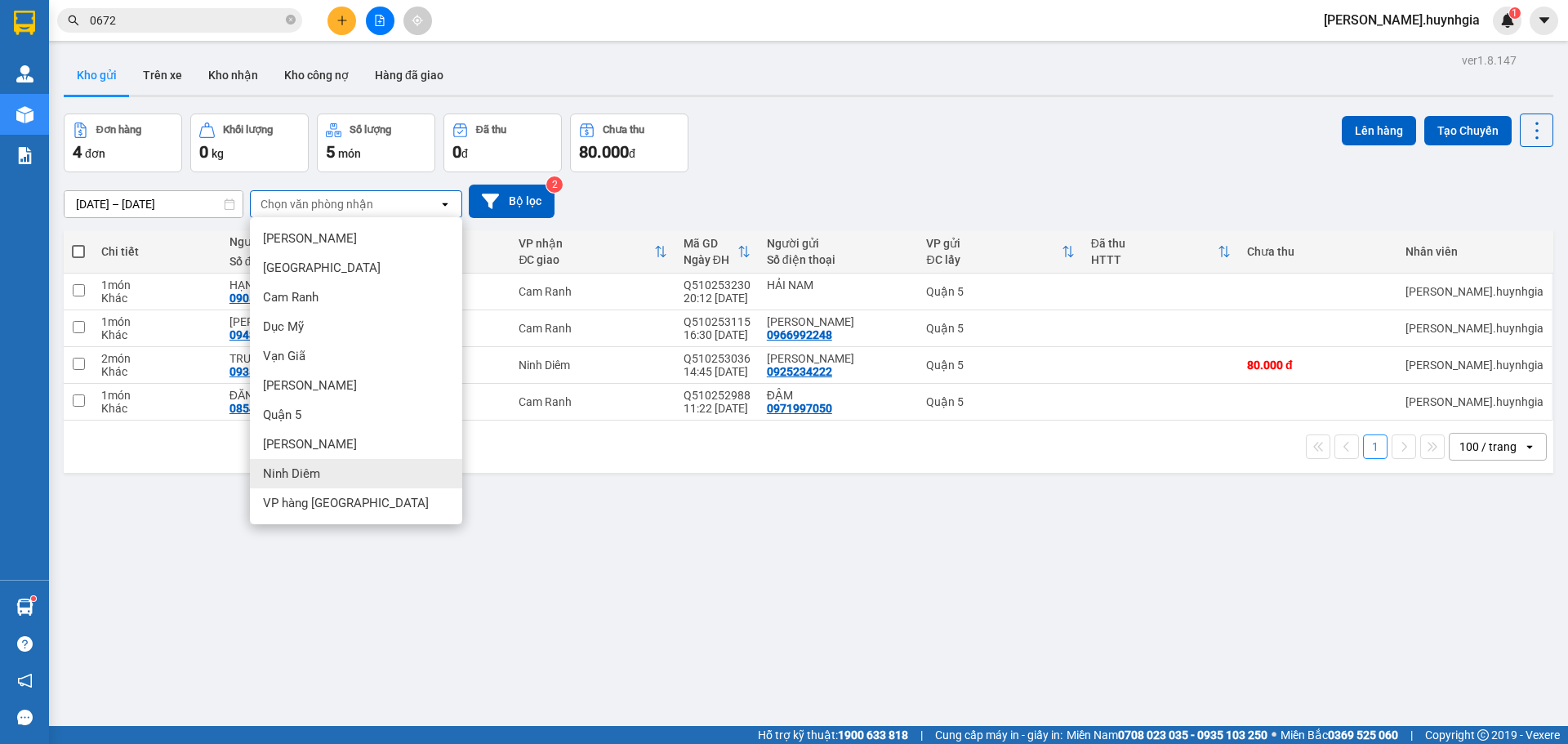
click at [299, 477] on span "Ninh Diêm" at bounding box center [291, 474] width 57 height 17
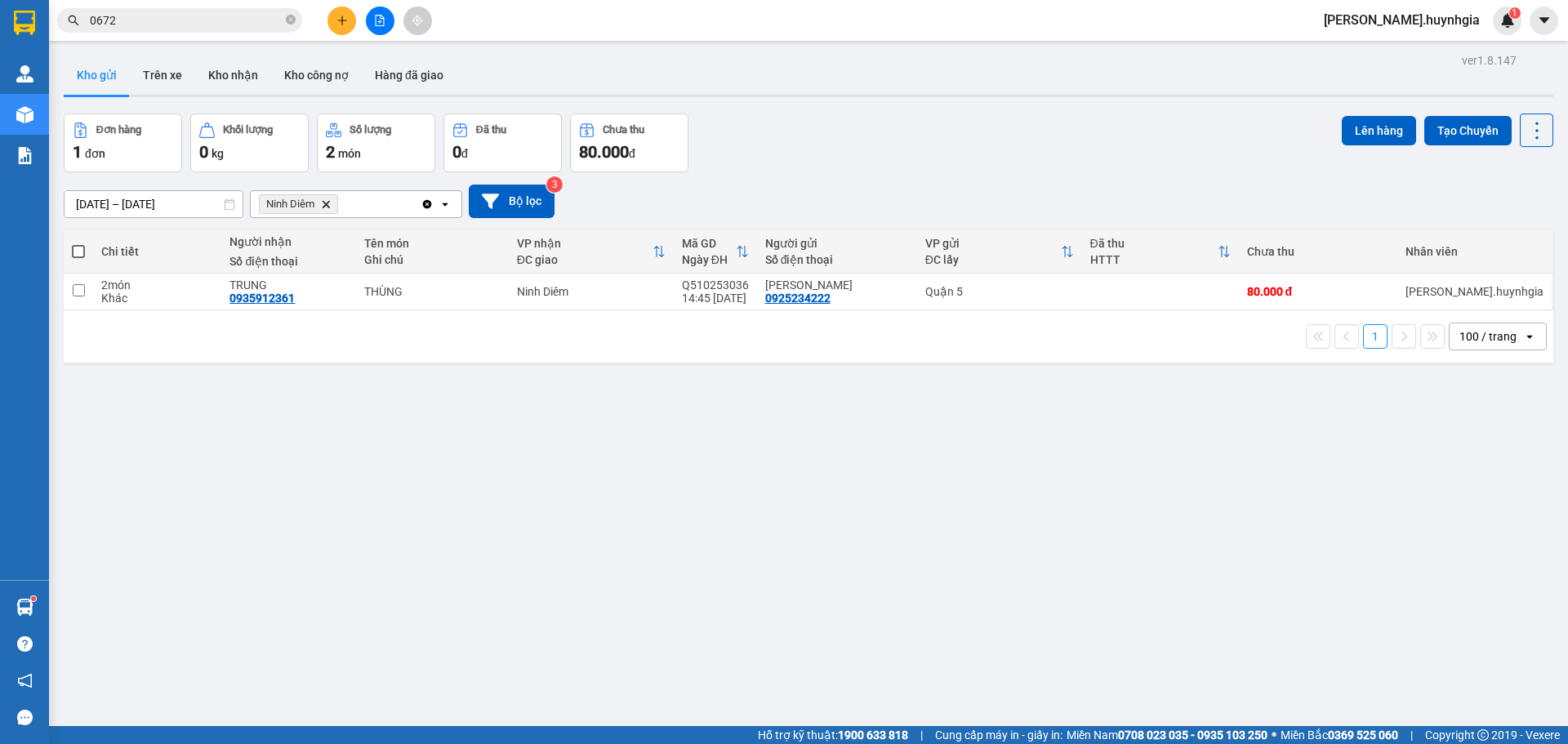
drag, startPoint x: 81, startPoint y: 250, endPoint x: 98, endPoint y: 248, distance: 17.1
click at [81, 250] on span at bounding box center [79, 251] width 13 height 13
click at [79, 244] on input "checkbox" at bounding box center [79, 244] width 0 height 0
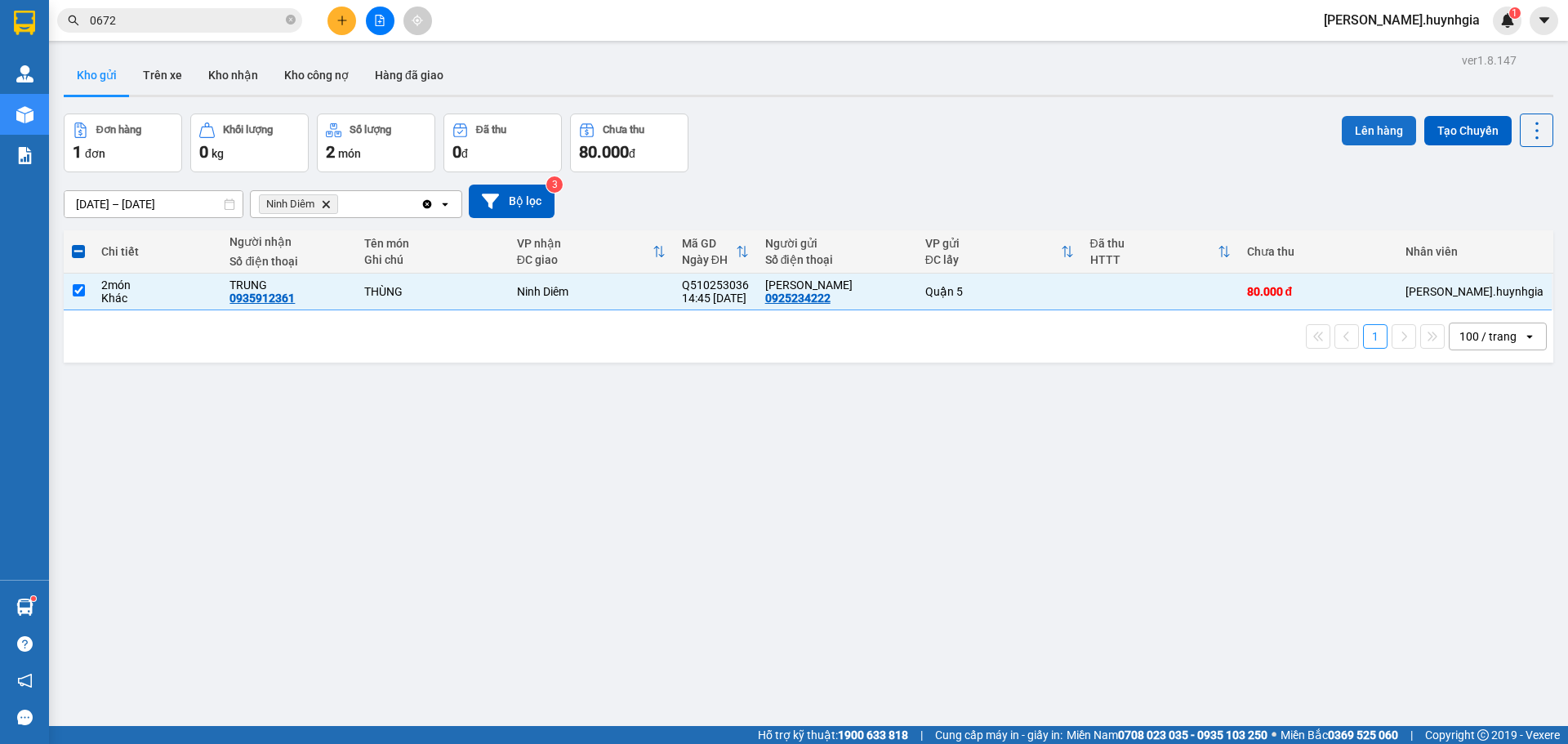
click at [1364, 134] on button "Lên hàng" at bounding box center [1379, 130] width 75 height 29
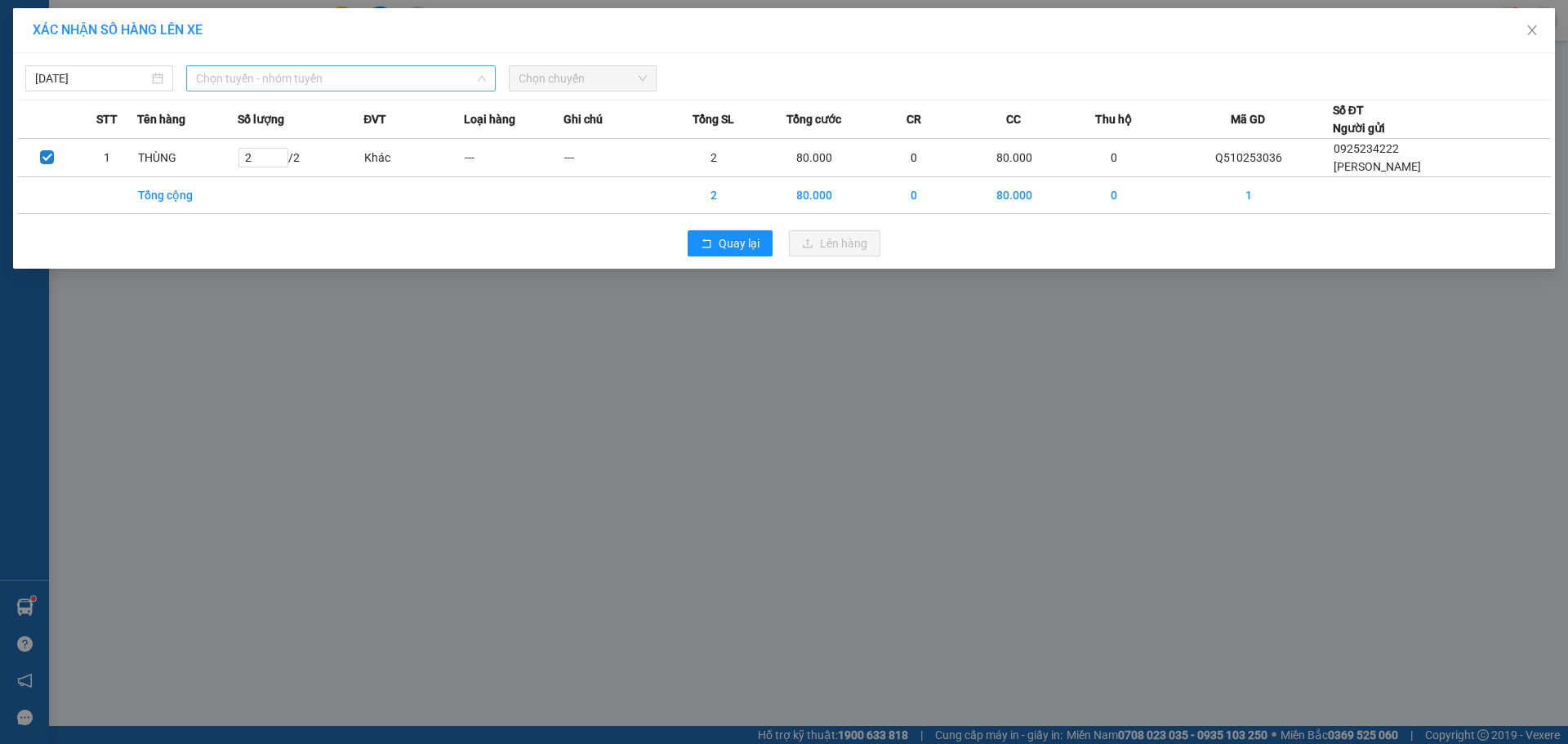
drag, startPoint x: 308, startPoint y: 71, endPoint x: 323, endPoint y: 80, distance: 17.5
click at [309, 71] on span "Chọn tuyến - nhóm tuyến" at bounding box center [341, 79] width 290 height 25
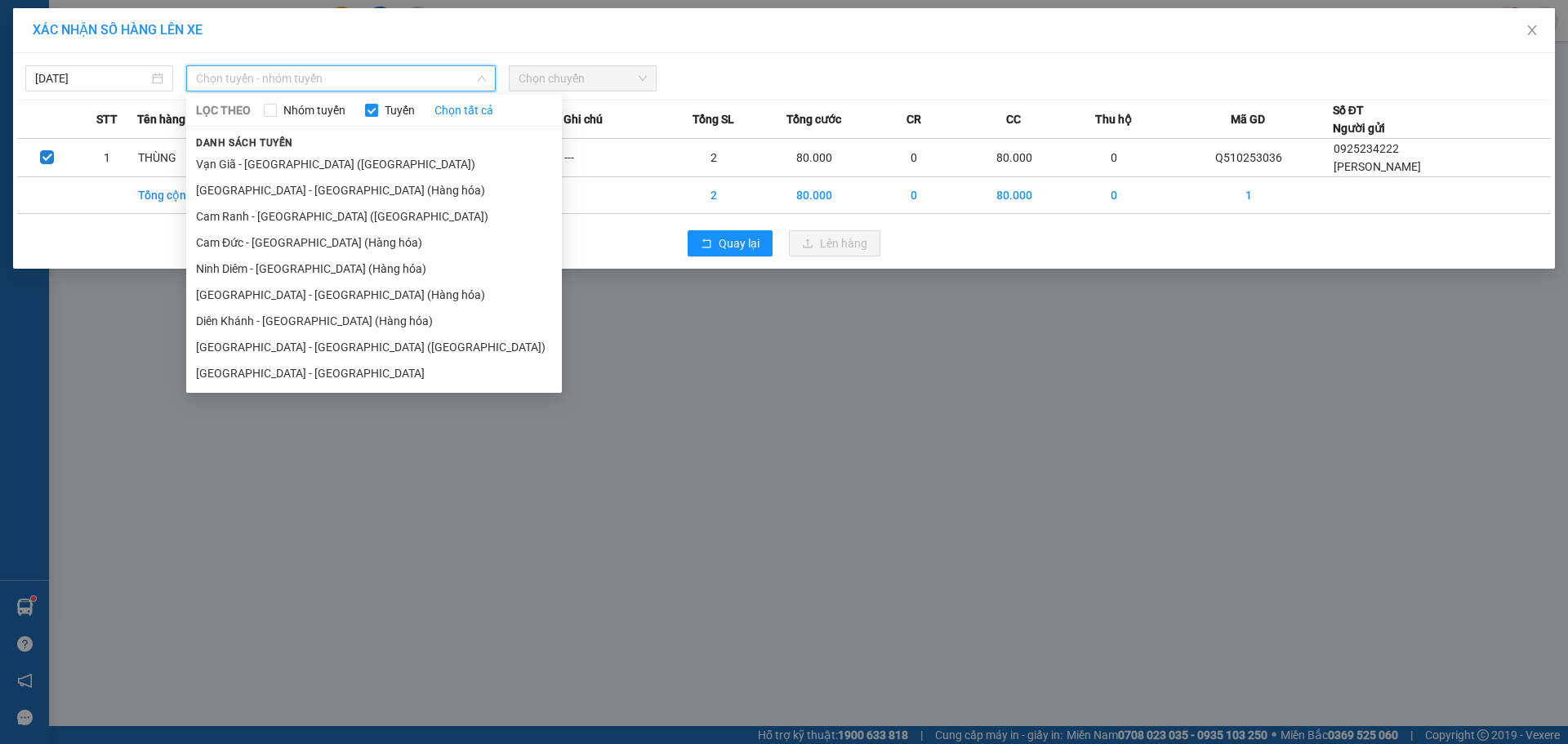
drag, startPoint x: 305, startPoint y: 348, endPoint x: 376, endPoint y: 323, distance: 75.3
click at [308, 348] on li "[GEOGRAPHIC_DATA] - [GEOGRAPHIC_DATA] ([GEOGRAPHIC_DATA])" at bounding box center [374, 348] width 376 height 27
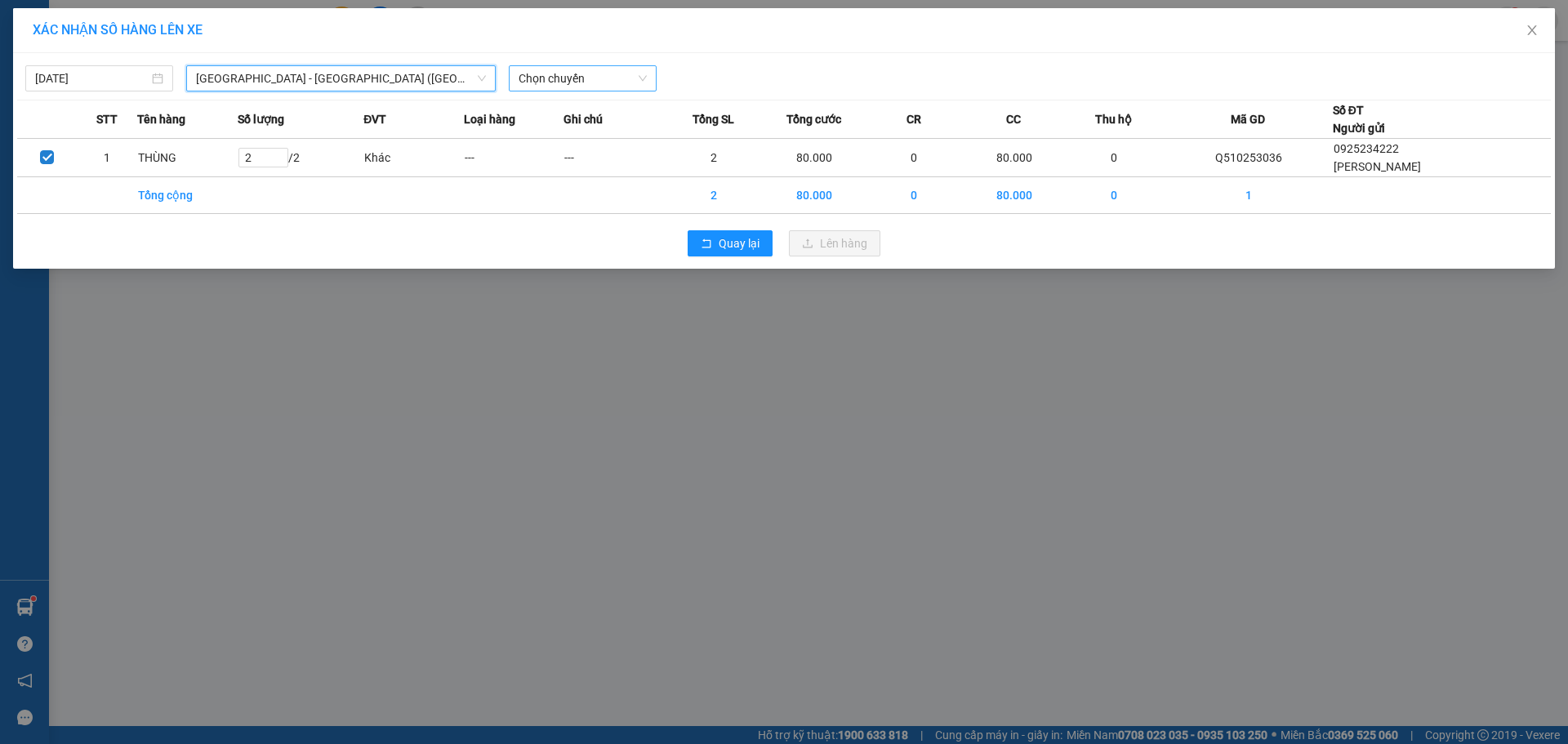
click at [602, 77] on span "Chọn chuyến" at bounding box center [582, 79] width 129 height 25
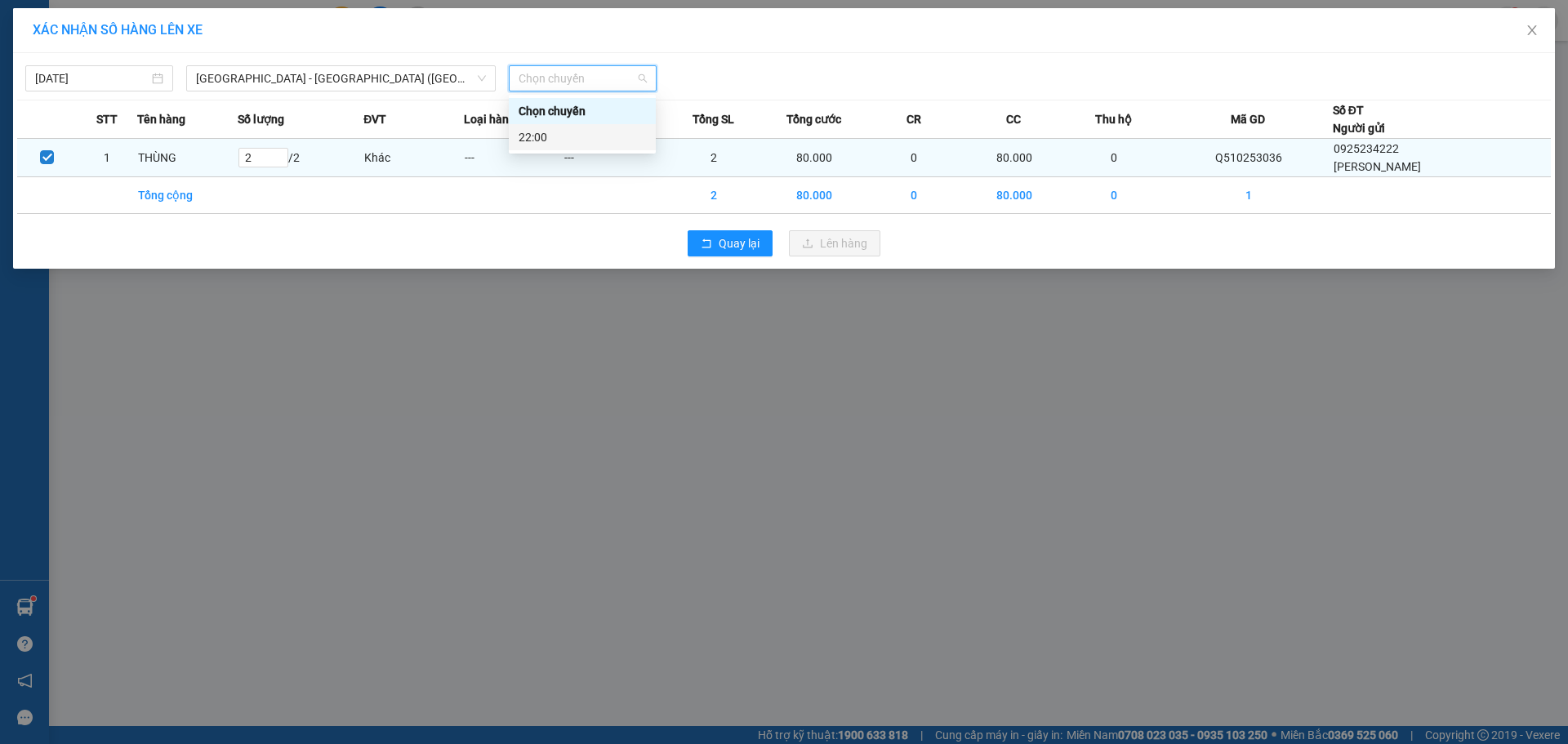
drag, startPoint x: 587, startPoint y: 136, endPoint x: 673, endPoint y: 177, distance: 95.3
click at [596, 136] on div "22:00" at bounding box center [582, 138] width 128 height 18
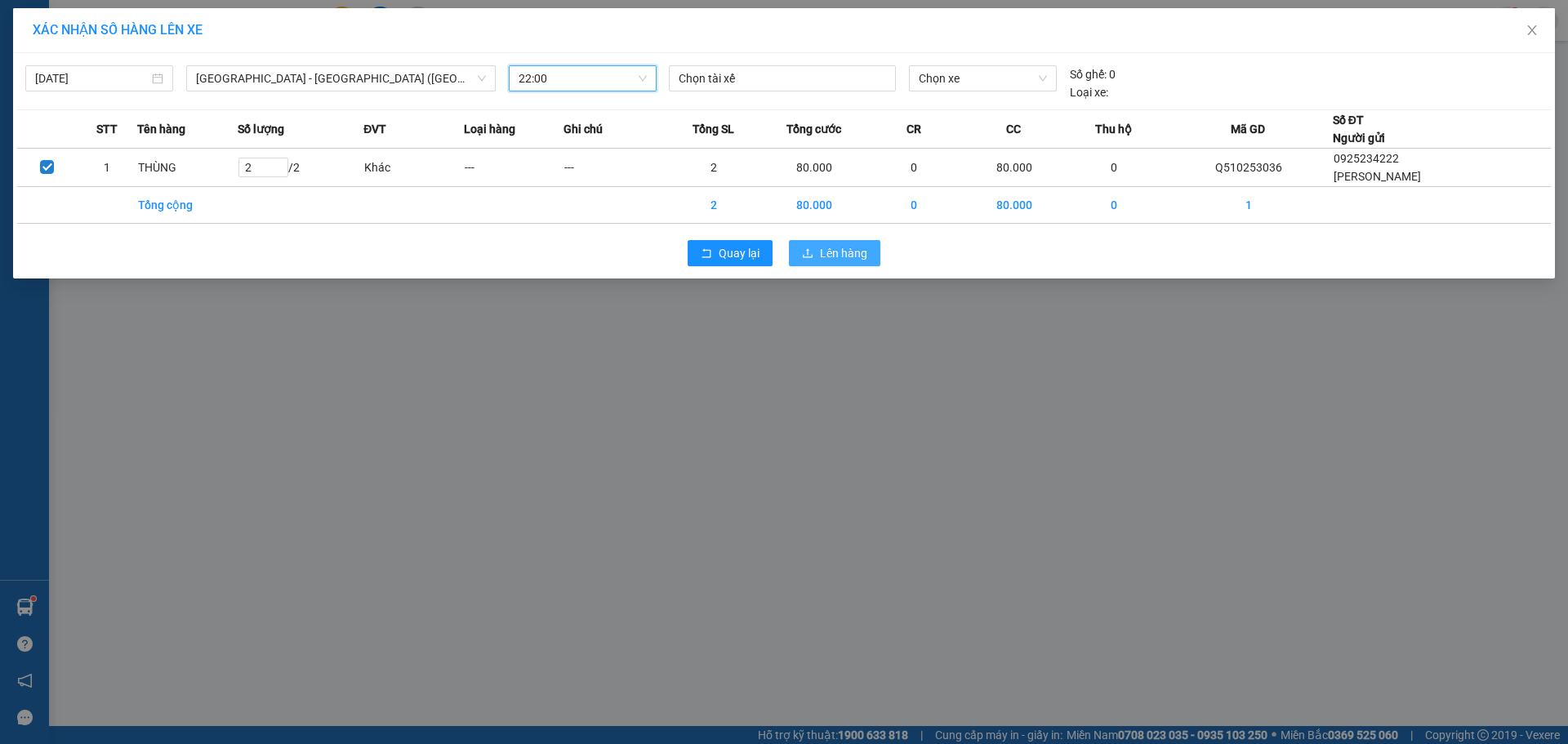
click at [854, 255] on span "Lên hàng" at bounding box center [843, 254] width 47 height 18
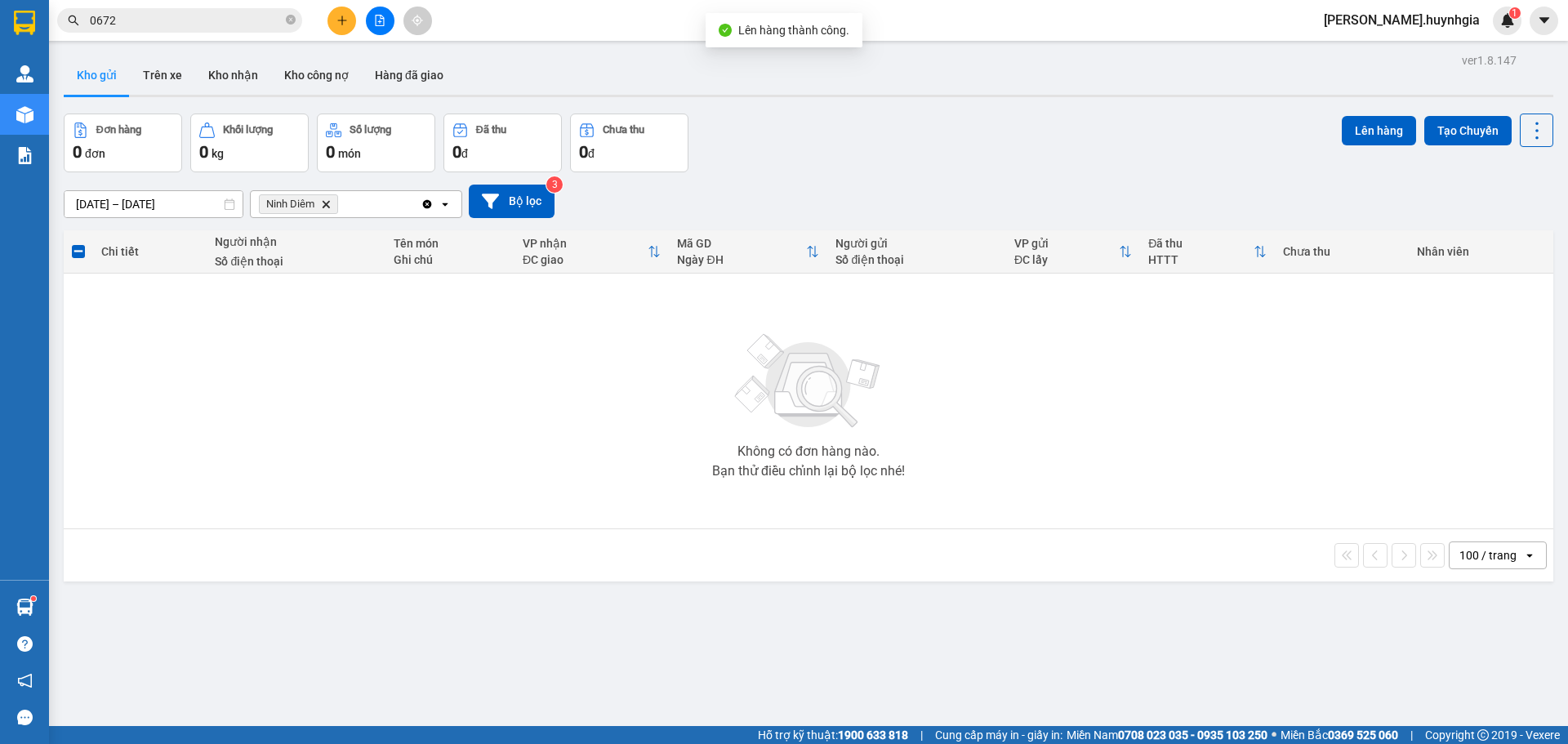
click at [323, 200] on icon "Delete" at bounding box center [326, 204] width 10 height 10
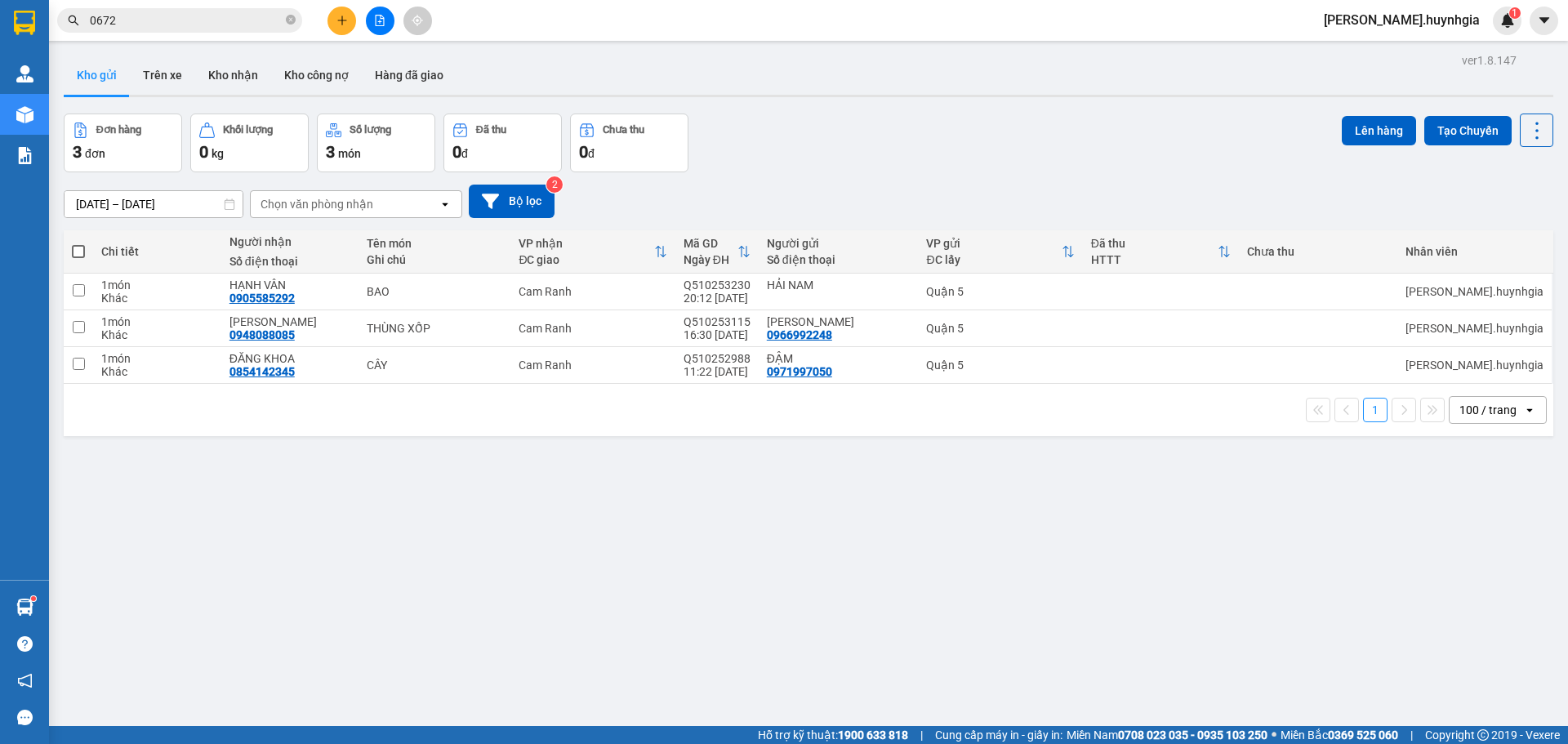
click at [79, 248] on span at bounding box center [79, 251] width 13 height 13
click at [79, 244] on input "checkbox" at bounding box center [79, 244] width 0 height 0
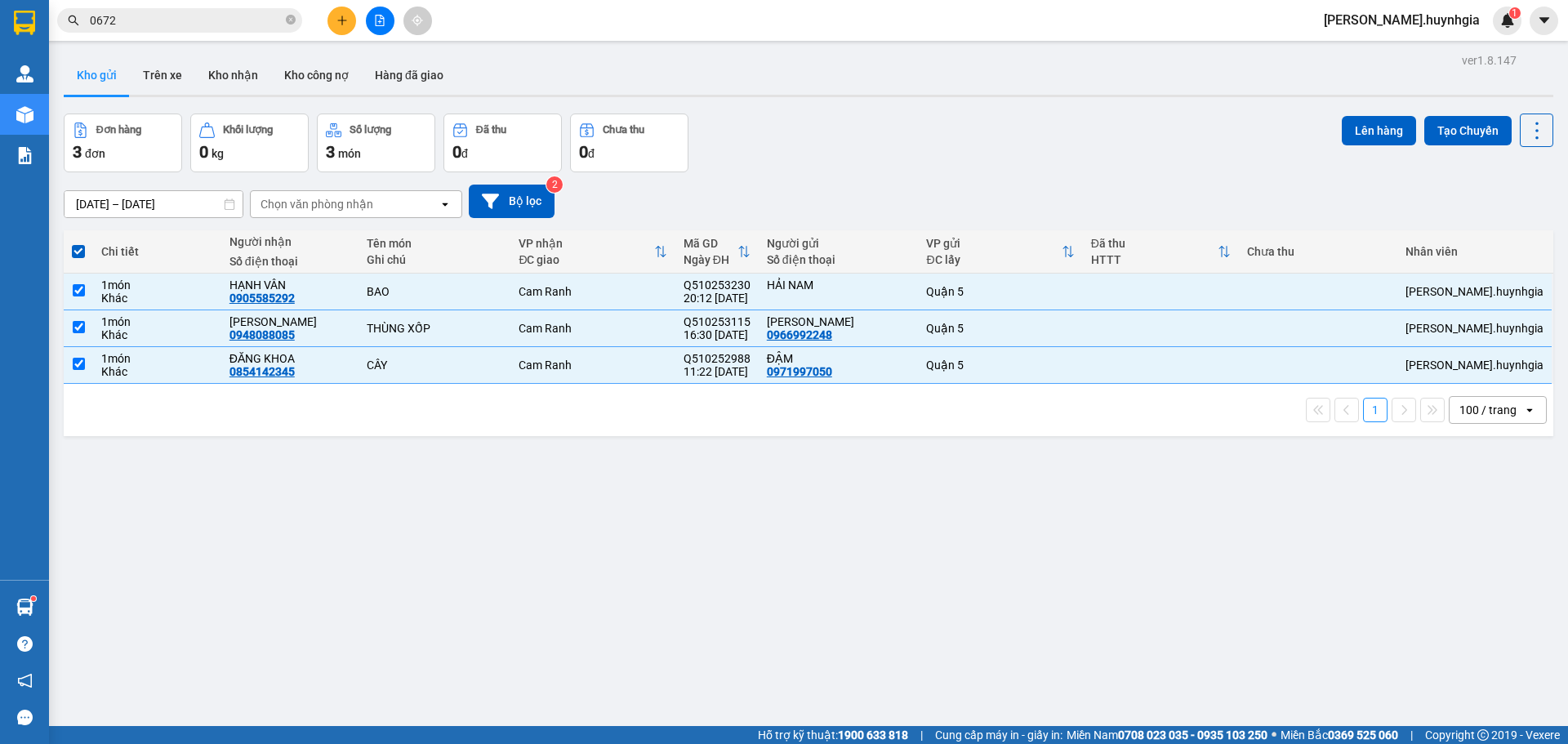
click at [405, 209] on div "Chọn văn phòng nhận" at bounding box center [344, 204] width 188 height 27
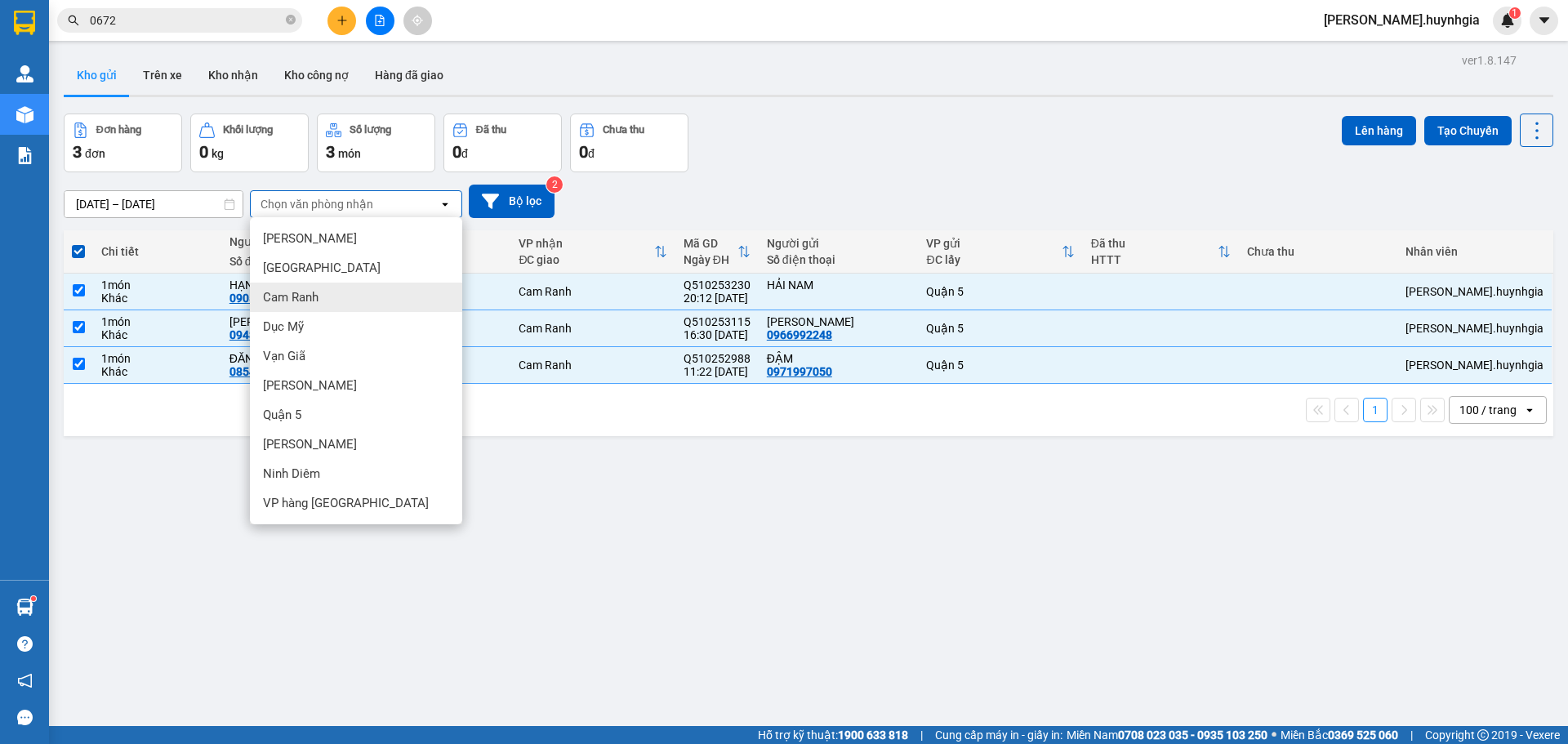
click at [318, 298] on span "Cam Ranh" at bounding box center [290, 298] width 56 height 17
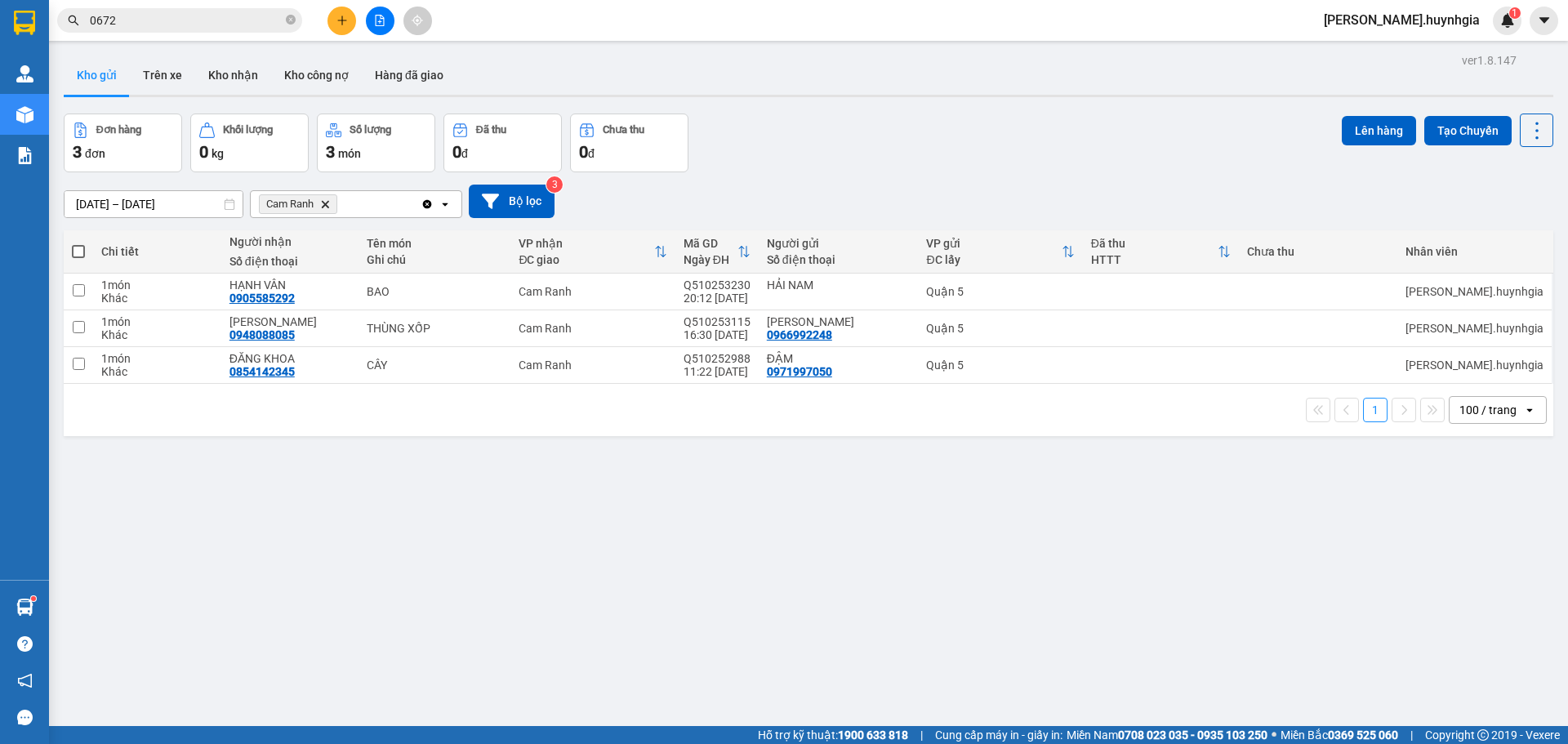
click at [80, 250] on span at bounding box center [79, 251] width 13 height 13
click at [79, 244] on input "checkbox" at bounding box center [79, 244] width 0 height 0
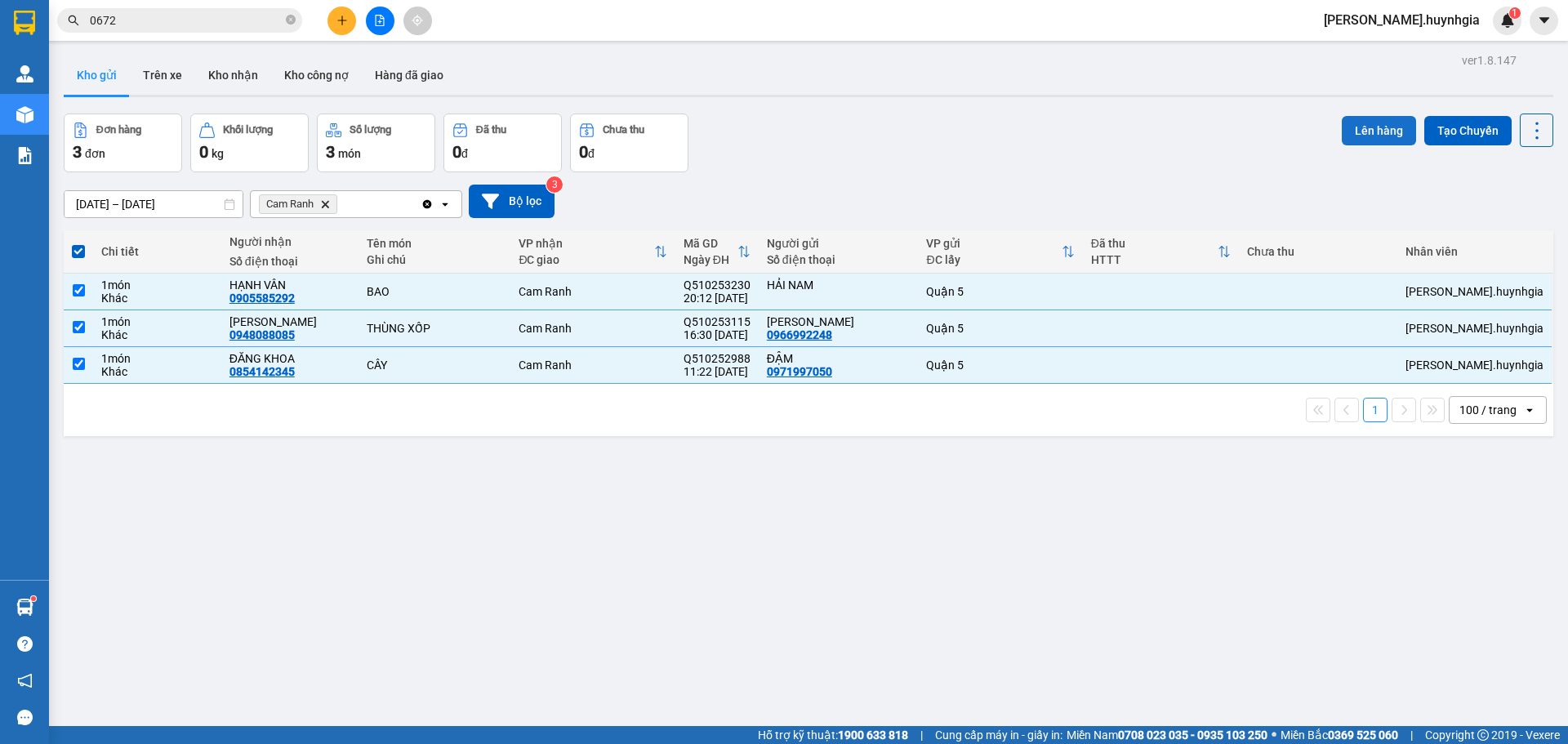
click at [1361, 136] on button "Lên hàng" at bounding box center [1379, 130] width 75 height 29
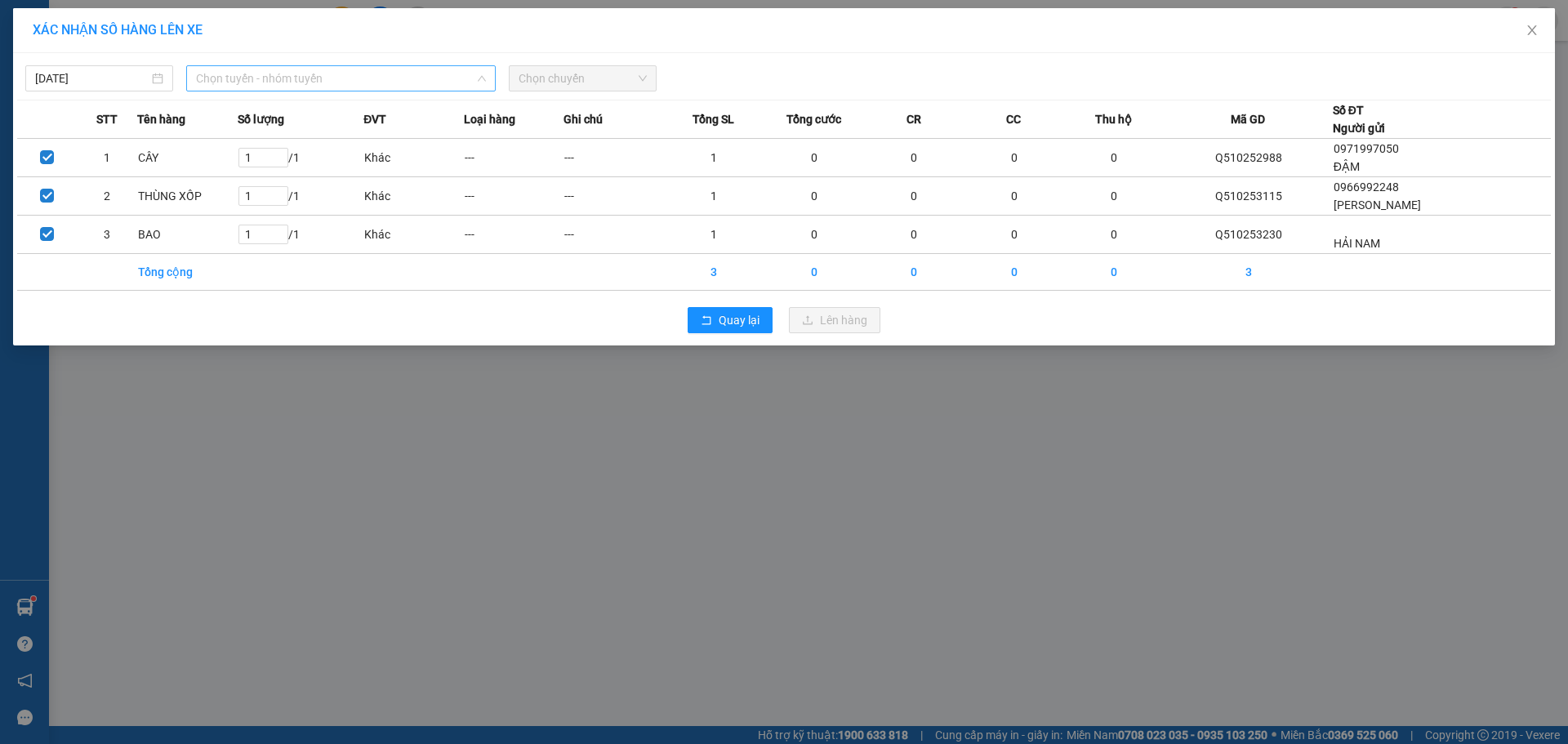
drag, startPoint x: 356, startPoint y: 71, endPoint x: 368, endPoint y: 80, distance: 15.0
click at [358, 75] on span "Chọn tuyến - nhóm tuyến" at bounding box center [341, 79] width 290 height 25
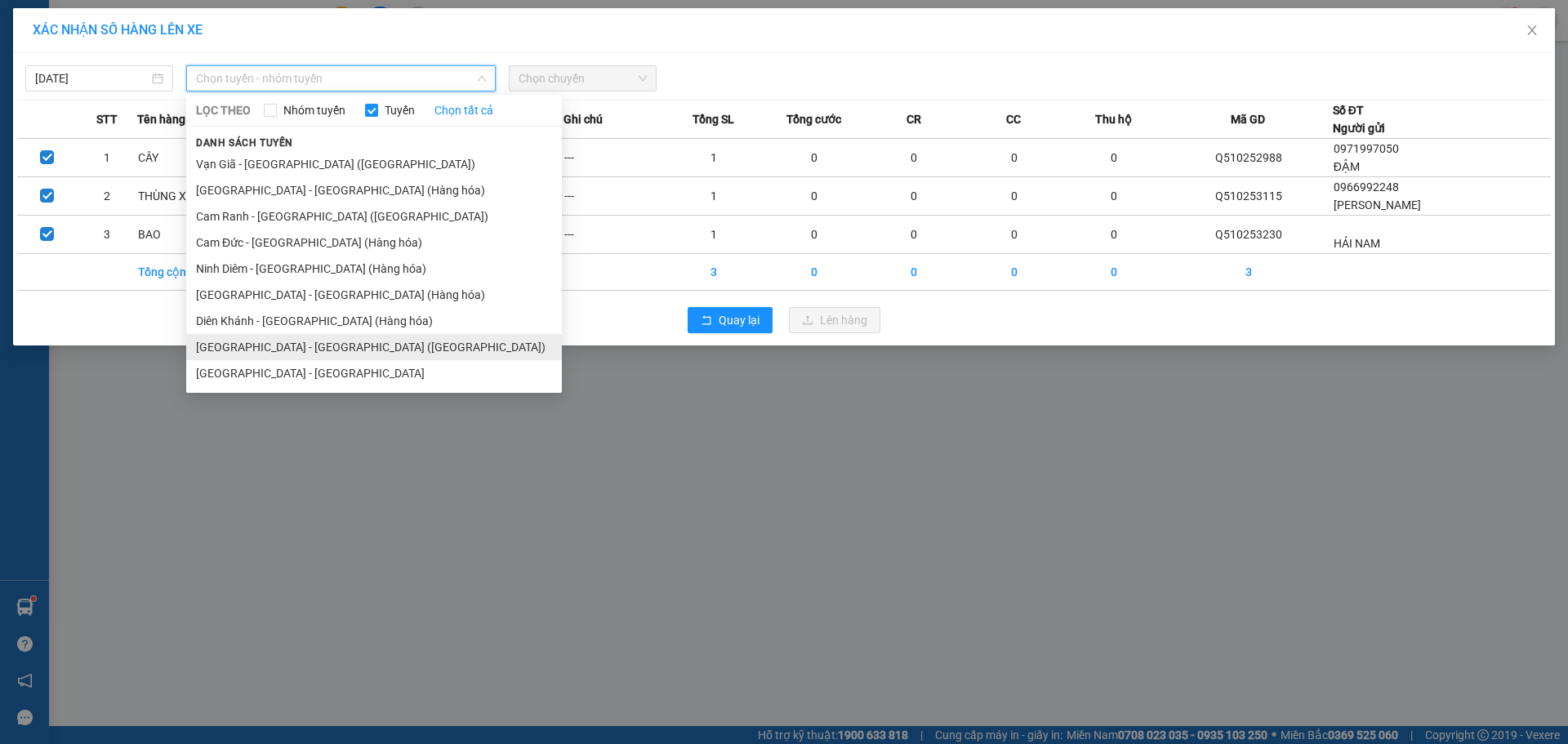
click at [308, 347] on li "[GEOGRAPHIC_DATA] - [GEOGRAPHIC_DATA] ([GEOGRAPHIC_DATA])" at bounding box center [374, 348] width 376 height 27
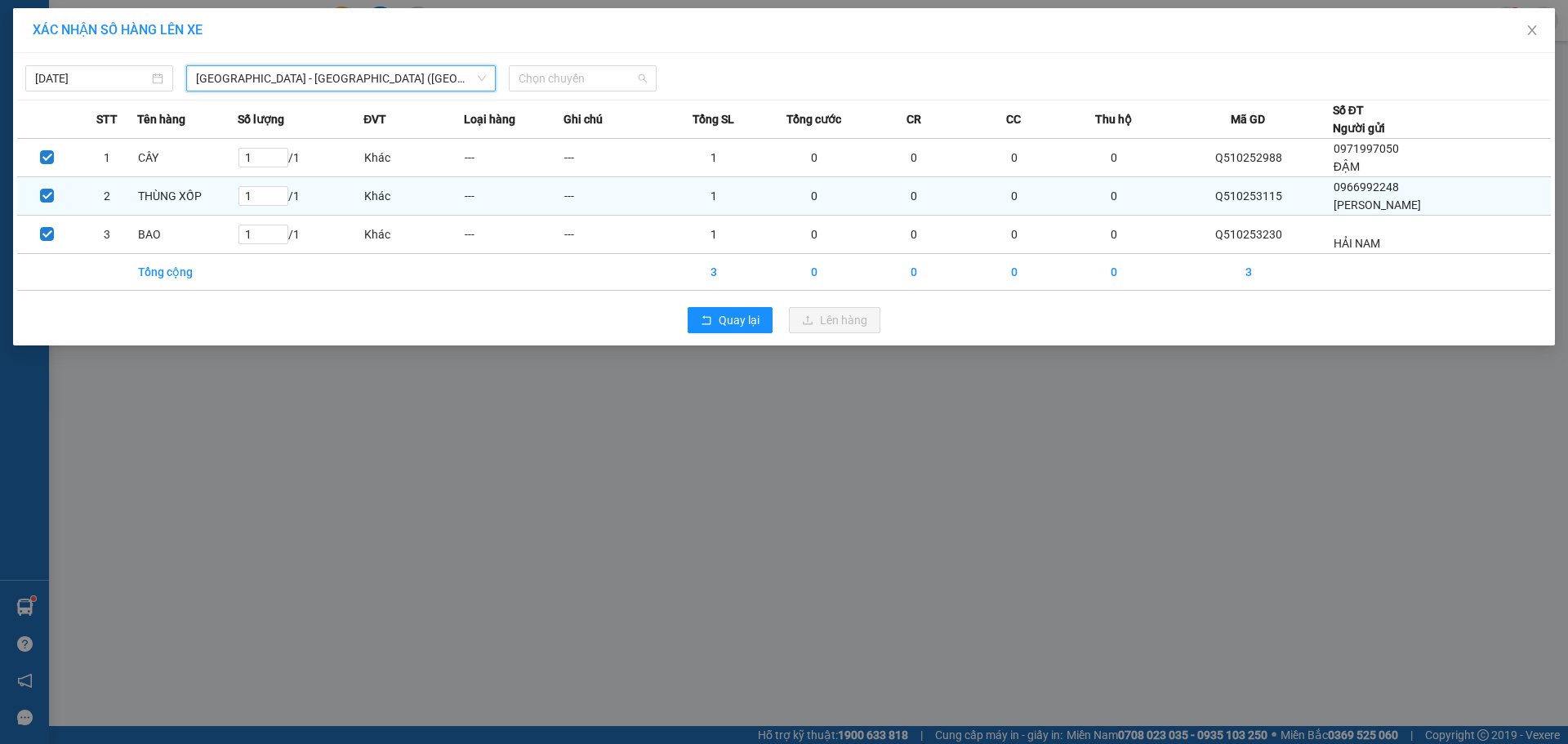
drag, startPoint x: 615, startPoint y: 80, endPoint x: 571, endPoint y: 177, distance: 106.5
click at [615, 80] on span "Chọn chuyến" at bounding box center [582, 79] width 129 height 25
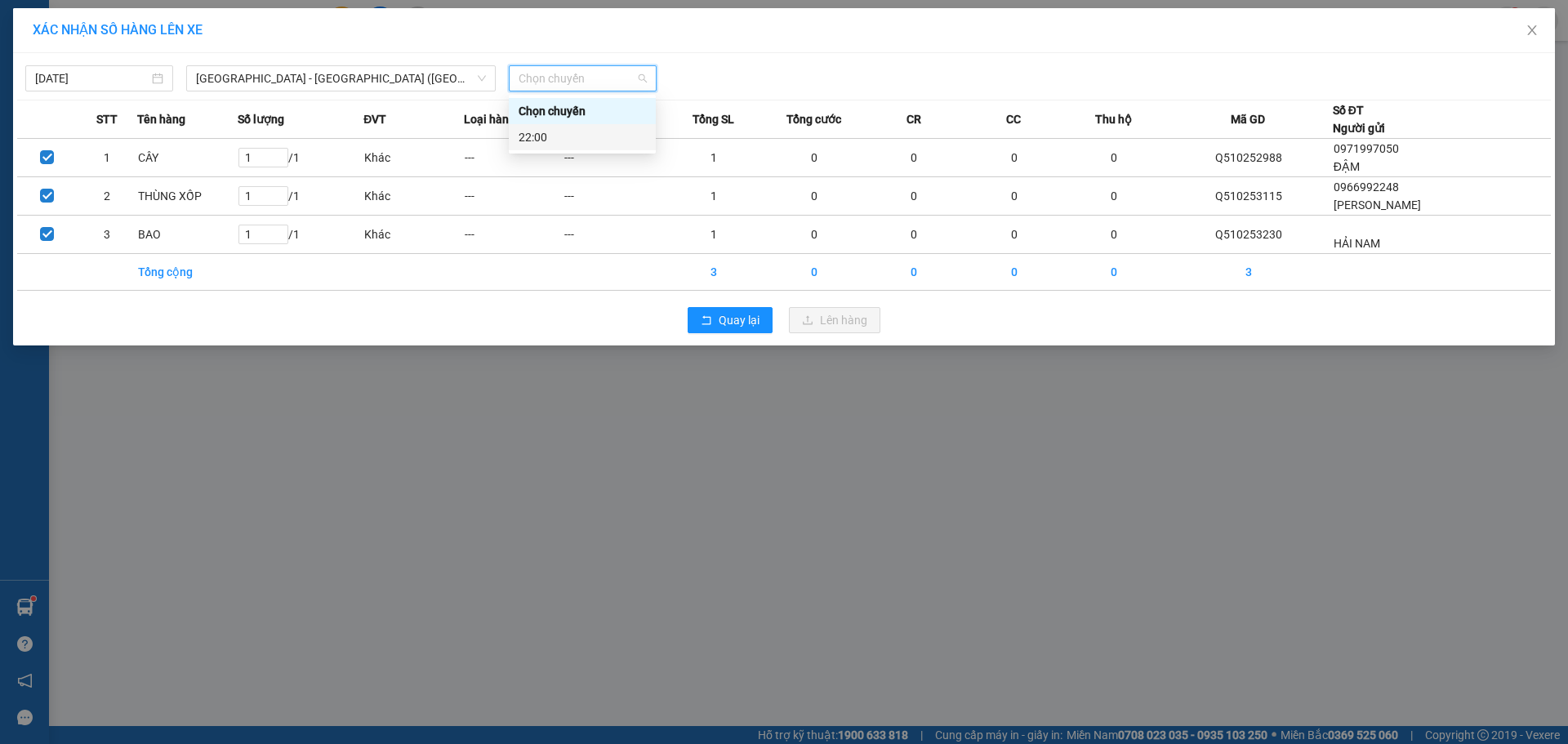
click at [581, 134] on div "22:00" at bounding box center [582, 138] width 128 height 18
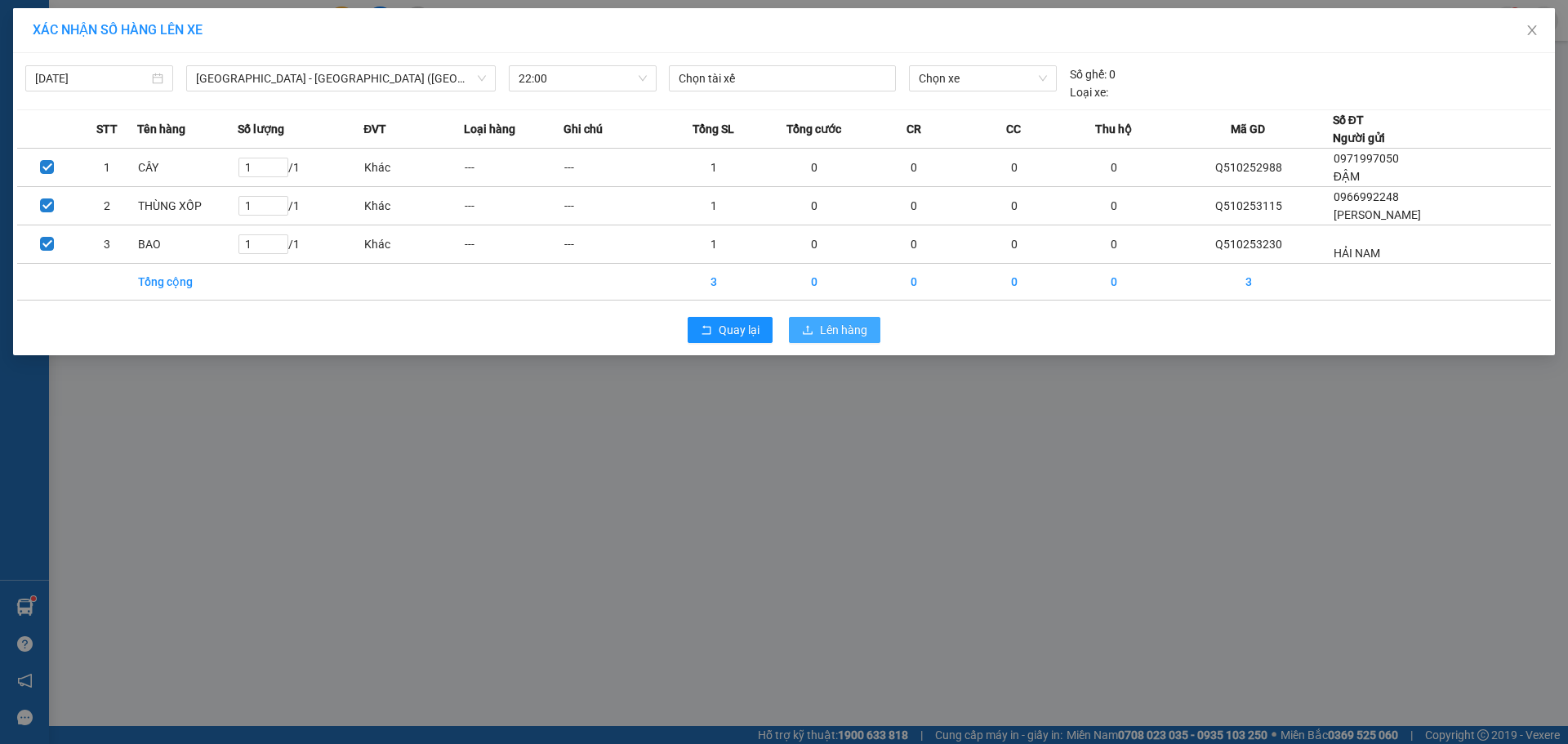
click at [828, 323] on span "Lên hàng" at bounding box center [843, 330] width 47 height 18
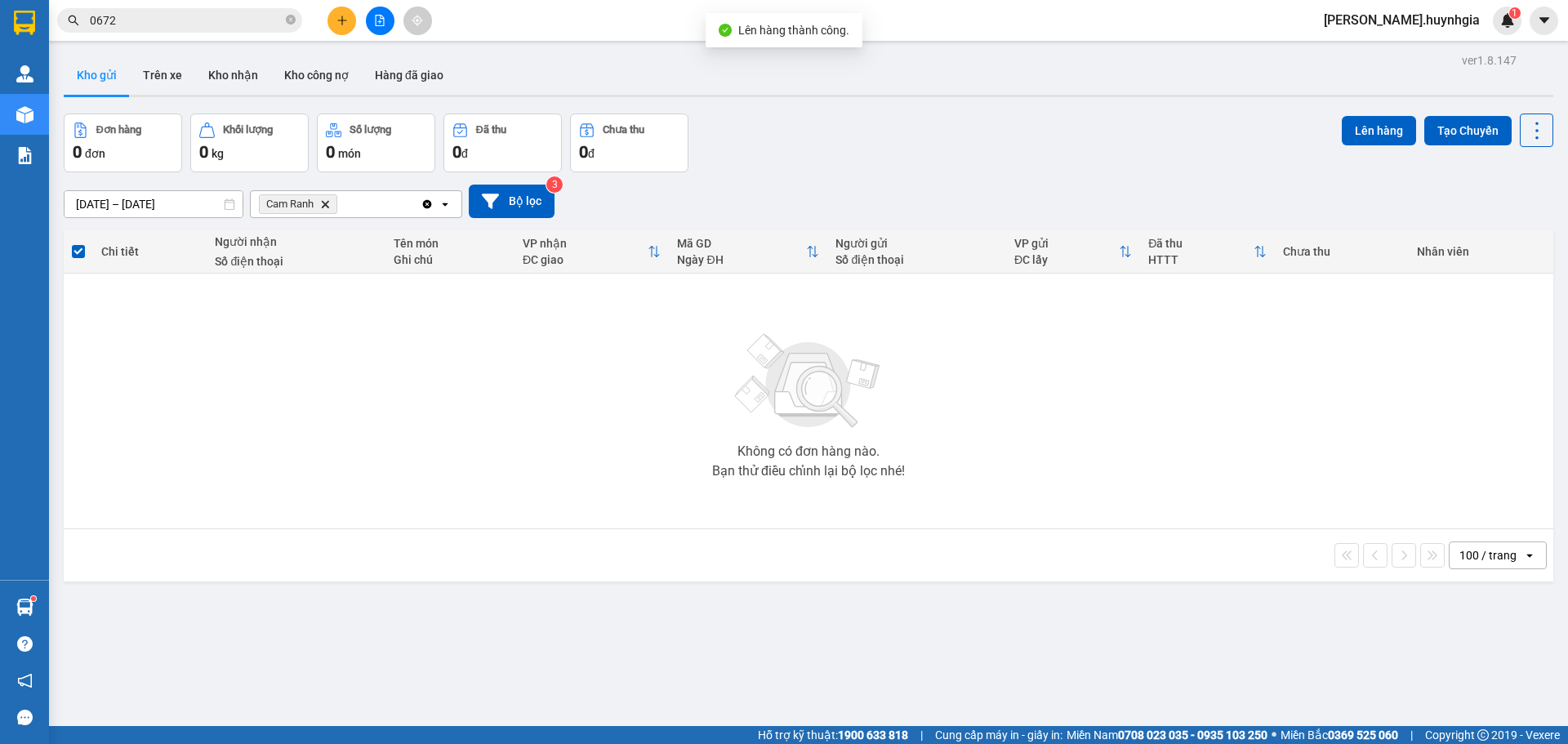
click at [326, 205] on icon "Cam Ranh, close by backspace" at bounding box center [325, 203] width 7 height 7
drag, startPoint x: 168, startPoint y: 75, endPoint x: 186, endPoint y: 80, distance: 18.7
click at [169, 75] on button "Trên xe" at bounding box center [163, 75] width 66 height 39
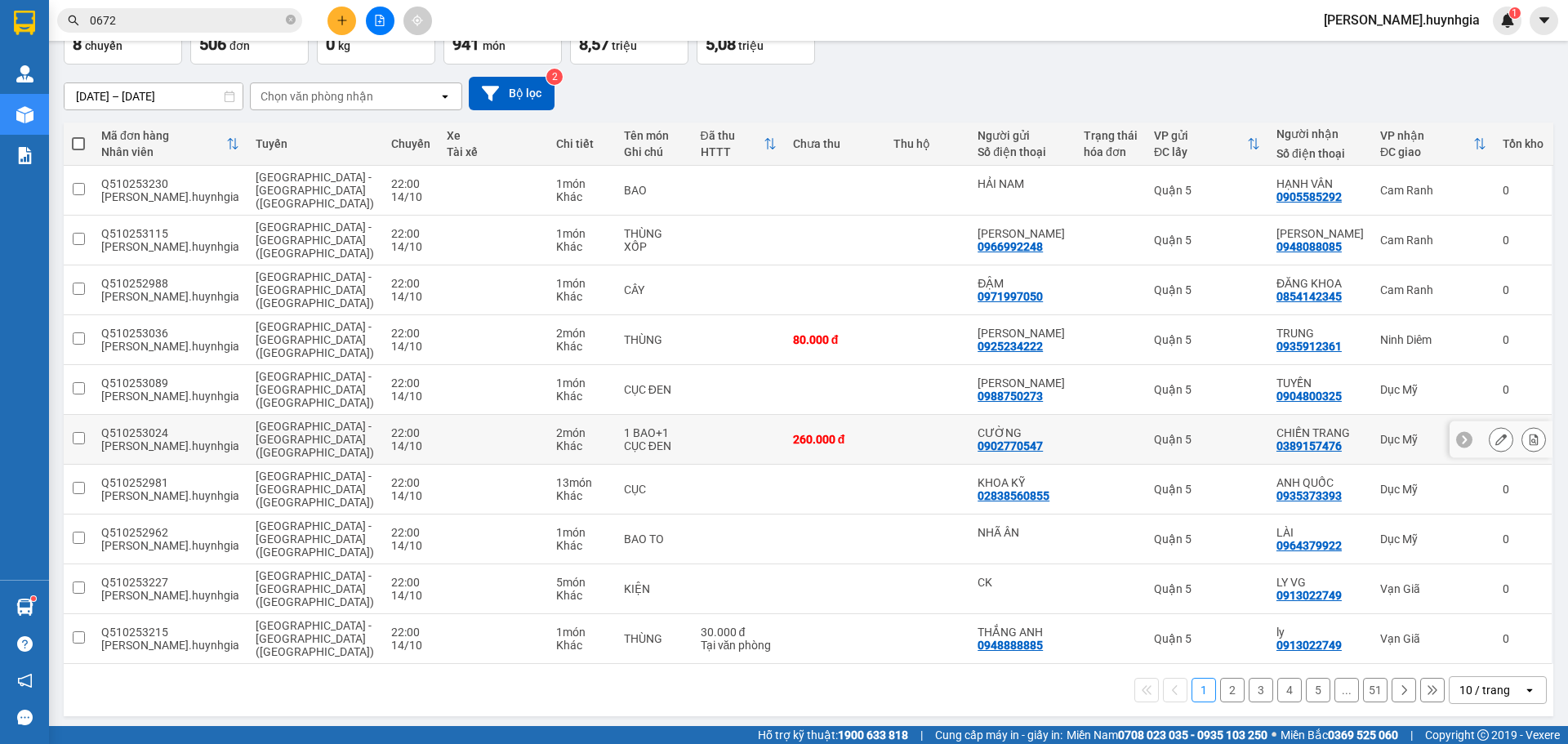
scroll to position [113, 0]
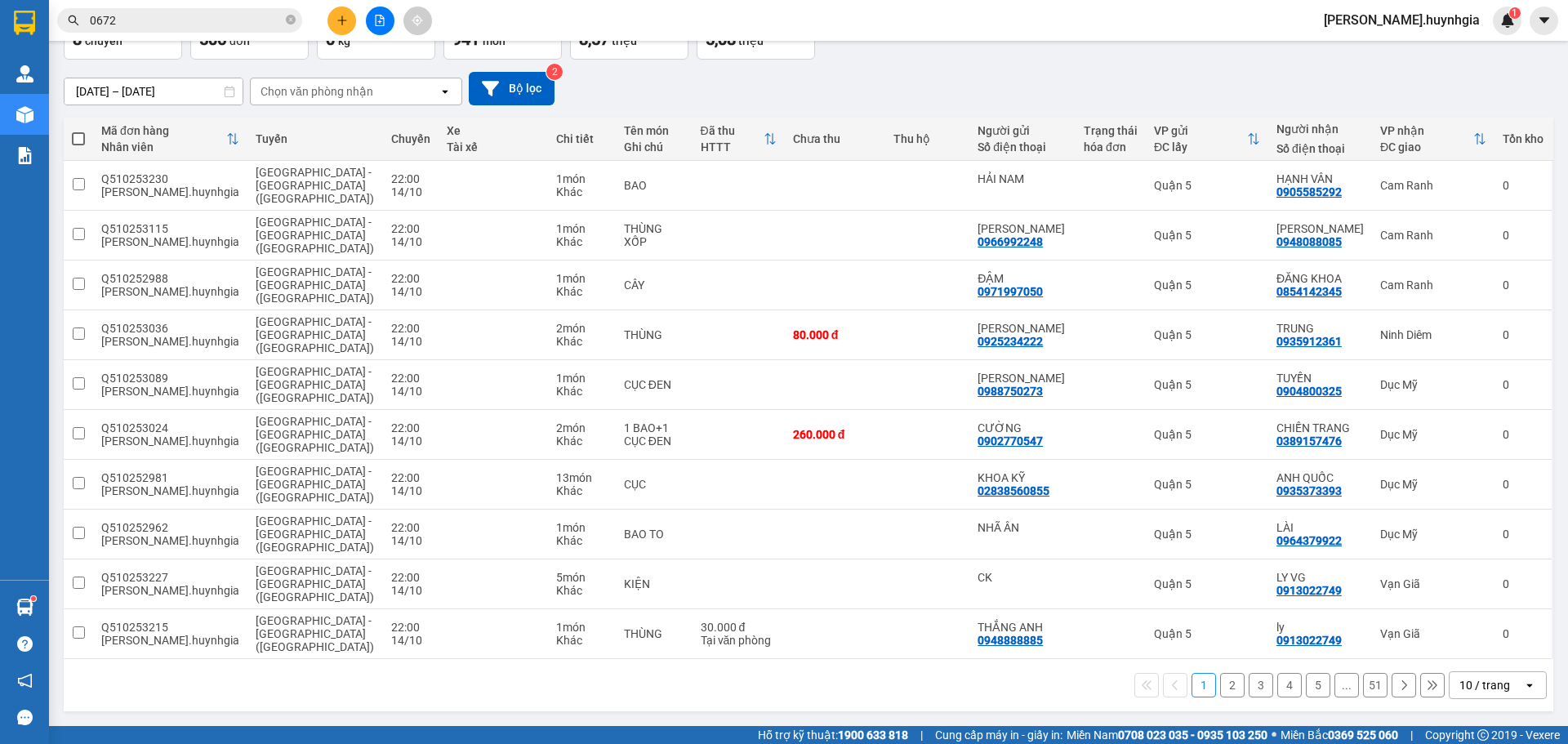
drag, startPoint x: 1220, startPoint y: 688, endPoint x: 1250, endPoint y: 742, distance: 61.8
click at [1221, 688] on button "2" at bounding box center [1233, 686] width 25 height 25
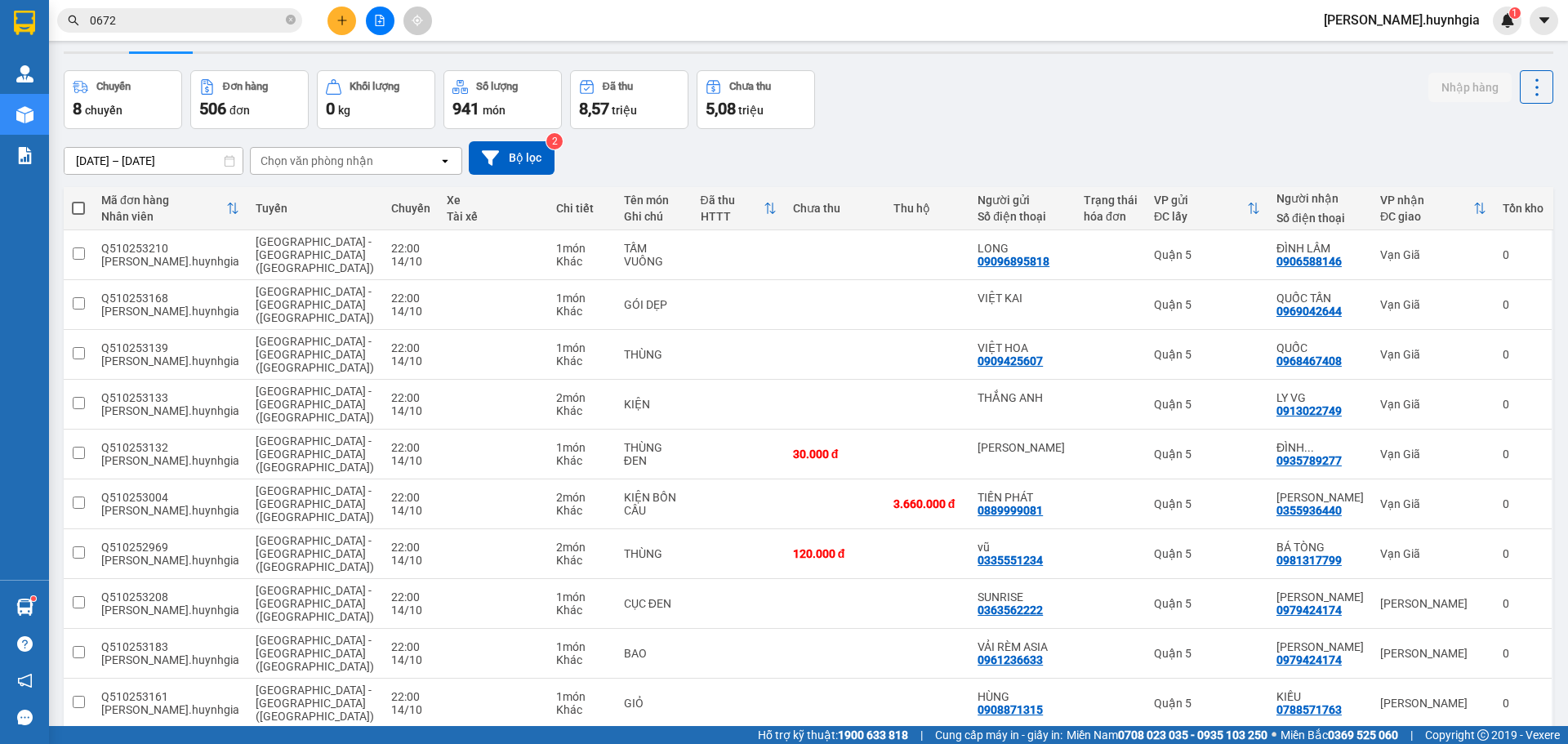
scroll to position [0, 0]
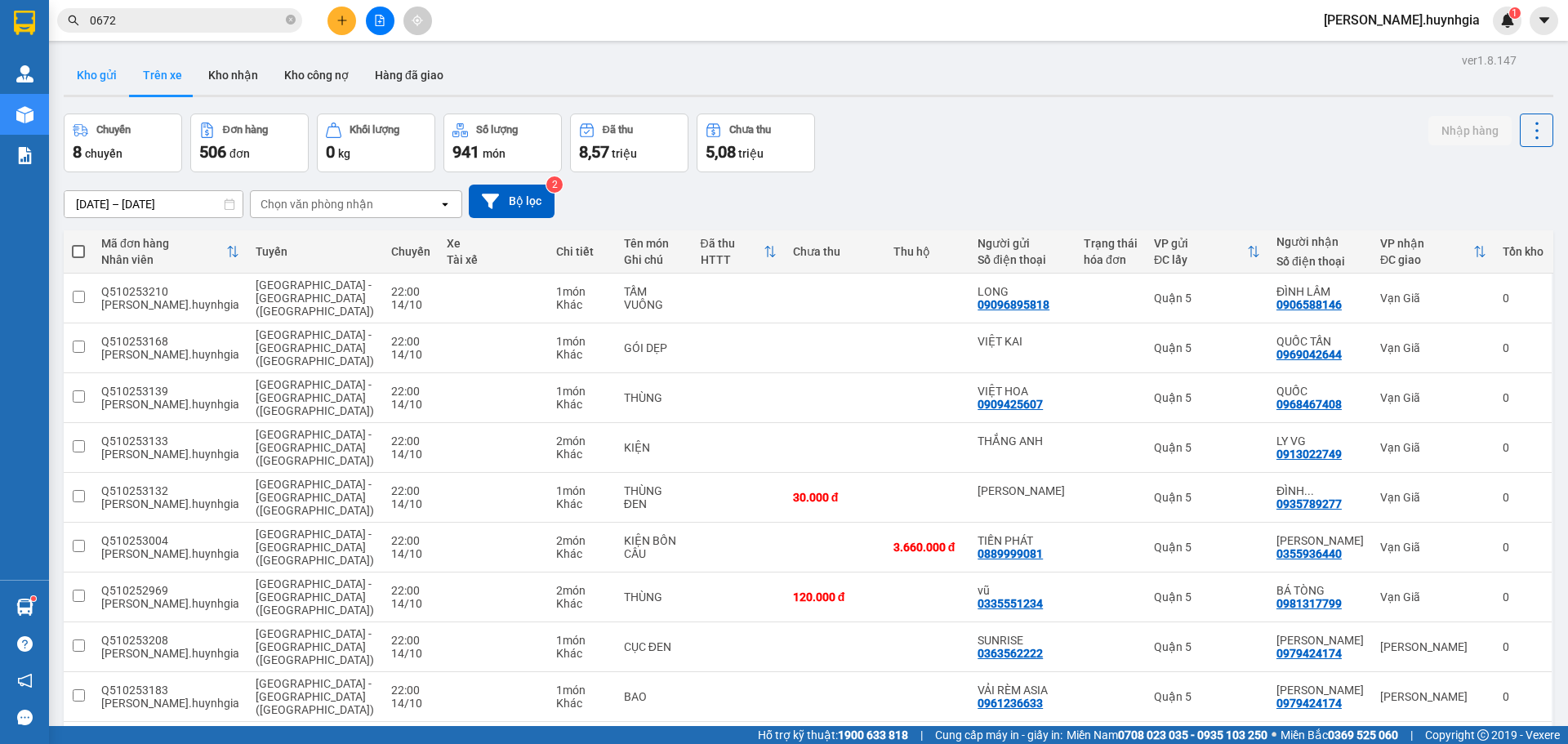
click at [92, 73] on button "Kho gửi" at bounding box center [97, 75] width 66 height 39
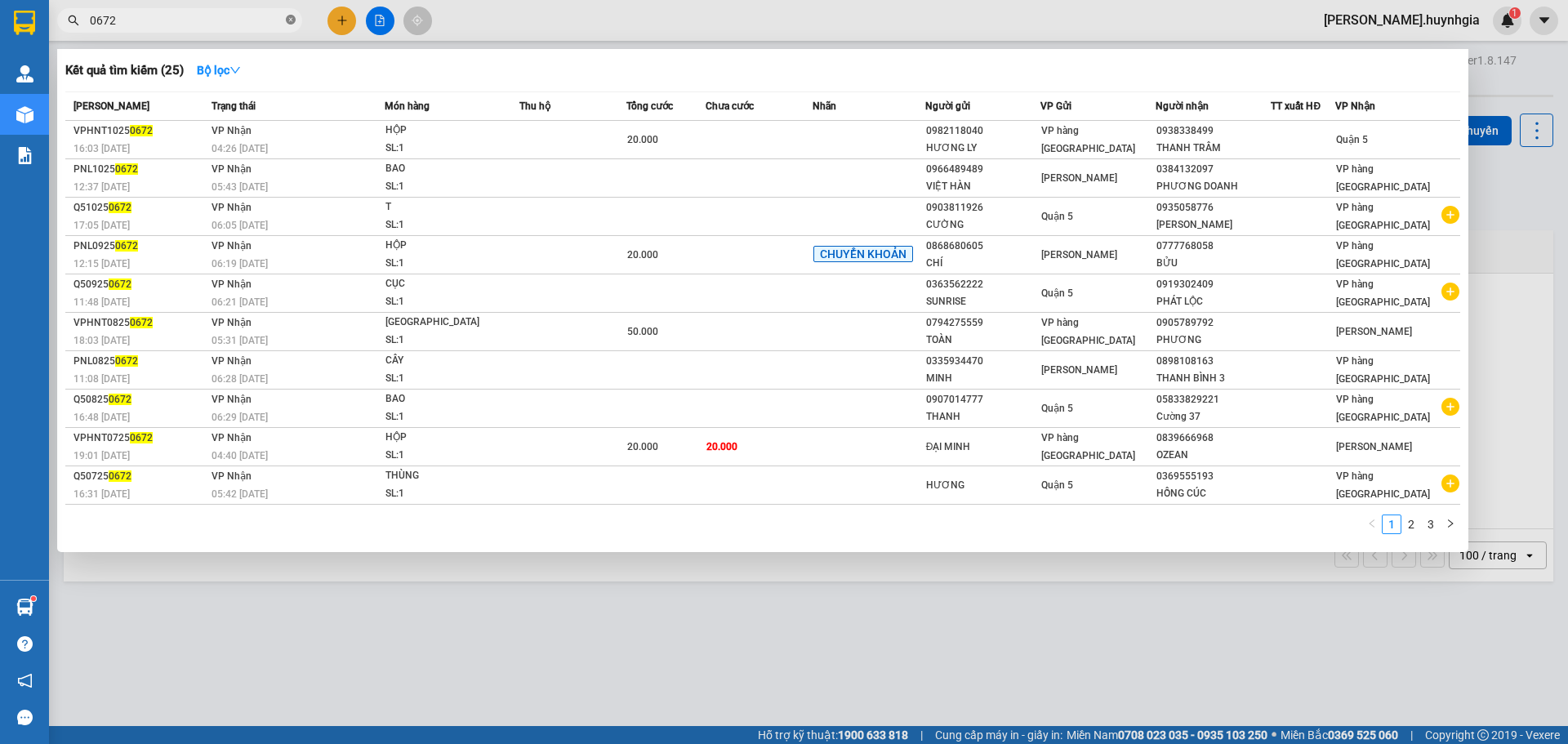
click at [293, 22] on icon "close-circle" at bounding box center [291, 20] width 10 height 10
